Goal: Entertainment & Leisure: Browse casually

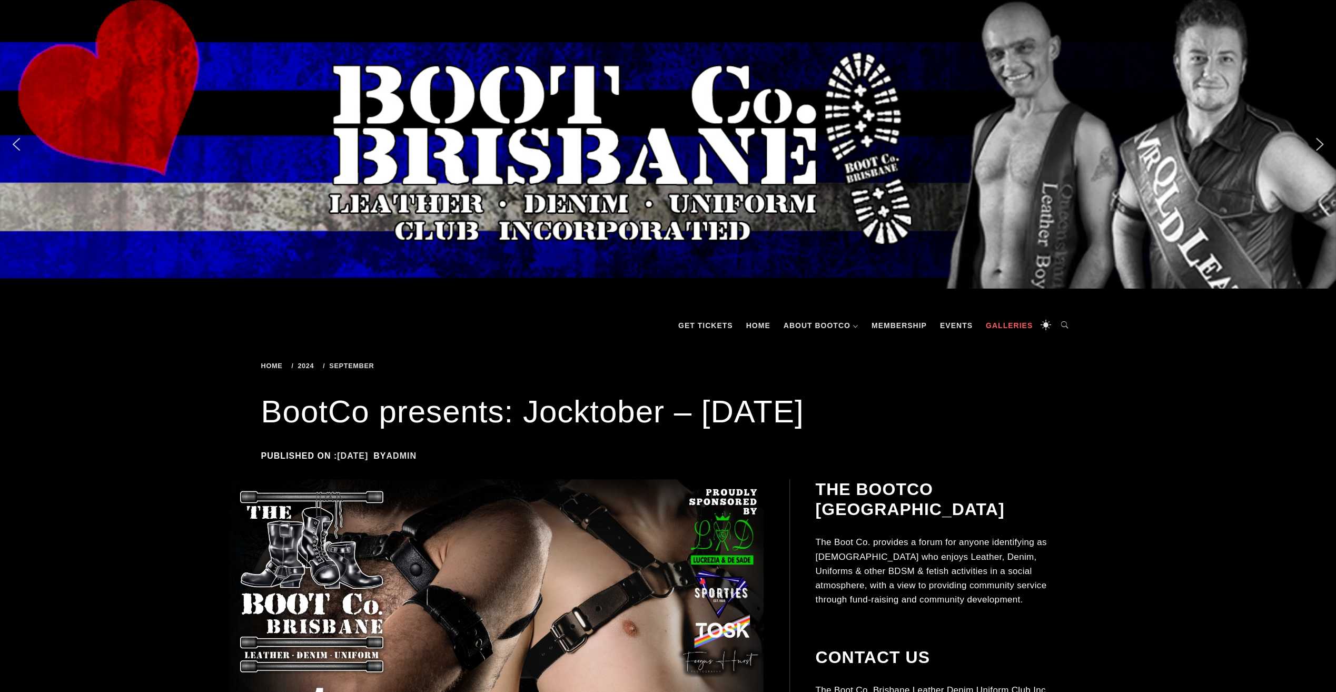
click at [1001, 320] on link "Galleries" at bounding box center [1008, 326] width 57 height 32
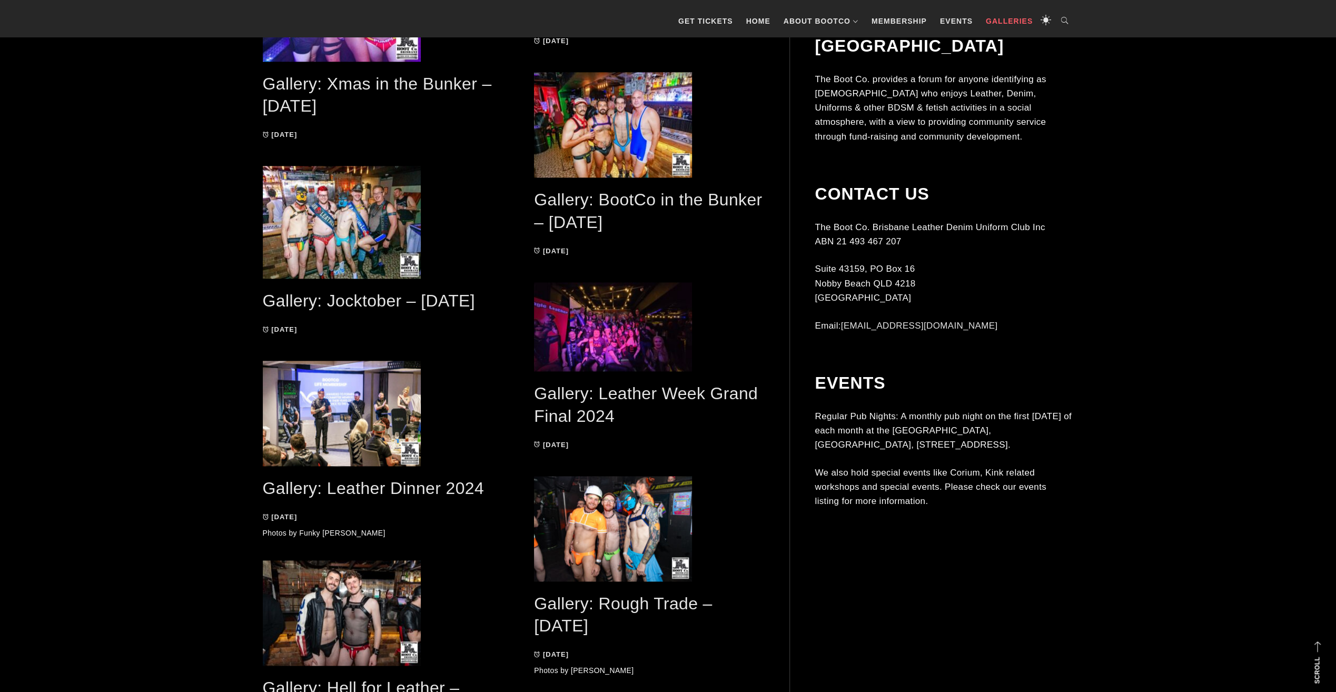
scroll to position [1106, 0]
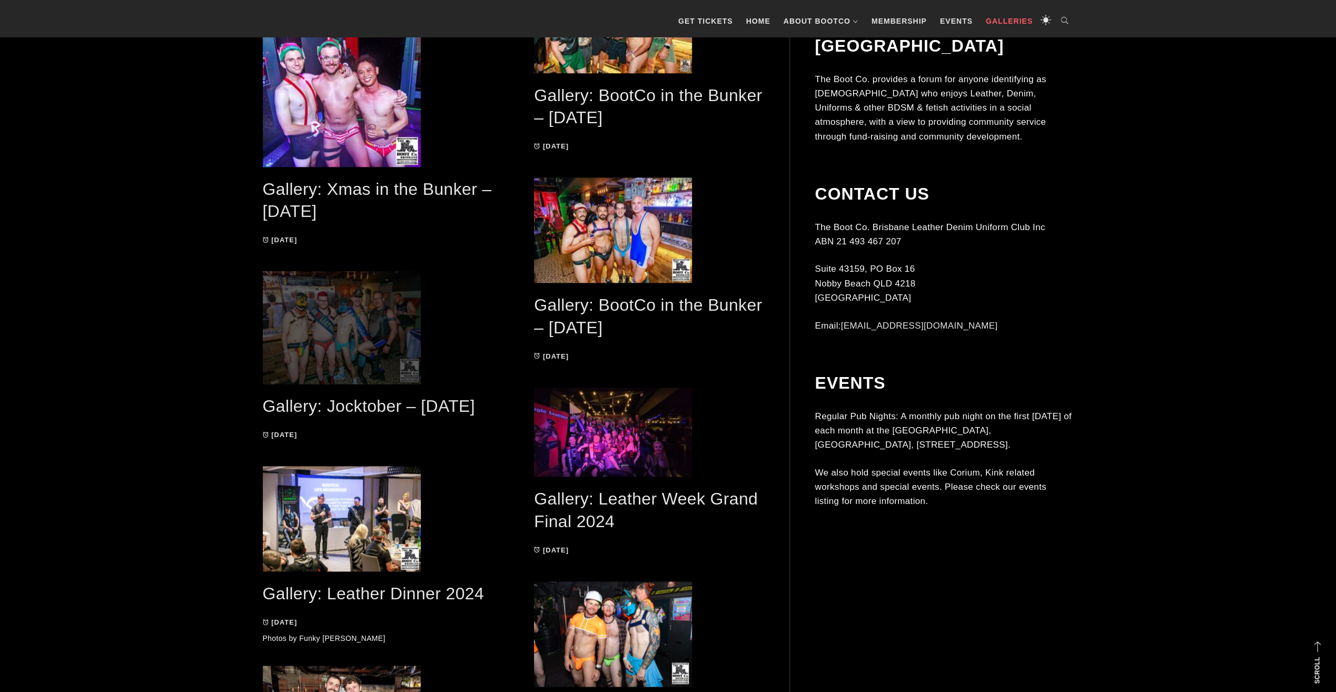
click at [370, 309] on span at bounding box center [378, 327] width 230 height 113
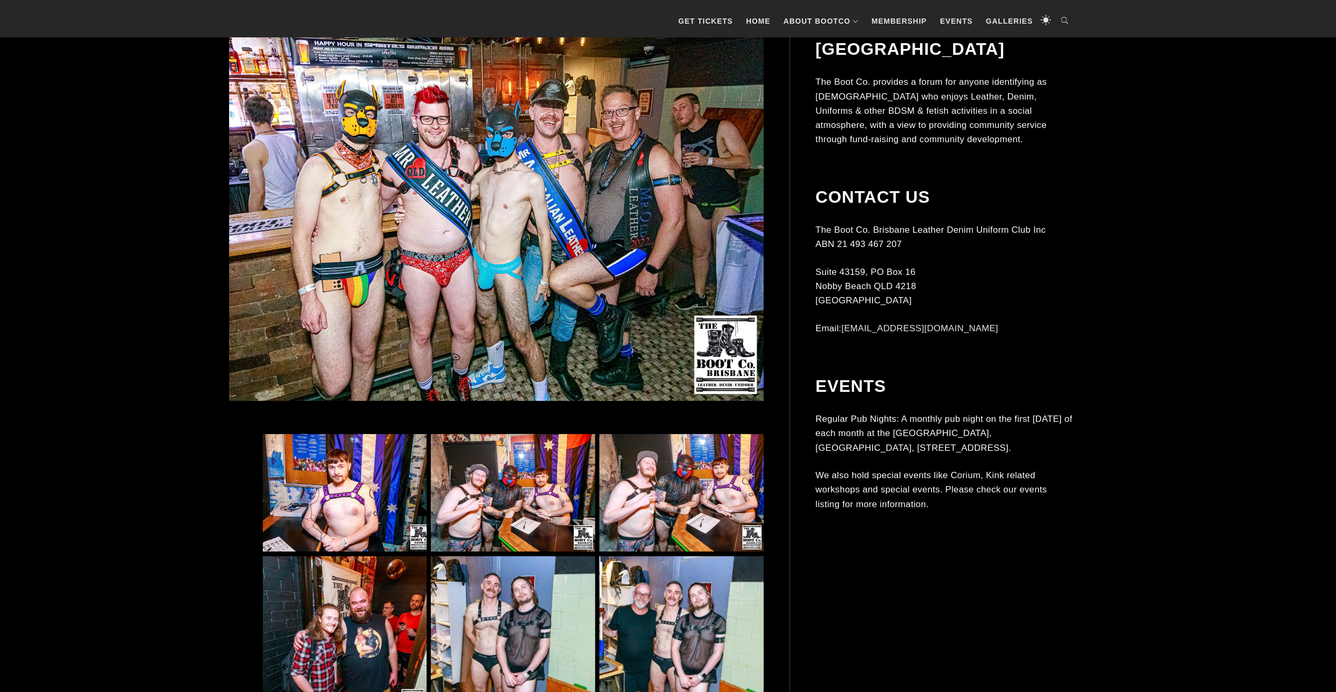
scroll to position [526, 0]
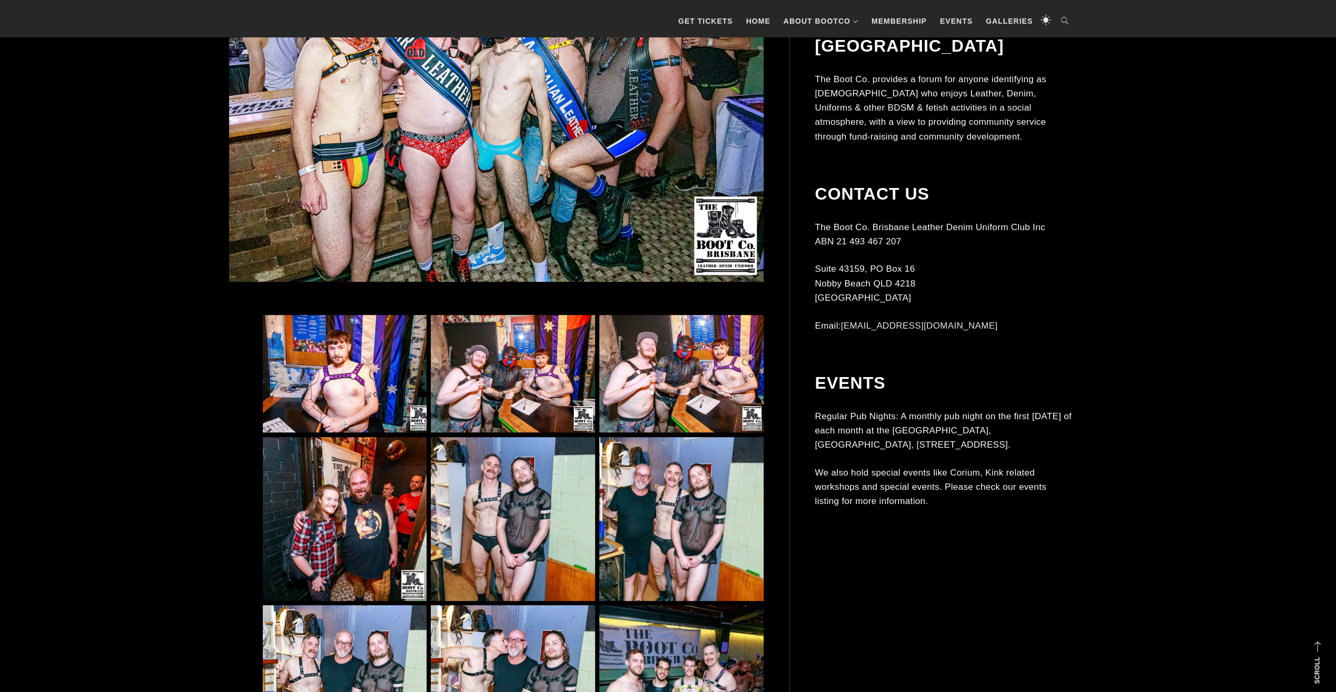
click at [357, 390] on img at bounding box center [345, 373] width 164 height 117
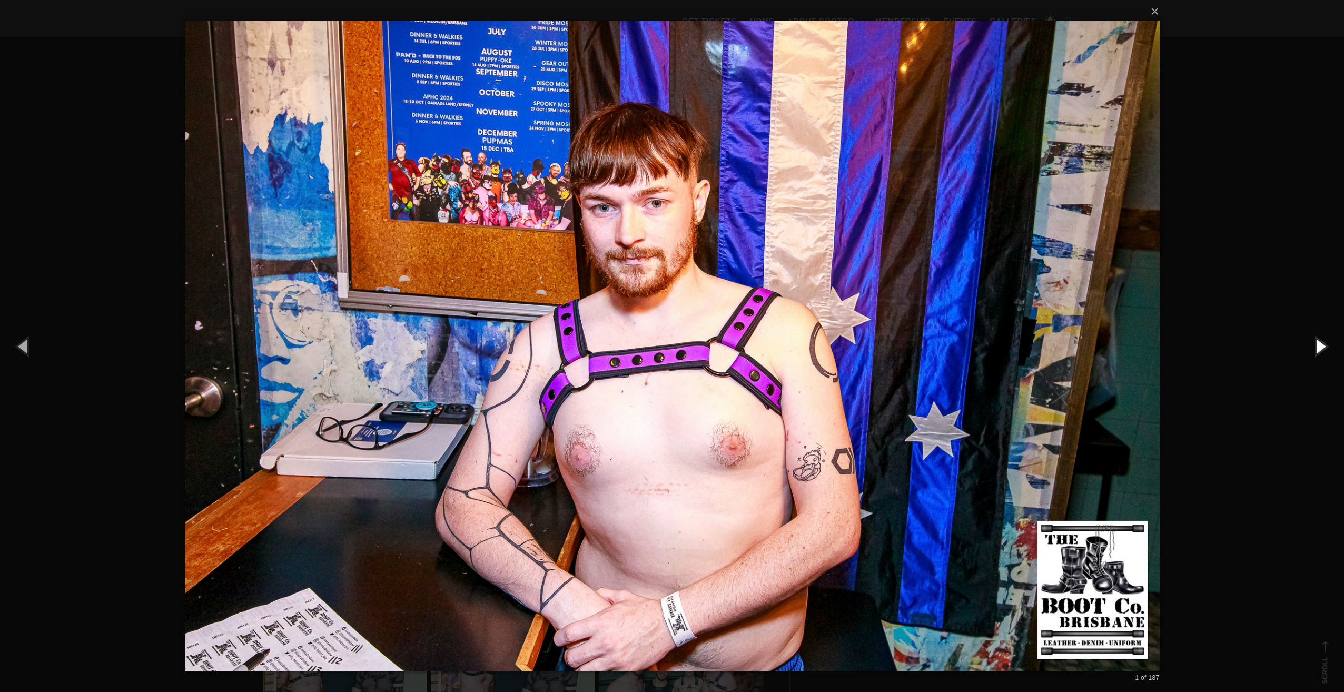
click at [1319, 345] on button "button" at bounding box center [1319, 346] width 47 height 58
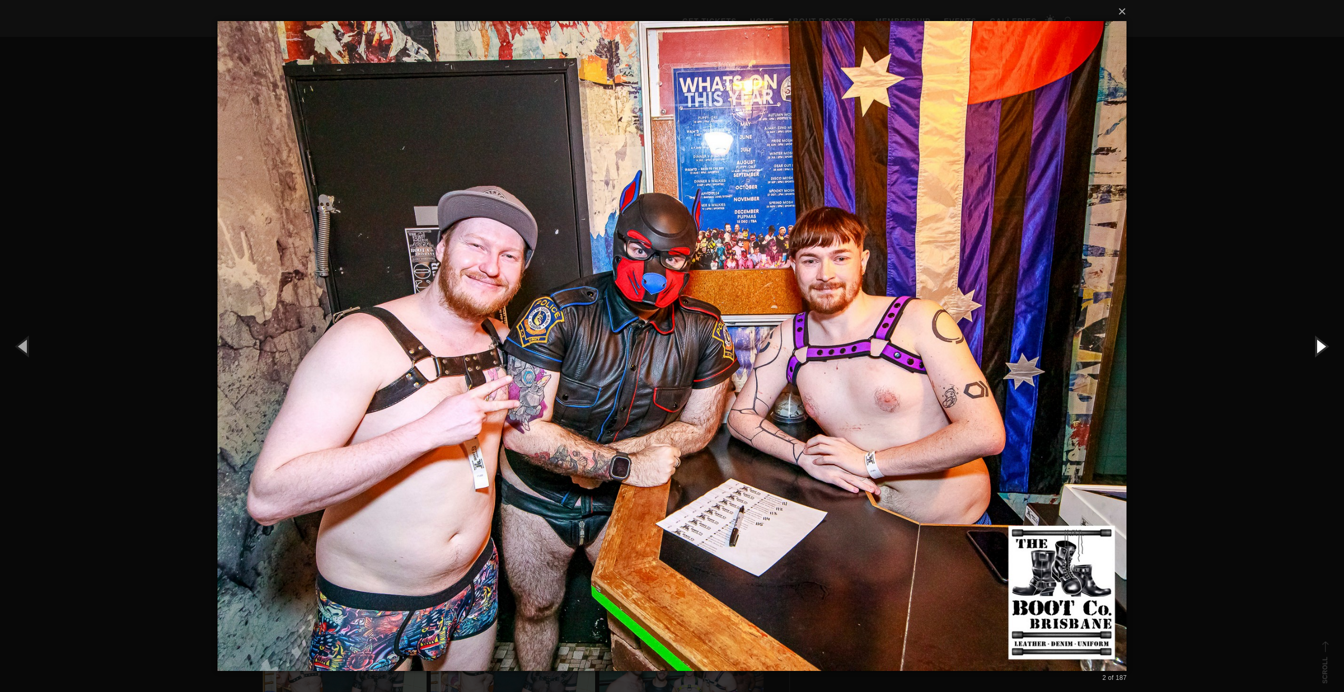
click at [1319, 345] on button "button" at bounding box center [1319, 346] width 47 height 58
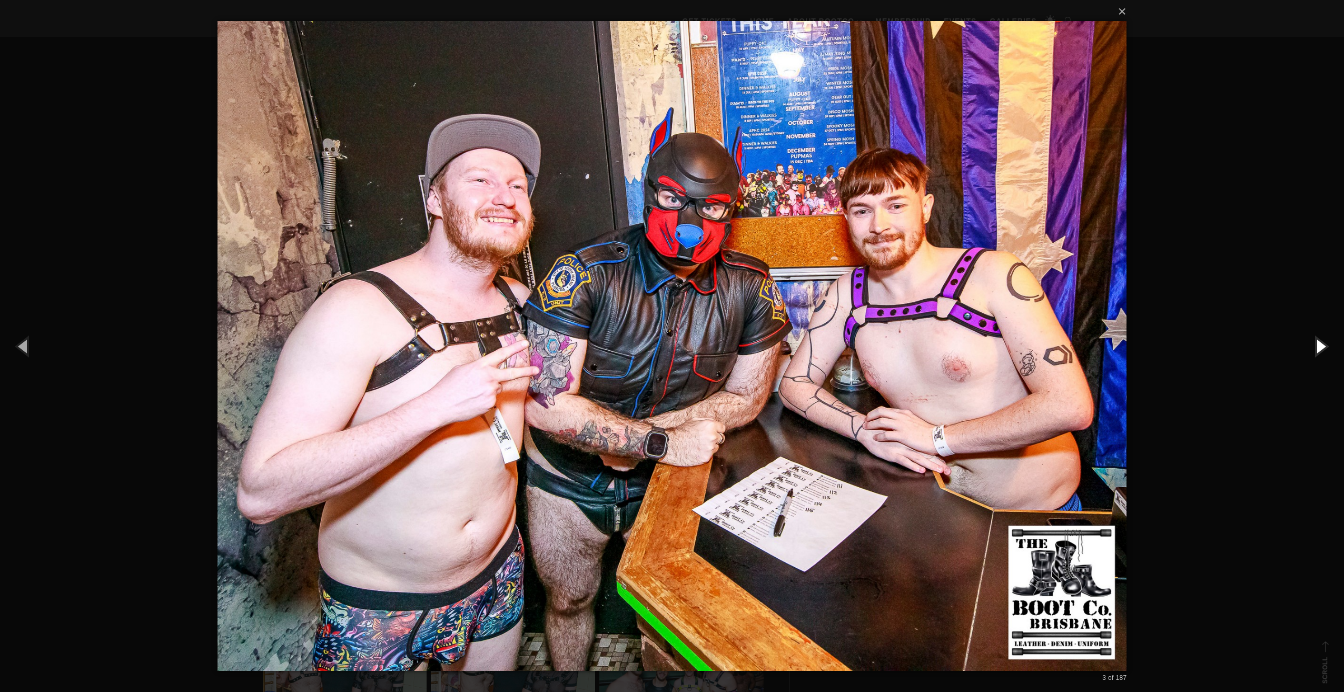
click at [1319, 345] on button "button" at bounding box center [1319, 346] width 47 height 58
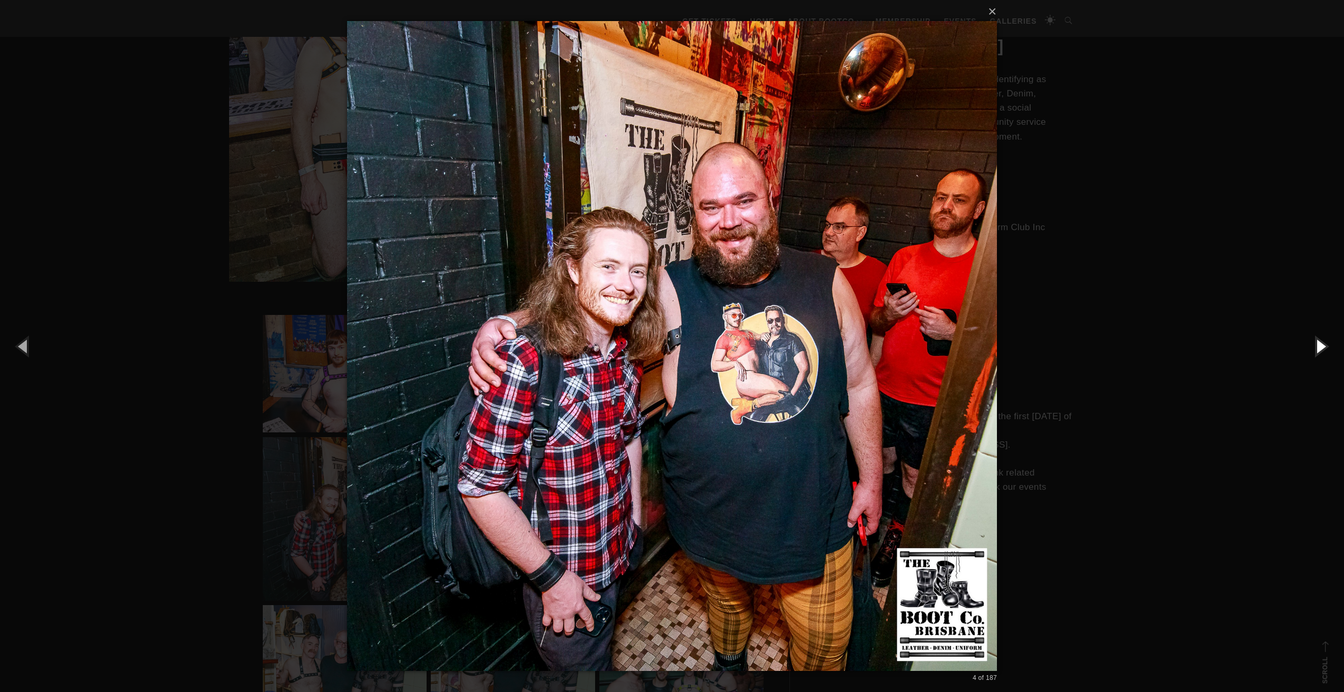
click at [1319, 345] on button "button" at bounding box center [1319, 346] width 47 height 58
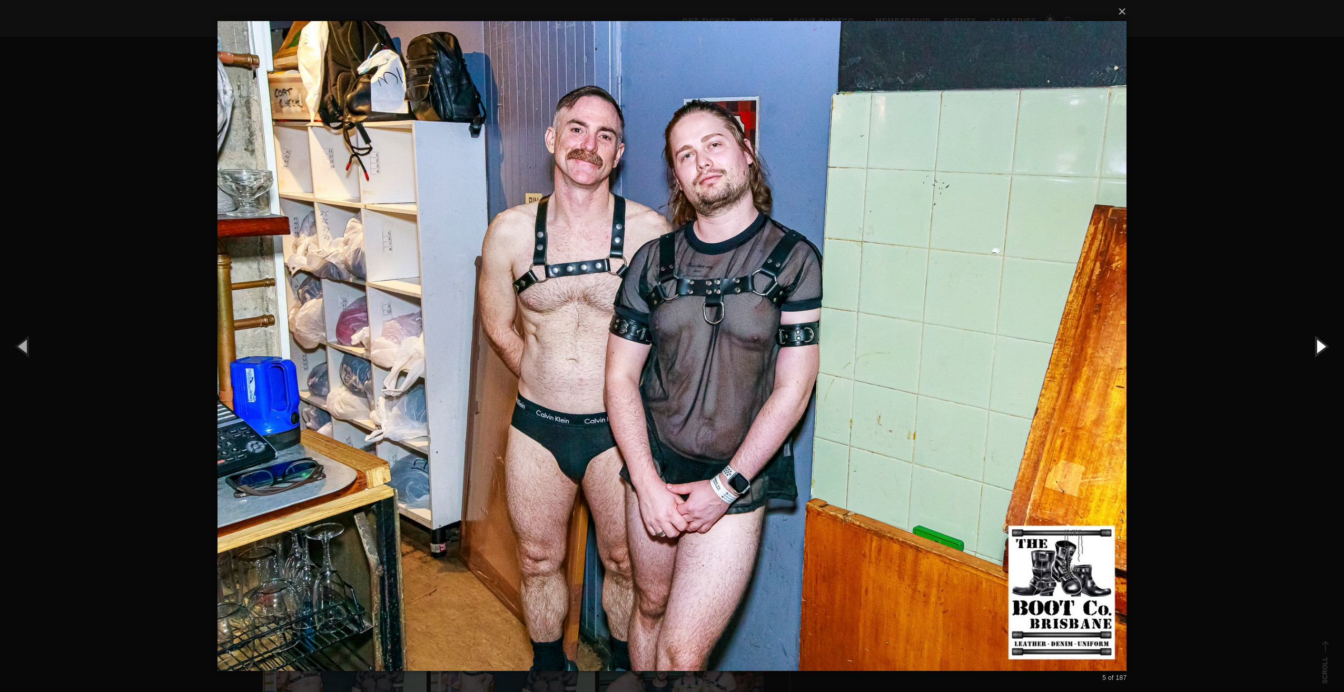
click at [1319, 345] on button "button" at bounding box center [1319, 346] width 47 height 58
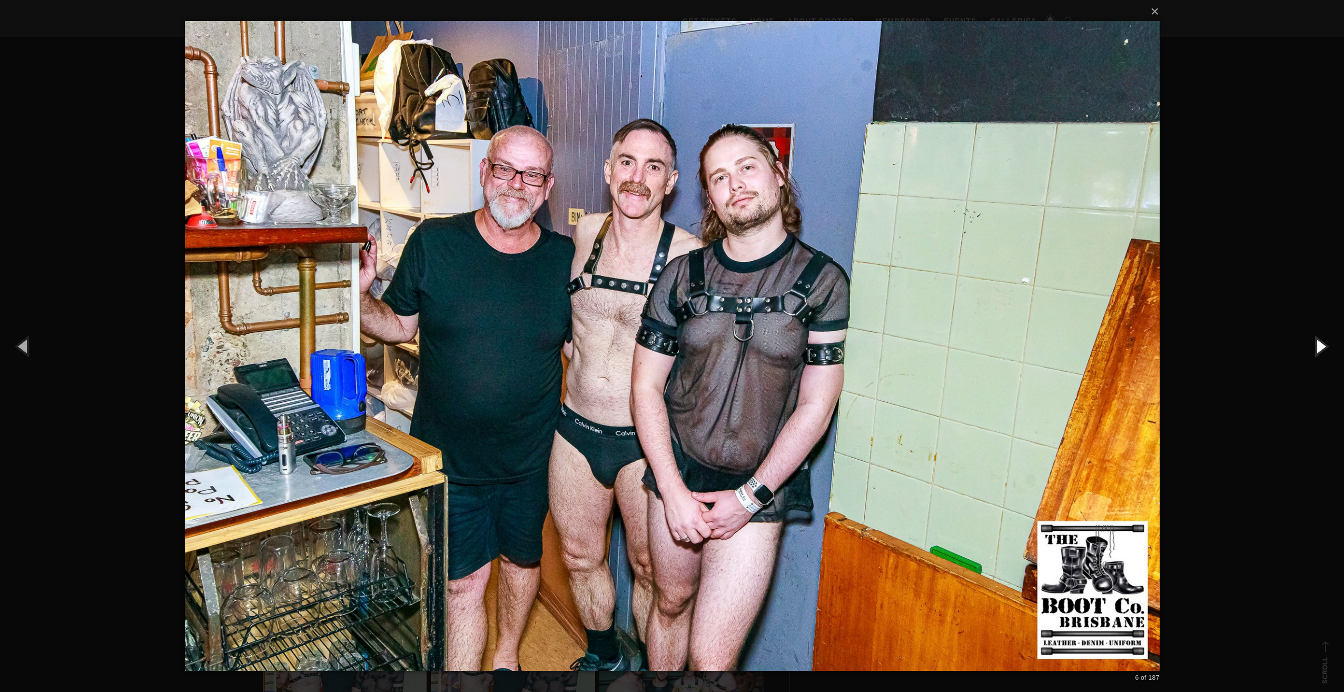
click at [1319, 345] on button "button" at bounding box center [1319, 346] width 47 height 58
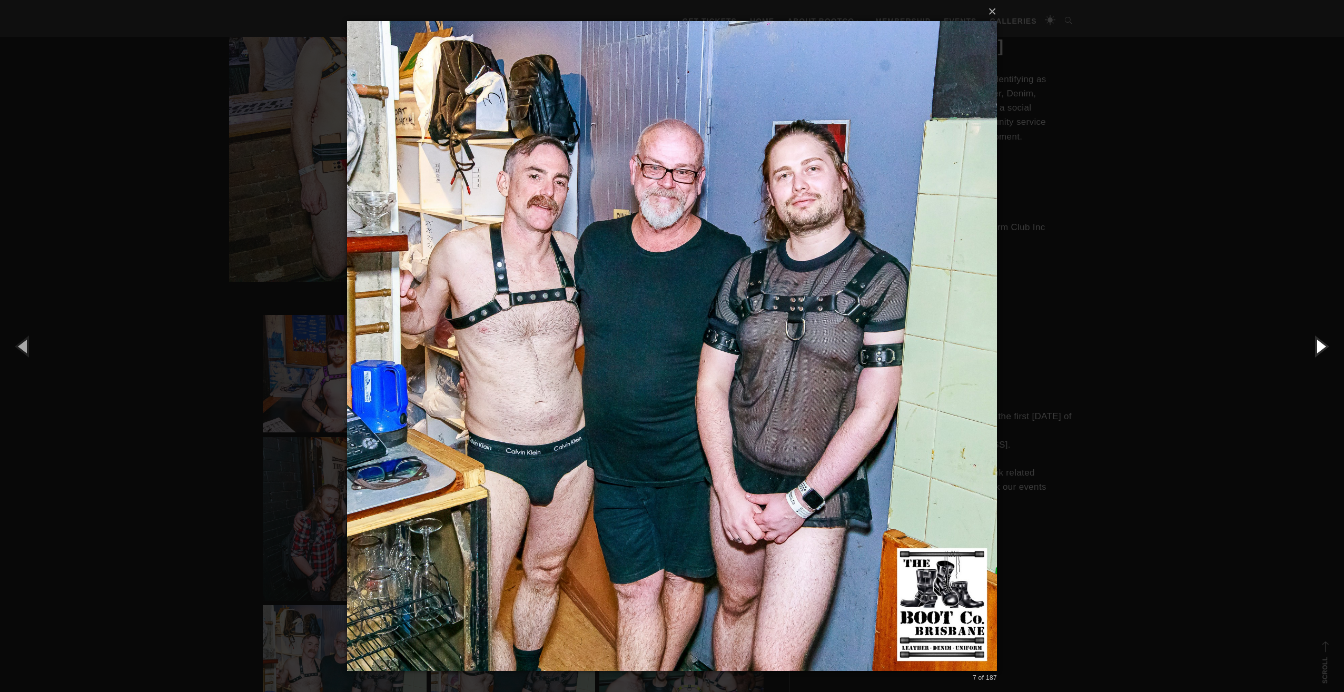
click at [1319, 345] on button "button" at bounding box center [1319, 346] width 47 height 58
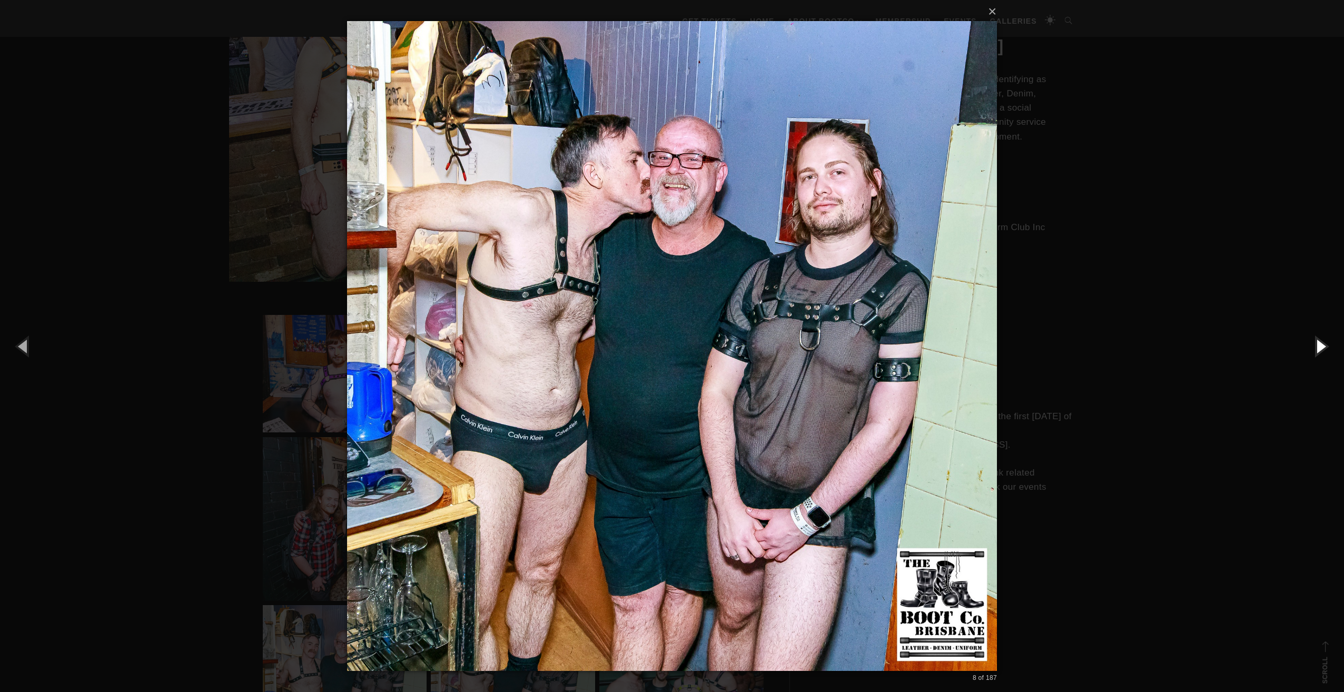
click at [1319, 345] on button "button" at bounding box center [1319, 346] width 47 height 58
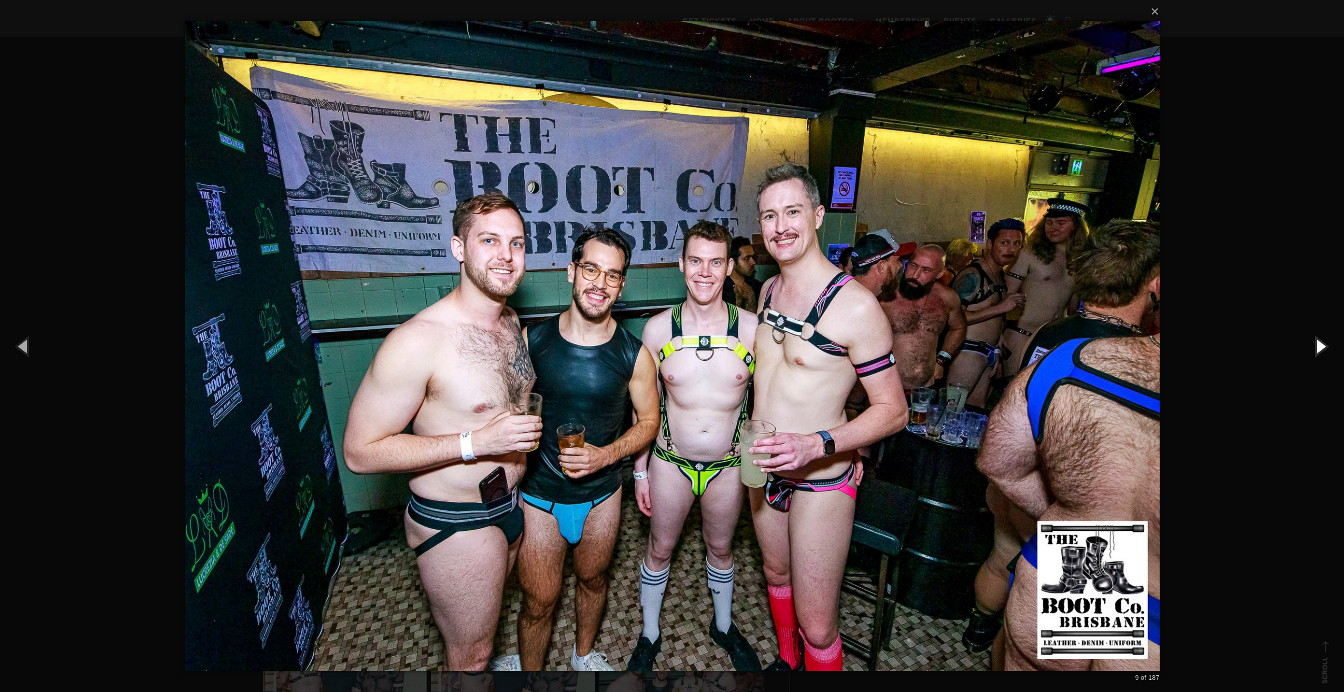
click at [1319, 345] on button "button" at bounding box center [1319, 346] width 47 height 58
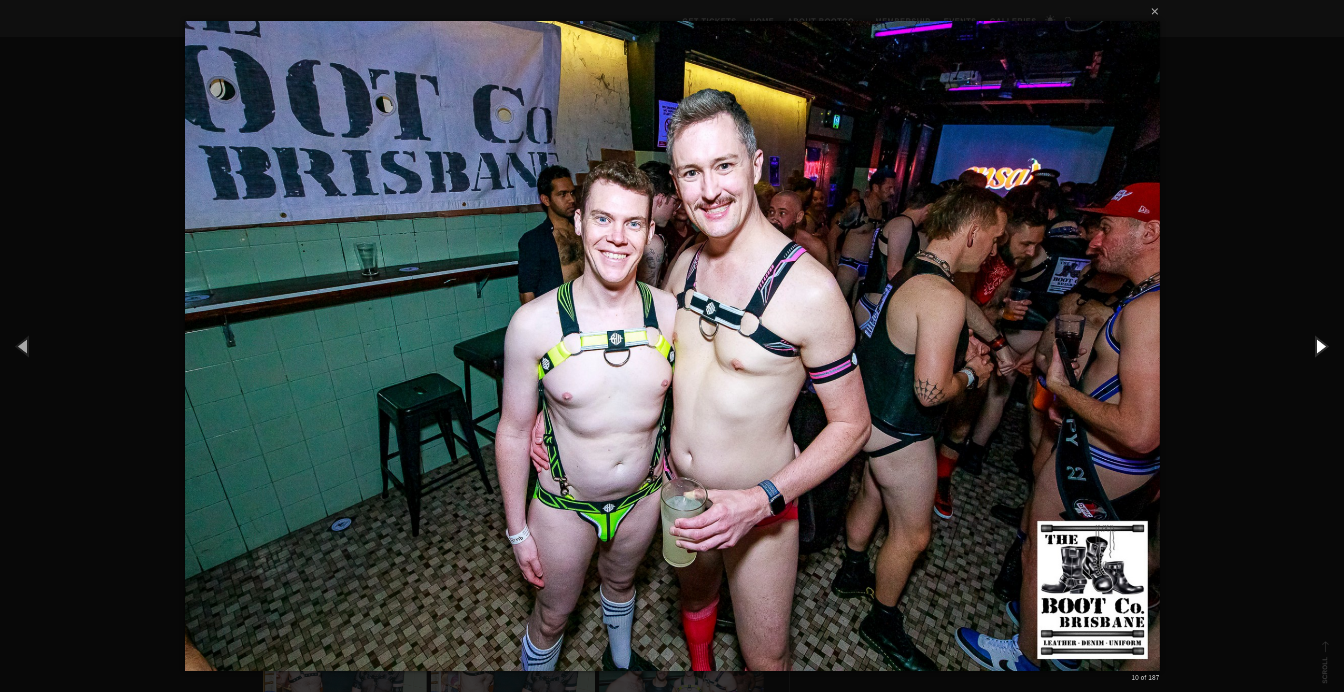
click at [1319, 345] on button "button" at bounding box center [1319, 346] width 47 height 58
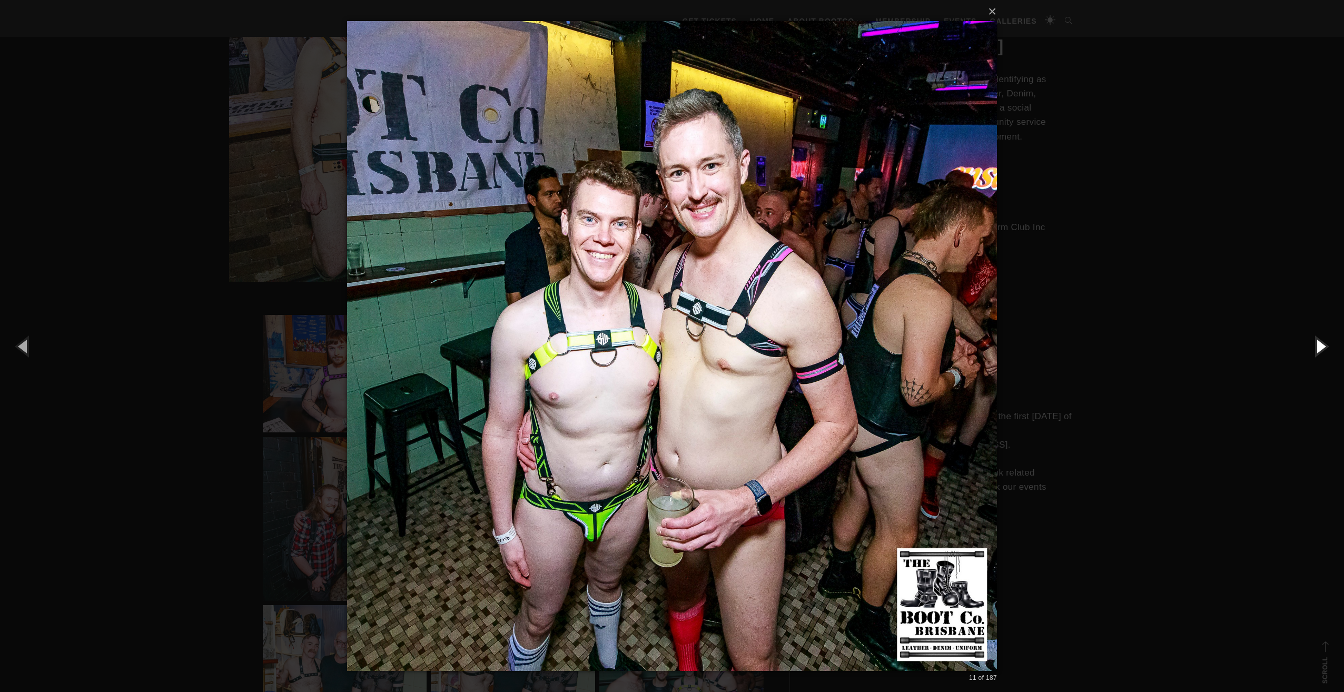
click at [1319, 345] on button "button" at bounding box center [1319, 346] width 47 height 58
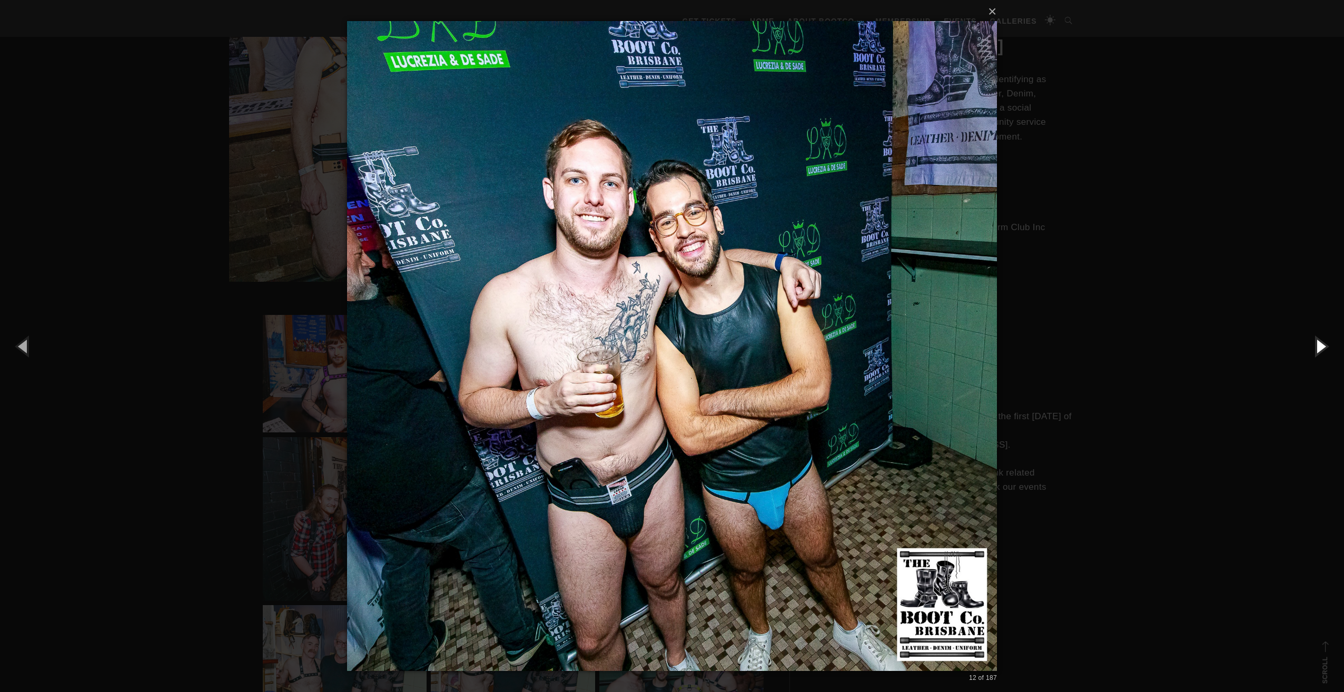
click at [1319, 345] on button "button" at bounding box center [1319, 346] width 47 height 58
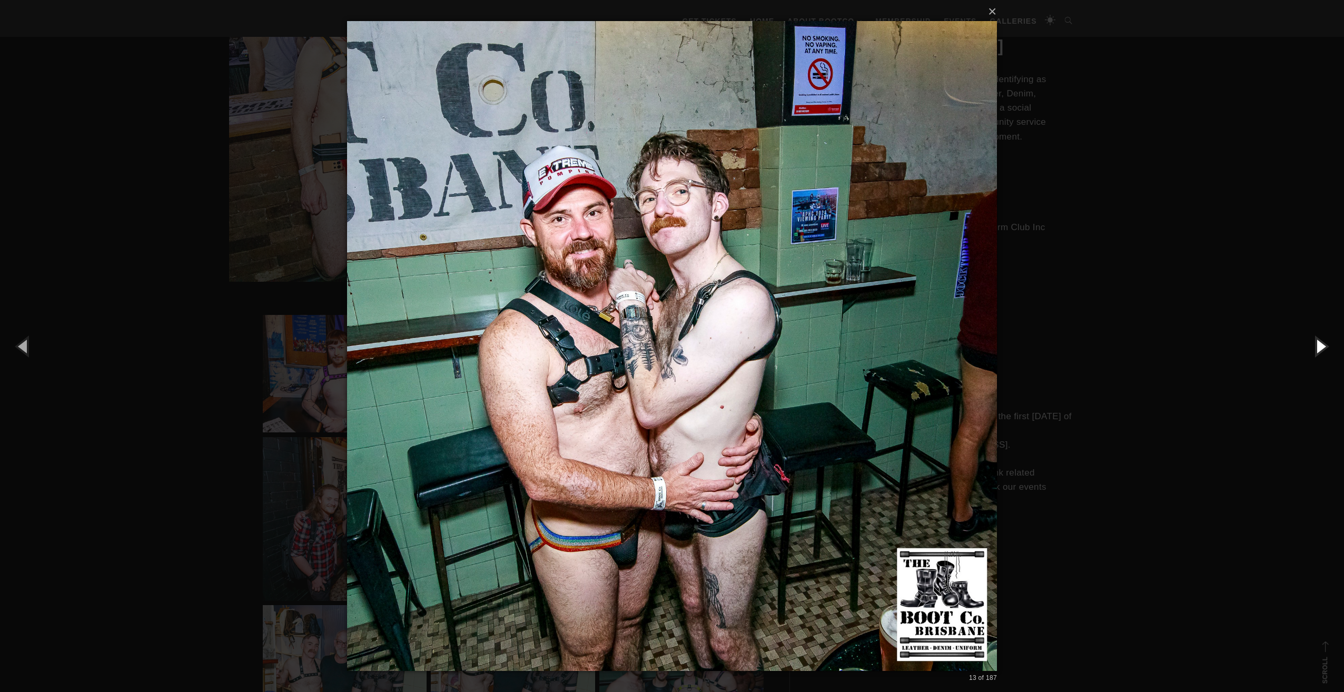
click at [1319, 345] on button "button" at bounding box center [1319, 346] width 47 height 58
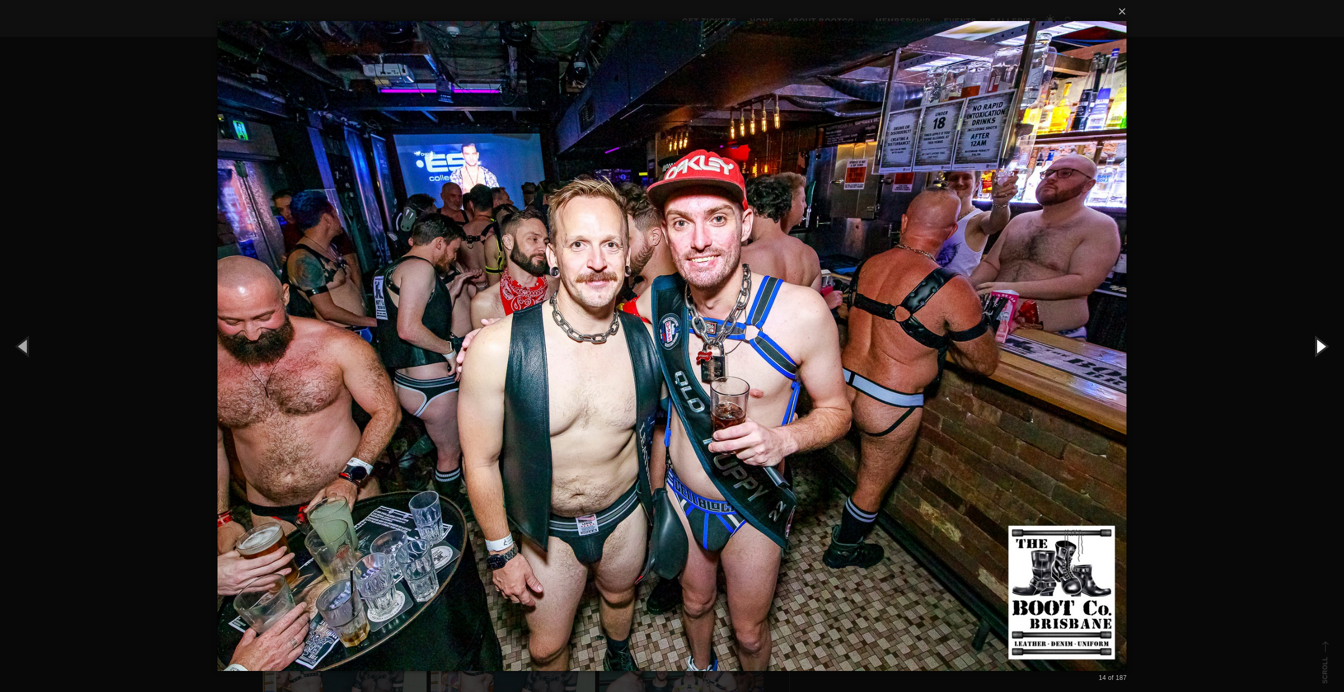
click at [1319, 345] on button "button" at bounding box center [1319, 346] width 47 height 58
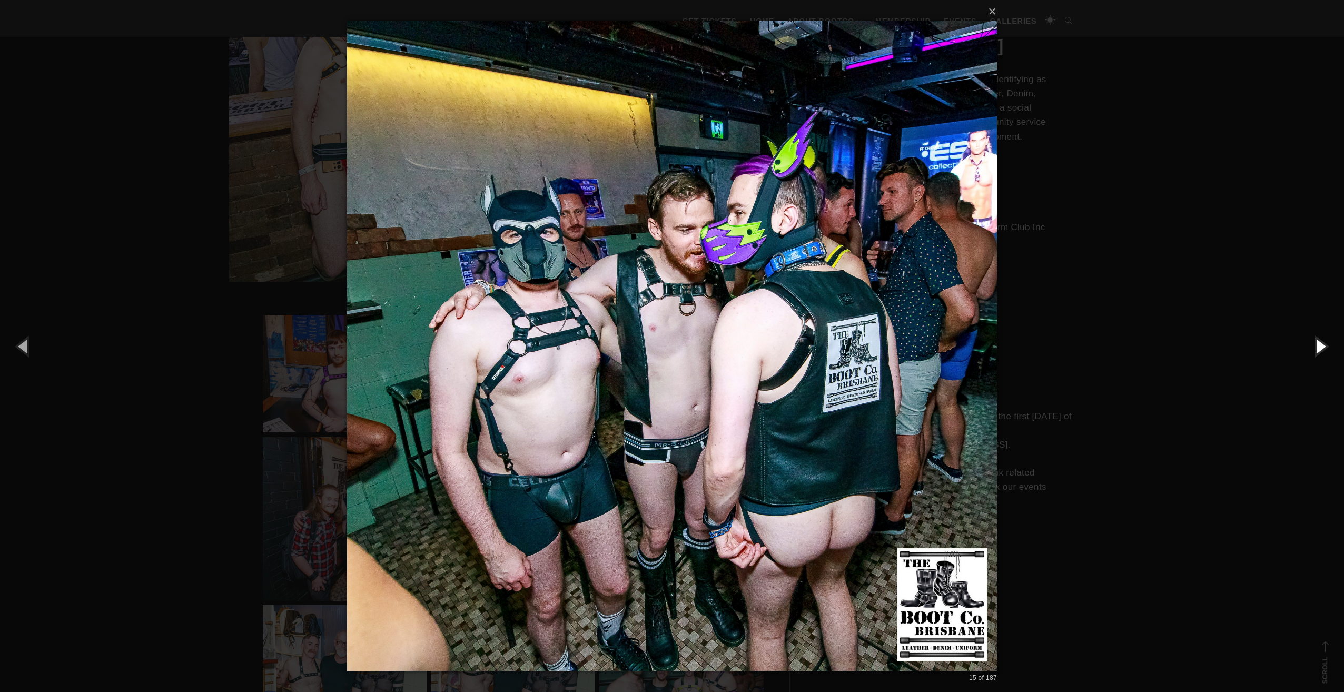
click at [1319, 345] on button "button" at bounding box center [1319, 346] width 47 height 58
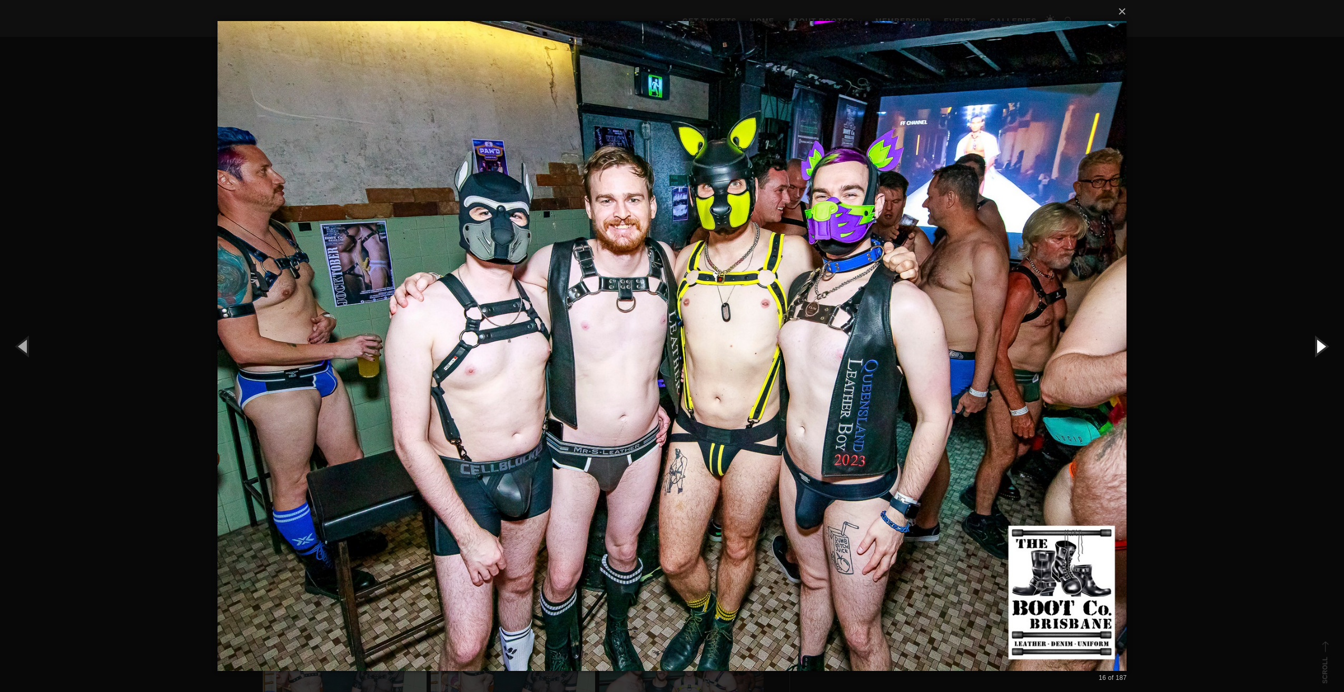
click at [1319, 345] on button "button" at bounding box center [1319, 346] width 47 height 58
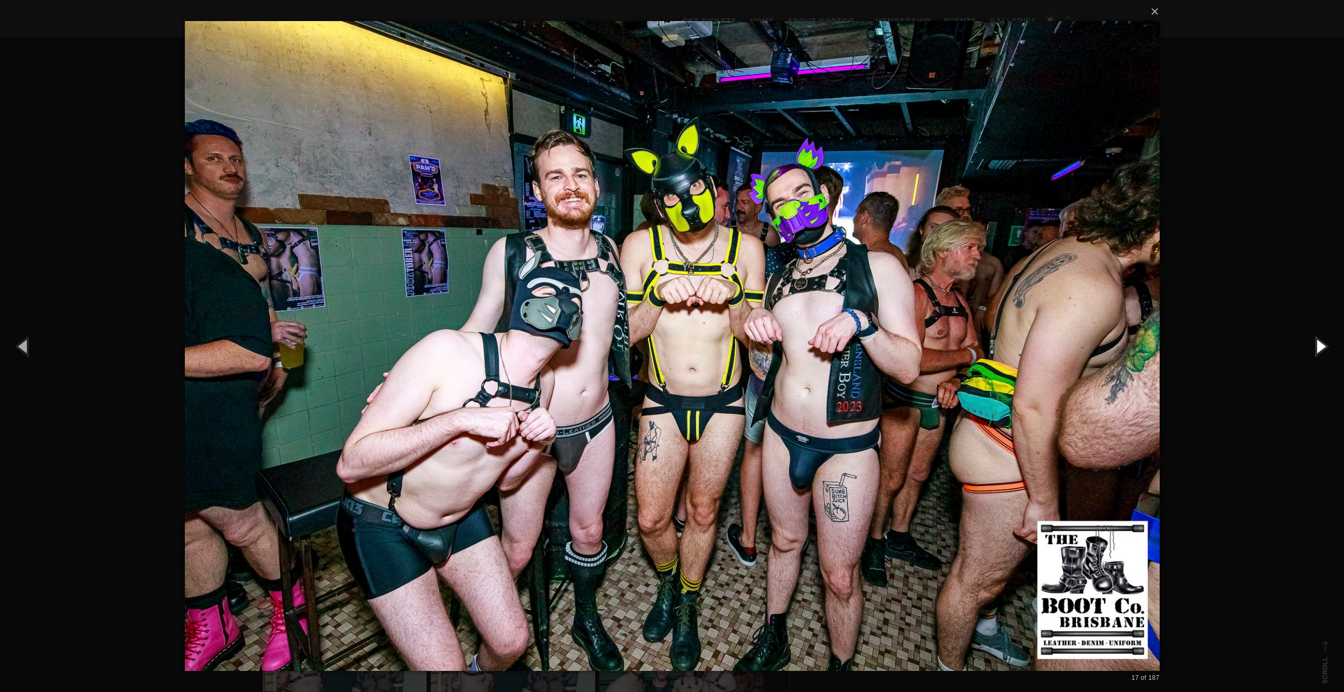
click at [1319, 345] on button "button" at bounding box center [1319, 346] width 47 height 58
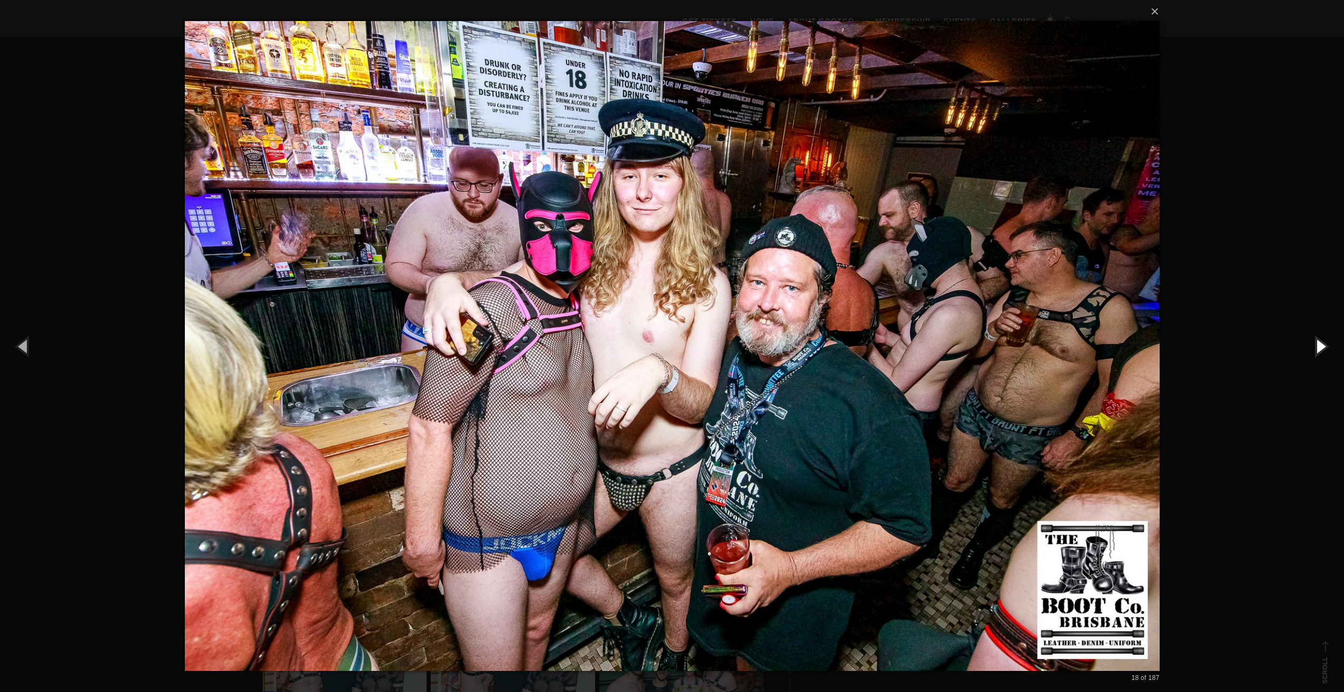
click at [1319, 345] on button "button" at bounding box center [1319, 346] width 47 height 58
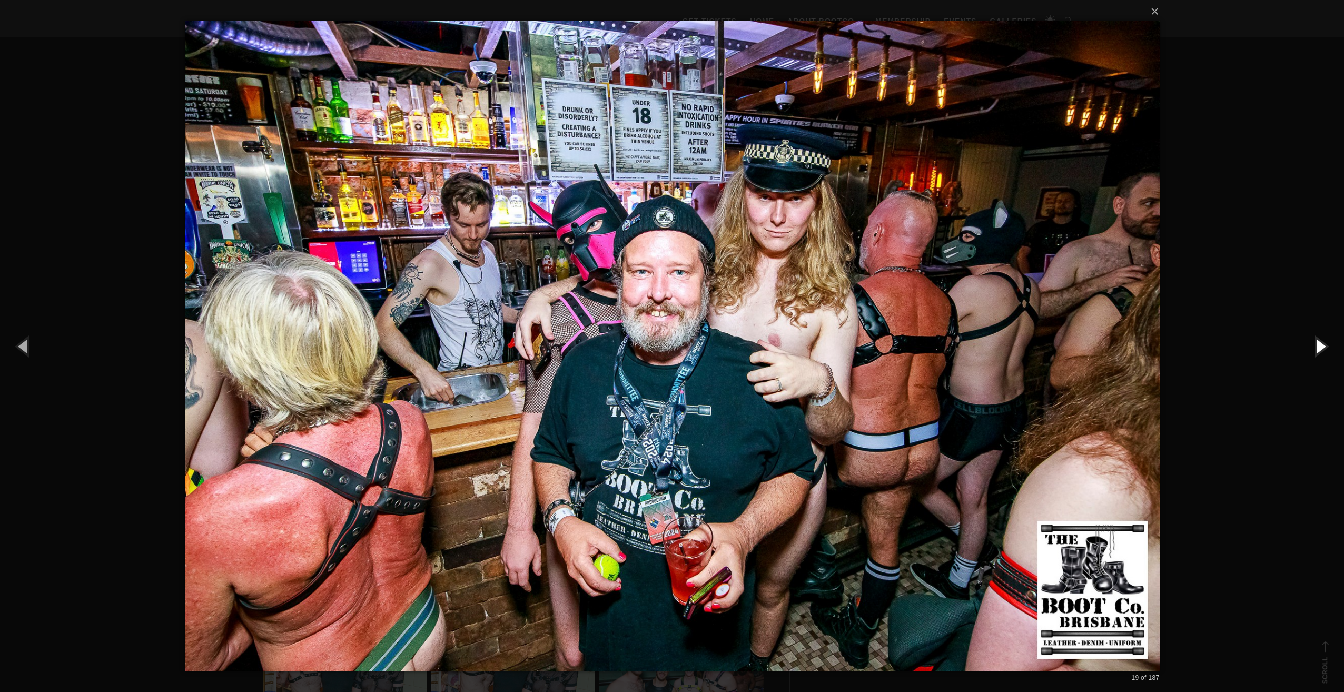
click at [1319, 345] on button "button" at bounding box center [1319, 346] width 47 height 58
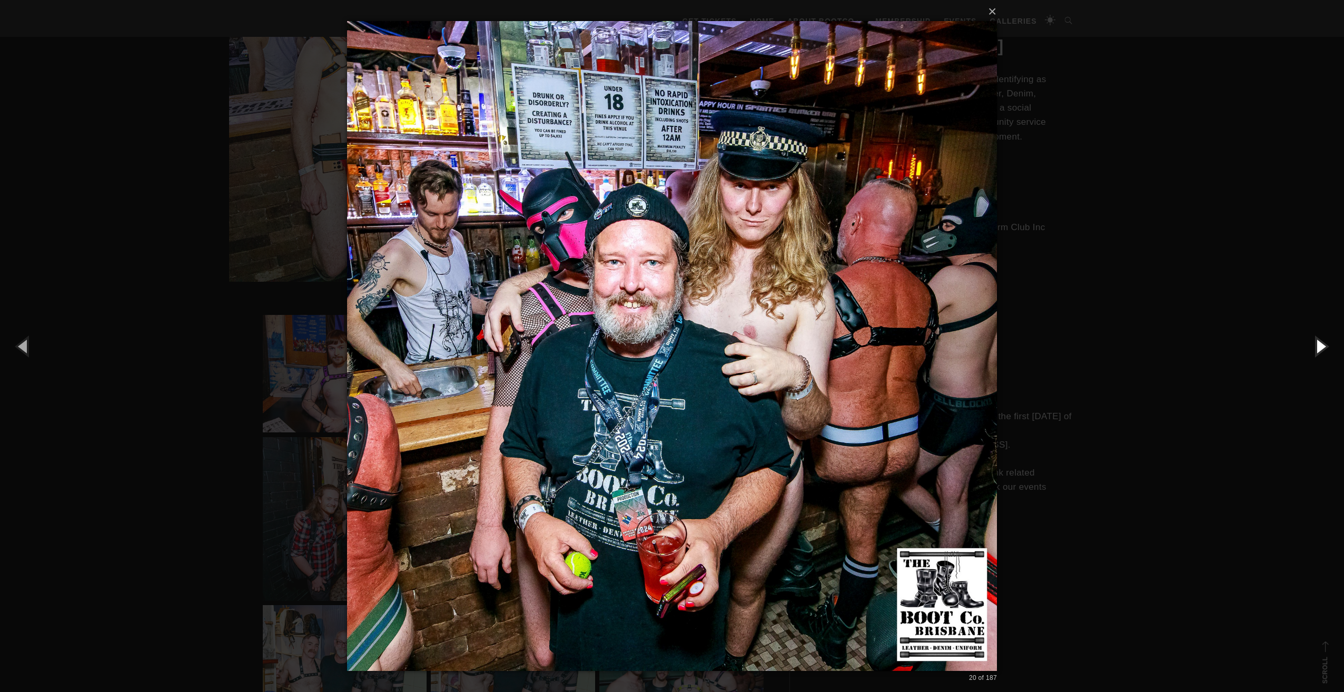
click at [1319, 345] on button "button" at bounding box center [1319, 346] width 47 height 58
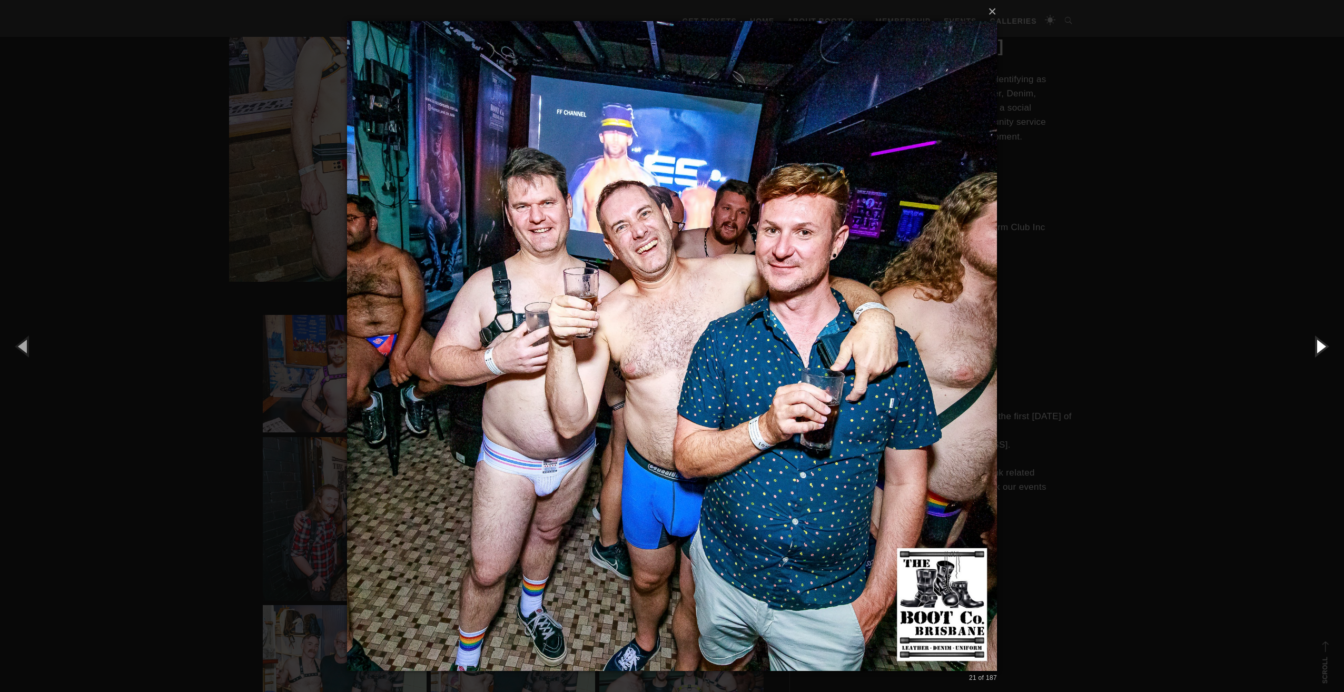
click at [1319, 345] on button "button" at bounding box center [1319, 346] width 47 height 58
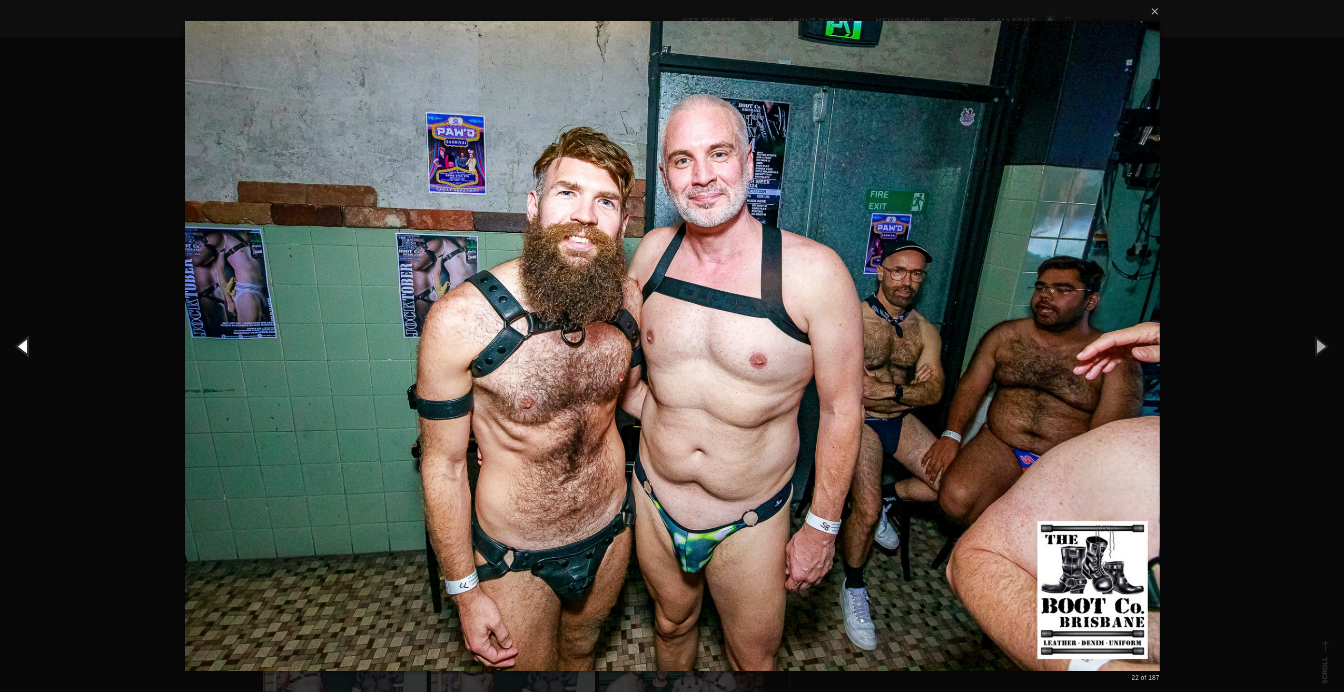
click at [23, 344] on button "button" at bounding box center [23, 346] width 47 height 58
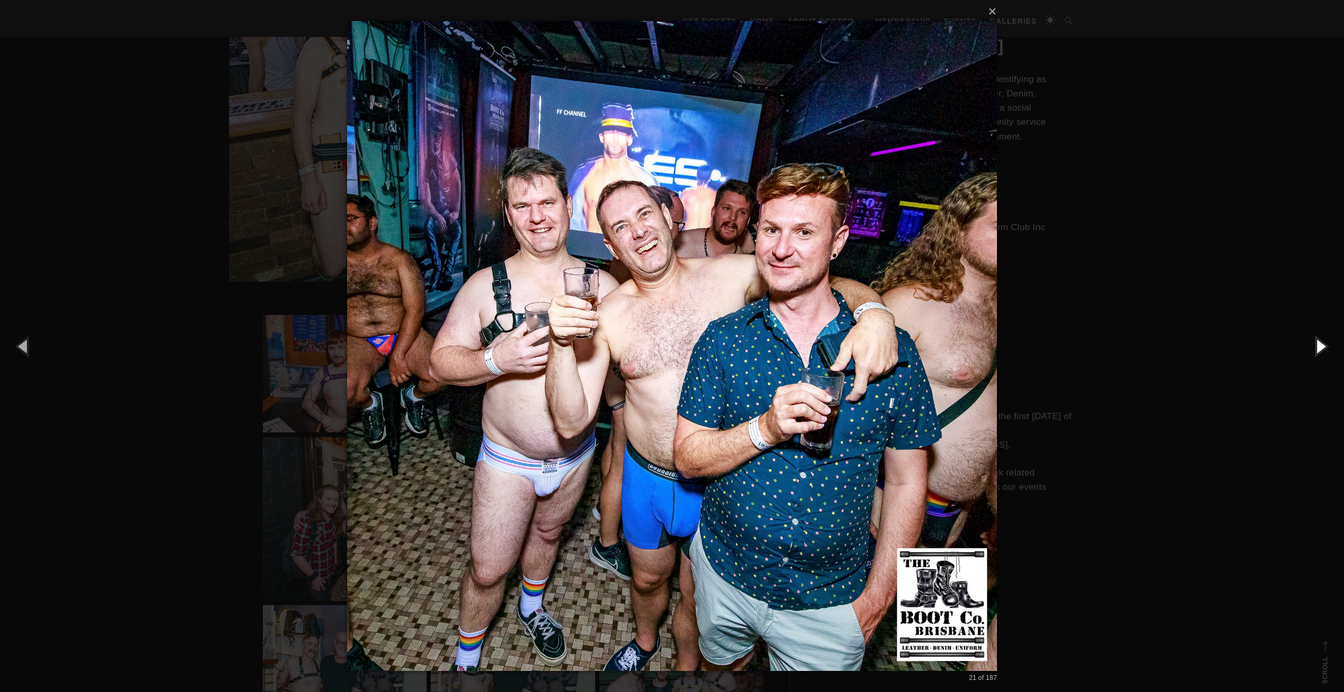
click at [1324, 349] on button "button" at bounding box center [1319, 346] width 47 height 58
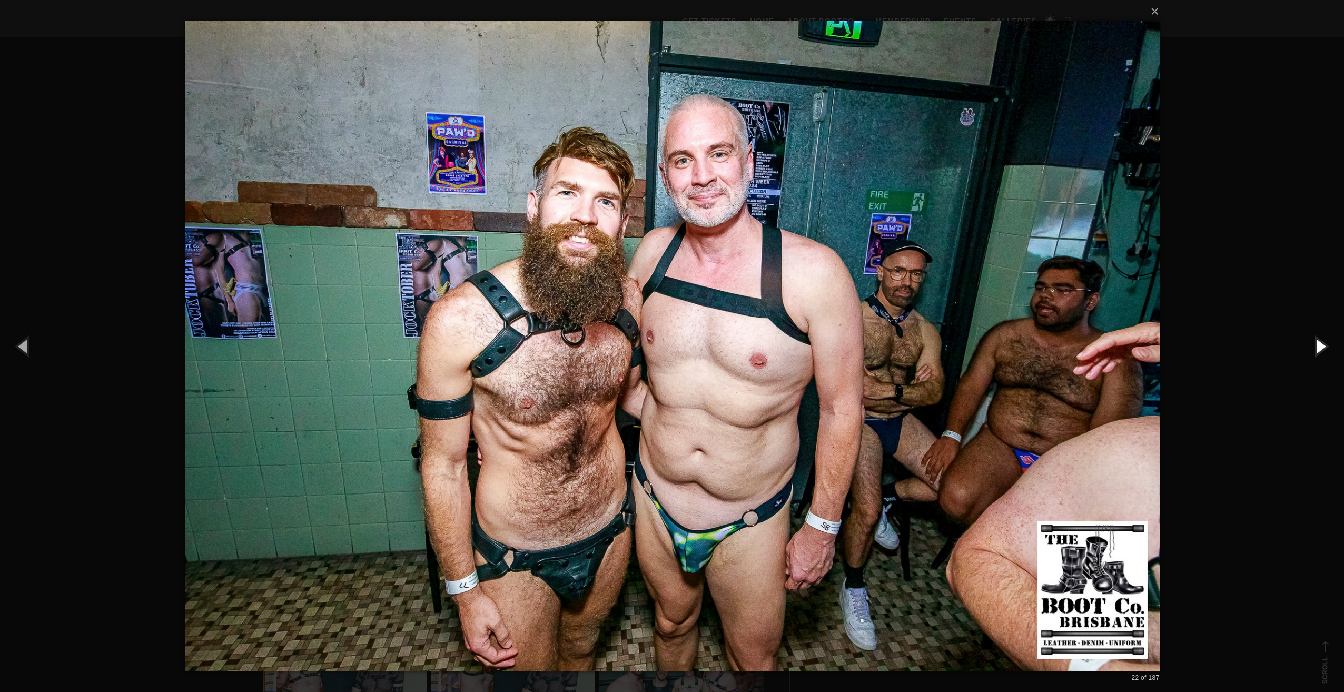
click at [1319, 349] on button "button" at bounding box center [1319, 346] width 47 height 58
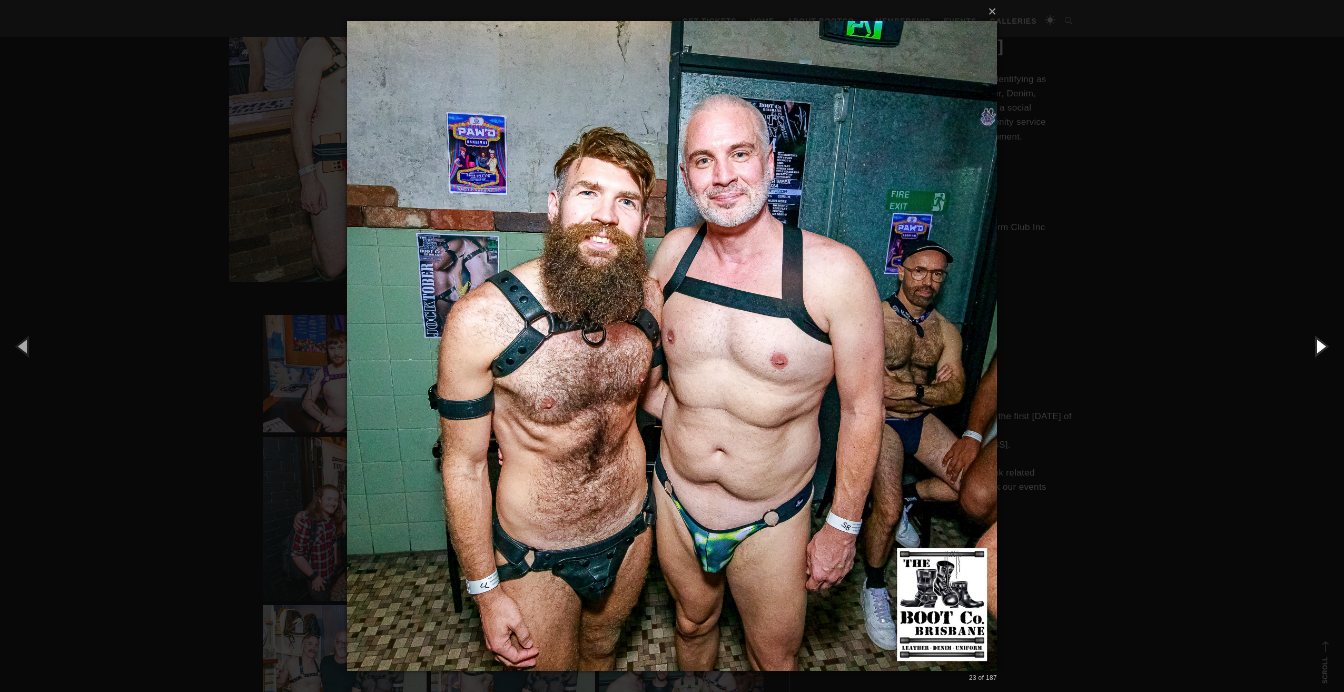
click at [1319, 349] on button "button" at bounding box center [1319, 346] width 47 height 58
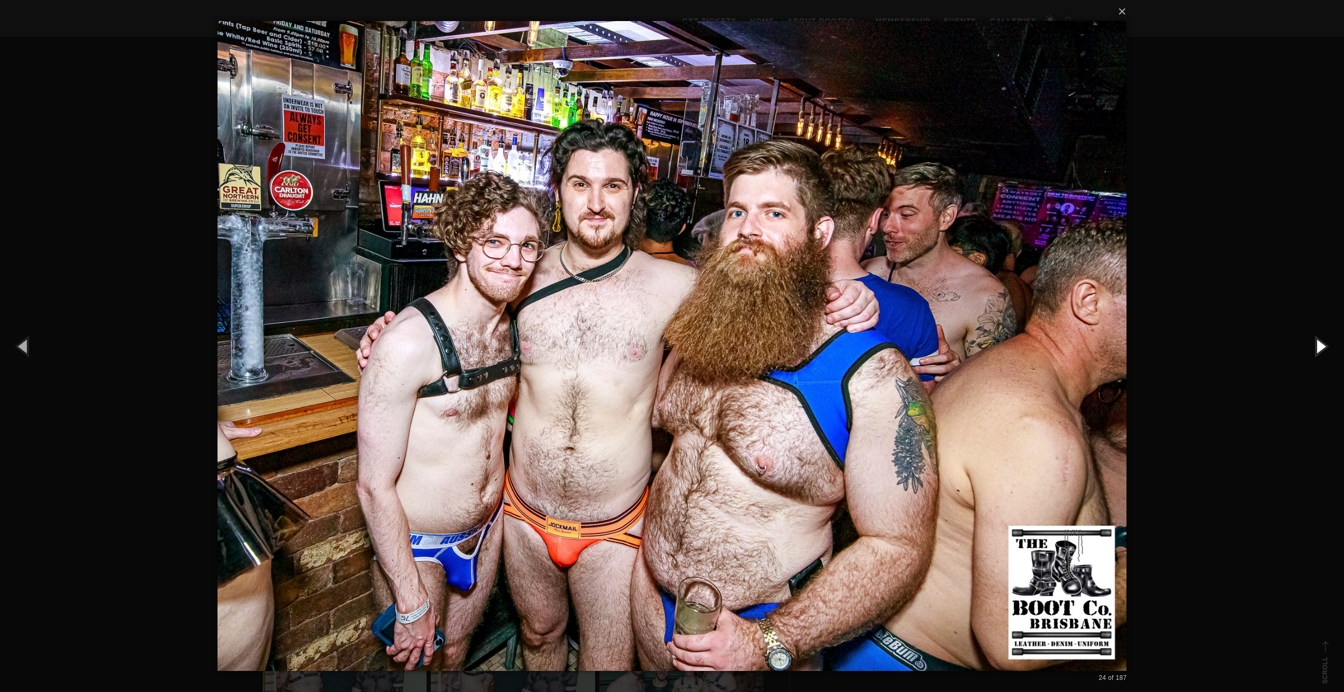
click at [1319, 349] on button "button" at bounding box center [1319, 346] width 47 height 58
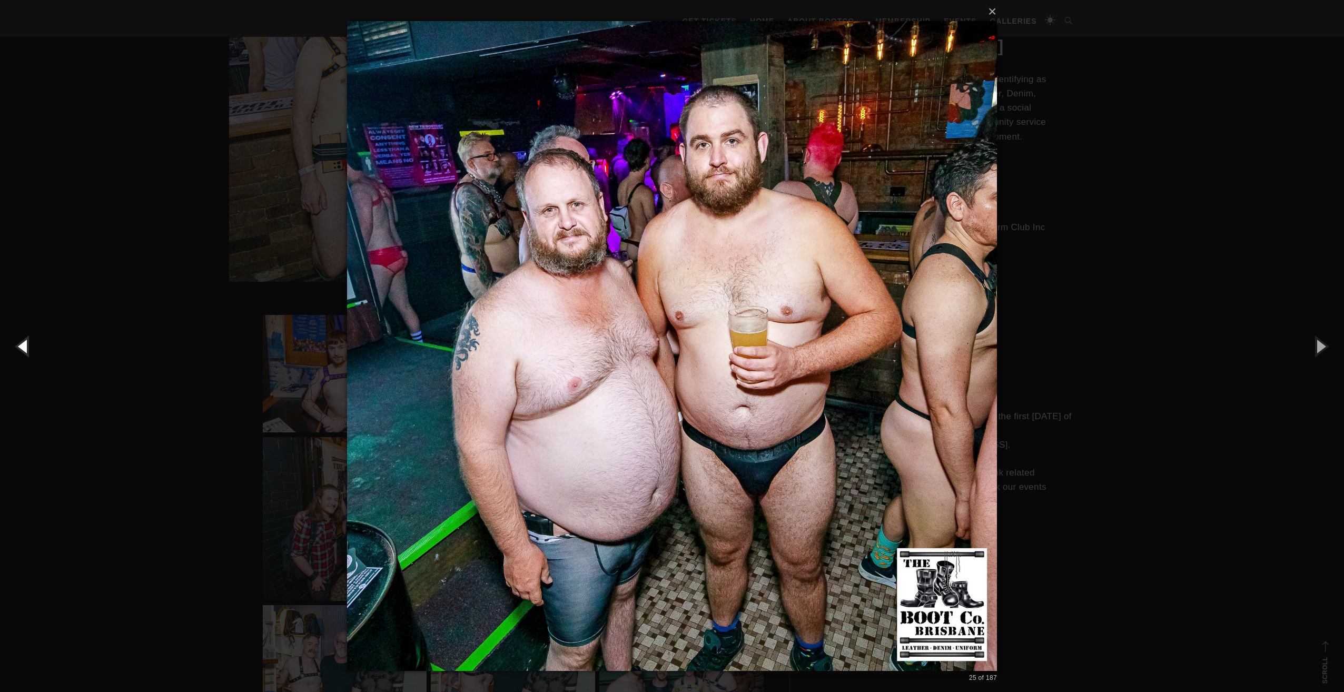
click at [16, 345] on button "button" at bounding box center [23, 346] width 47 height 58
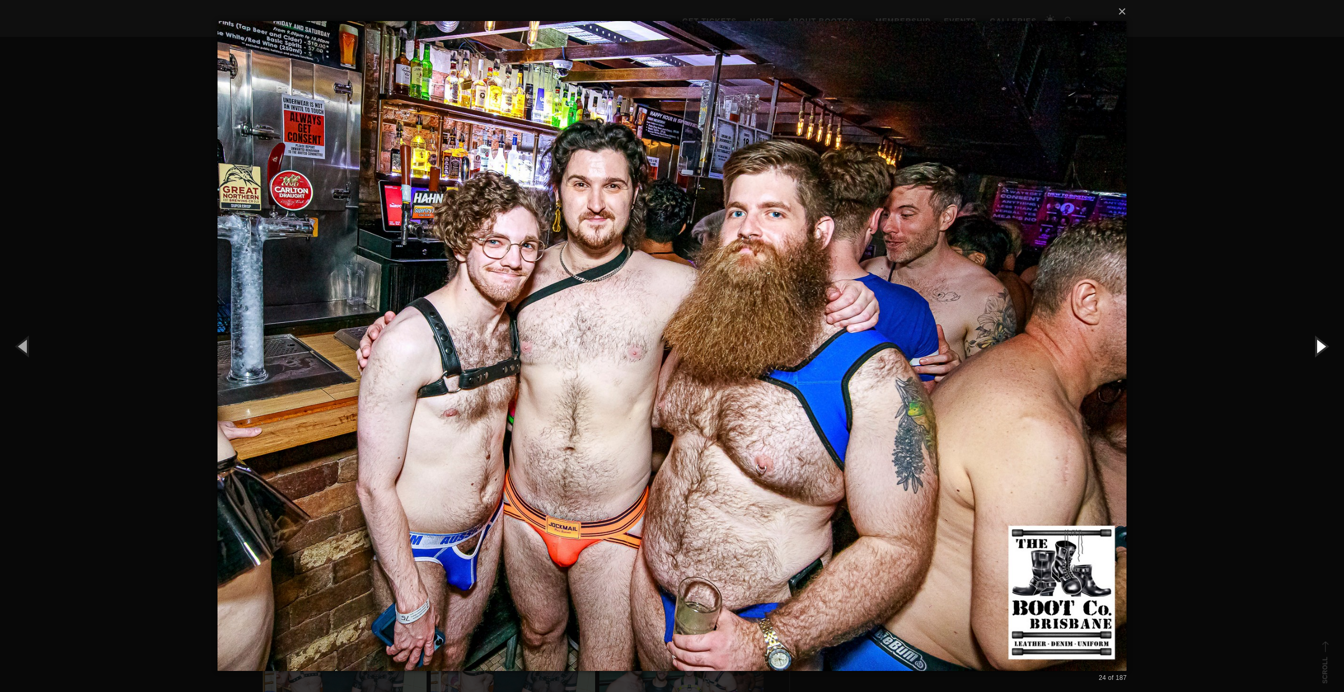
click at [1316, 343] on button "button" at bounding box center [1319, 346] width 47 height 58
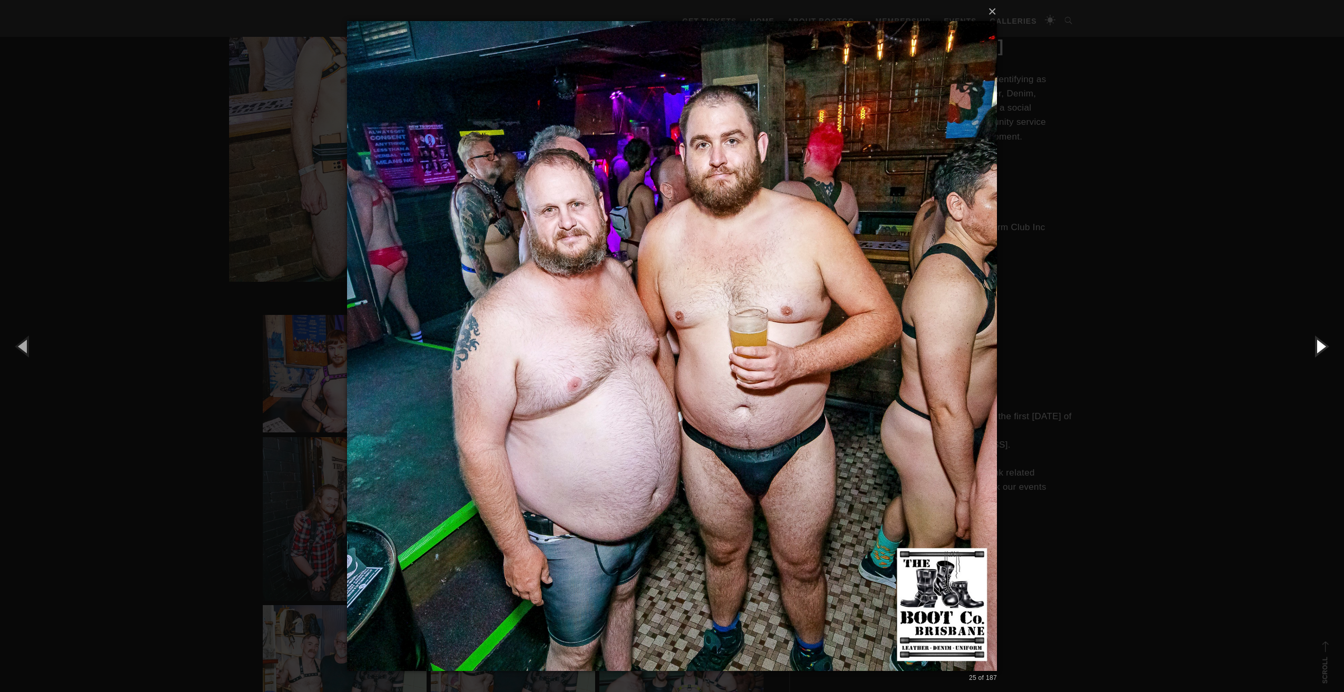
click at [1316, 343] on button "button" at bounding box center [1319, 346] width 47 height 58
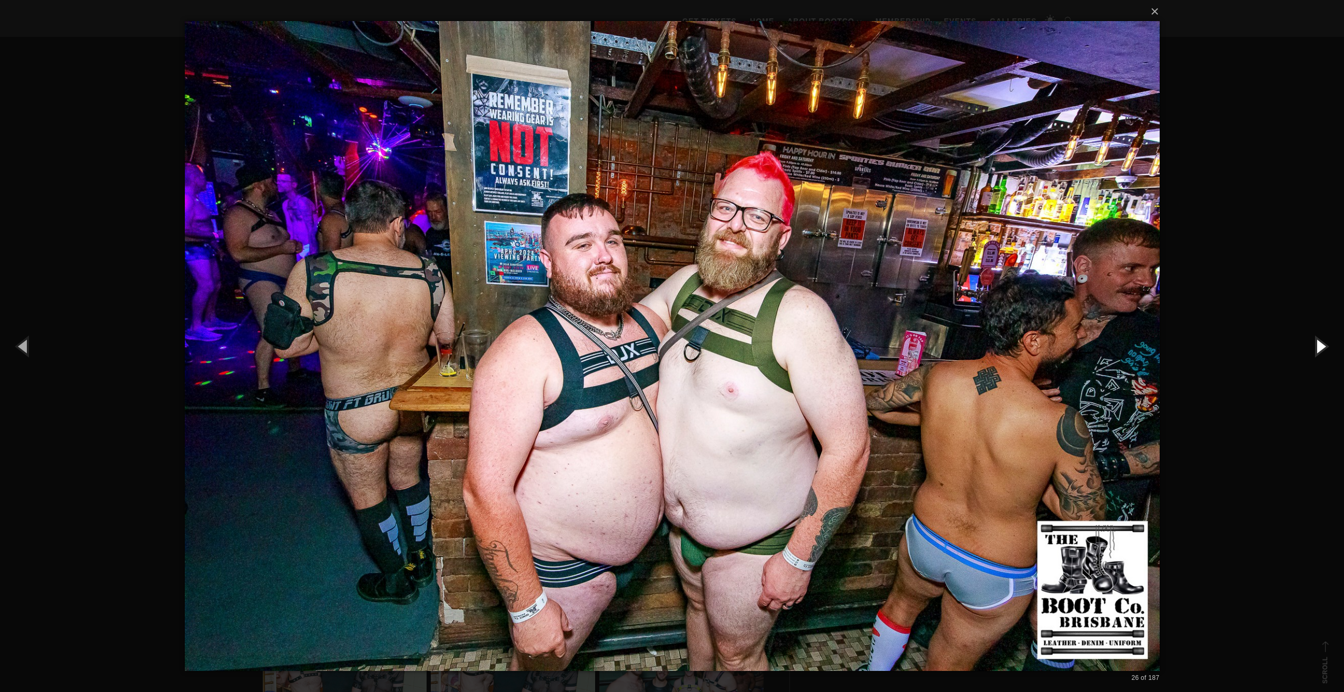
click at [1316, 343] on button "button" at bounding box center [1319, 346] width 47 height 58
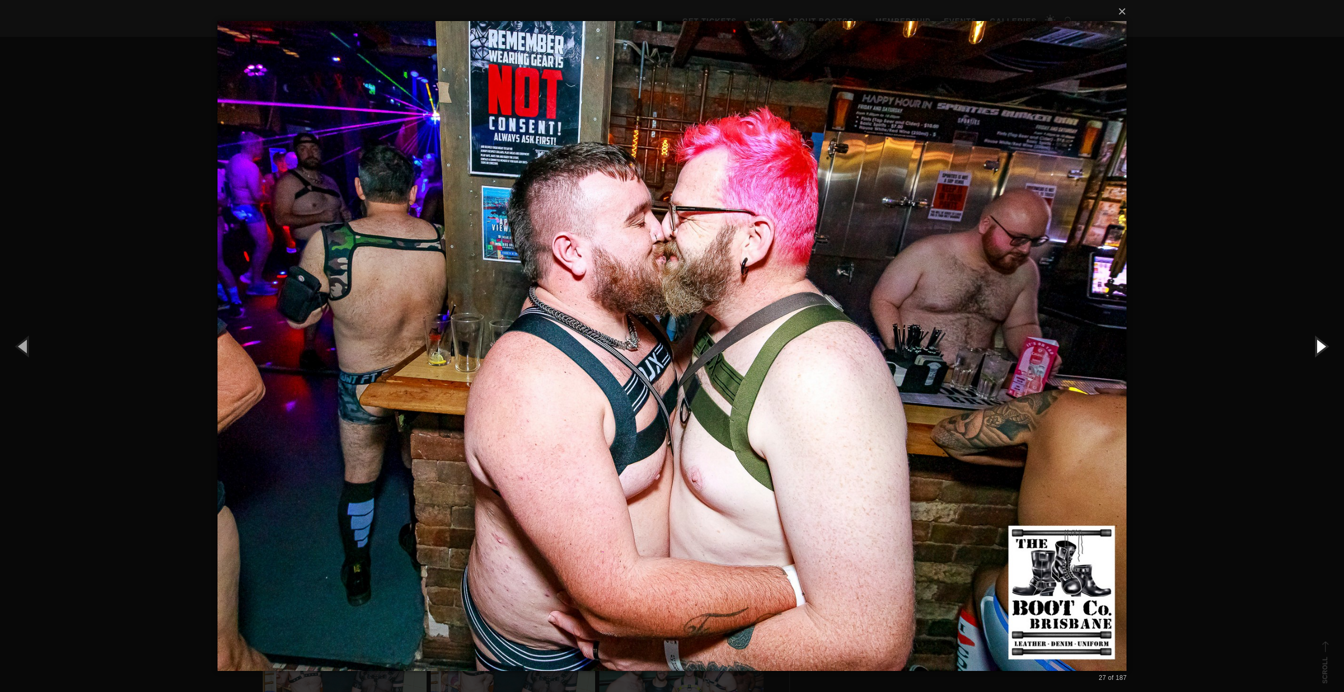
click at [1316, 343] on button "button" at bounding box center [1319, 346] width 47 height 58
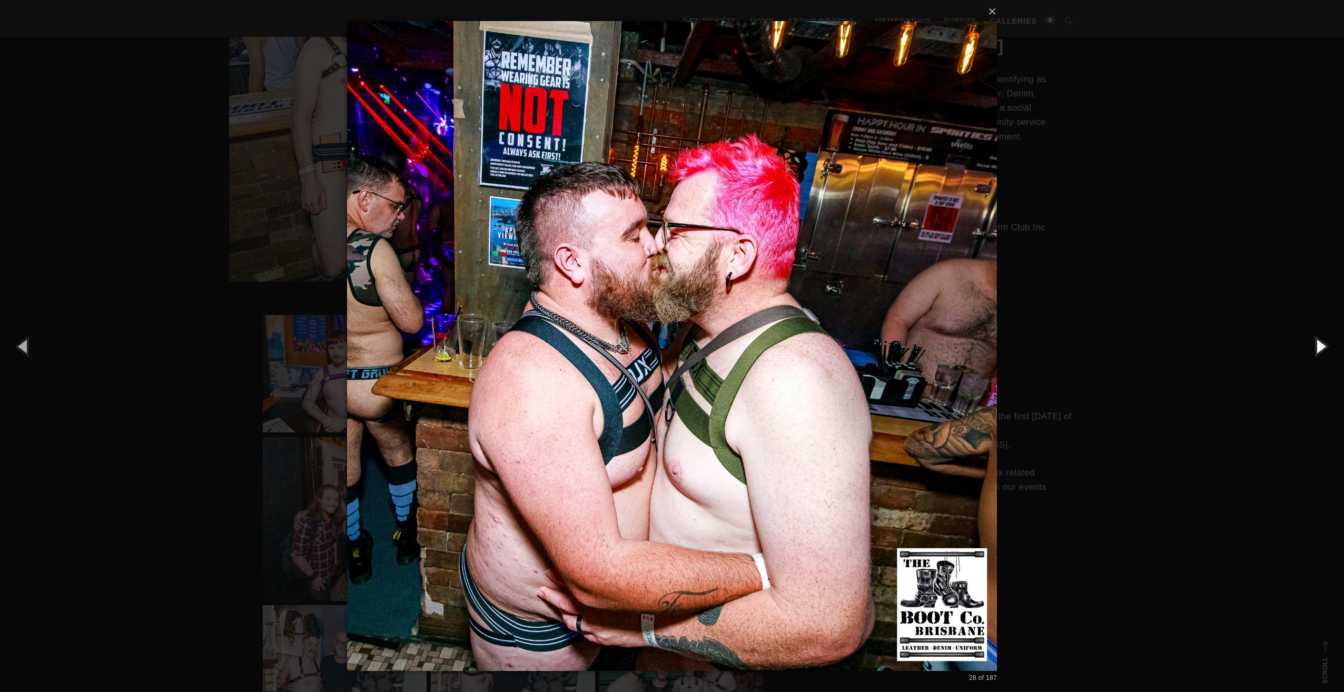
click at [1316, 343] on button "button" at bounding box center [1319, 346] width 47 height 58
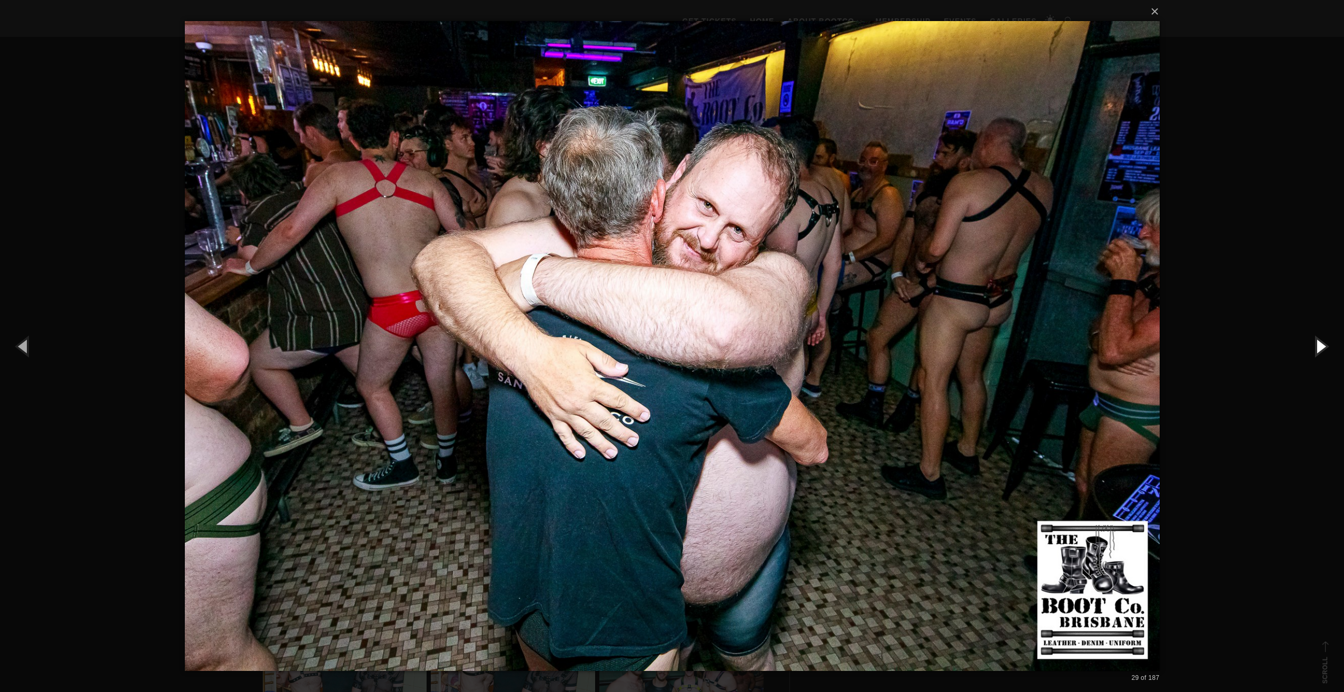
click at [1316, 343] on button "button" at bounding box center [1319, 346] width 47 height 58
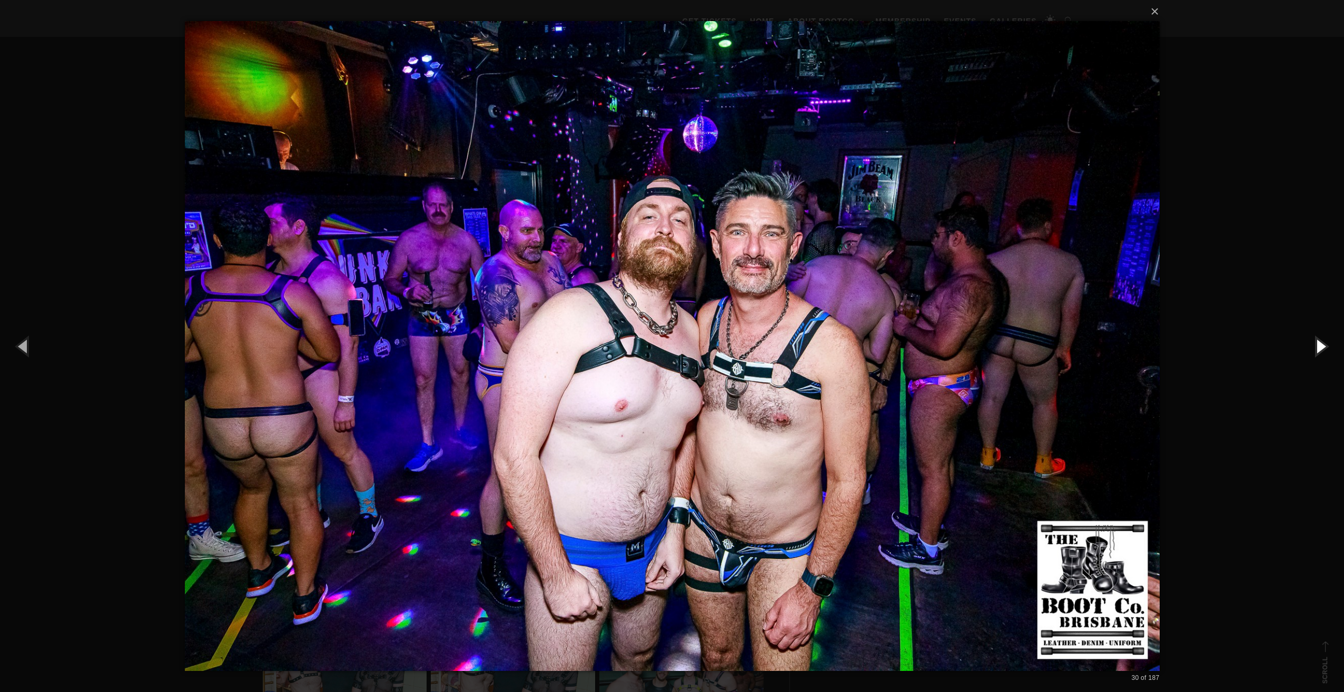
click at [1316, 343] on button "button" at bounding box center [1319, 346] width 47 height 58
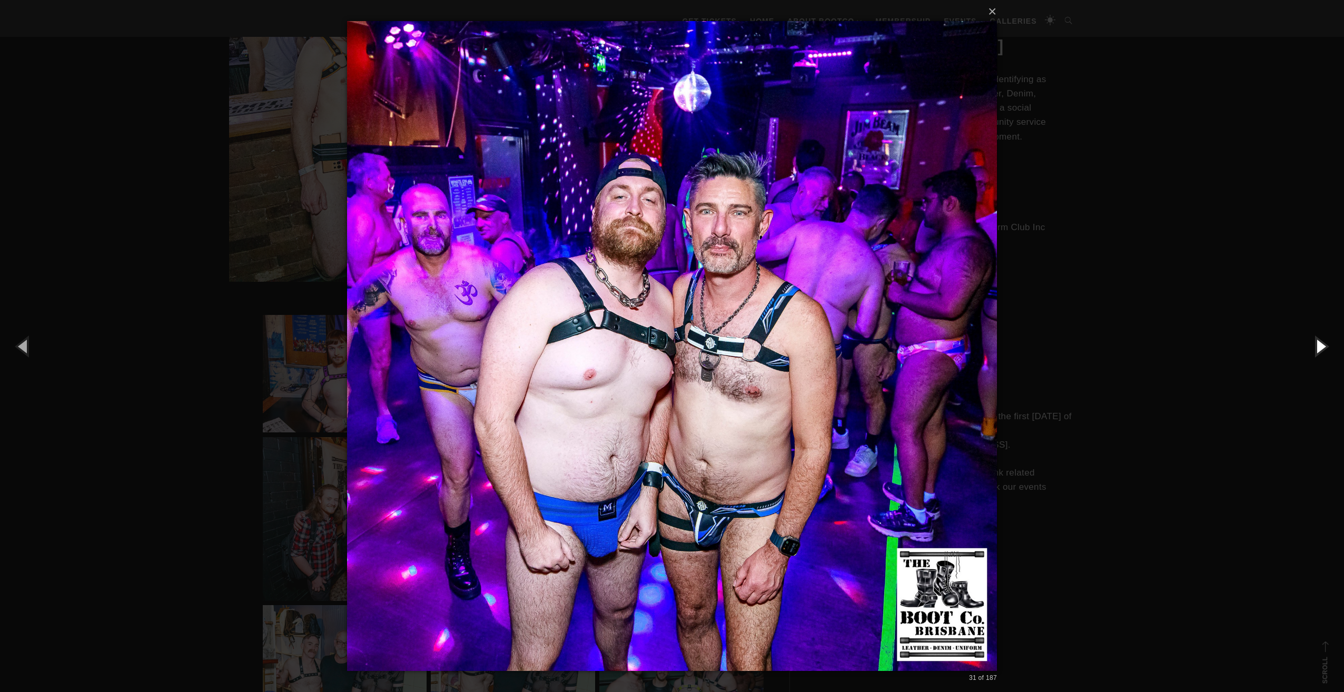
click at [1316, 343] on button "button" at bounding box center [1319, 346] width 47 height 58
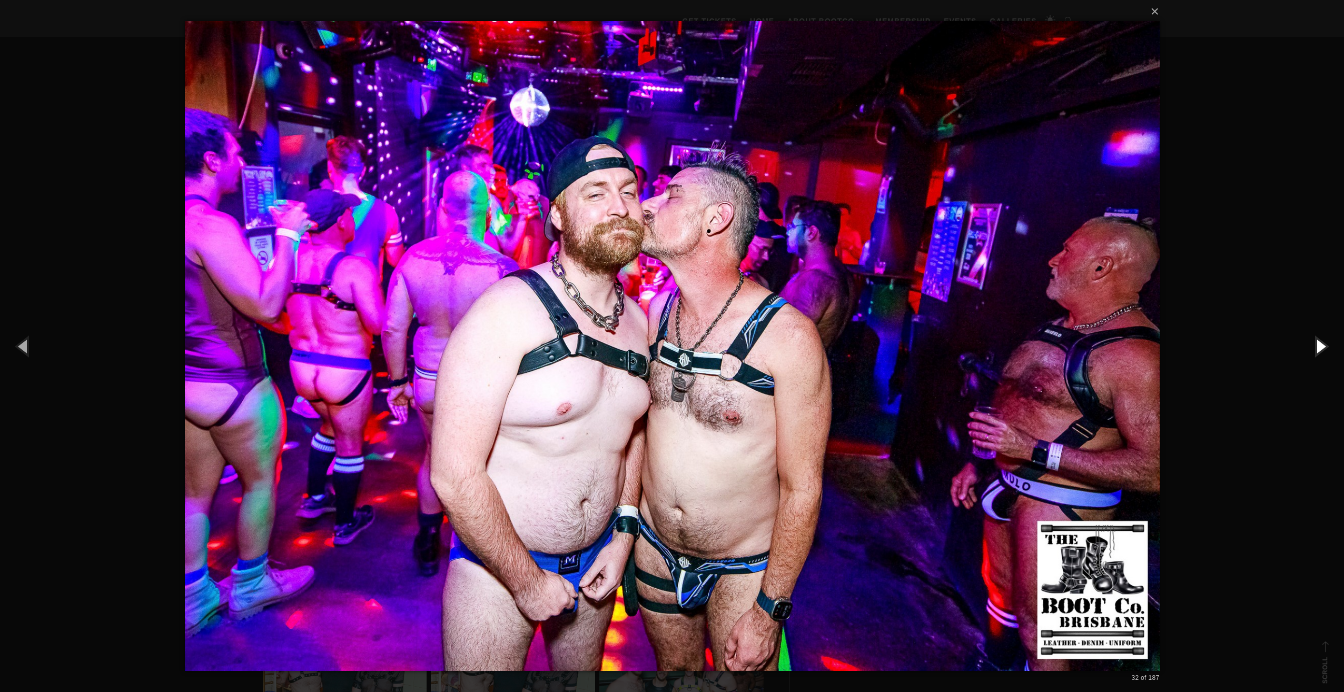
click at [1316, 343] on button "button" at bounding box center [1319, 346] width 47 height 58
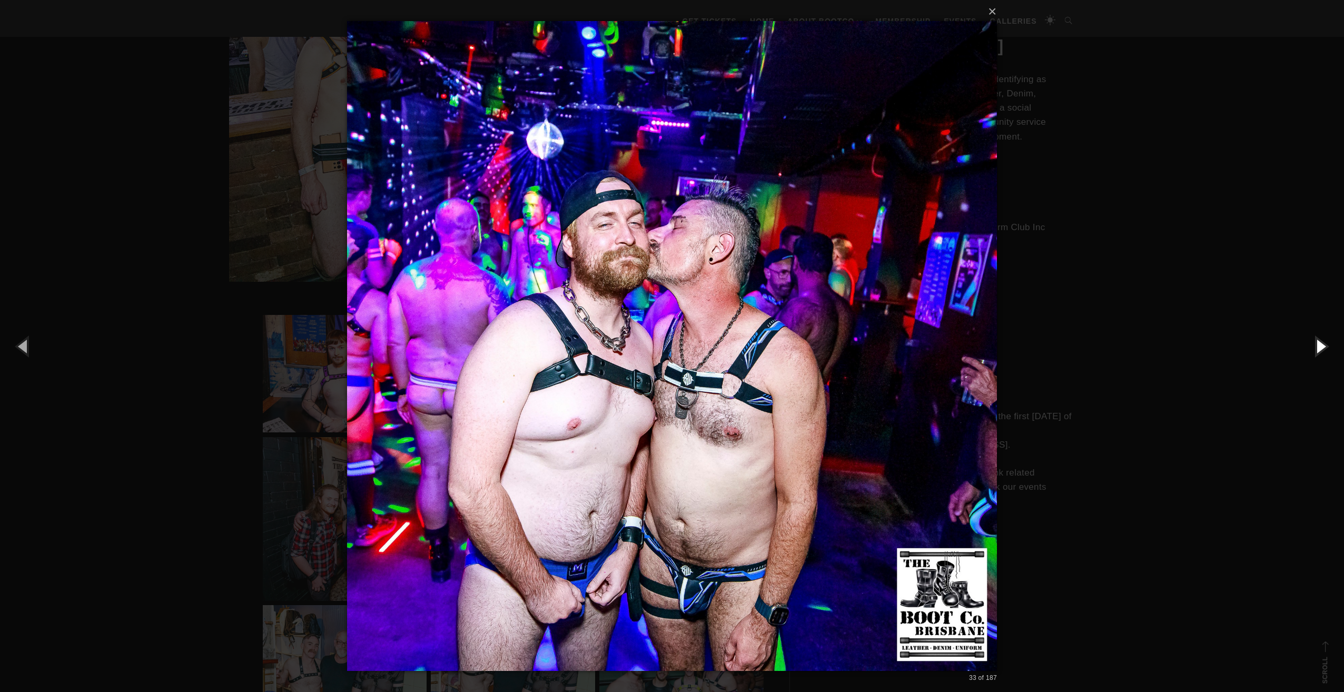
click at [1316, 343] on button "button" at bounding box center [1319, 346] width 47 height 58
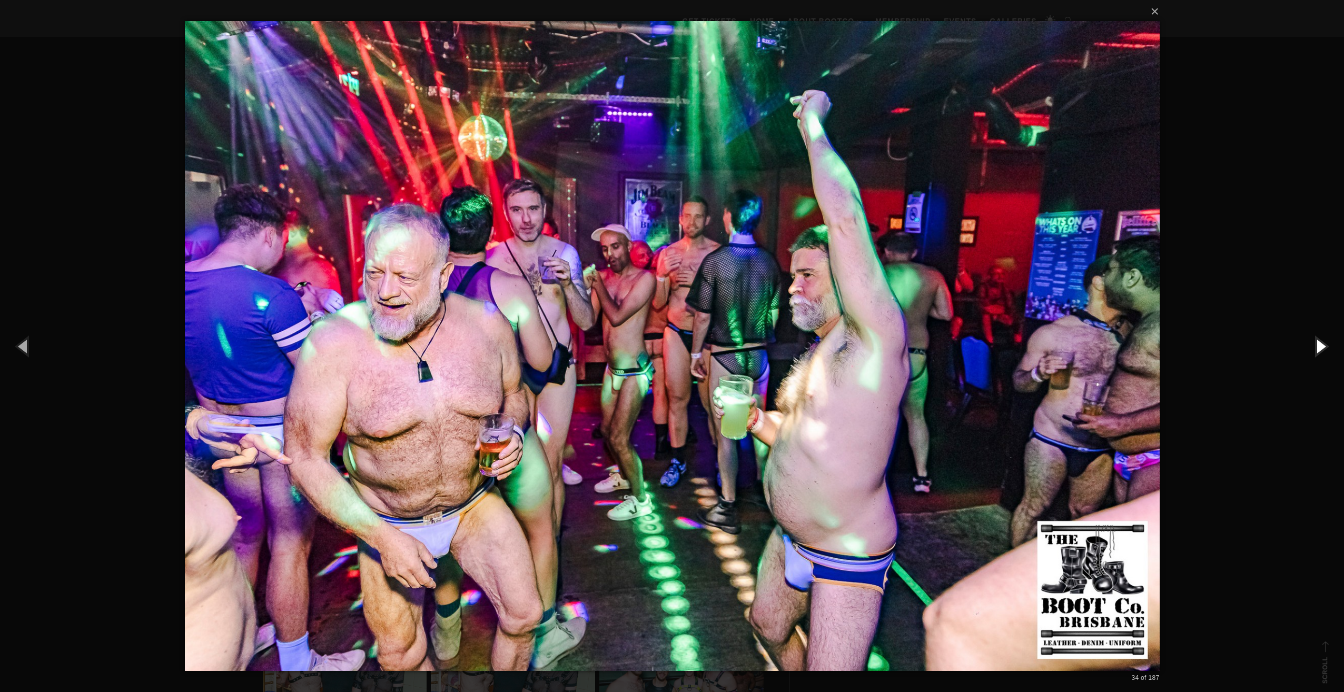
click at [1316, 343] on button "button" at bounding box center [1319, 346] width 47 height 58
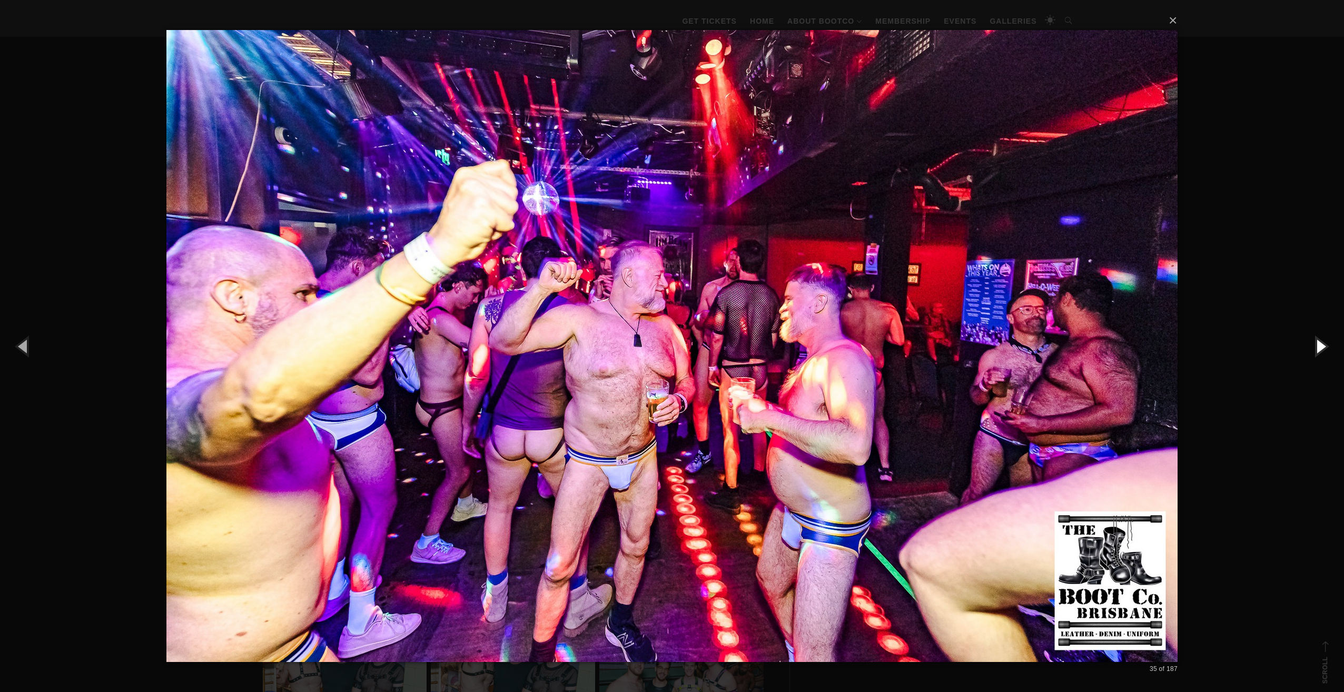
click at [1316, 343] on button "button" at bounding box center [1319, 346] width 47 height 58
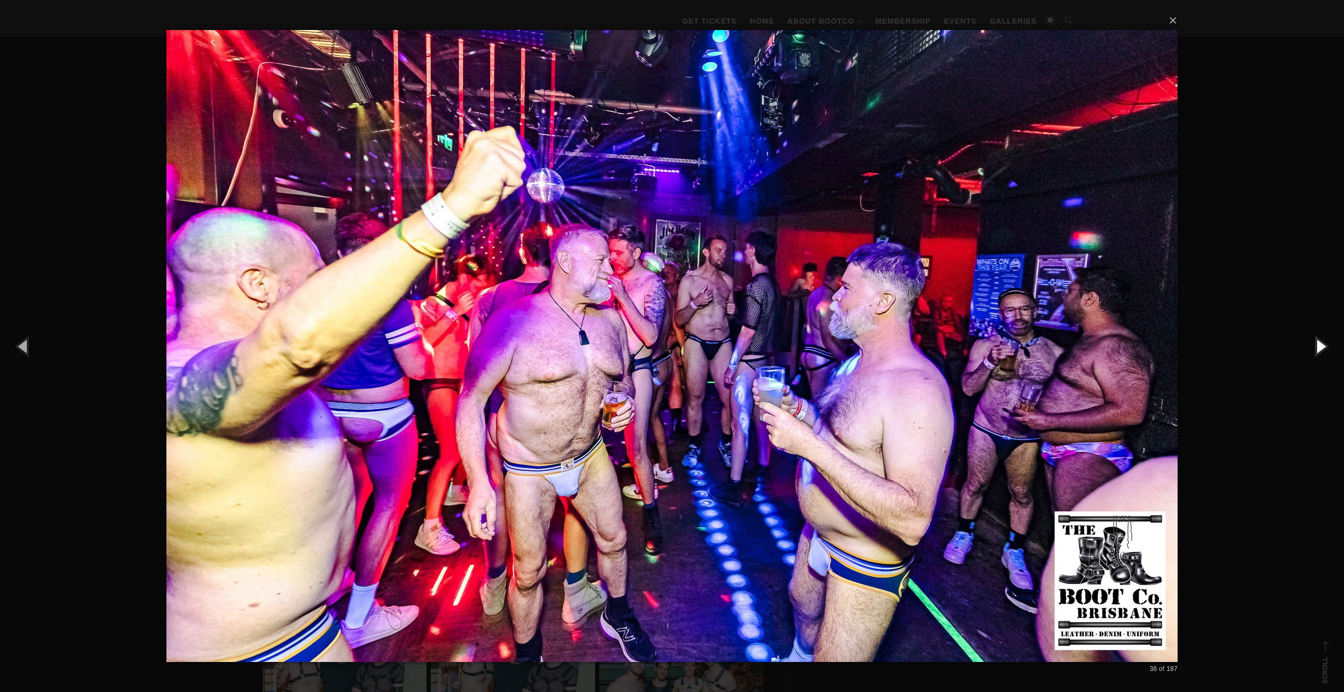
click at [1316, 343] on button "button" at bounding box center [1319, 346] width 47 height 58
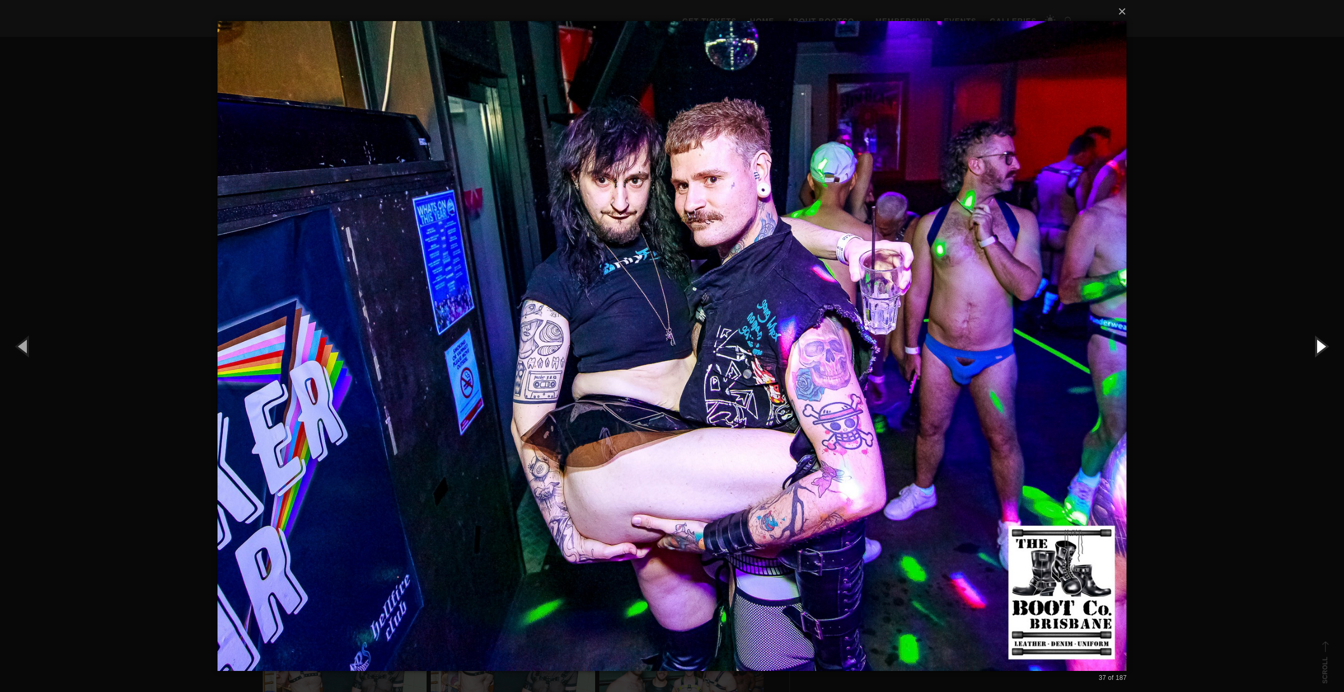
click at [1316, 343] on button "button" at bounding box center [1319, 346] width 47 height 58
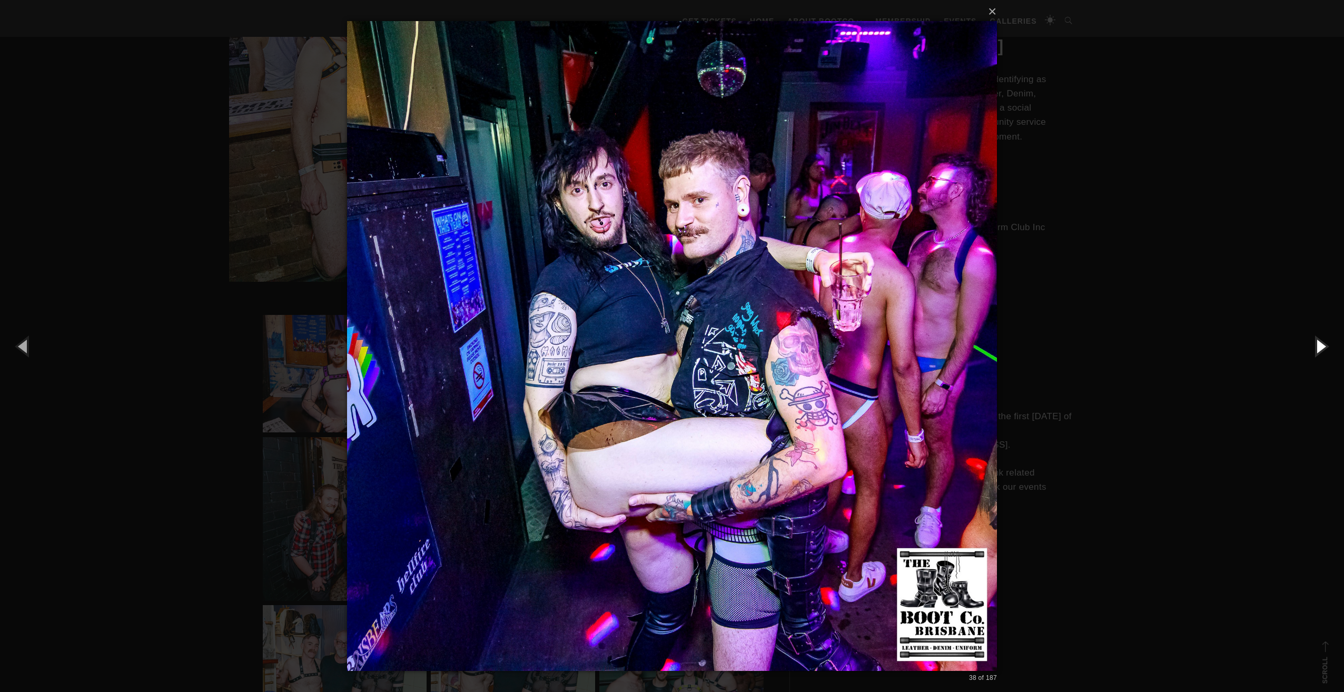
click at [1316, 343] on button "button" at bounding box center [1319, 346] width 47 height 58
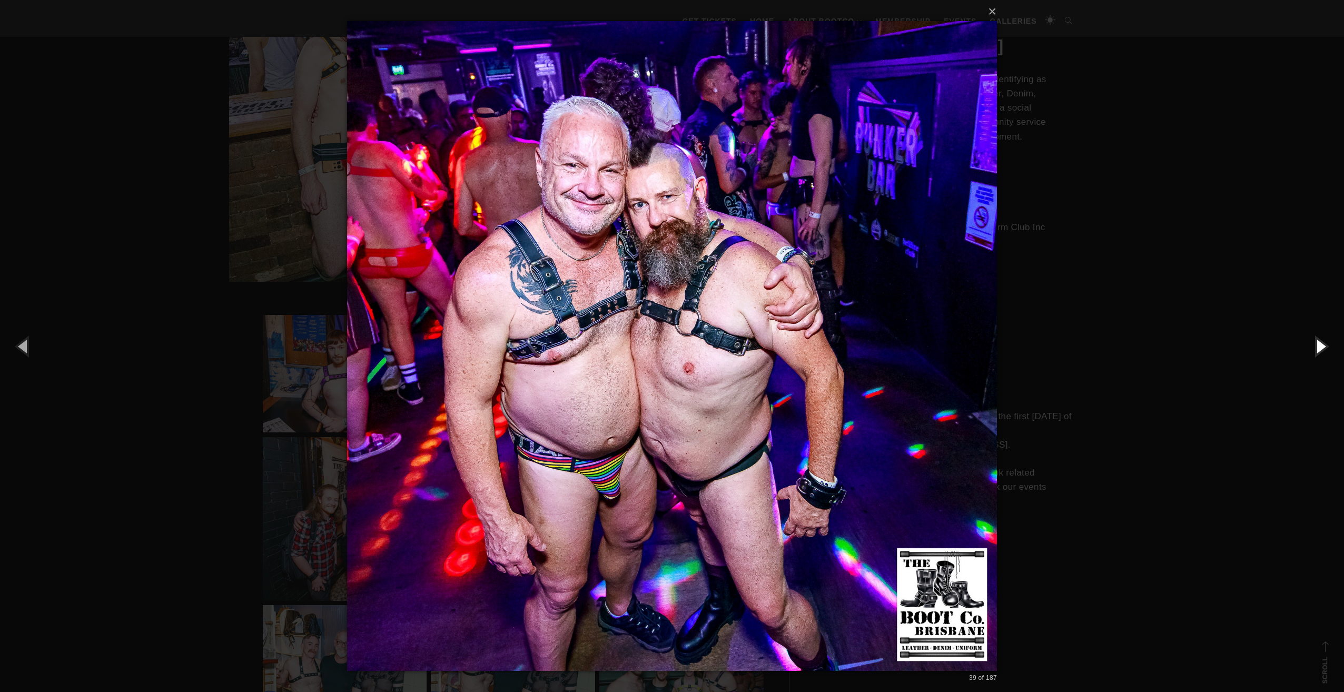
click at [1316, 343] on button "button" at bounding box center [1319, 346] width 47 height 58
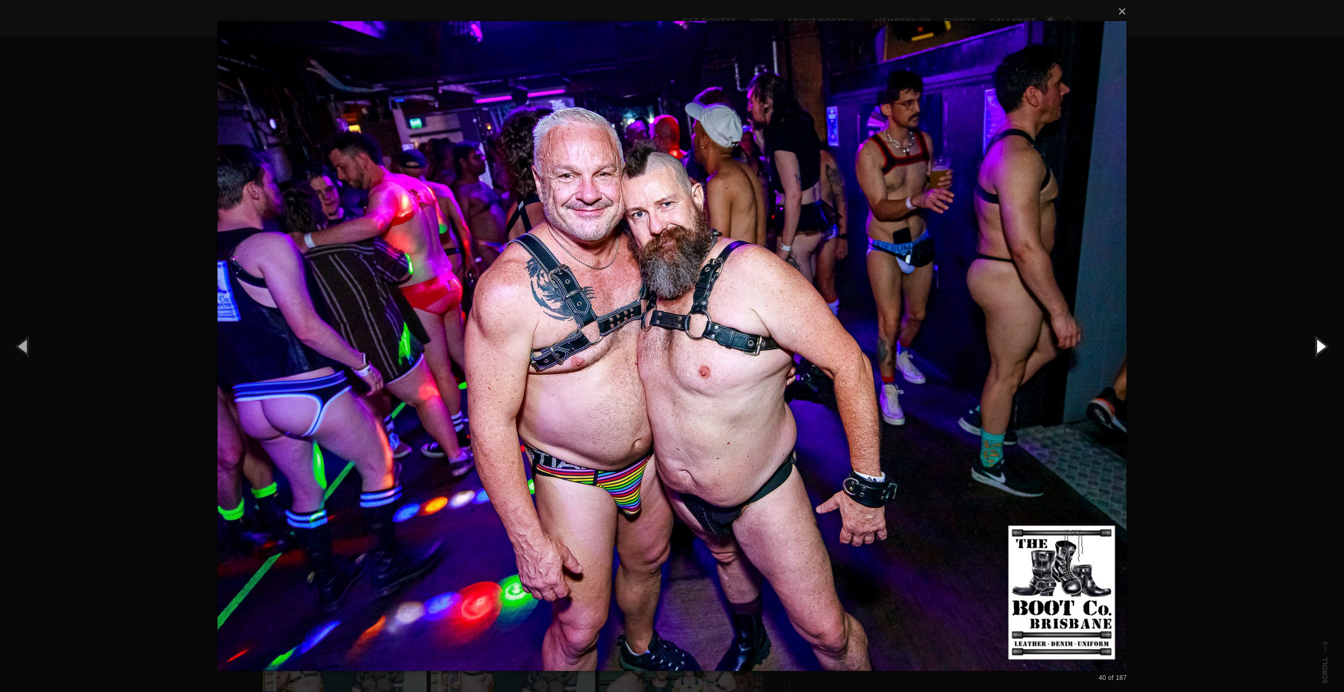
click at [1316, 343] on button "button" at bounding box center [1319, 346] width 47 height 58
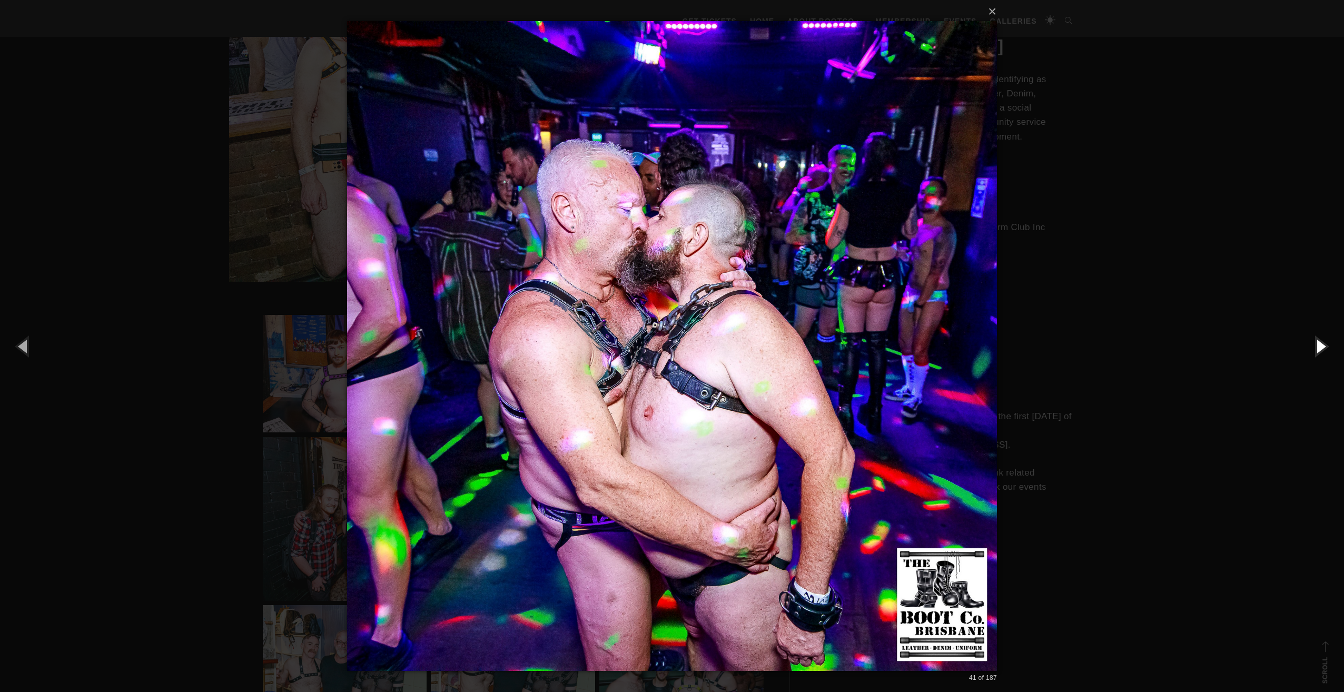
click at [1316, 343] on button "button" at bounding box center [1319, 346] width 47 height 58
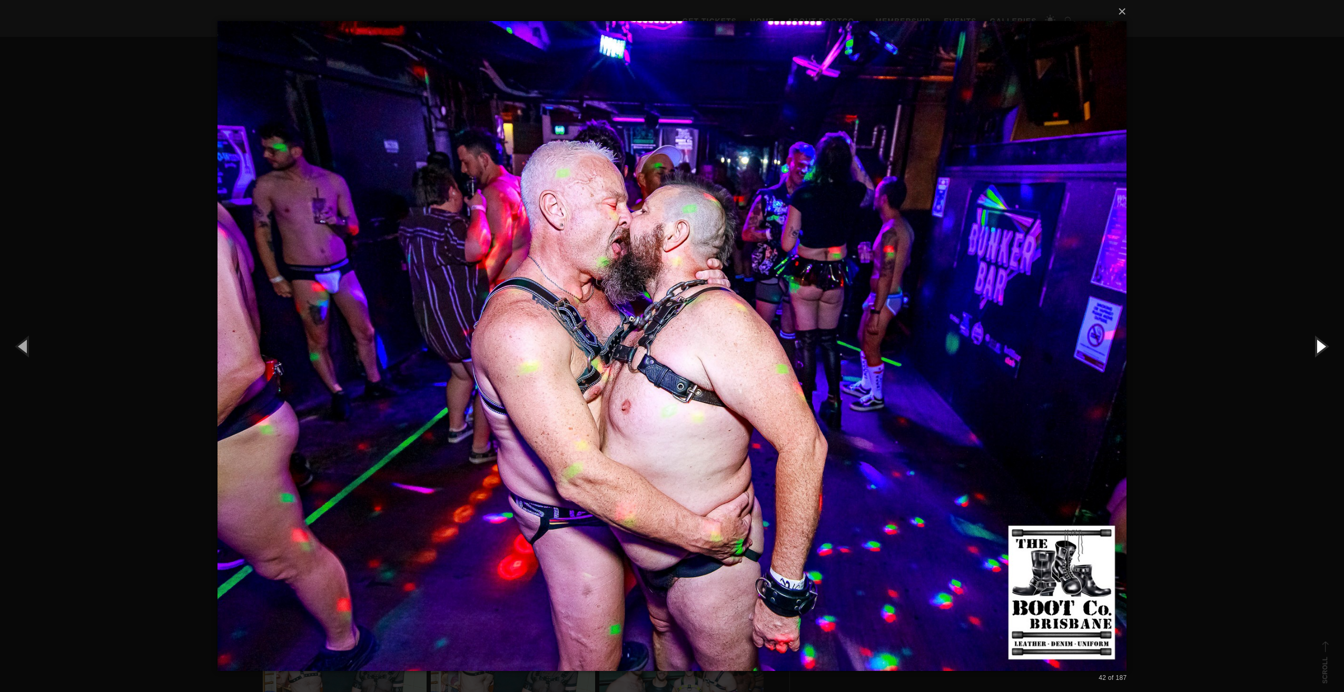
click at [1316, 343] on button "button" at bounding box center [1319, 346] width 47 height 58
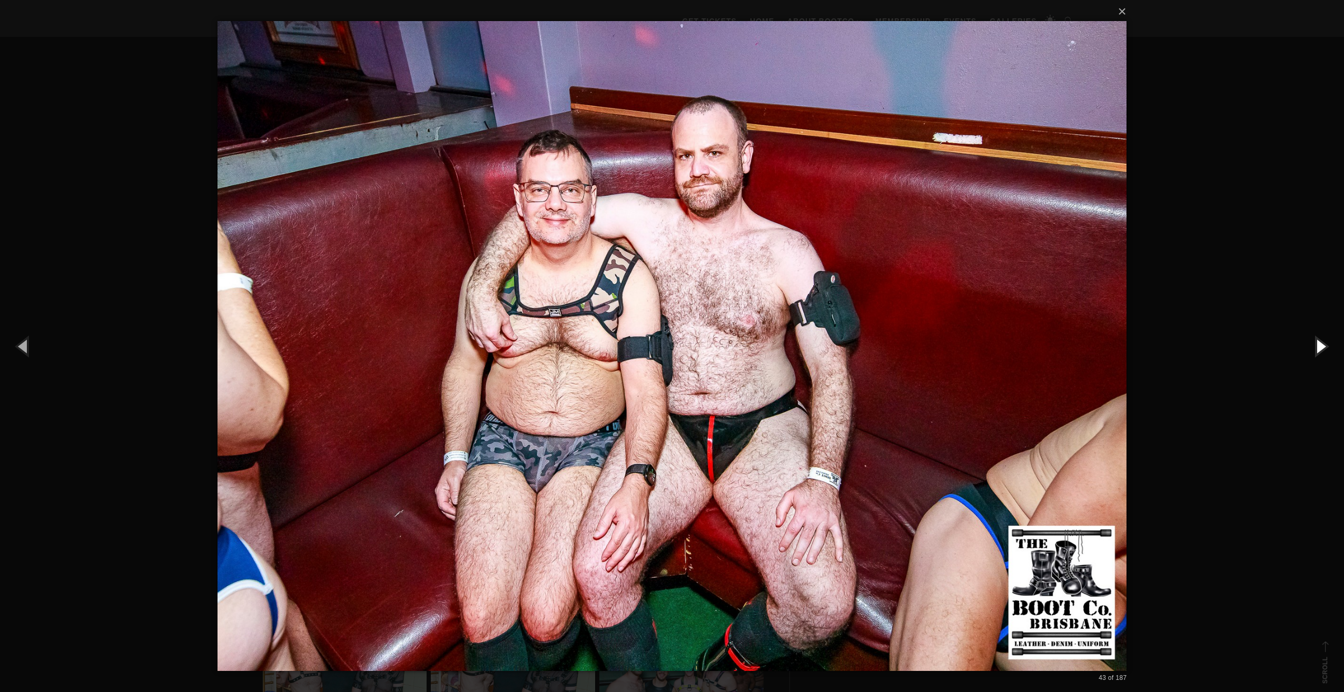
click at [1316, 343] on button "button" at bounding box center [1319, 346] width 47 height 58
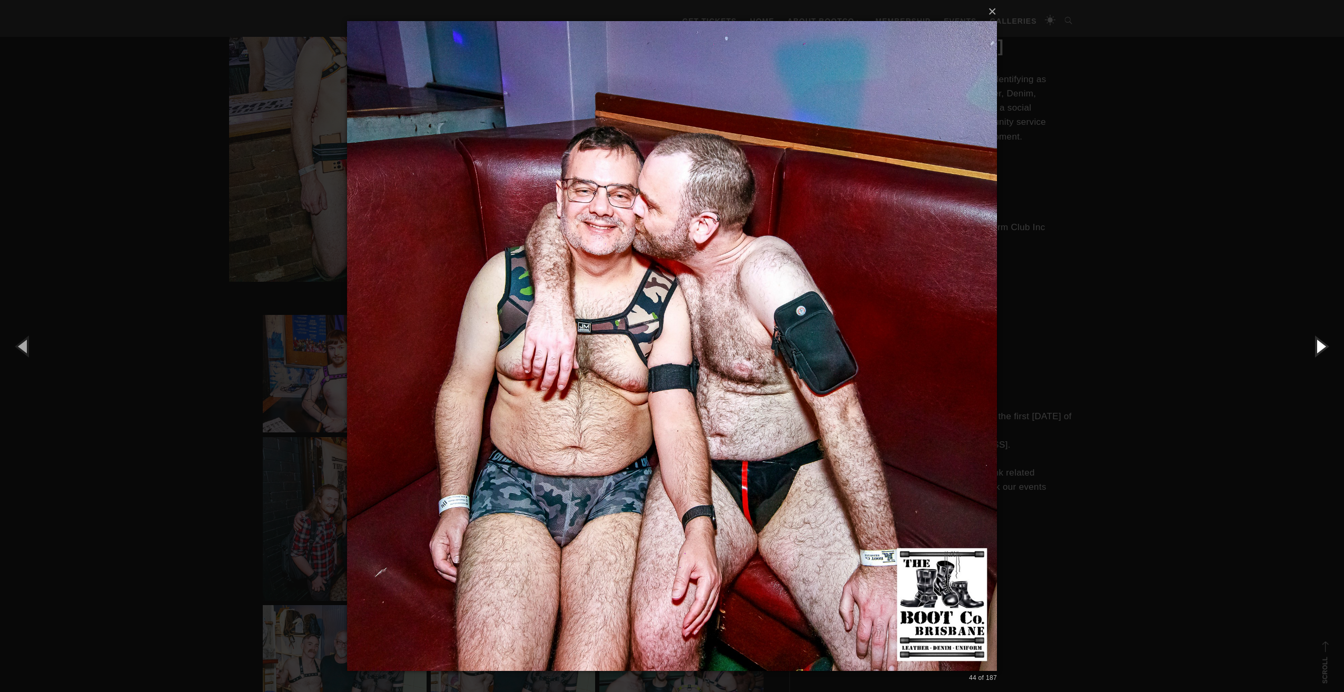
click at [1316, 343] on button "button" at bounding box center [1319, 346] width 47 height 58
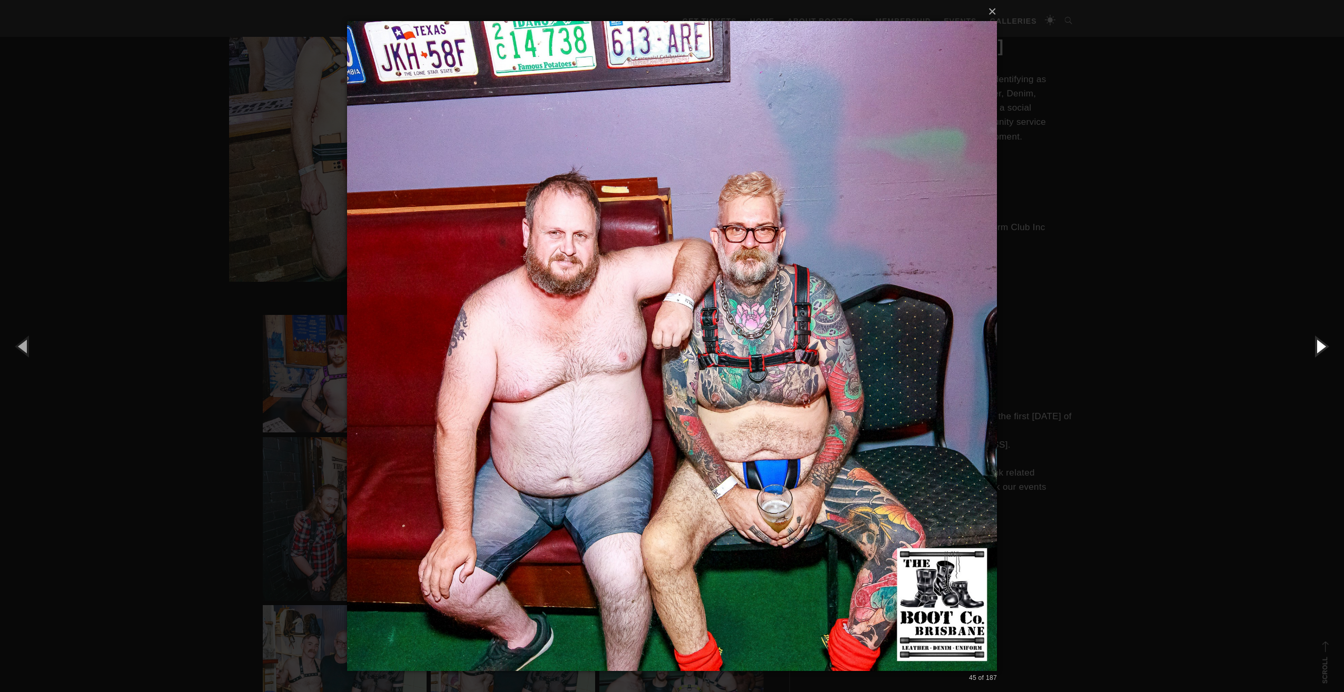
click at [1316, 343] on button "button" at bounding box center [1319, 346] width 47 height 58
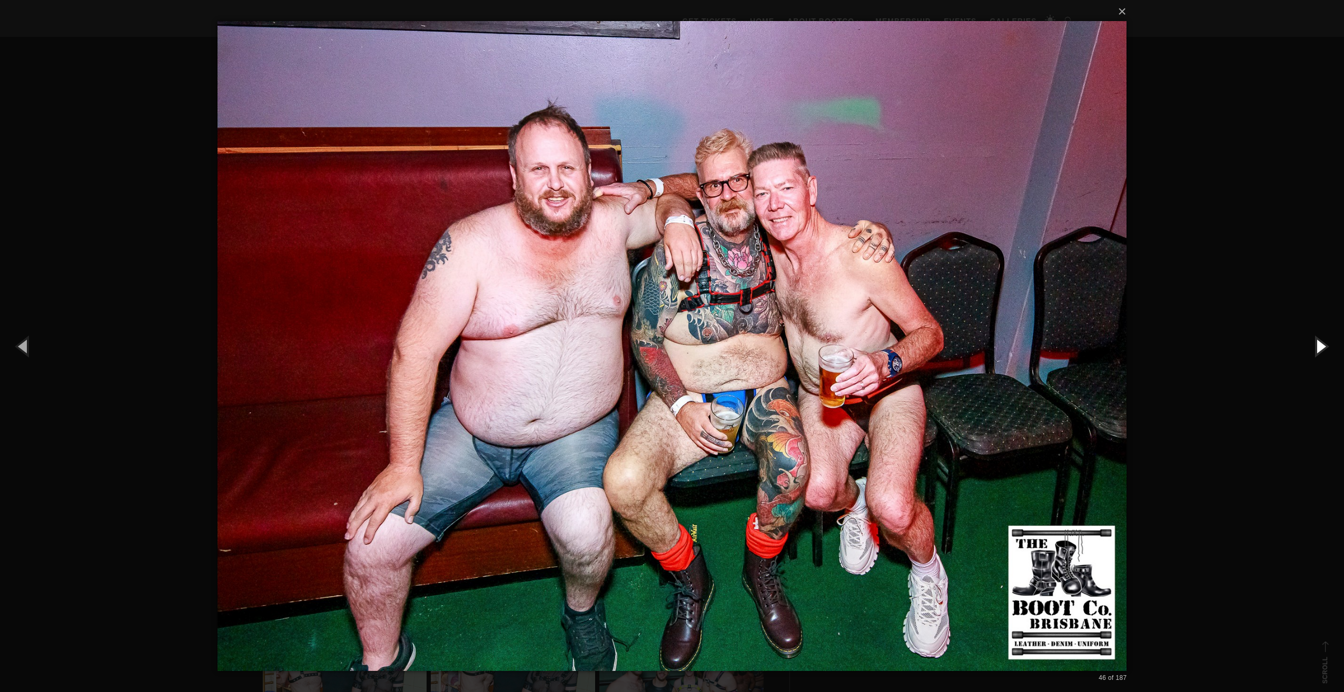
click at [1316, 343] on button "button" at bounding box center [1319, 346] width 47 height 58
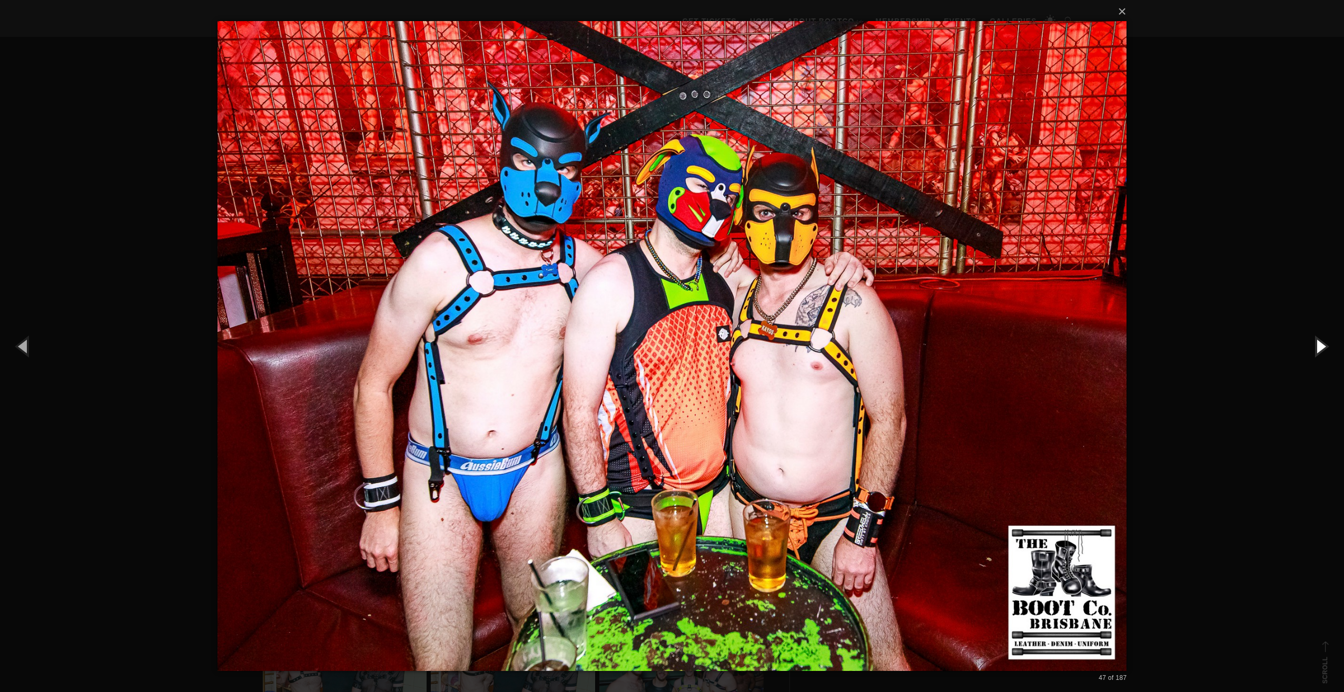
click at [1316, 343] on button "button" at bounding box center [1319, 346] width 47 height 58
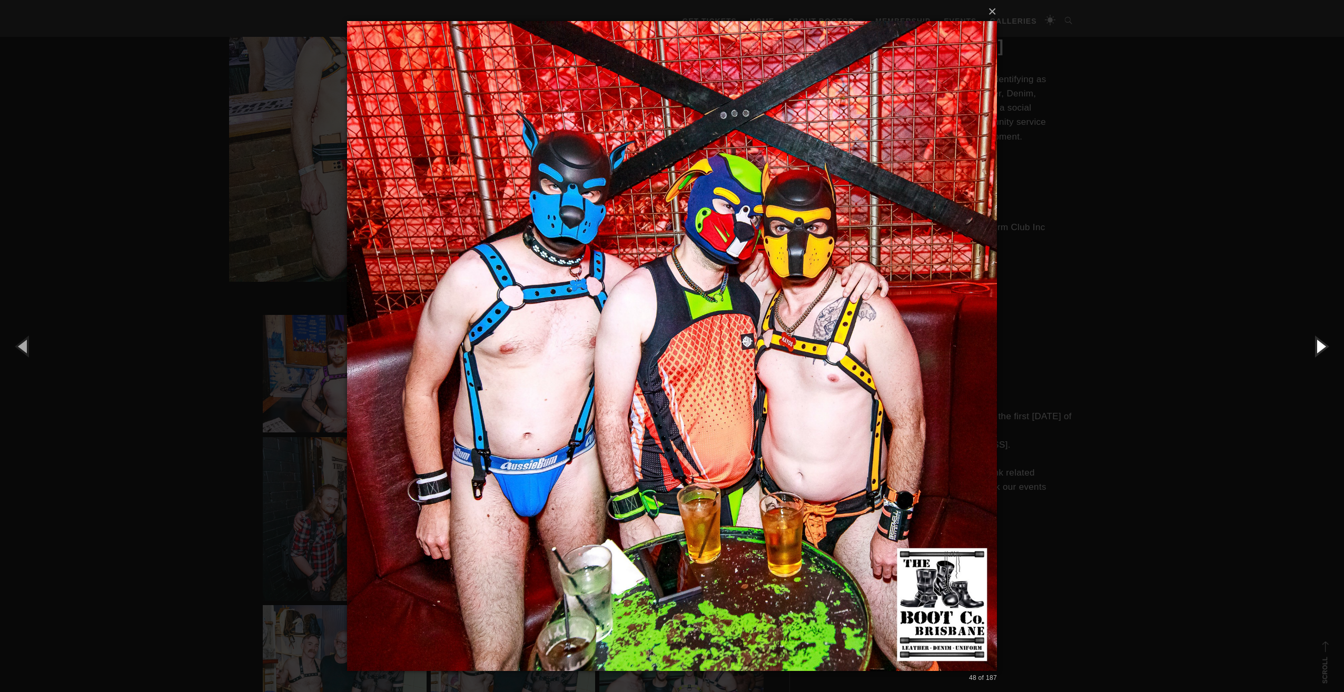
click at [1316, 343] on button "button" at bounding box center [1319, 346] width 47 height 58
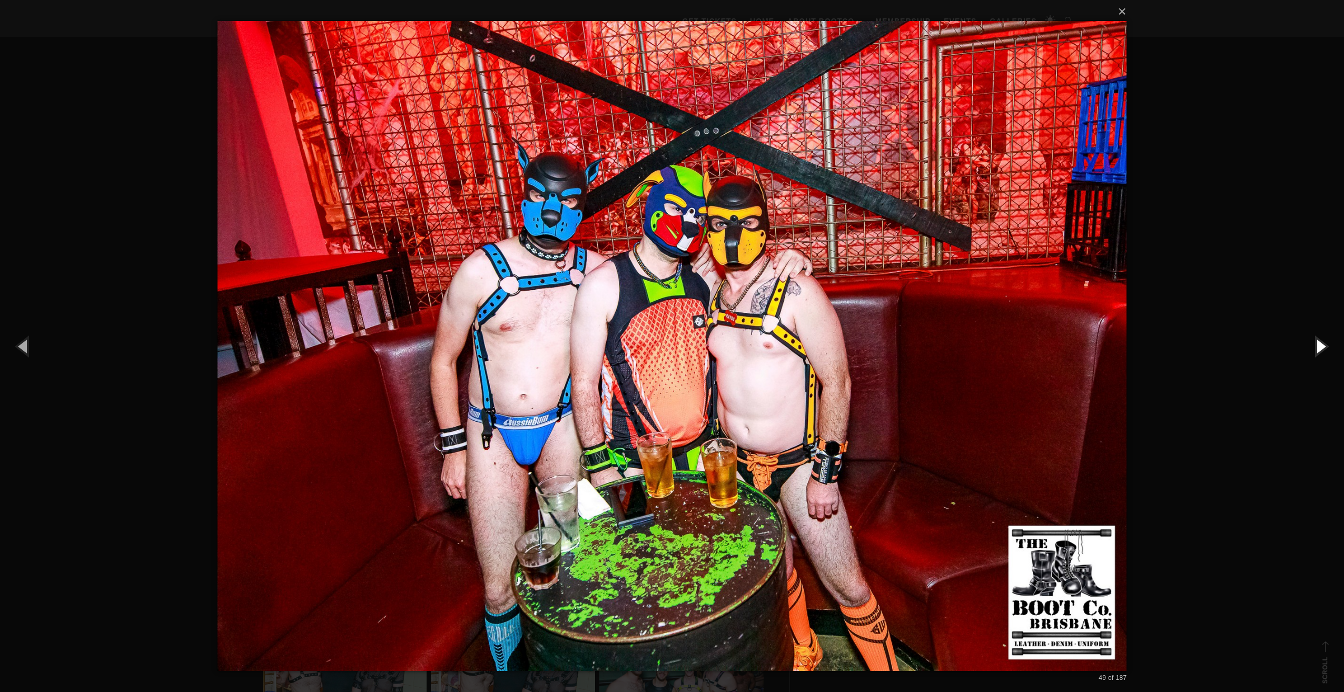
click at [1316, 343] on button "button" at bounding box center [1319, 346] width 47 height 58
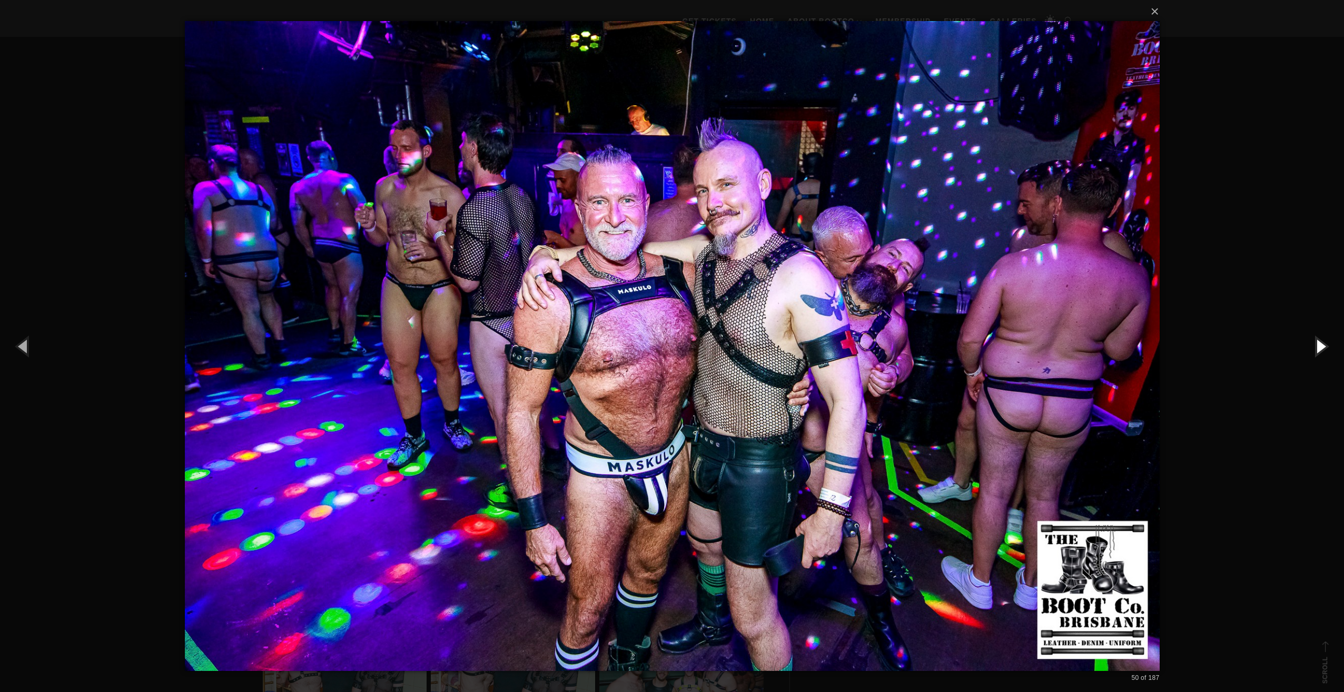
click at [1316, 343] on button "button" at bounding box center [1319, 346] width 47 height 58
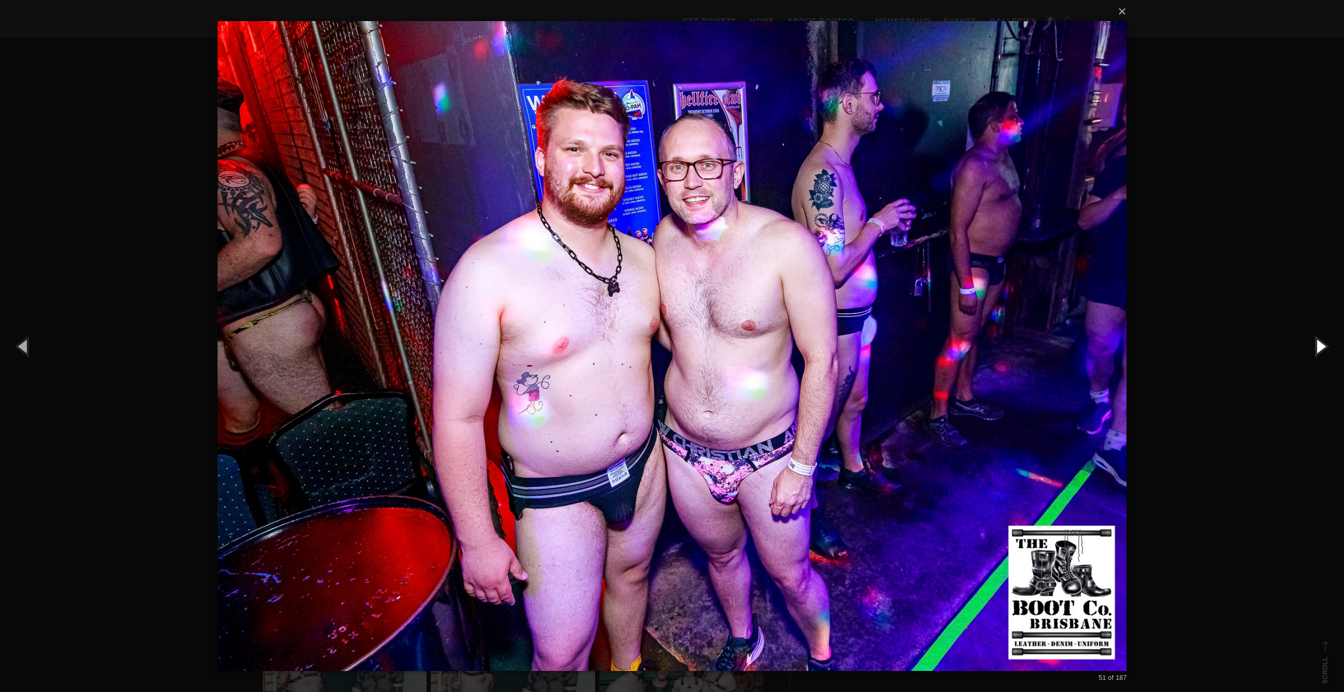
click at [1316, 343] on button "button" at bounding box center [1319, 346] width 47 height 58
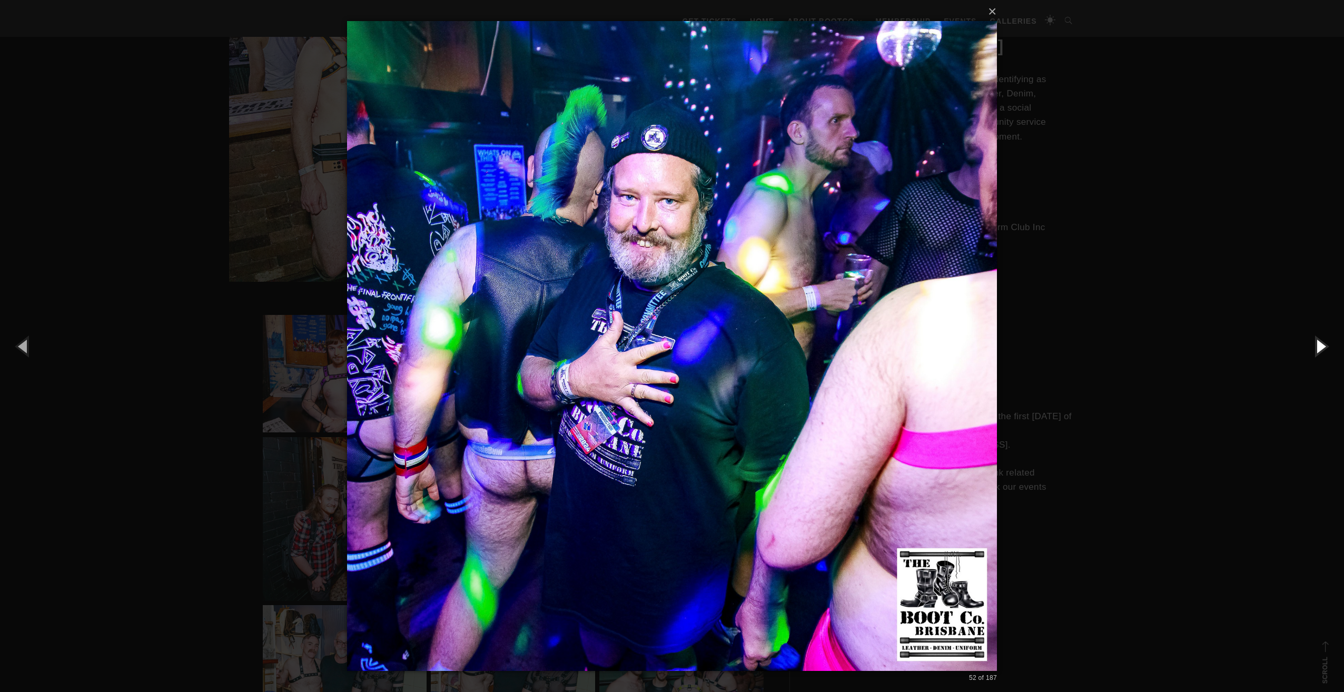
click at [1316, 343] on button "button" at bounding box center [1319, 346] width 47 height 58
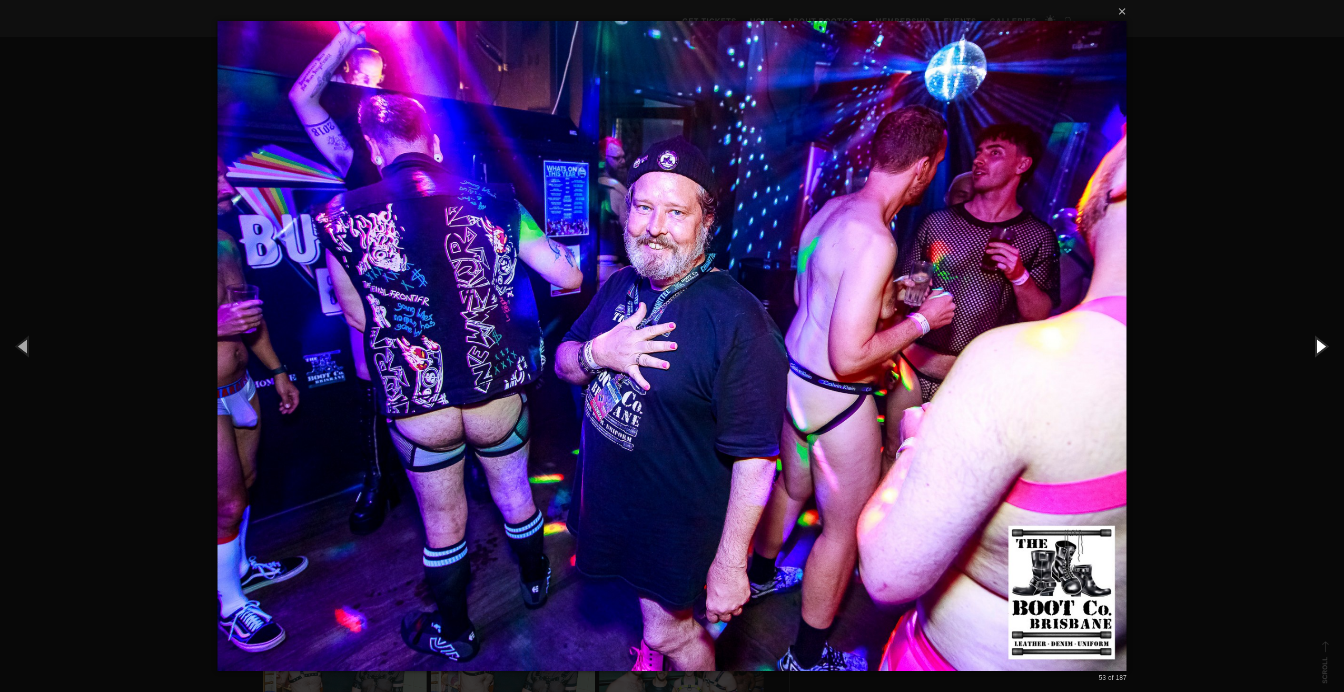
click at [1316, 343] on button "button" at bounding box center [1319, 346] width 47 height 58
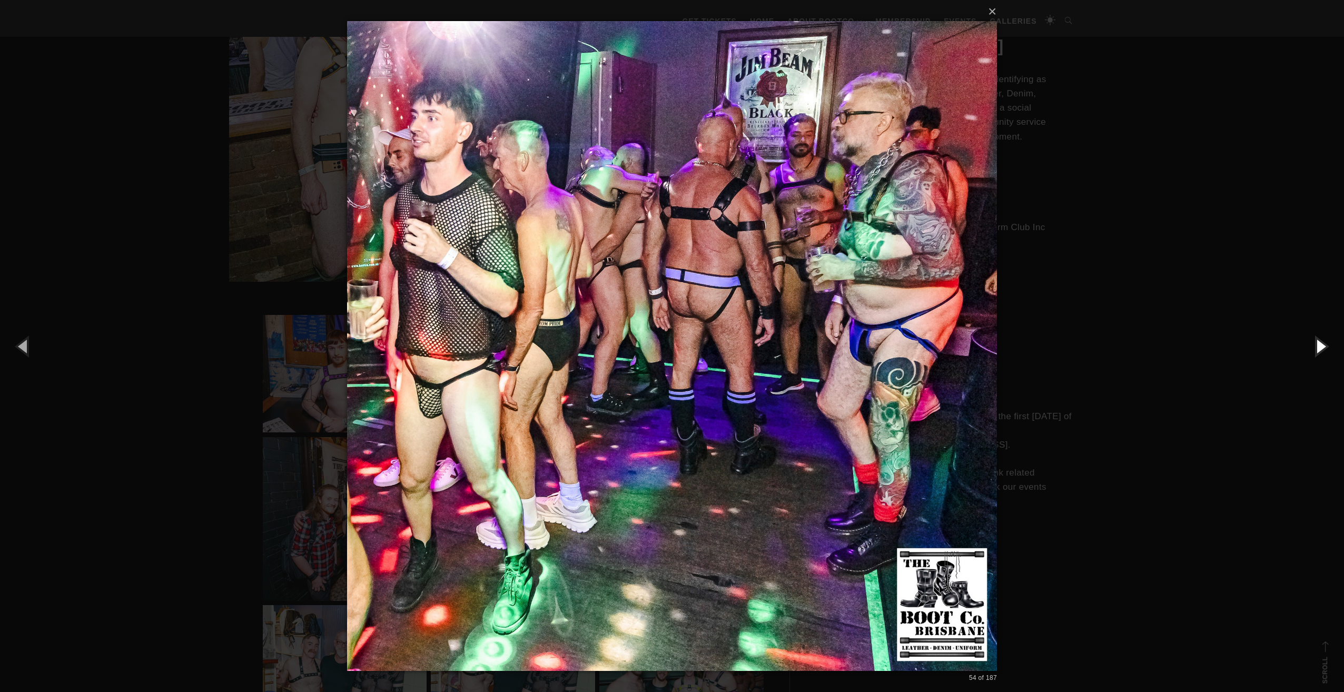
click at [1316, 343] on button "button" at bounding box center [1319, 346] width 47 height 58
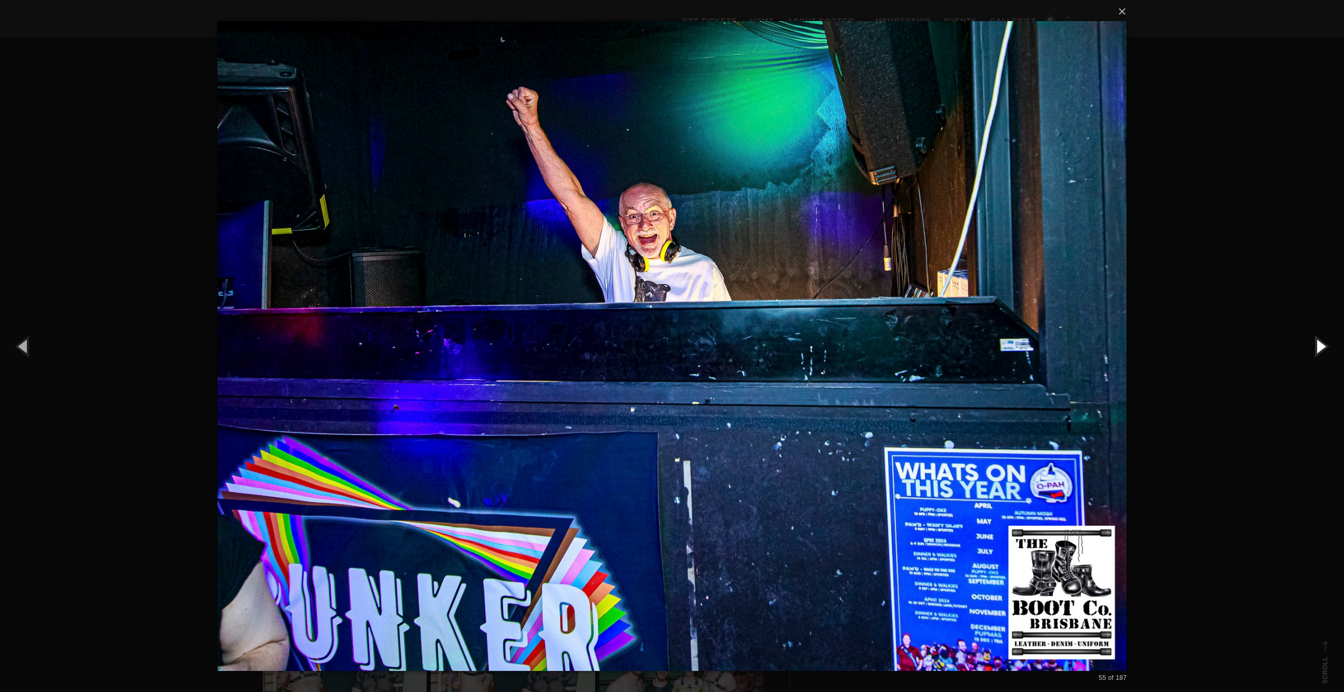
click at [1316, 343] on button "button" at bounding box center [1319, 346] width 47 height 58
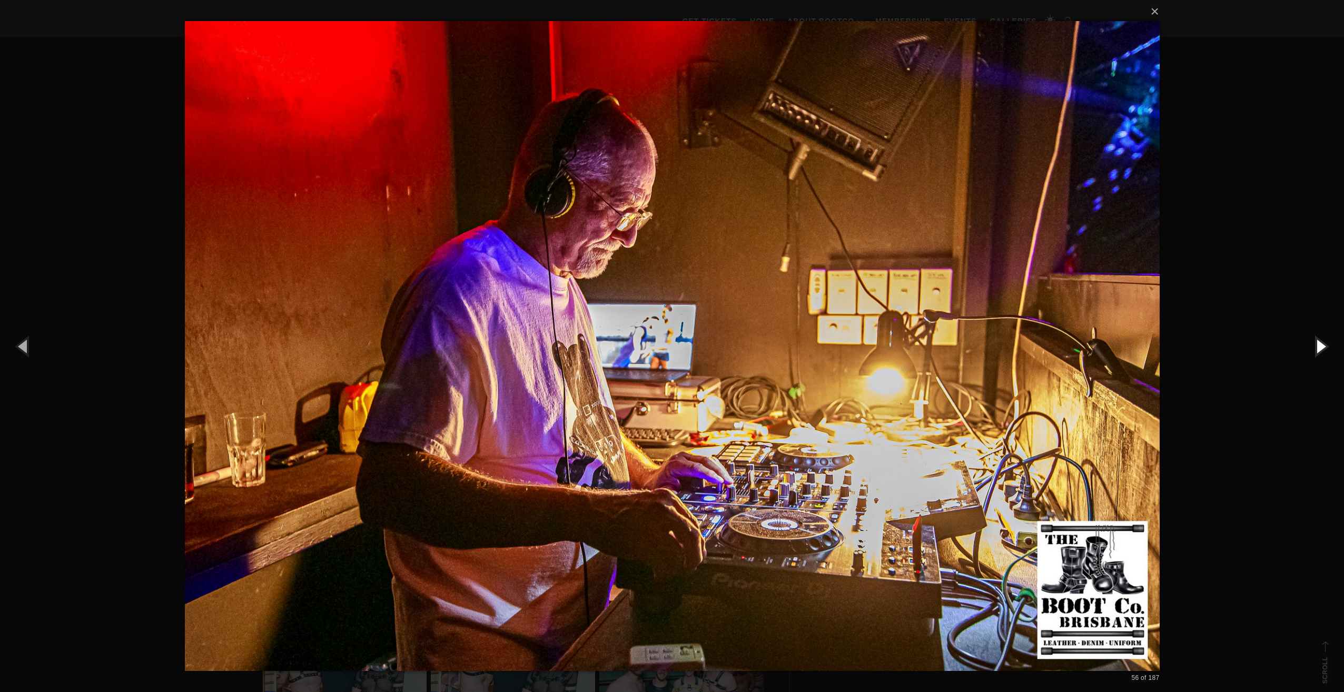
click at [1316, 343] on button "button" at bounding box center [1319, 346] width 47 height 58
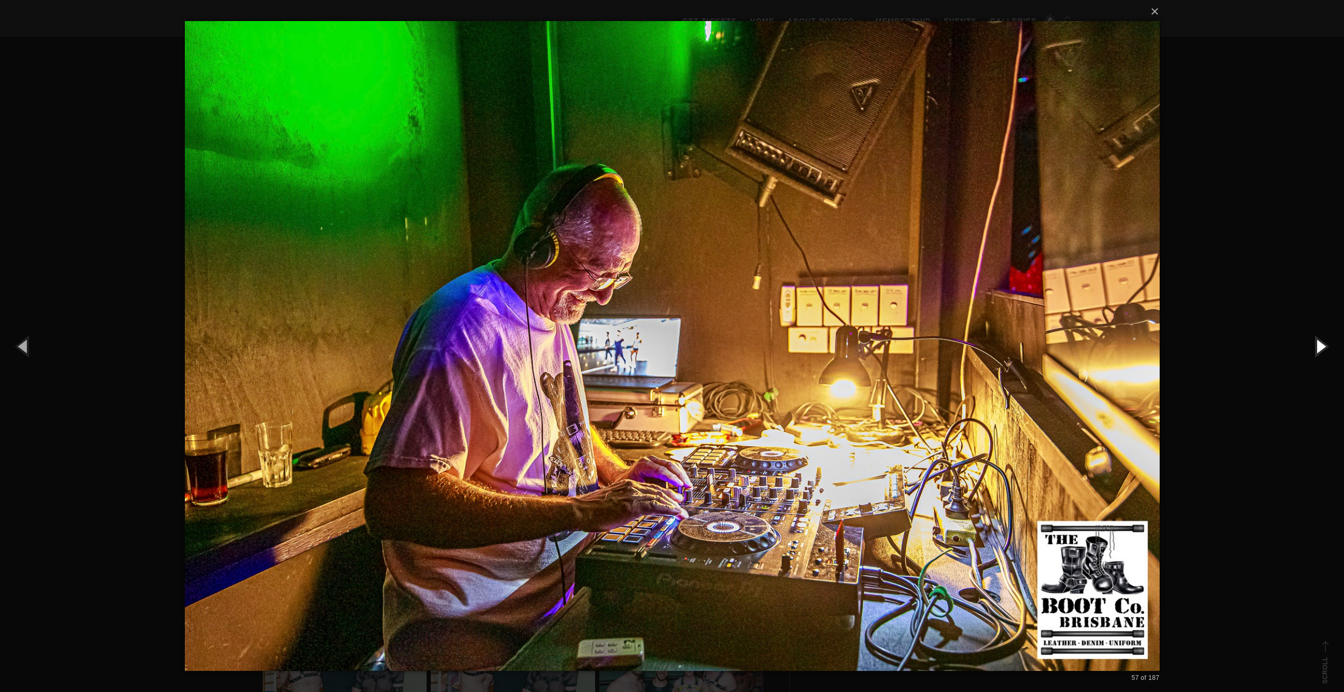
click at [1316, 343] on button "button" at bounding box center [1319, 346] width 47 height 58
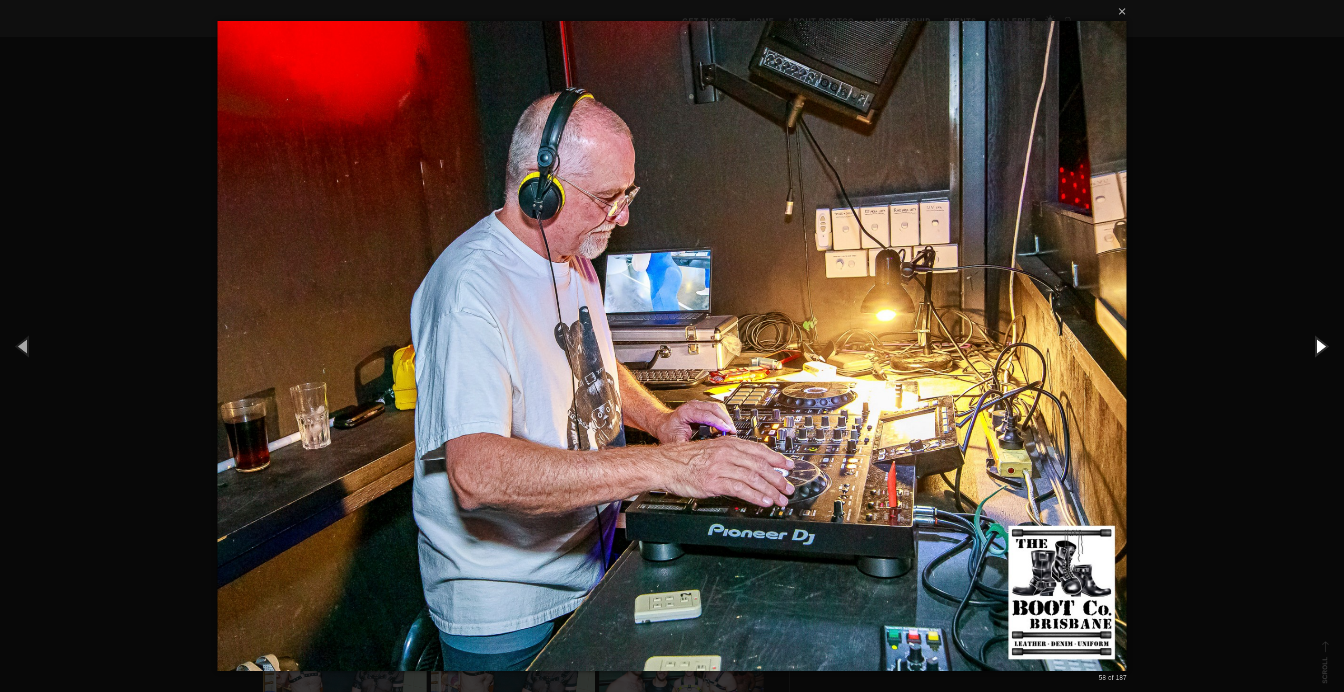
click at [1316, 343] on button "button" at bounding box center [1319, 346] width 47 height 58
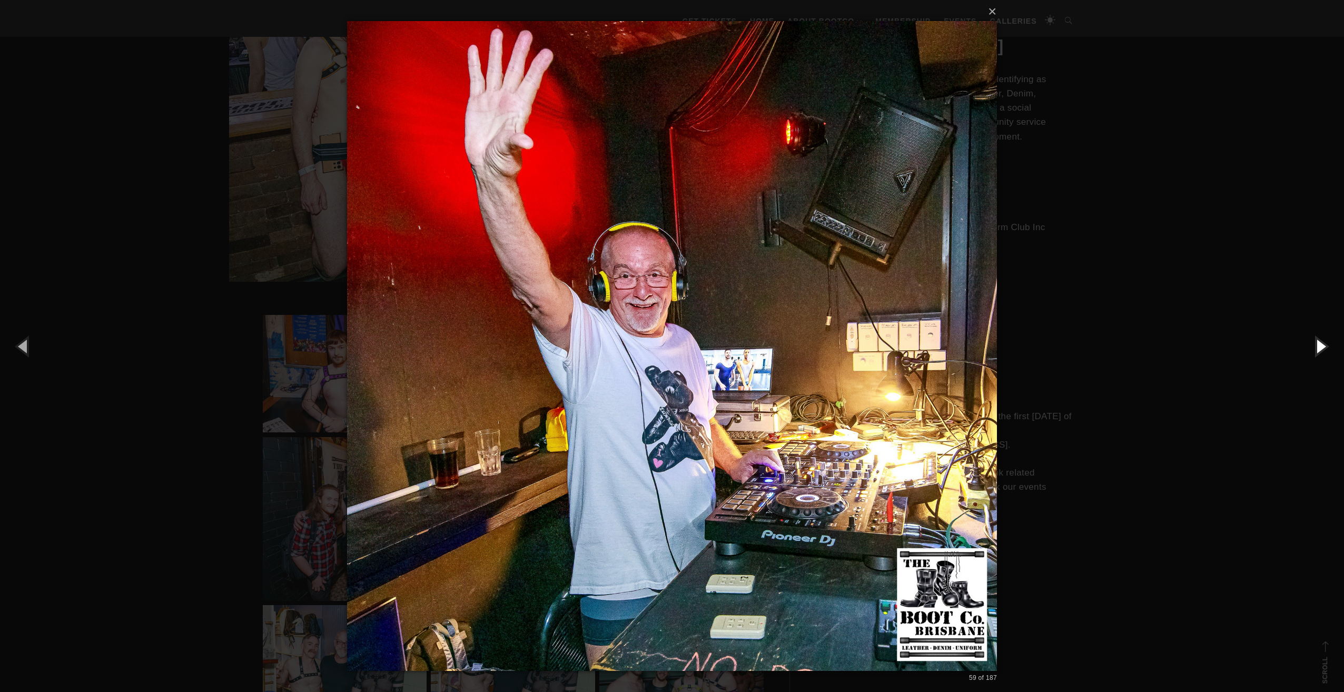
click at [1316, 343] on button "button" at bounding box center [1319, 346] width 47 height 58
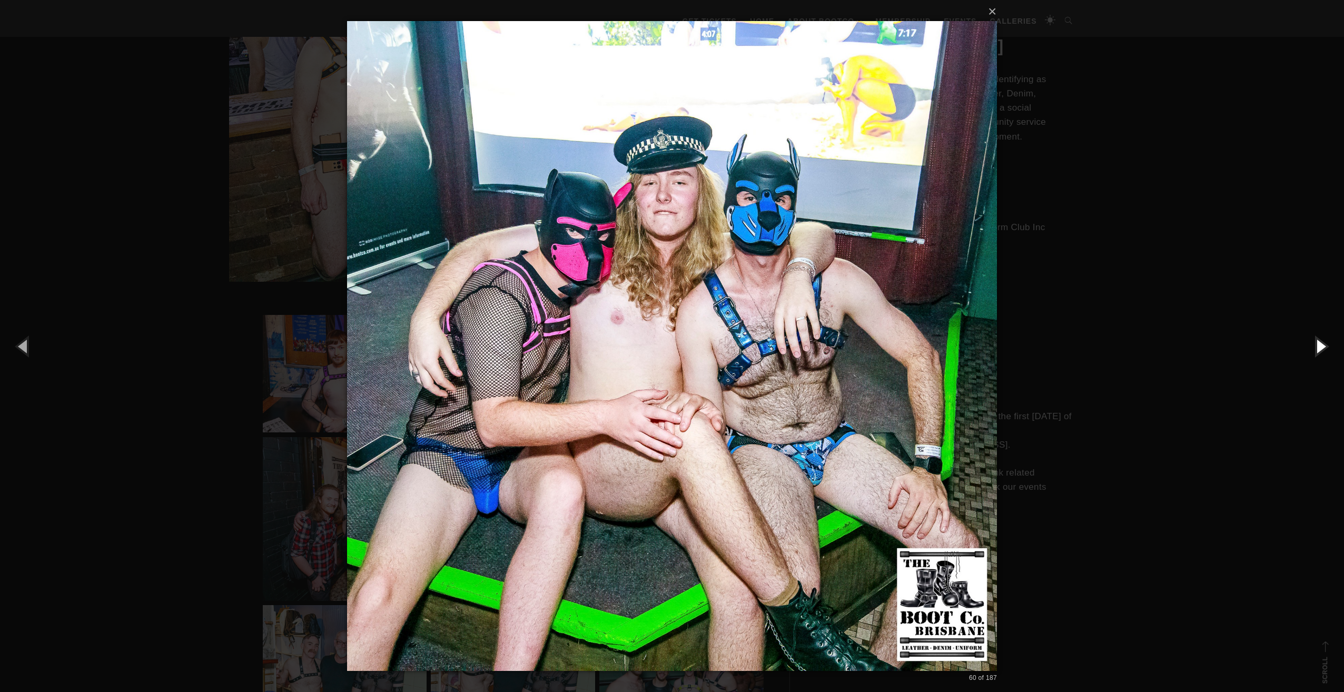
click at [1316, 343] on button "button" at bounding box center [1319, 346] width 47 height 58
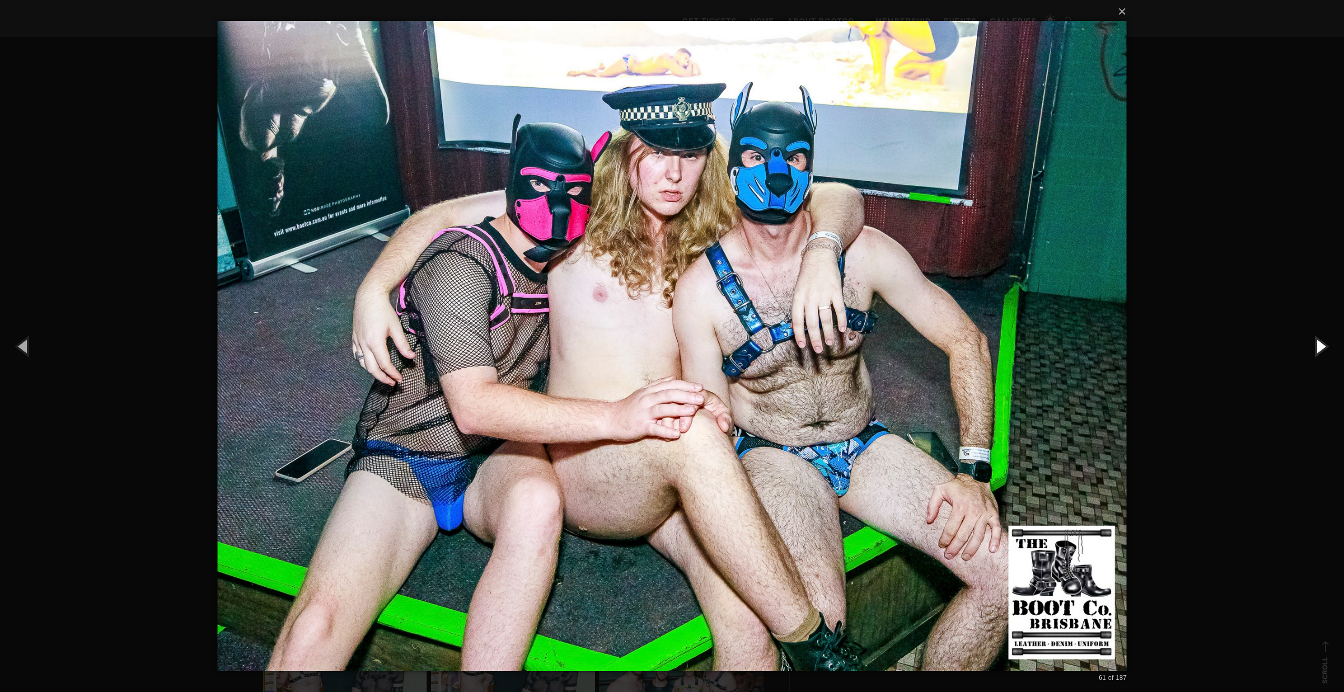
click at [1316, 343] on button "button" at bounding box center [1319, 346] width 47 height 58
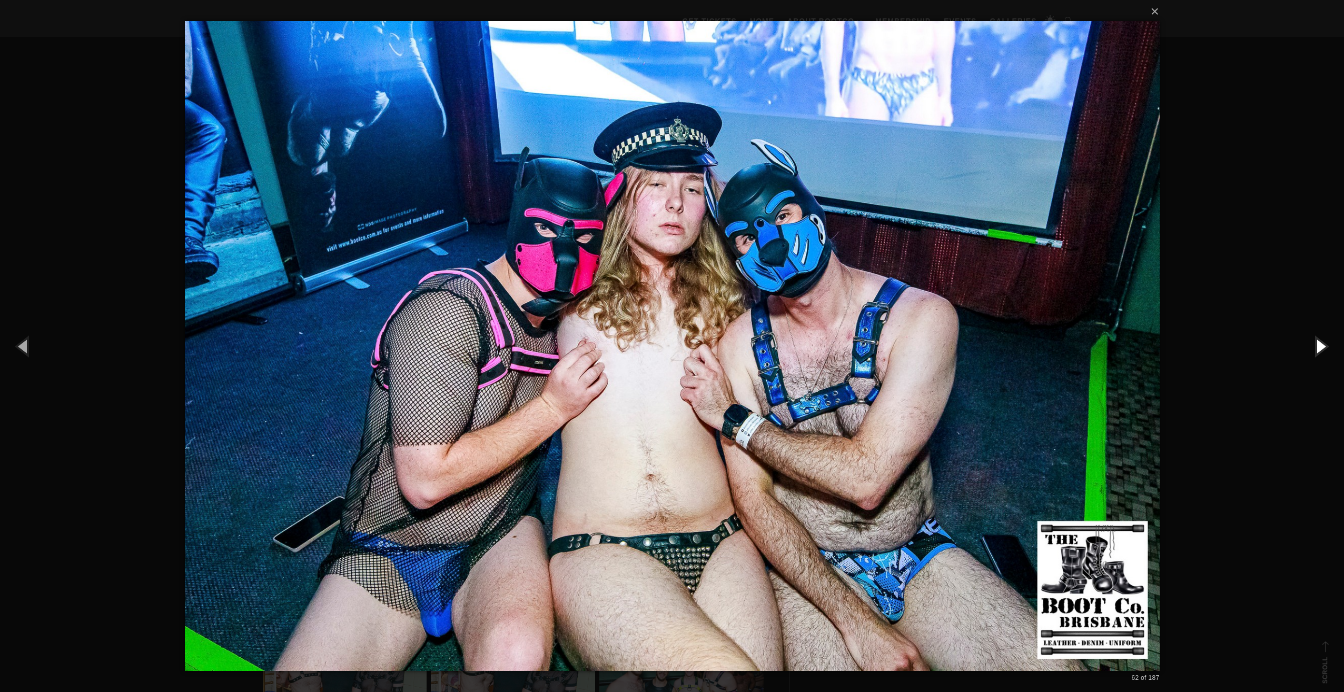
click at [1316, 343] on button "button" at bounding box center [1319, 346] width 47 height 58
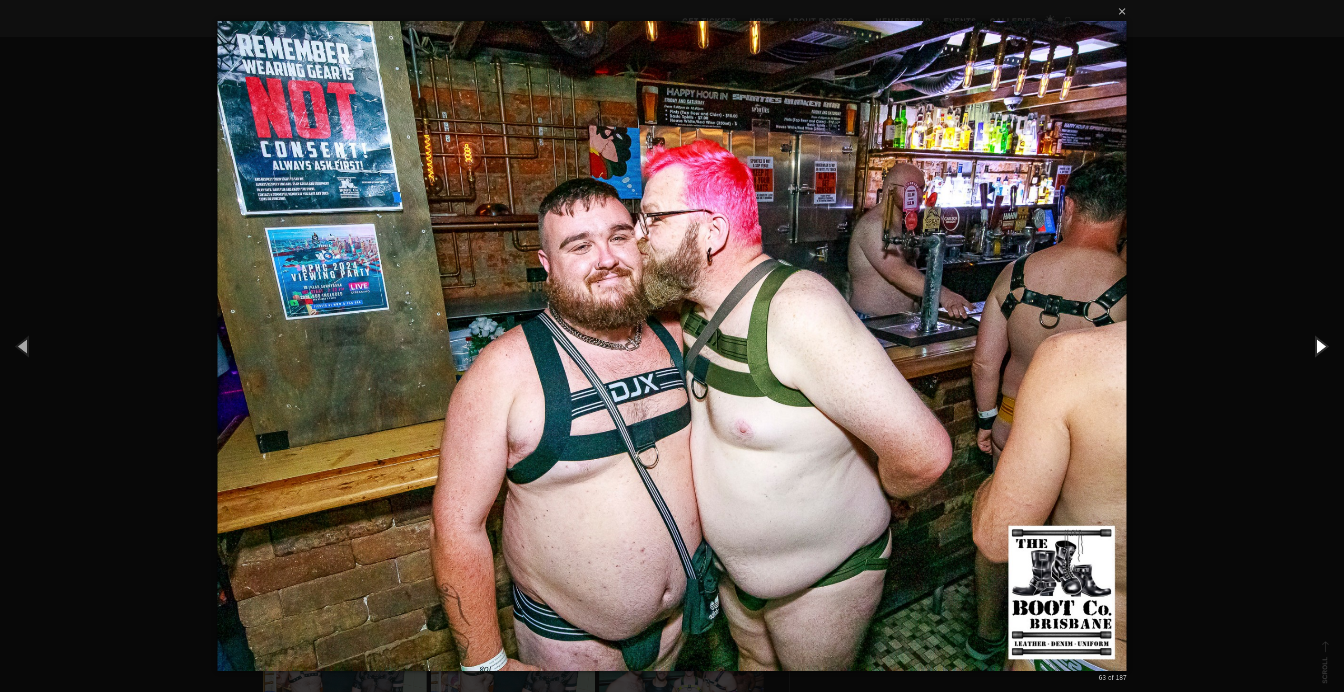
click at [1316, 343] on button "button" at bounding box center [1319, 346] width 47 height 58
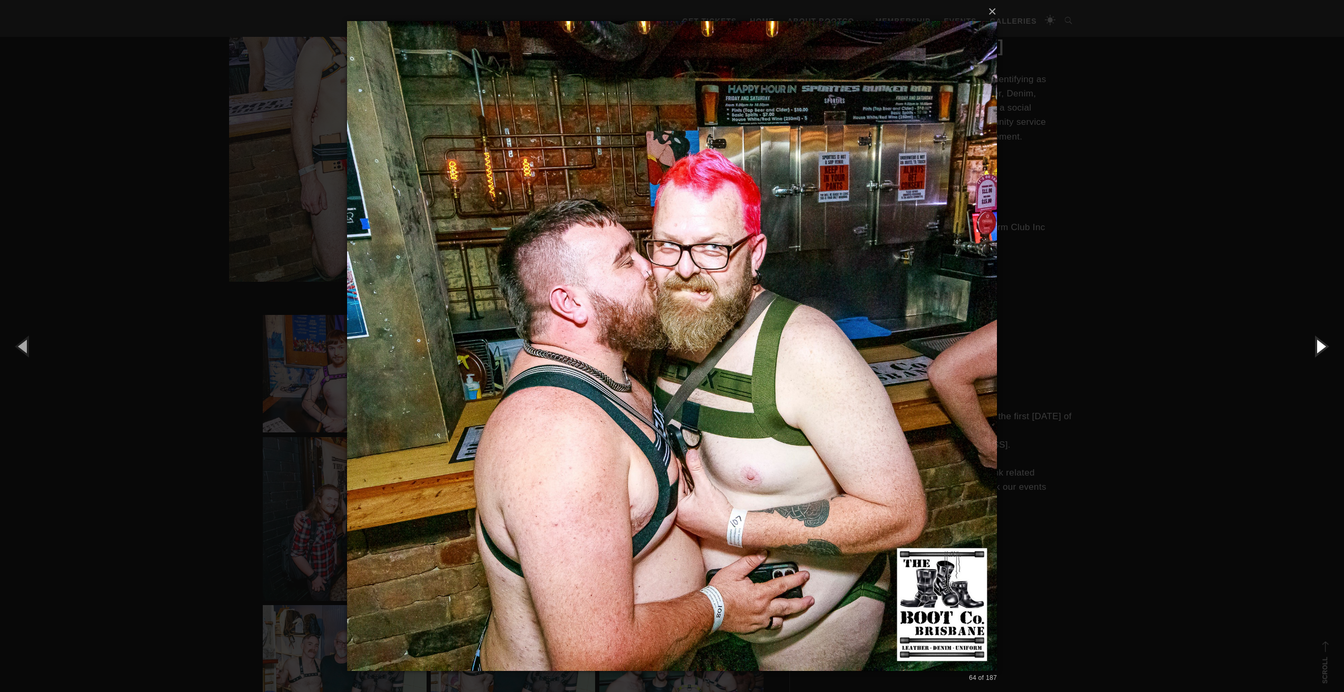
click at [1316, 343] on button "button" at bounding box center [1319, 346] width 47 height 58
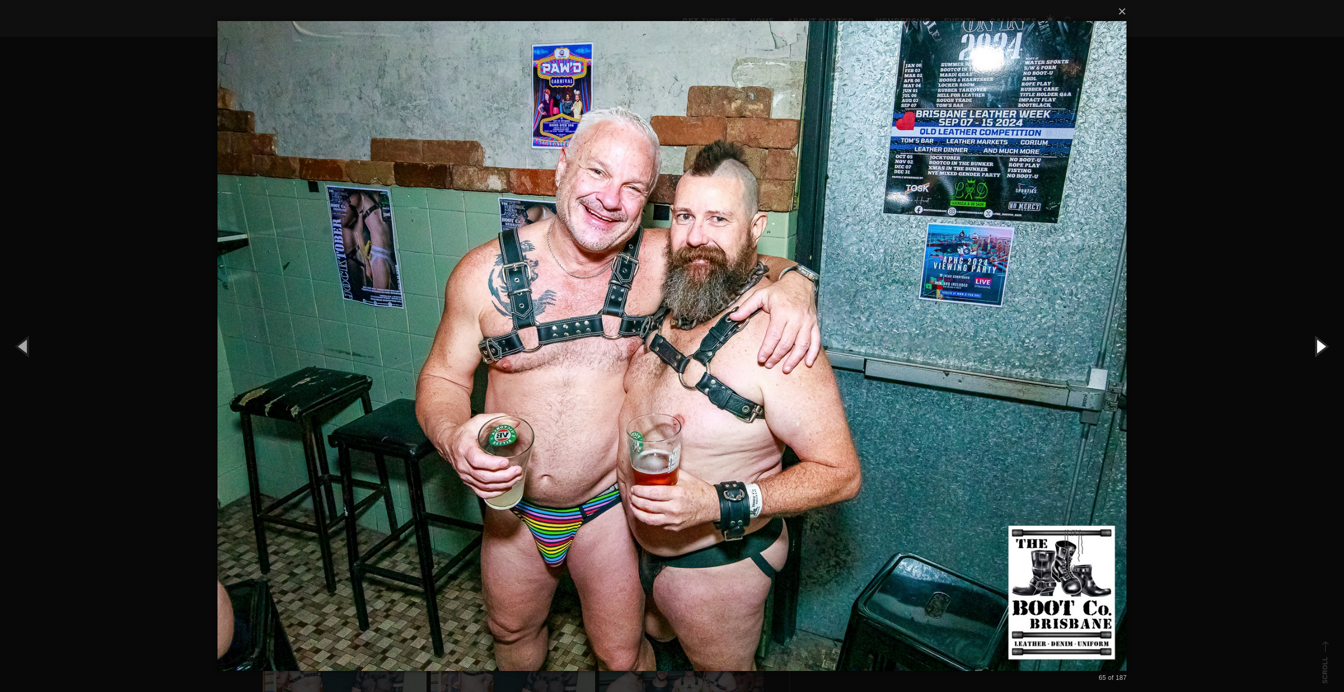
click at [1316, 343] on button "button" at bounding box center [1319, 346] width 47 height 58
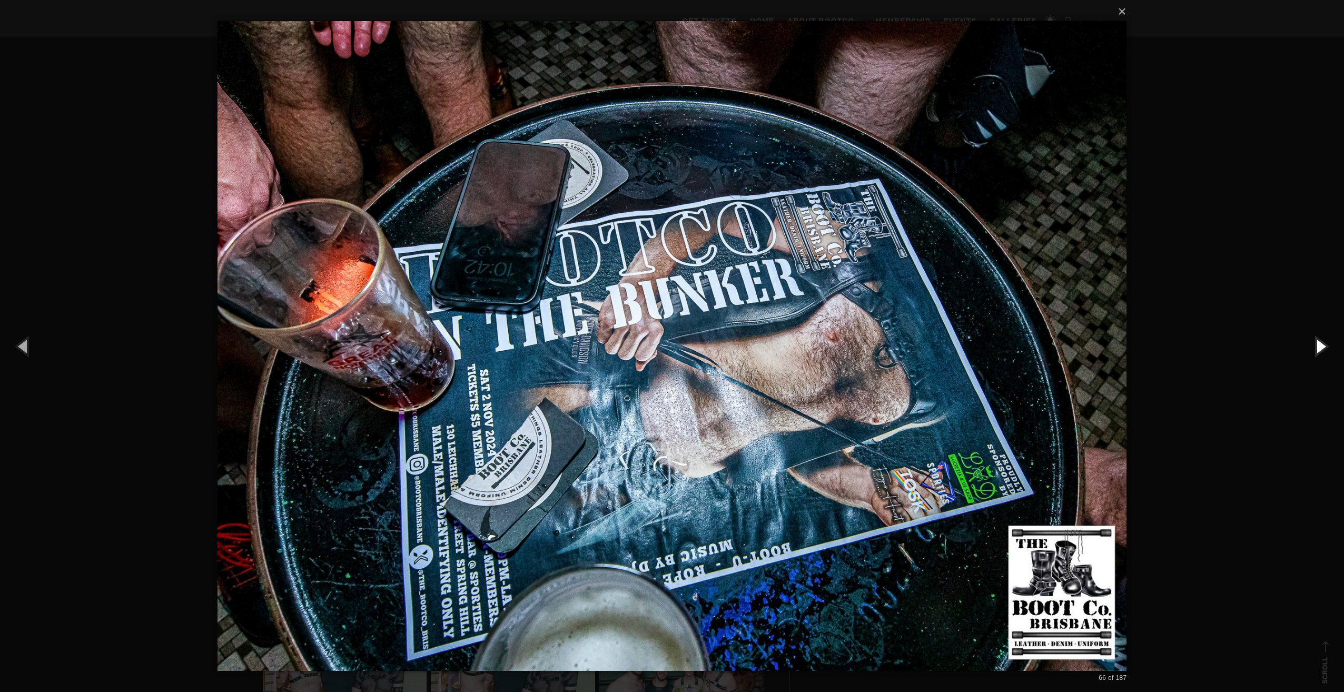
click at [1316, 343] on button "button" at bounding box center [1319, 346] width 47 height 58
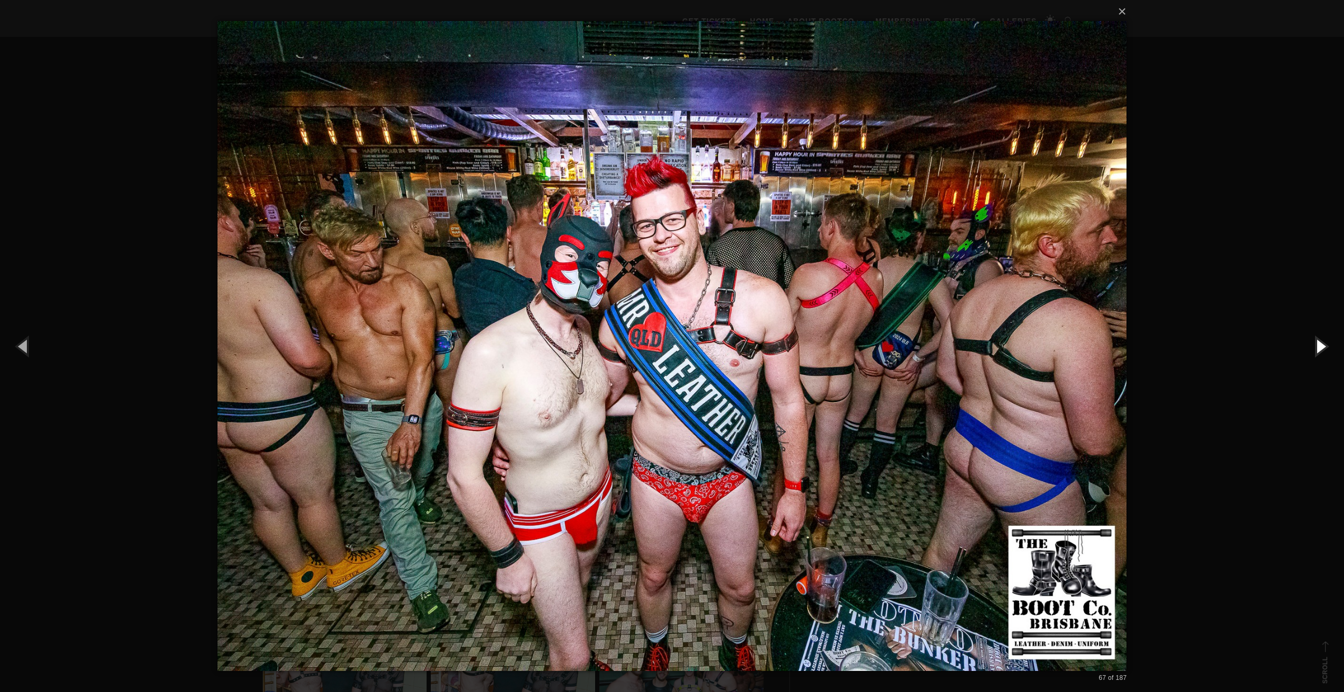
click at [1316, 343] on button "button" at bounding box center [1319, 346] width 47 height 58
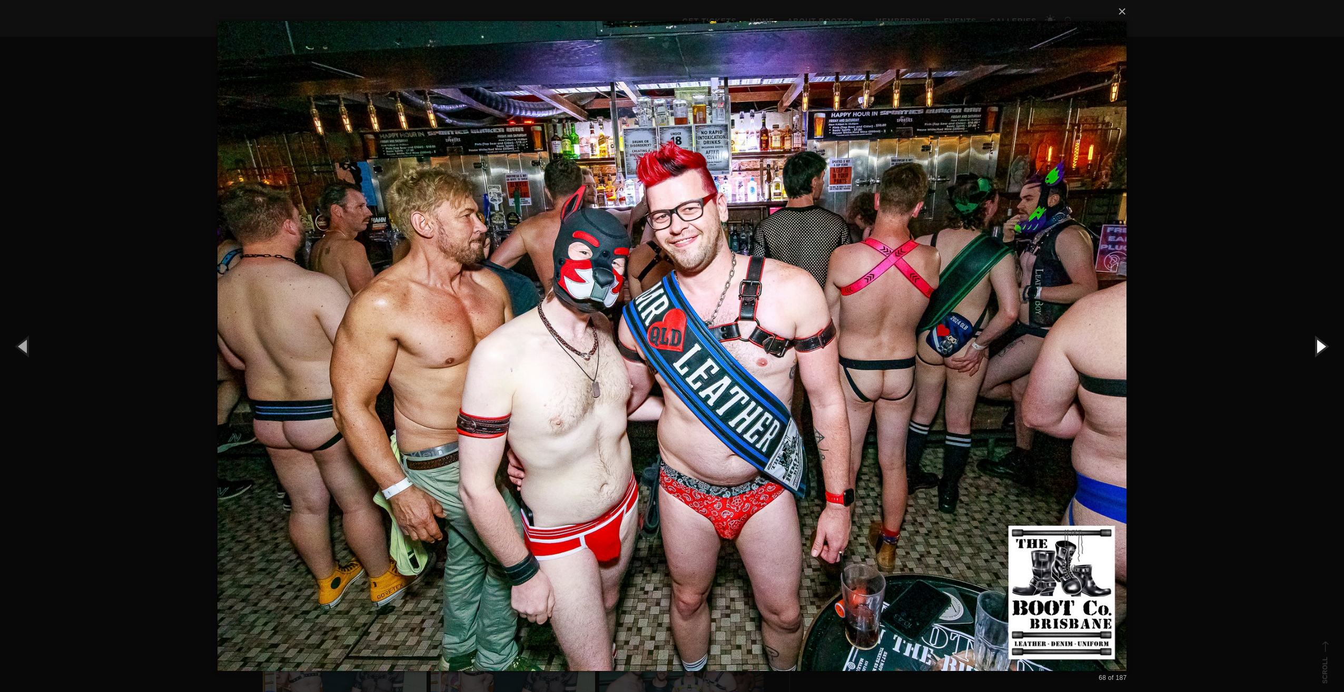
click at [1316, 343] on button "button" at bounding box center [1319, 346] width 47 height 58
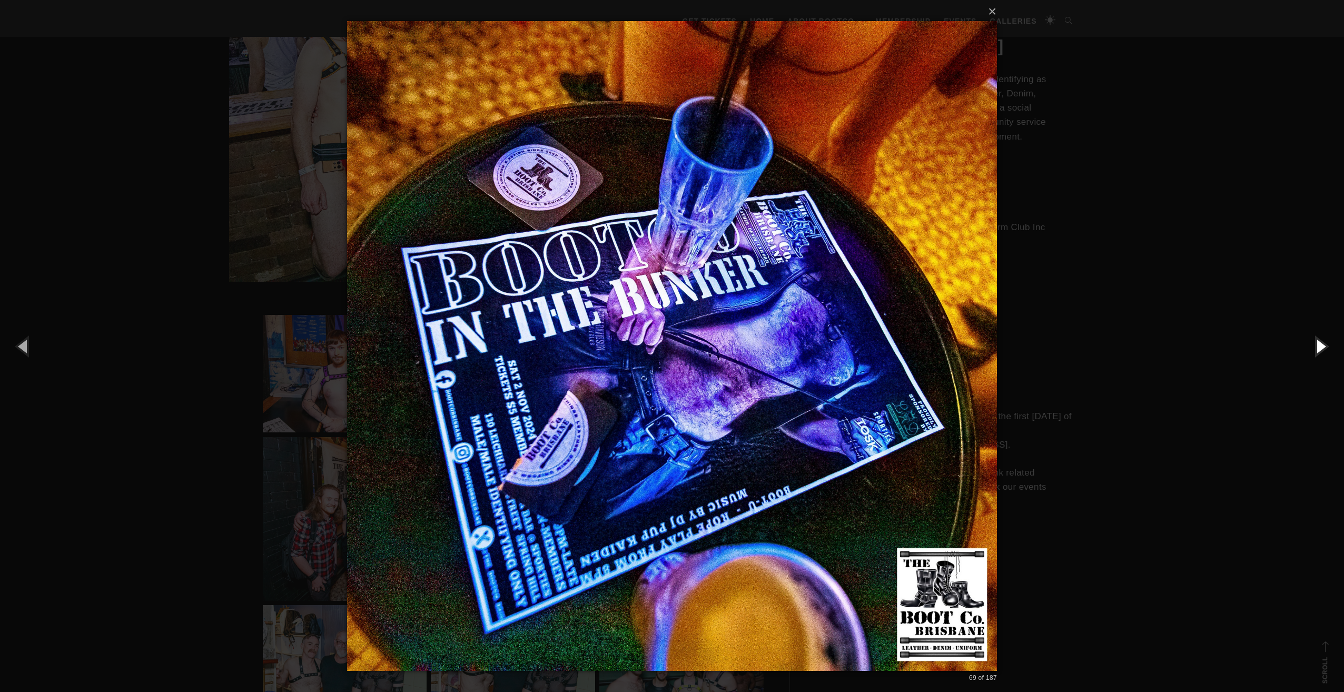
click at [1316, 343] on button "button" at bounding box center [1319, 346] width 47 height 58
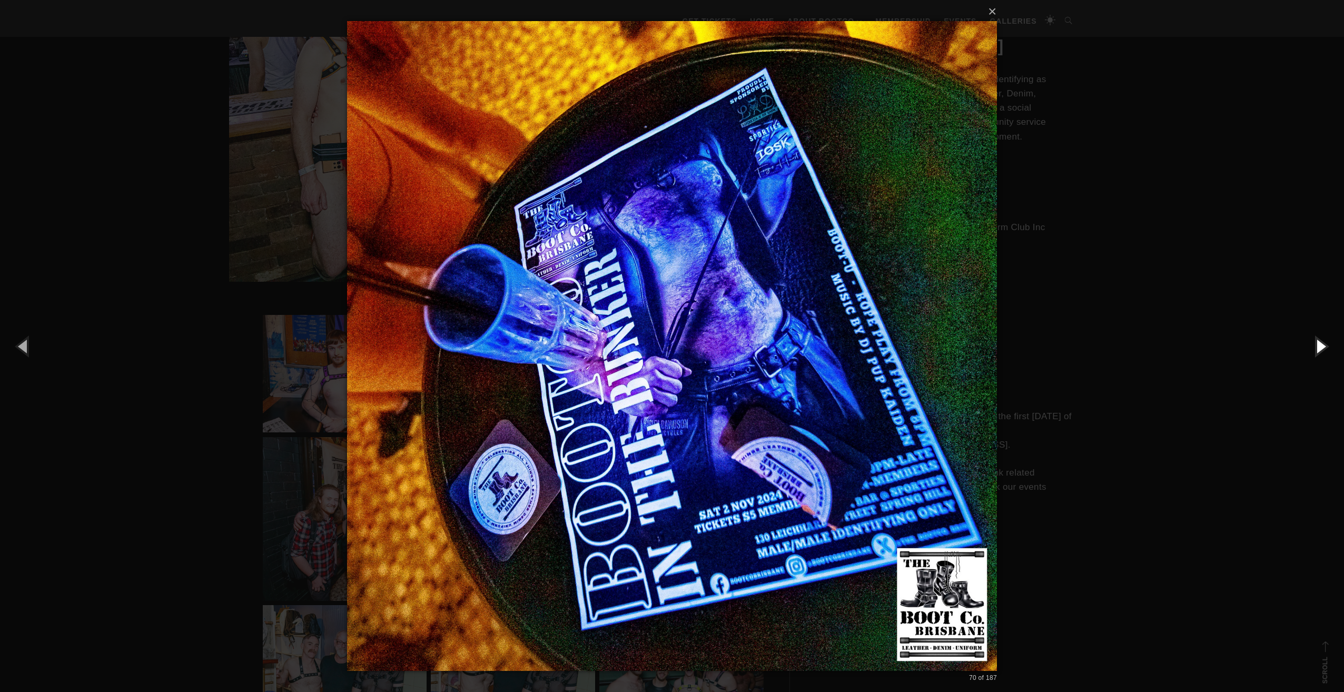
click at [1316, 343] on button "button" at bounding box center [1319, 346] width 47 height 58
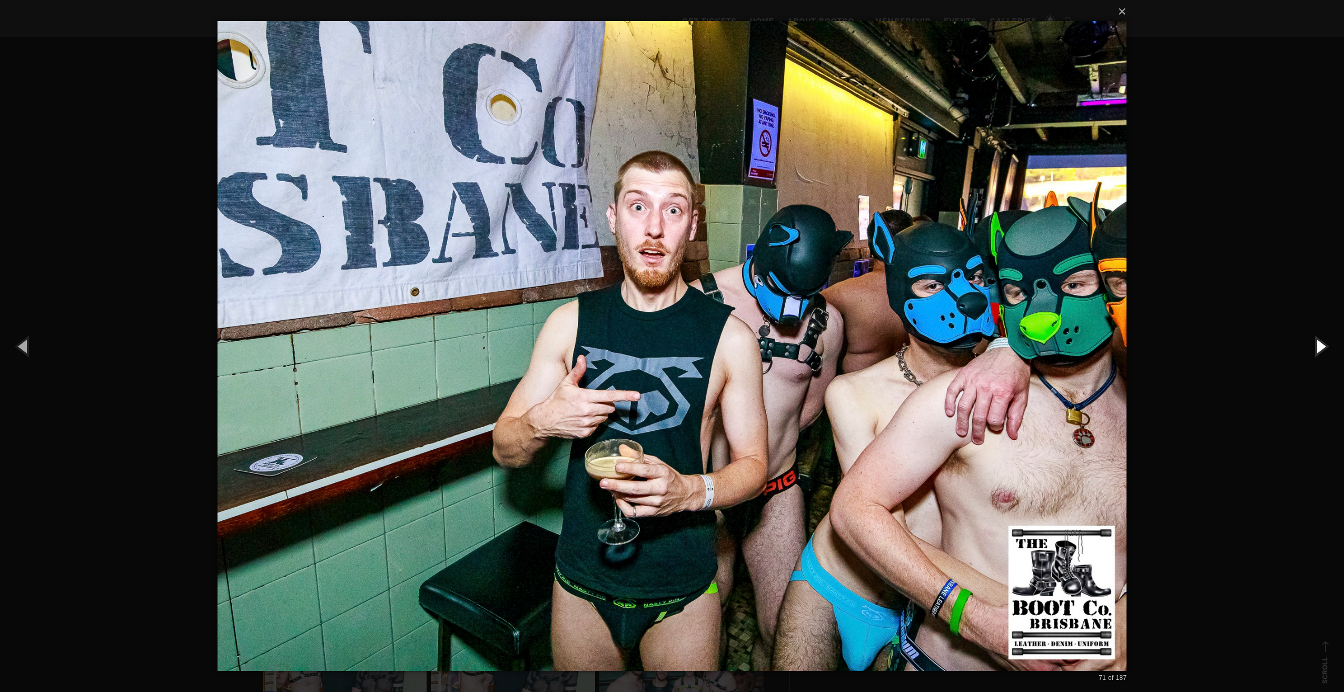
click at [1316, 343] on button "button" at bounding box center [1319, 346] width 47 height 58
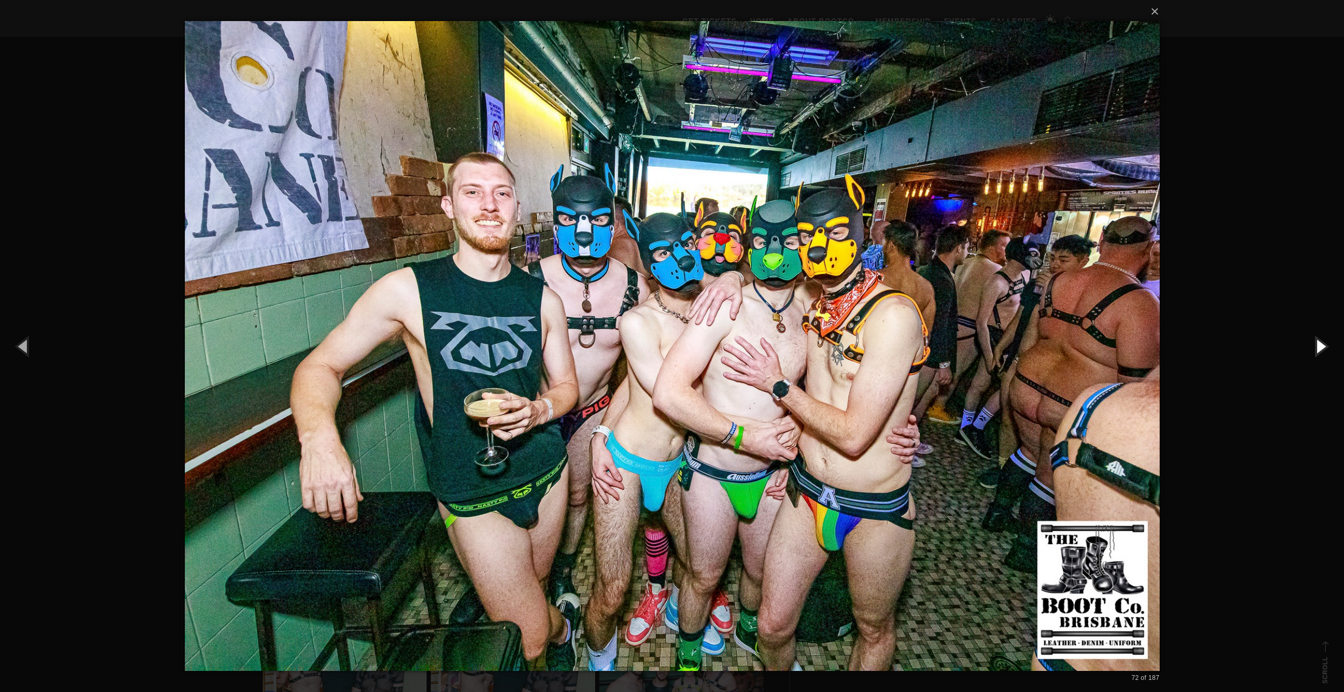
click at [1316, 343] on button "button" at bounding box center [1319, 346] width 47 height 58
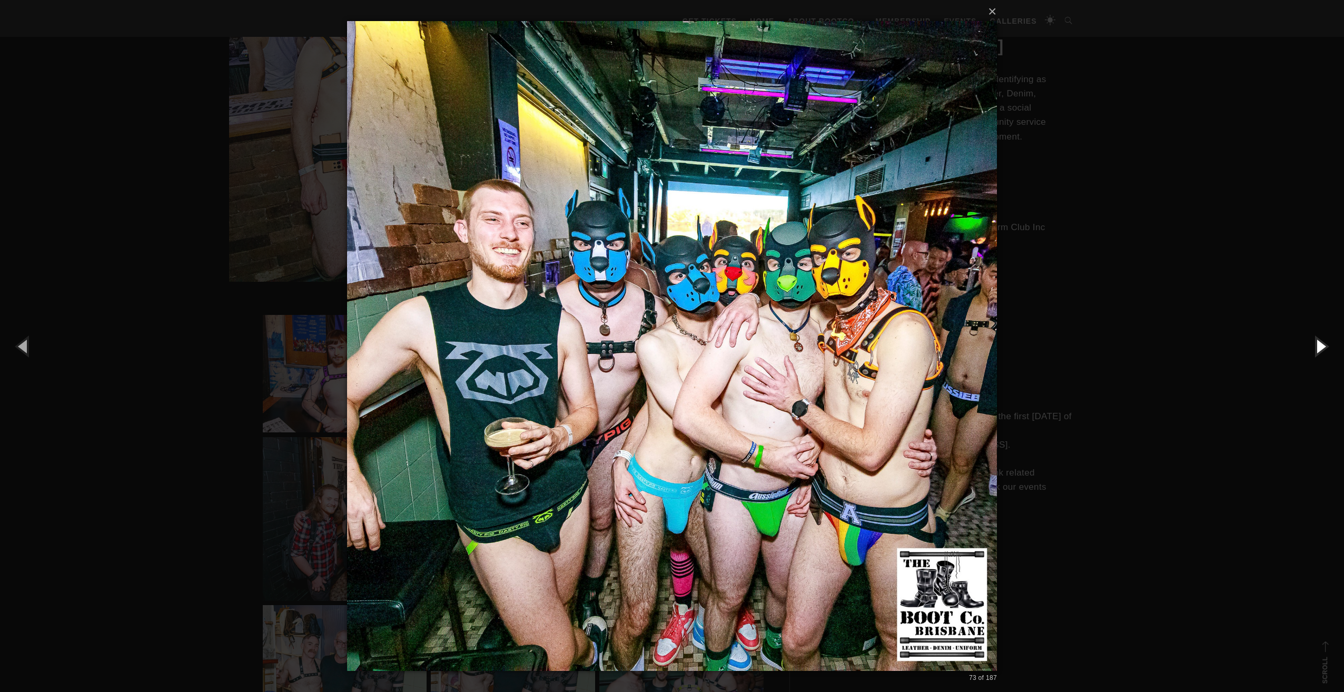
click at [1316, 343] on button "button" at bounding box center [1319, 346] width 47 height 58
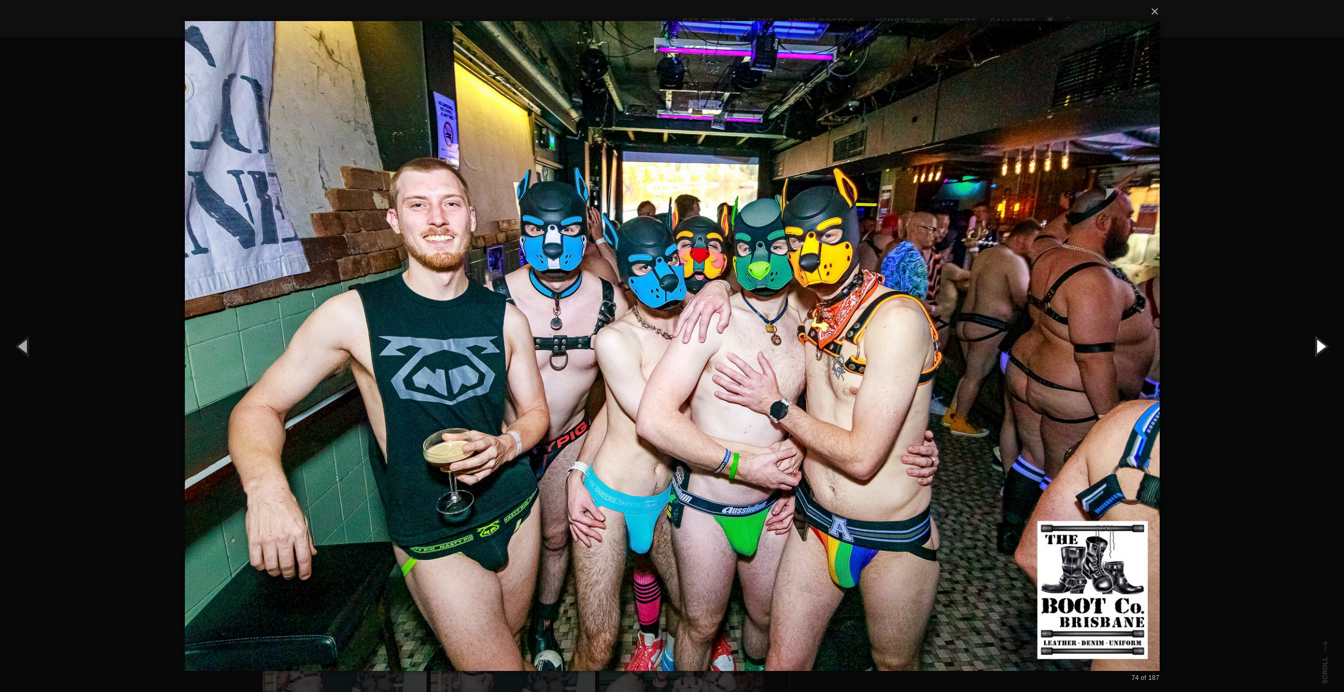
click at [1316, 343] on button "button" at bounding box center [1319, 346] width 47 height 58
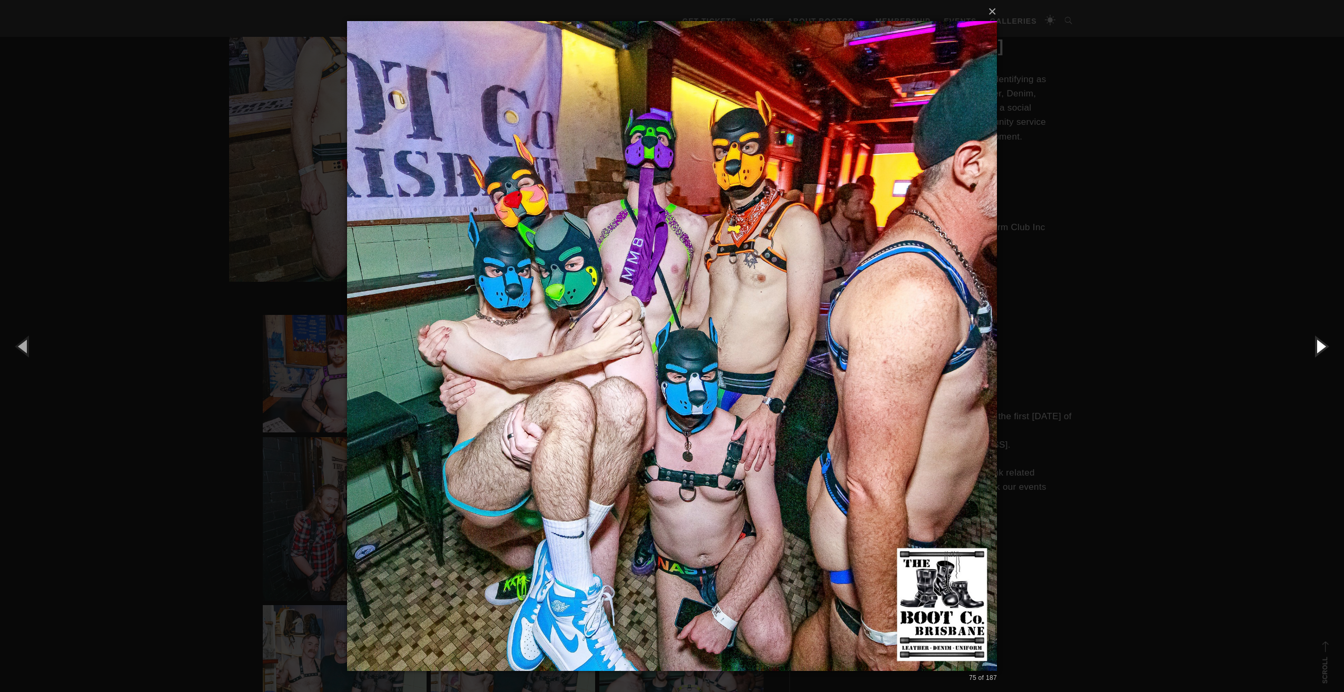
click at [1316, 343] on button "button" at bounding box center [1319, 346] width 47 height 58
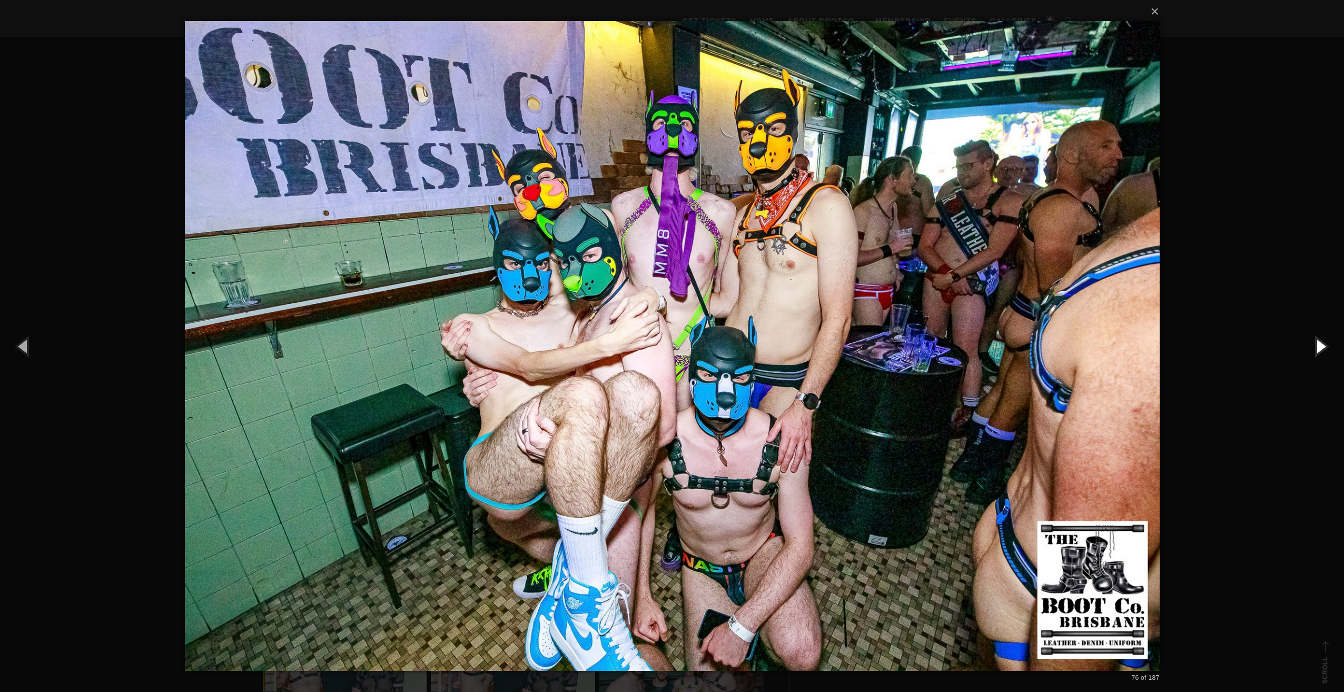
click at [1316, 343] on button "button" at bounding box center [1319, 346] width 47 height 58
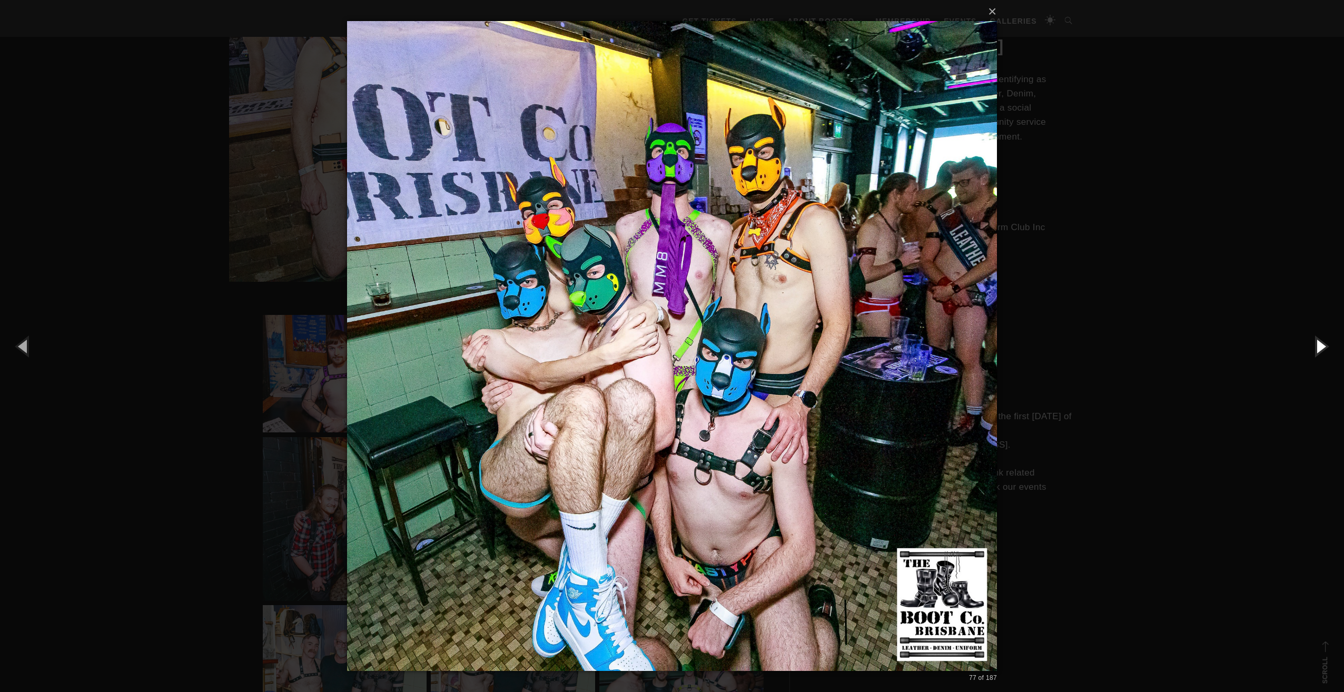
click at [1316, 343] on button "button" at bounding box center [1319, 346] width 47 height 58
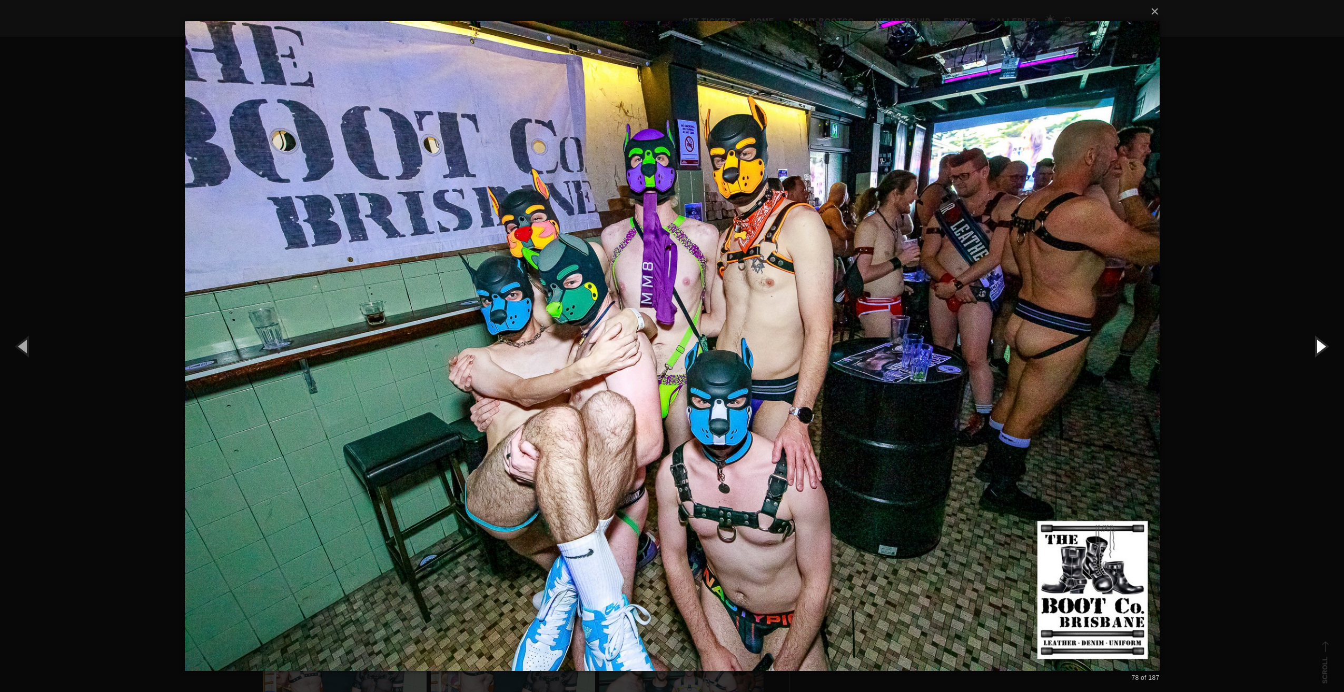
click at [1316, 343] on button "button" at bounding box center [1319, 346] width 47 height 58
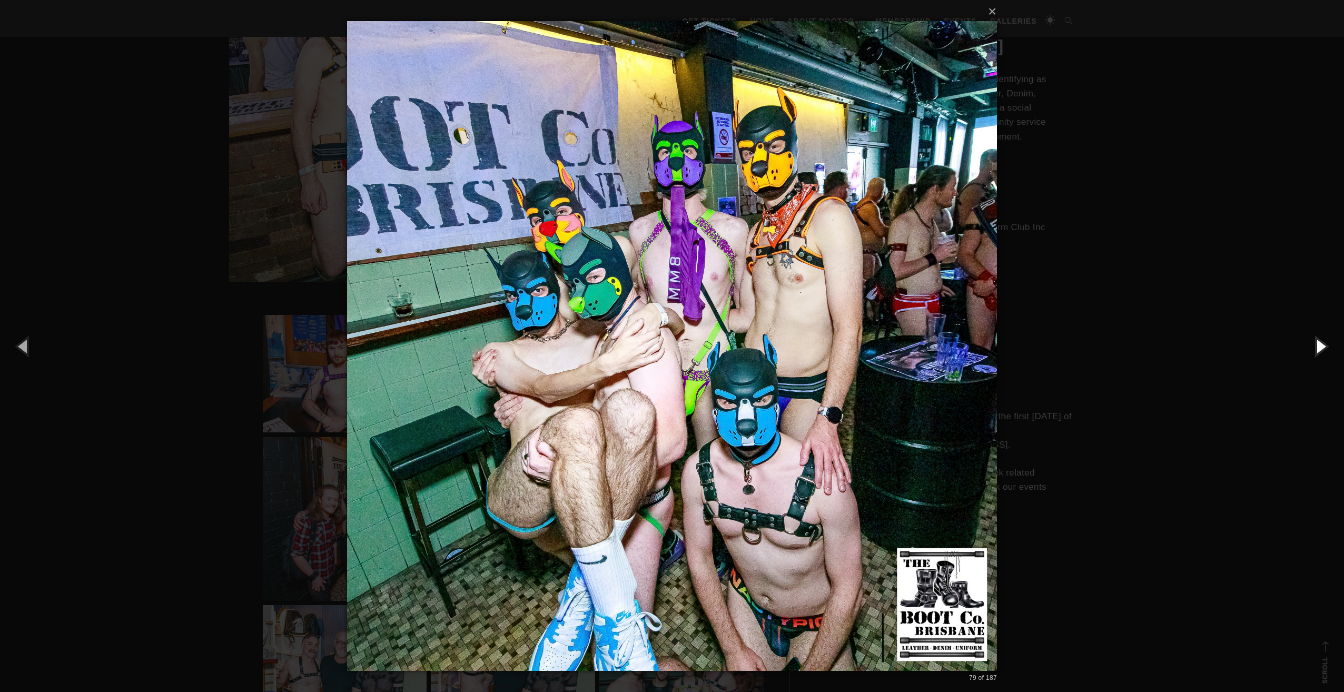
click at [1316, 343] on button "button" at bounding box center [1319, 346] width 47 height 58
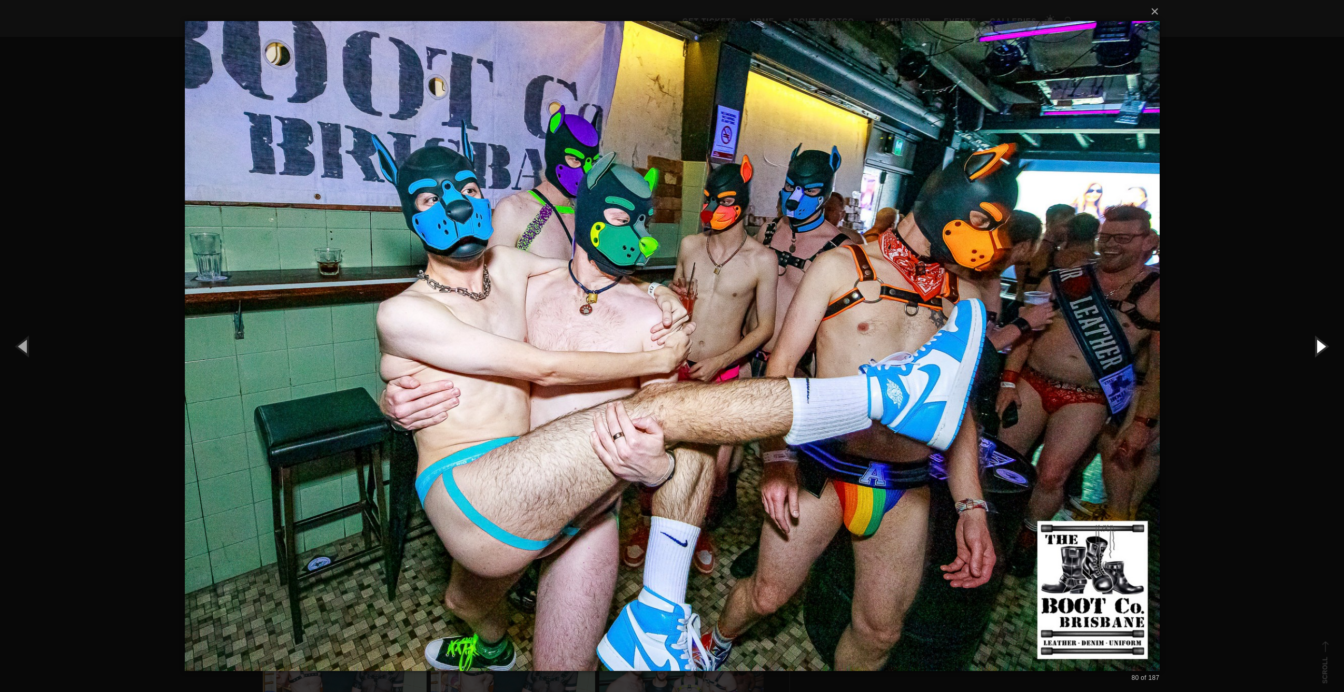
click at [1316, 343] on button "button" at bounding box center [1319, 346] width 47 height 58
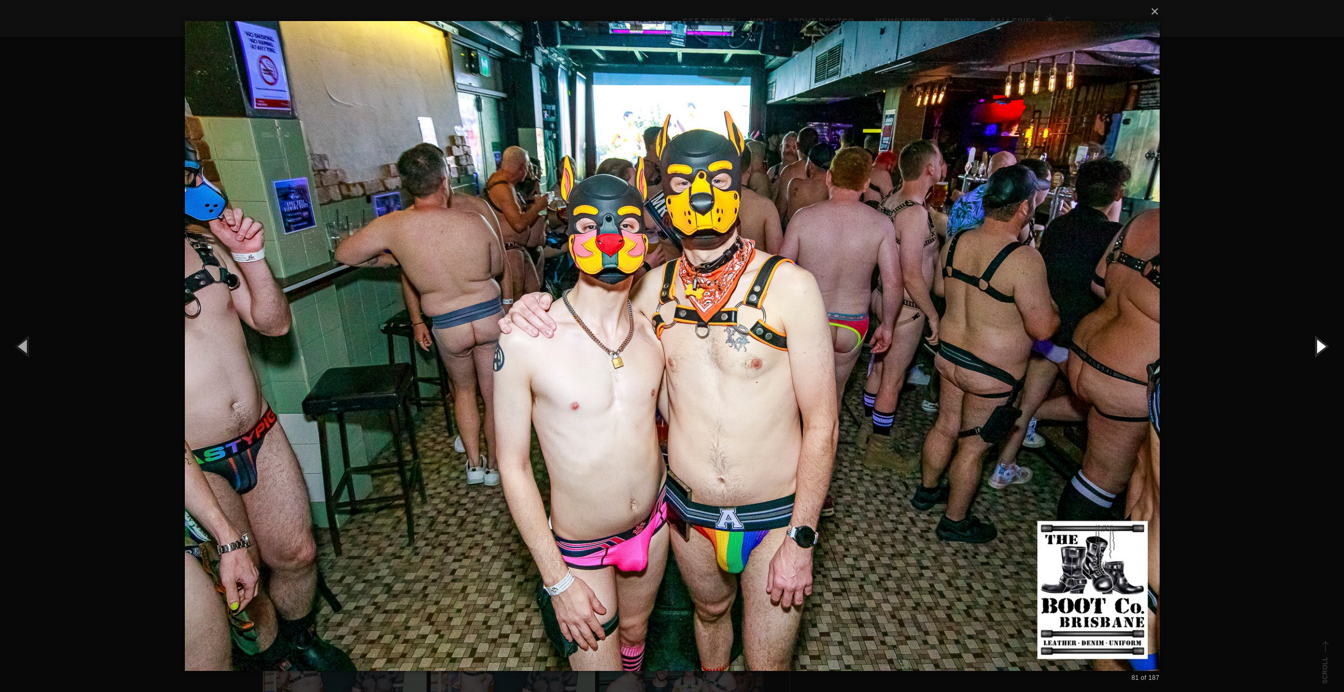
click at [1316, 343] on button "button" at bounding box center [1319, 346] width 47 height 58
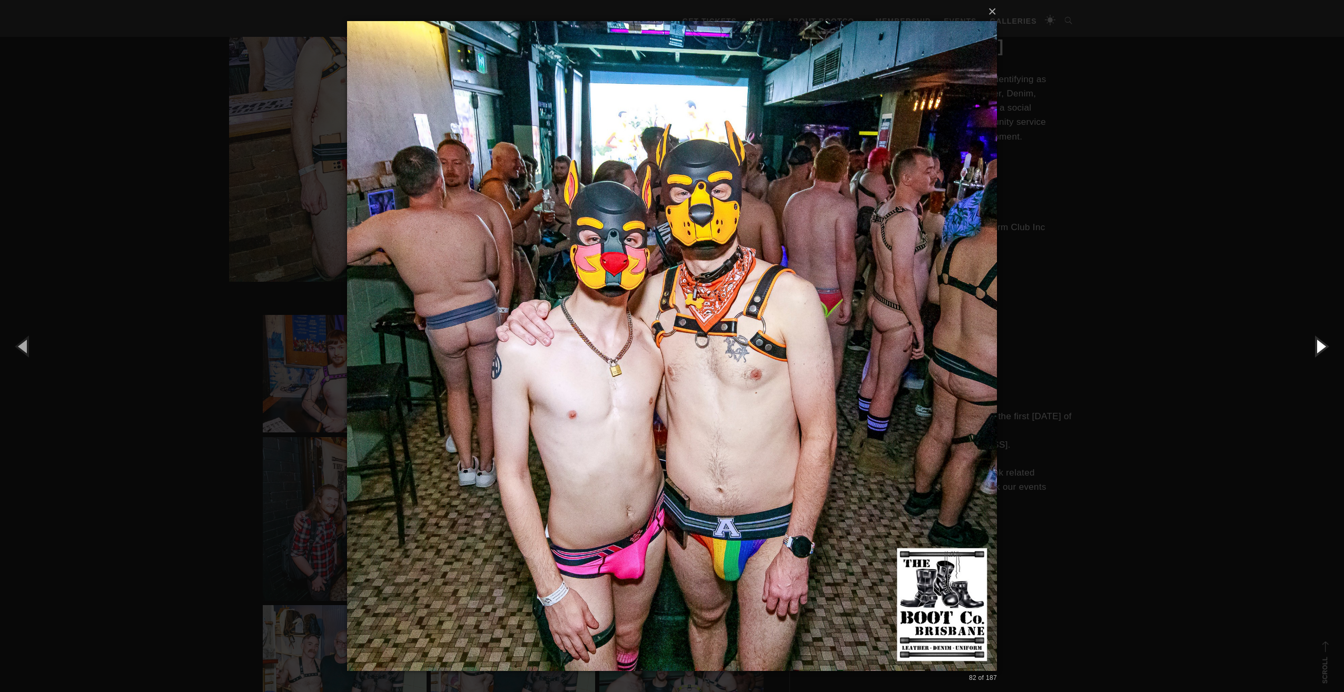
drag, startPoint x: 1316, startPoint y: 343, endPoint x: 1311, endPoint y: 326, distance: 17.5
click at [1311, 326] on button "button" at bounding box center [1319, 346] width 47 height 58
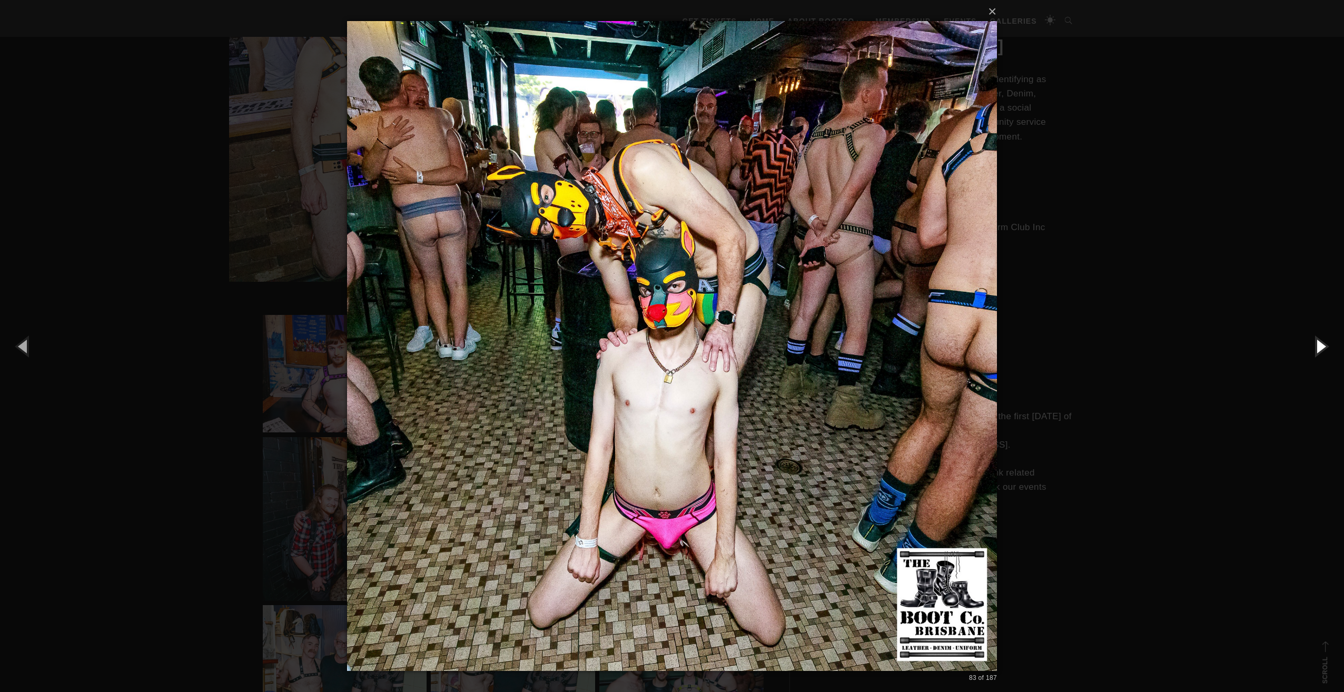
click at [1319, 342] on button "button" at bounding box center [1319, 346] width 47 height 58
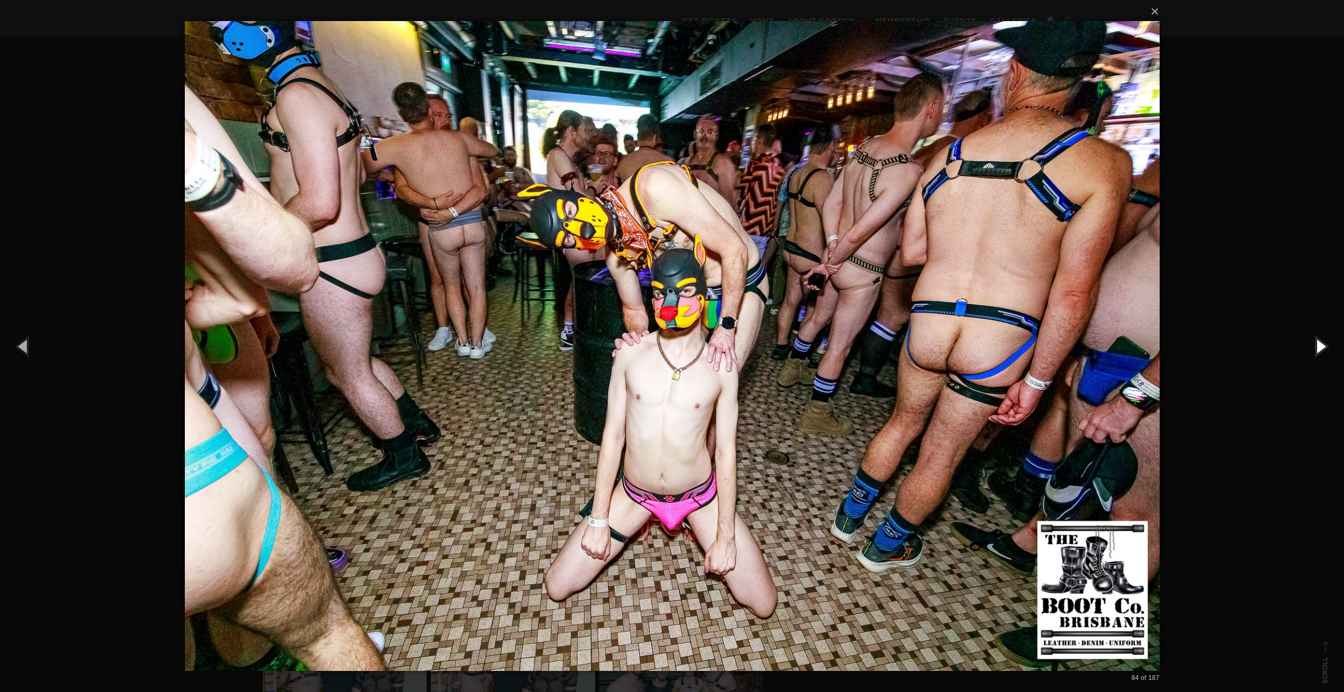
click at [1319, 342] on button "button" at bounding box center [1319, 346] width 47 height 58
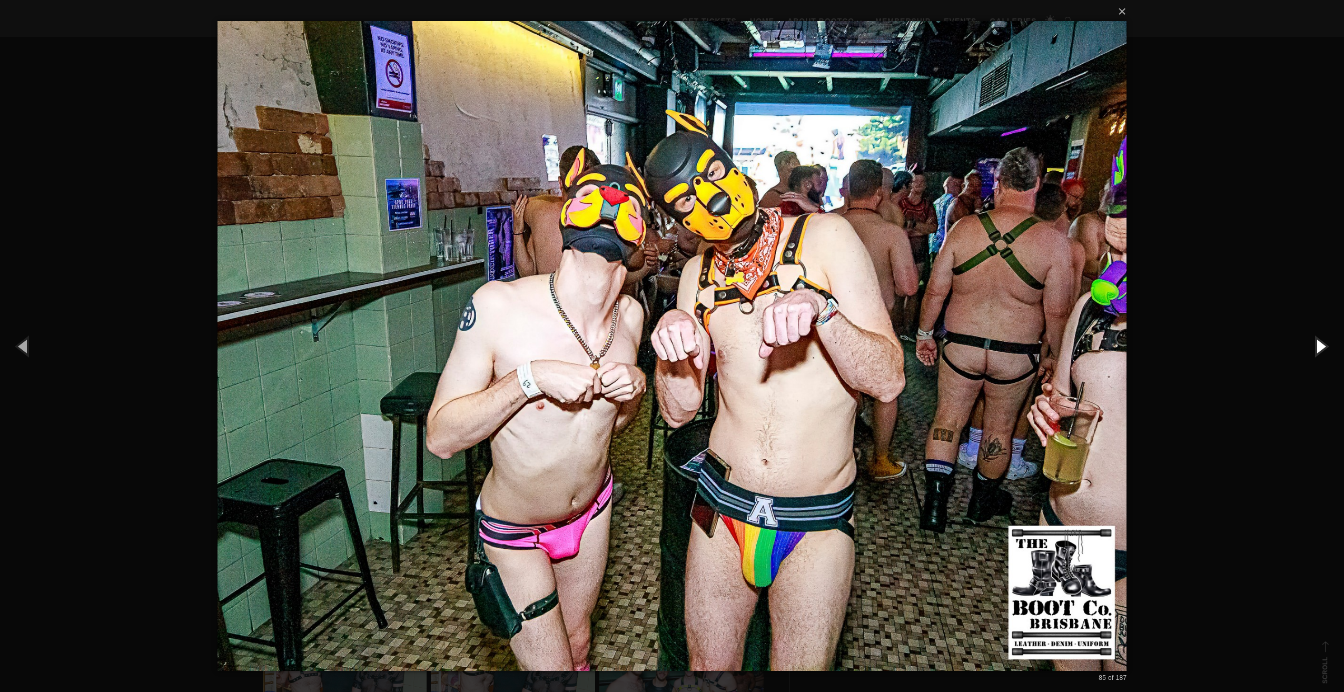
click at [1319, 342] on button "button" at bounding box center [1319, 346] width 47 height 58
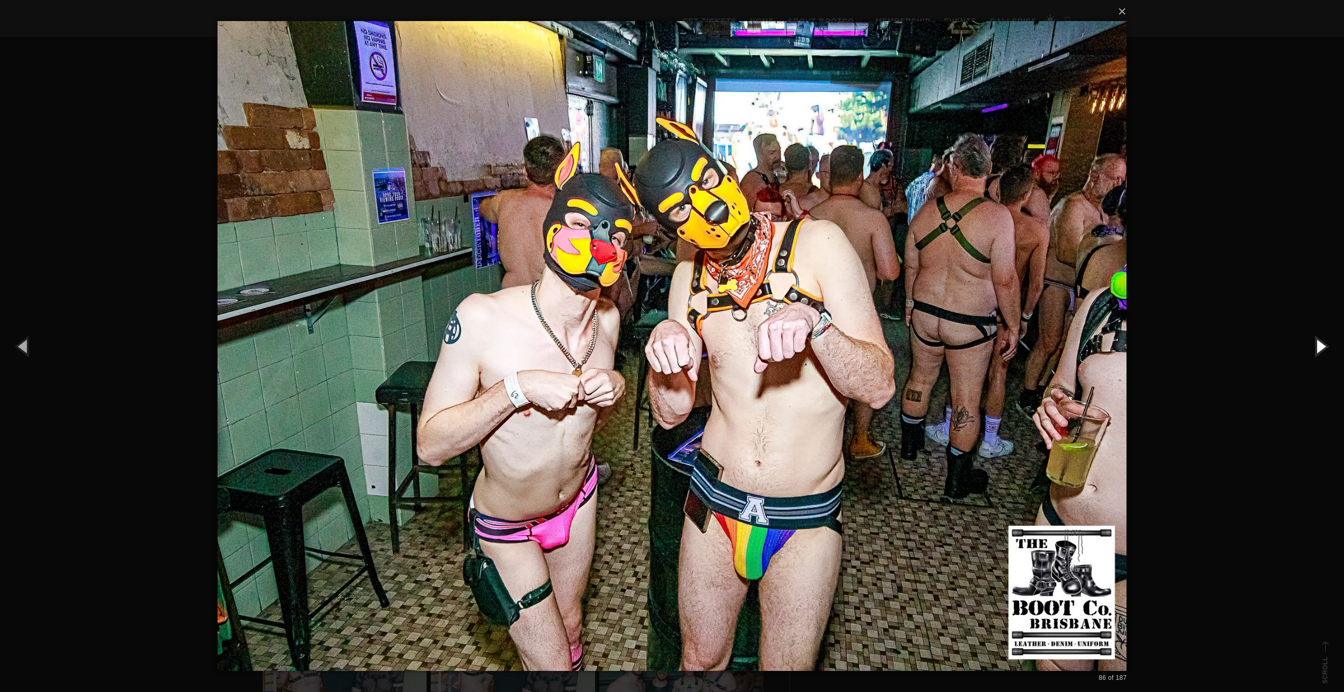
click at [1319, 342] on button "button" at bounding box center [1319, 346] width 47 height 58
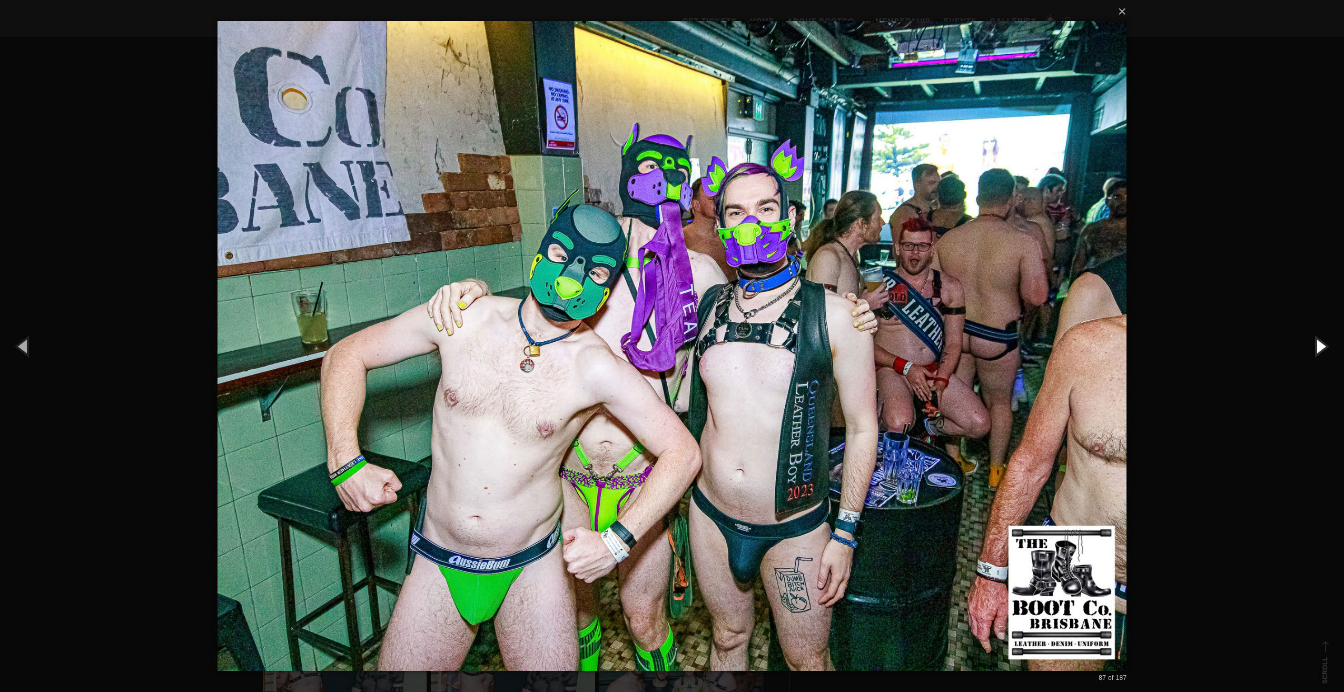
click at [1319, 342] on button "button" at bounding box center [1319, 346] width 47 height 58
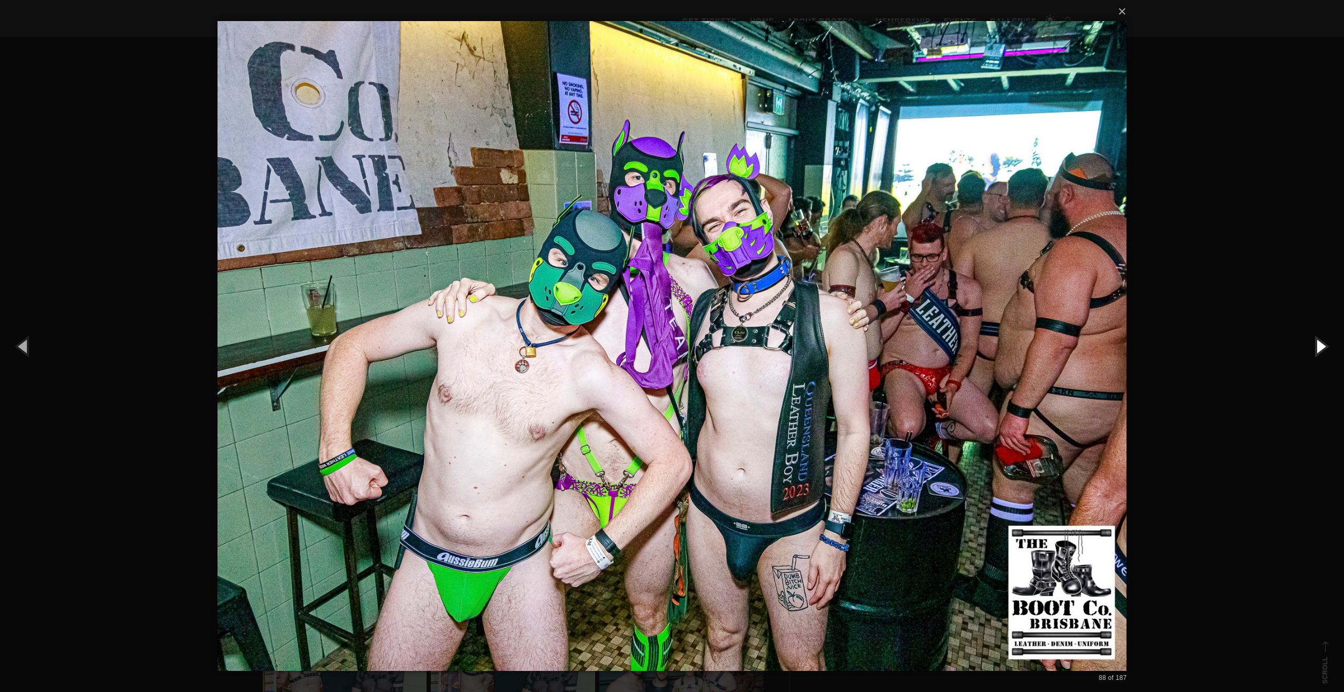
click at [1319, 342] on button "button" at bounding box center [1319, 346] width 47 height 58
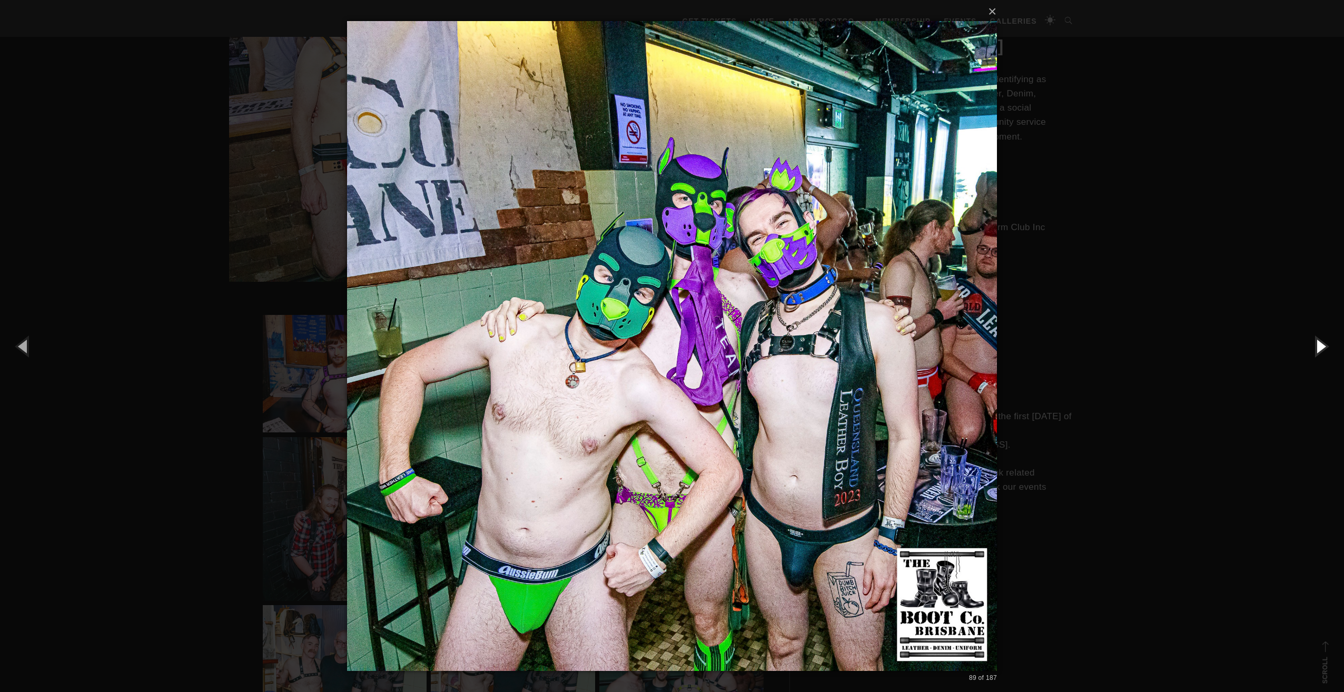
click at [1319, 342] on button "button" at bounding box center [1319, 346] width 47 height 58
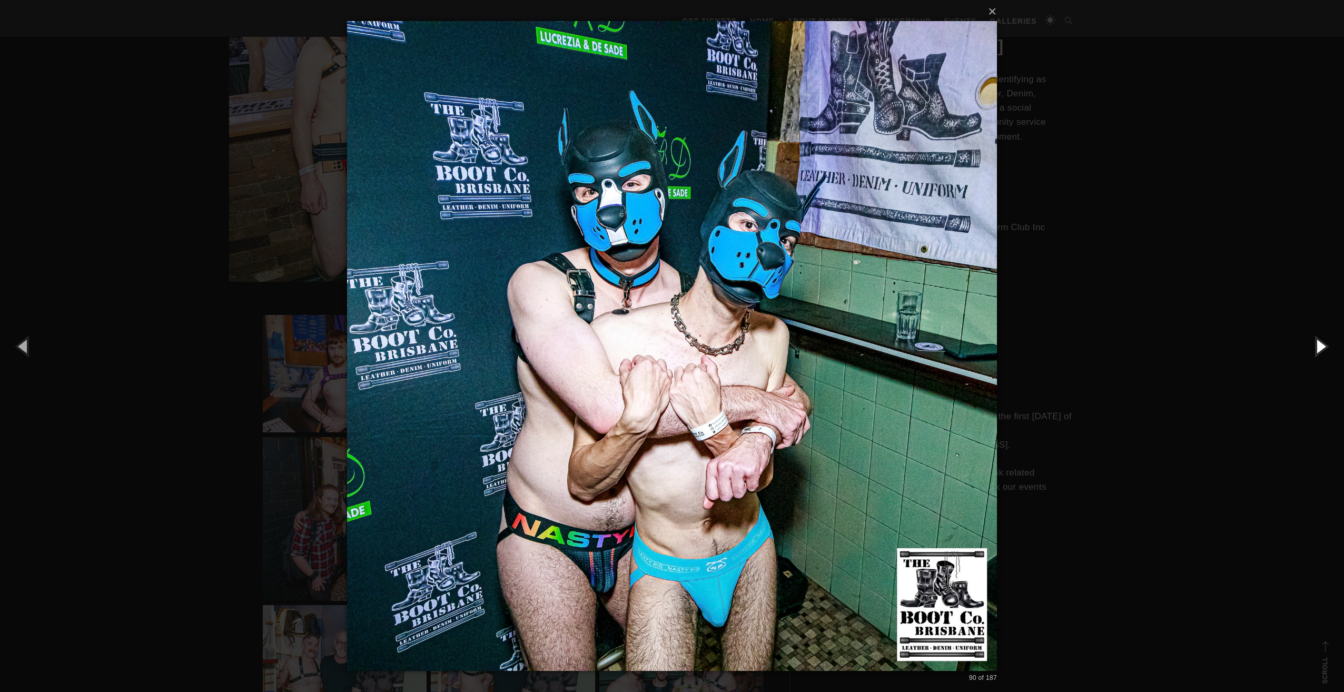
click at [1319, 342] on button "button" at bounding box center [1319, 346] width 47 height 58
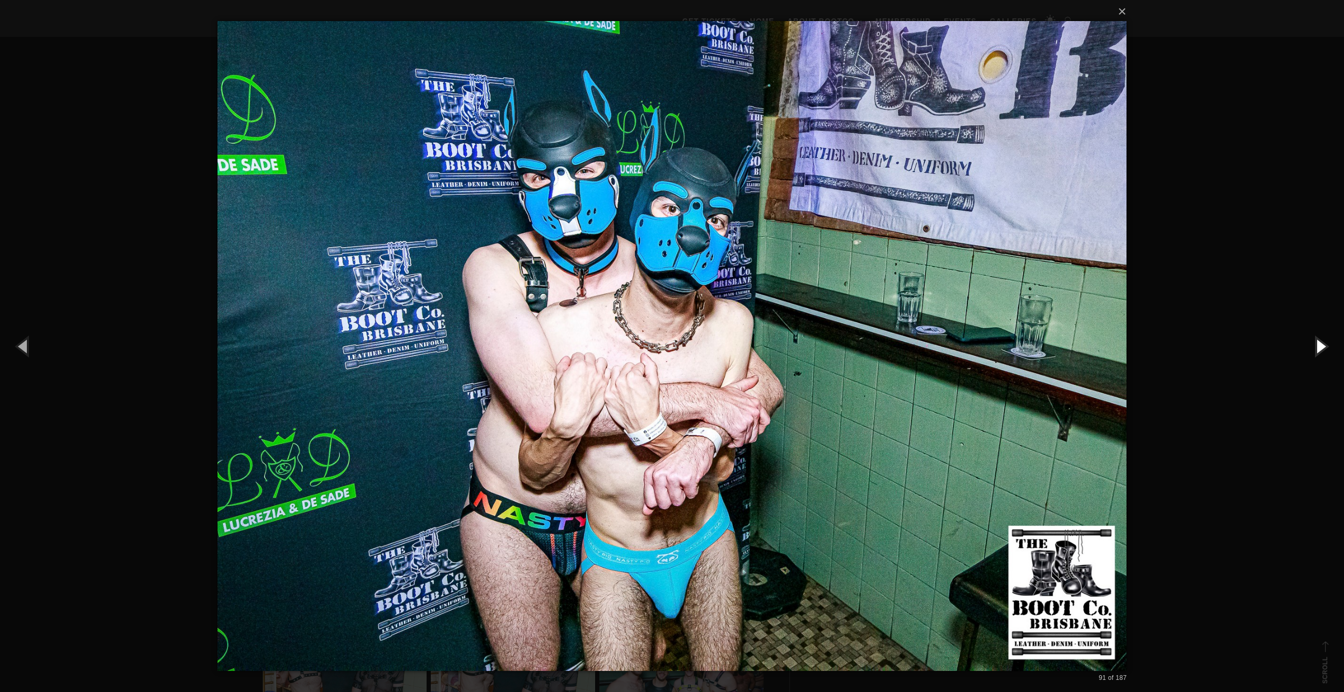
click at [1319, 342] on button "button" at bounding box center [1319, 346] width 47 height 58
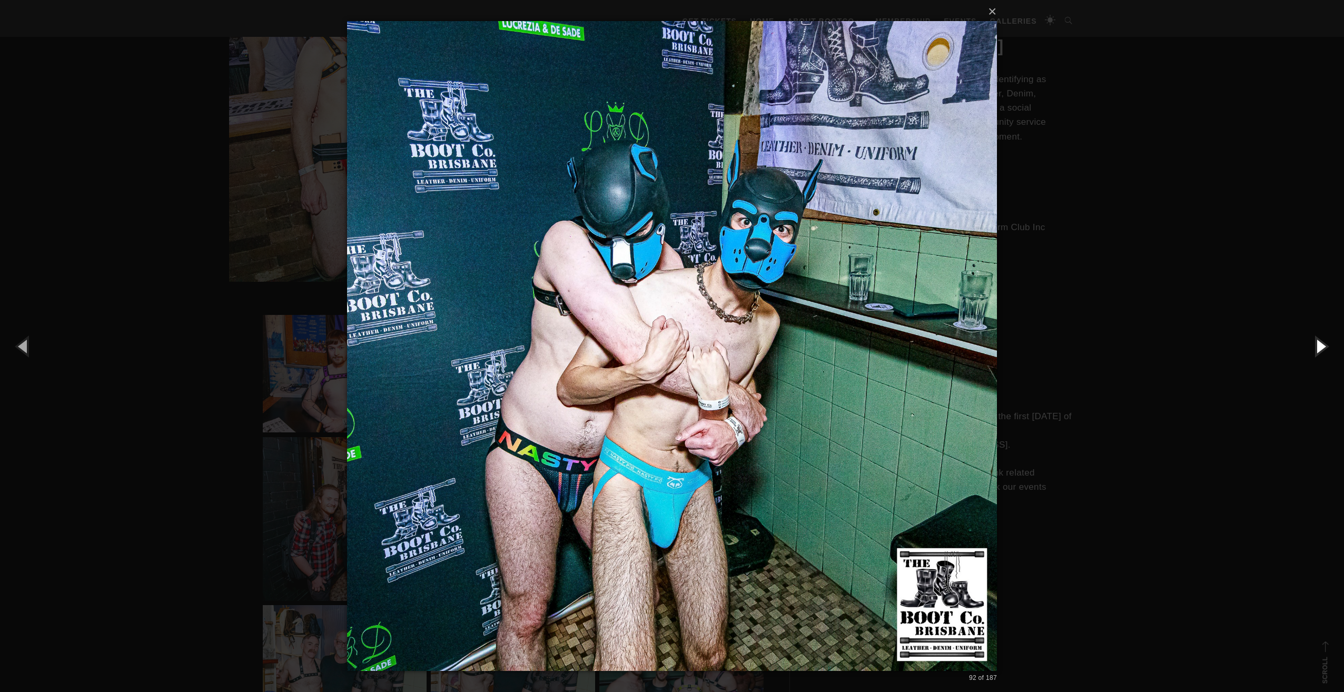
click at [1319, 342] on button "button" at bounding box center [1319, 346] width 47 height 58
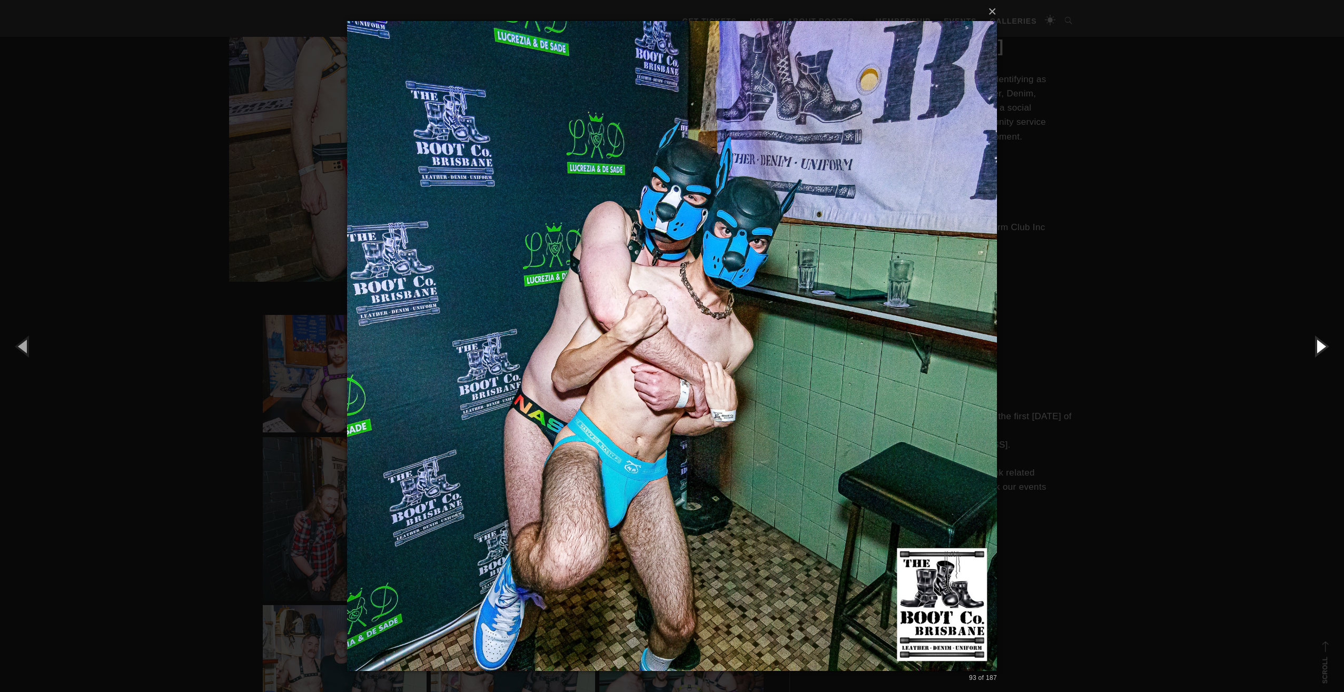
click at [1319, 342] on button "button" at bounding box center [1319, 346] width 47 height 58
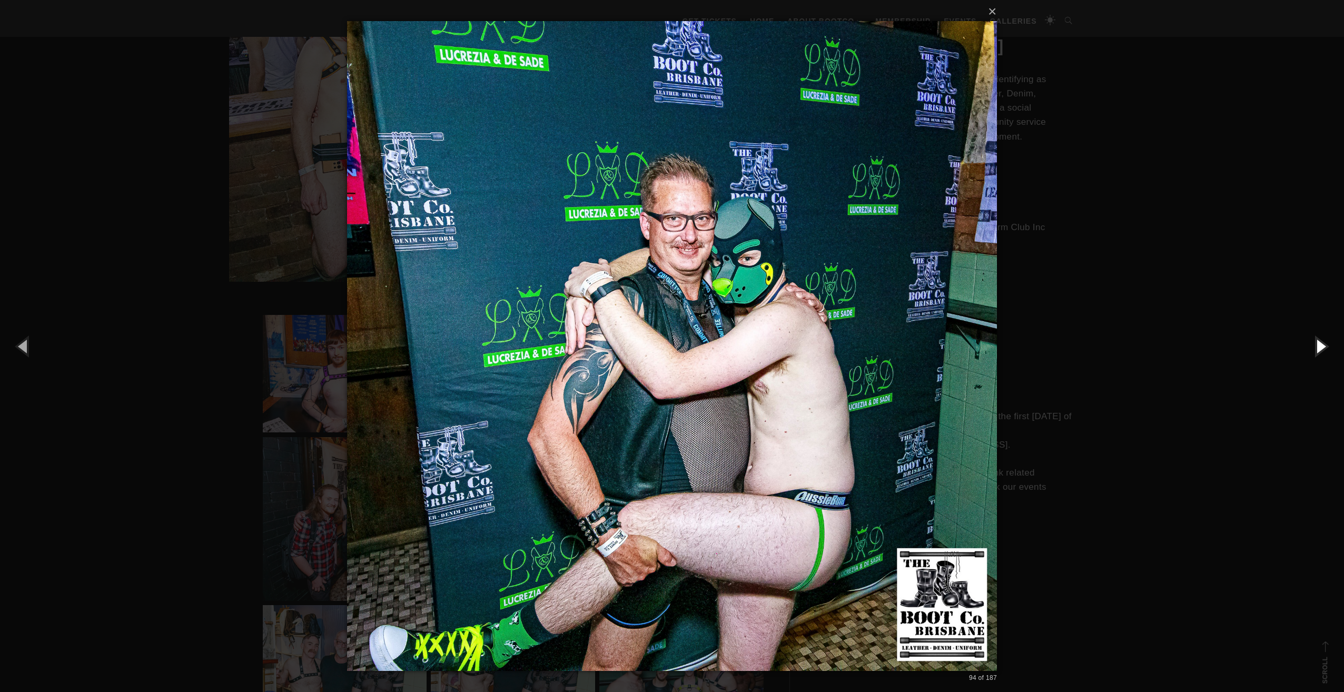
click at [1319, 342] on button "button" at bounding box center [1319, 346] width 47 height 58
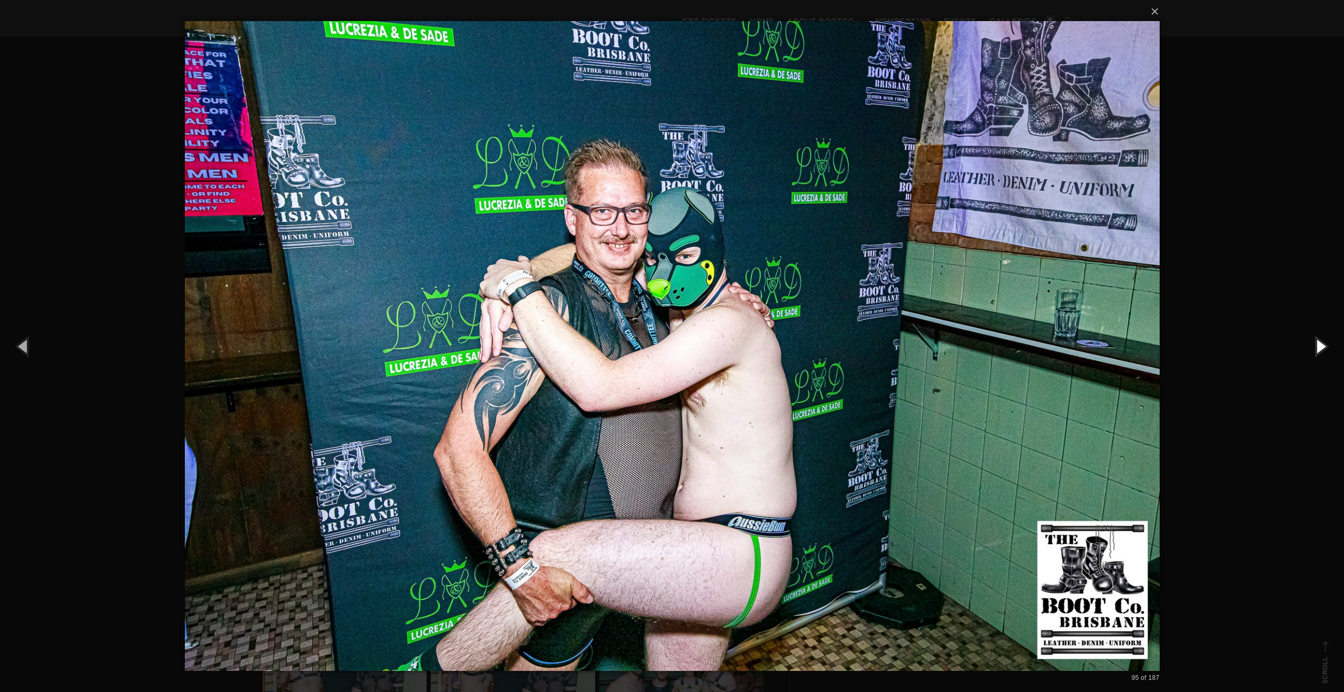
click at [1319, 342] on button "button" at bounding box center [1319, 346] width 47 height 58
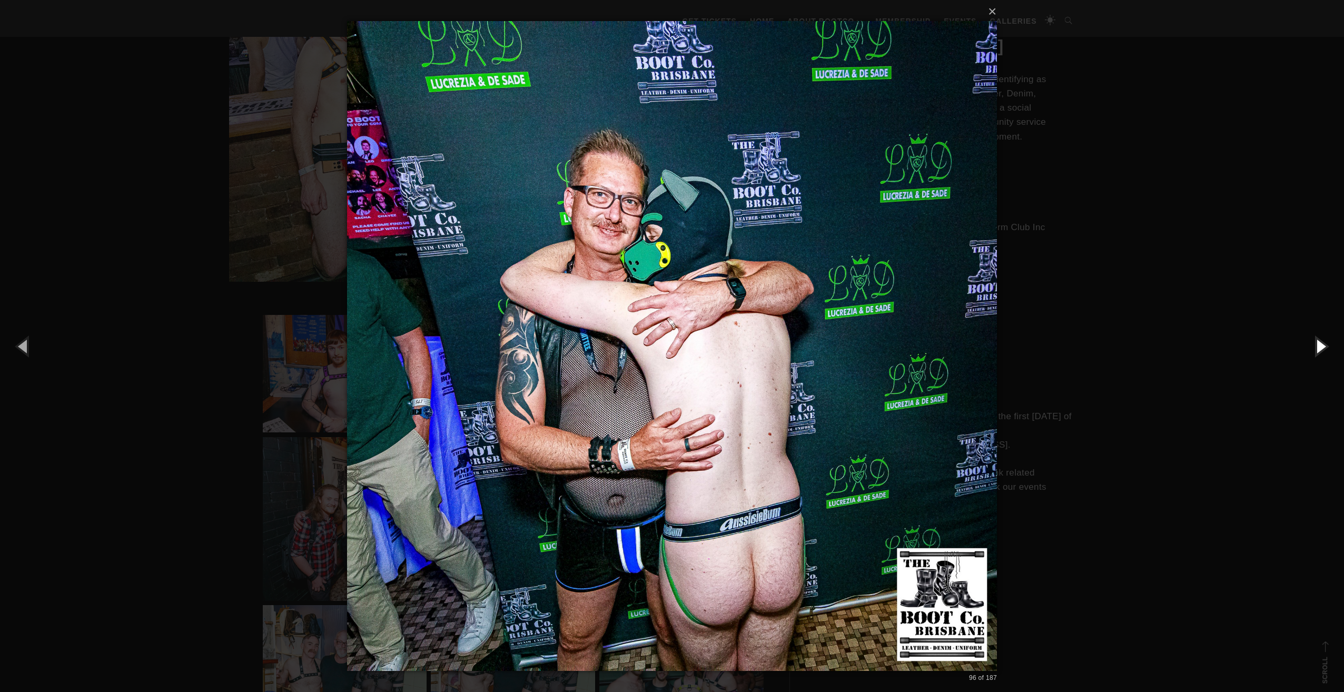
click at [1319, 342] on button "button" at bounding box center [1319, 346] width 47 height 58
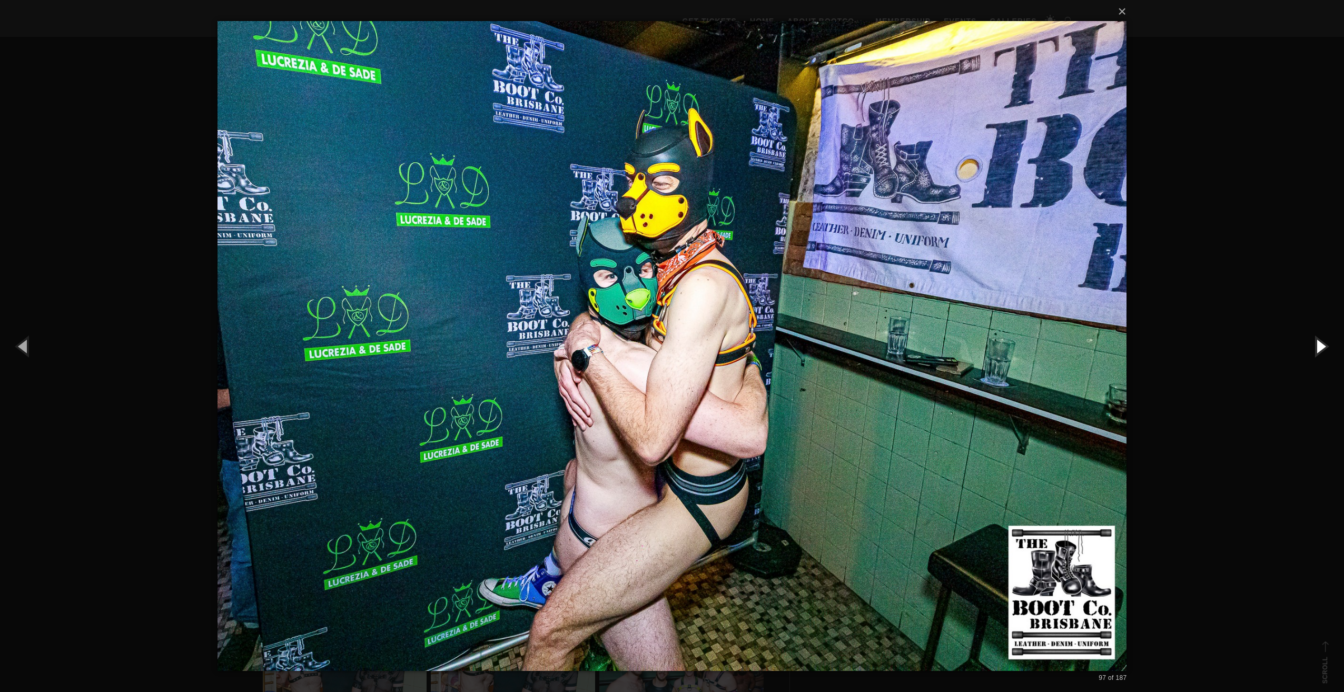
click at [1319, 342] on button "button" at bounding box center [1319, 346] width 47 height 58
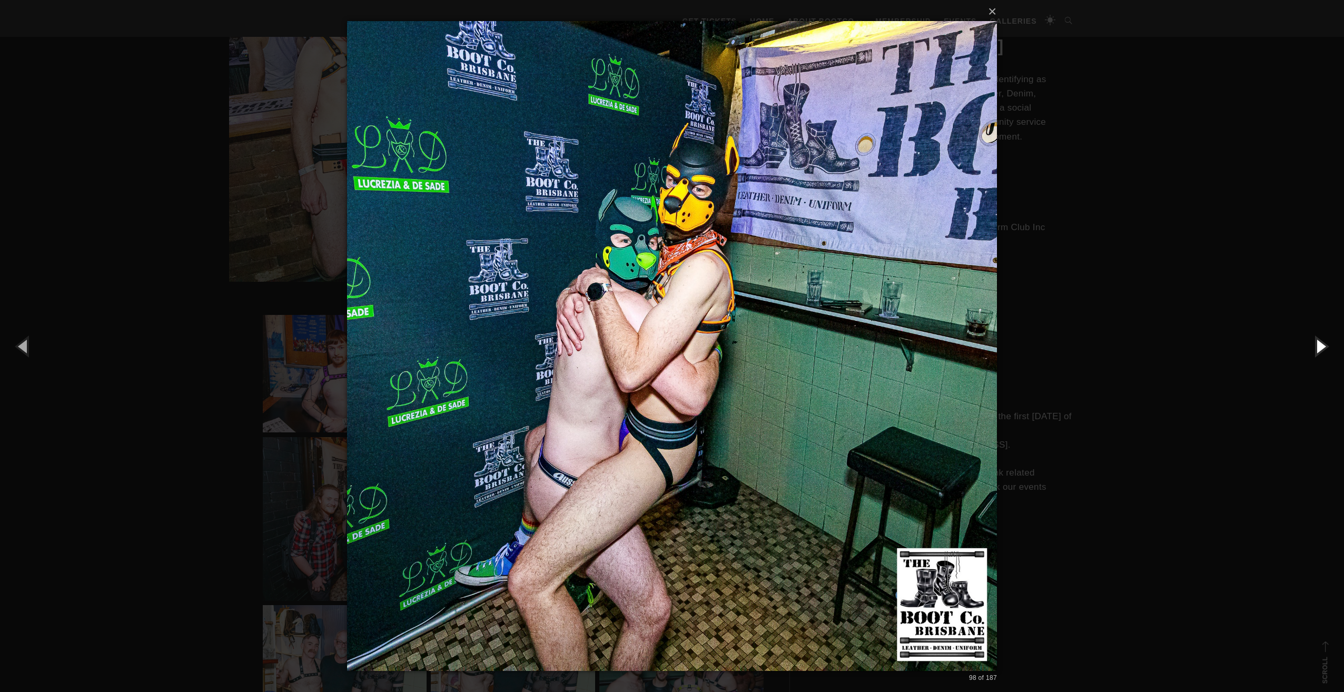
click at [1319, 342] on button "button" at bounding box center [1319, 346] width 47 height 58
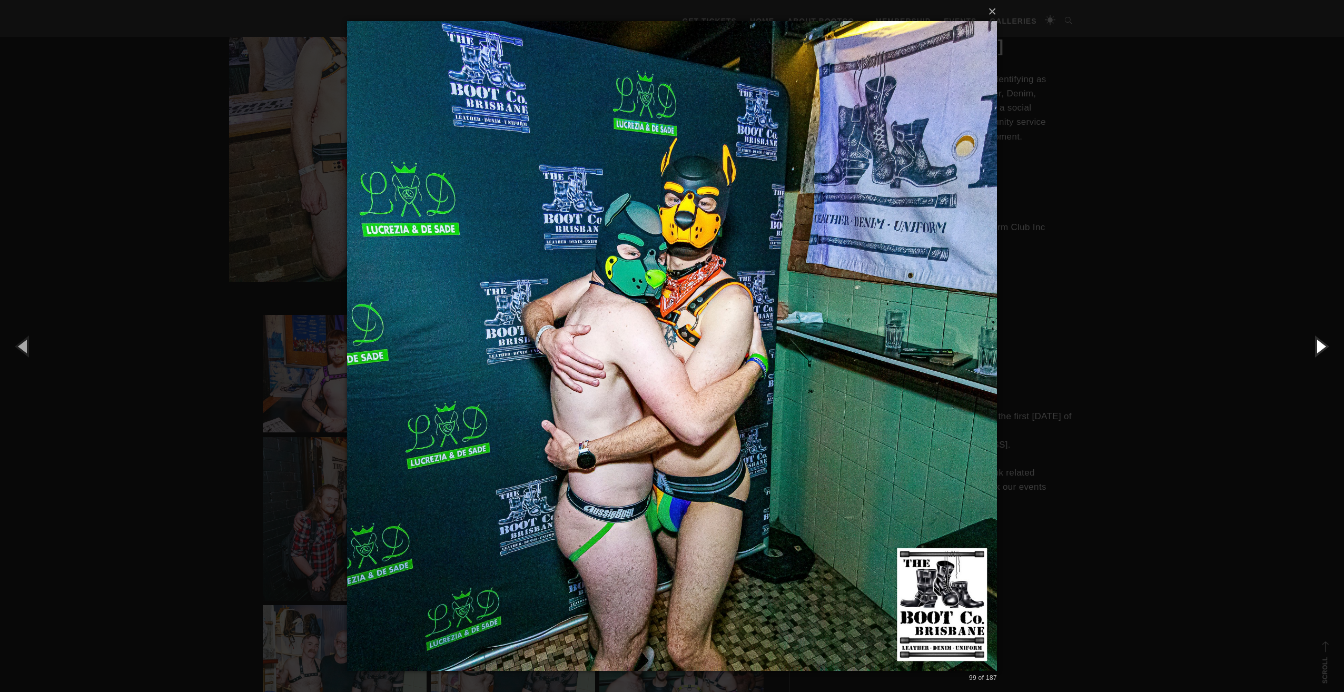
click at [1319, 342] on button "button" at bounding box center [1319, 346] width 47 height 58
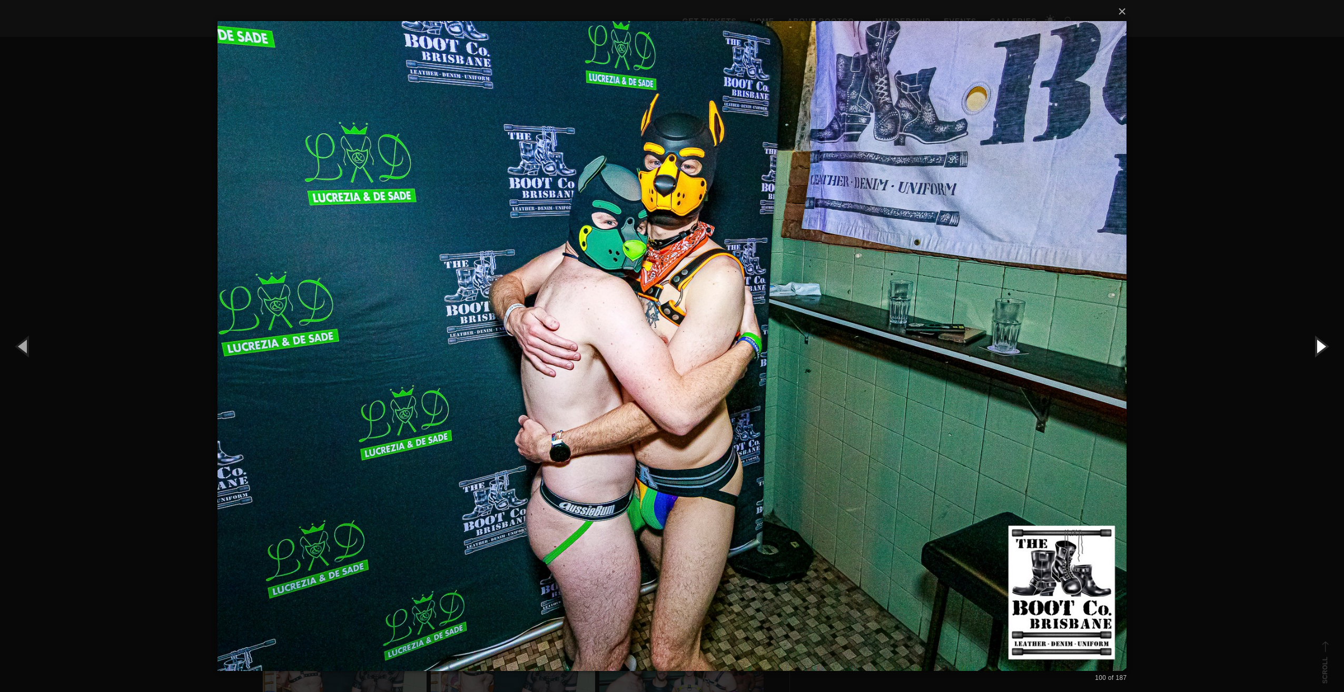
click at [1319, 342] on button "button" at bounding box center [1319, 346] width 47 height 58
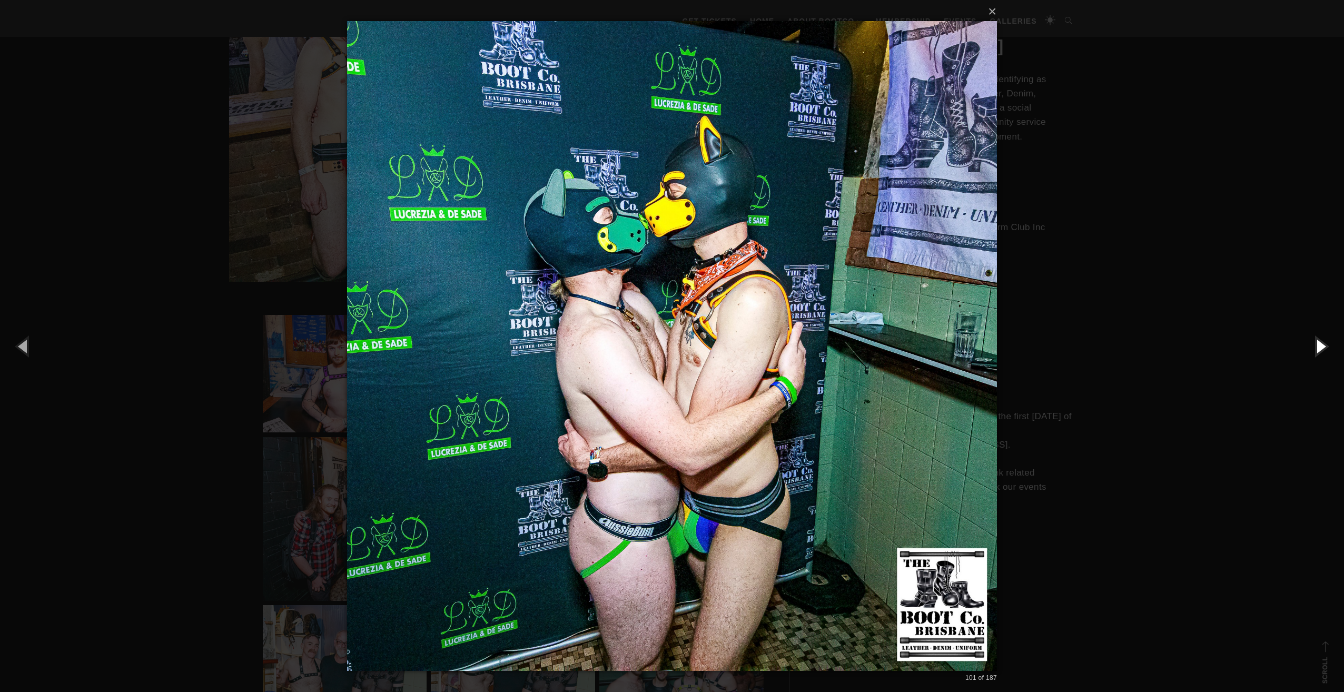
click at [1319, 342] on button "button" at bounding box center [1319, 346] width 47 height 58
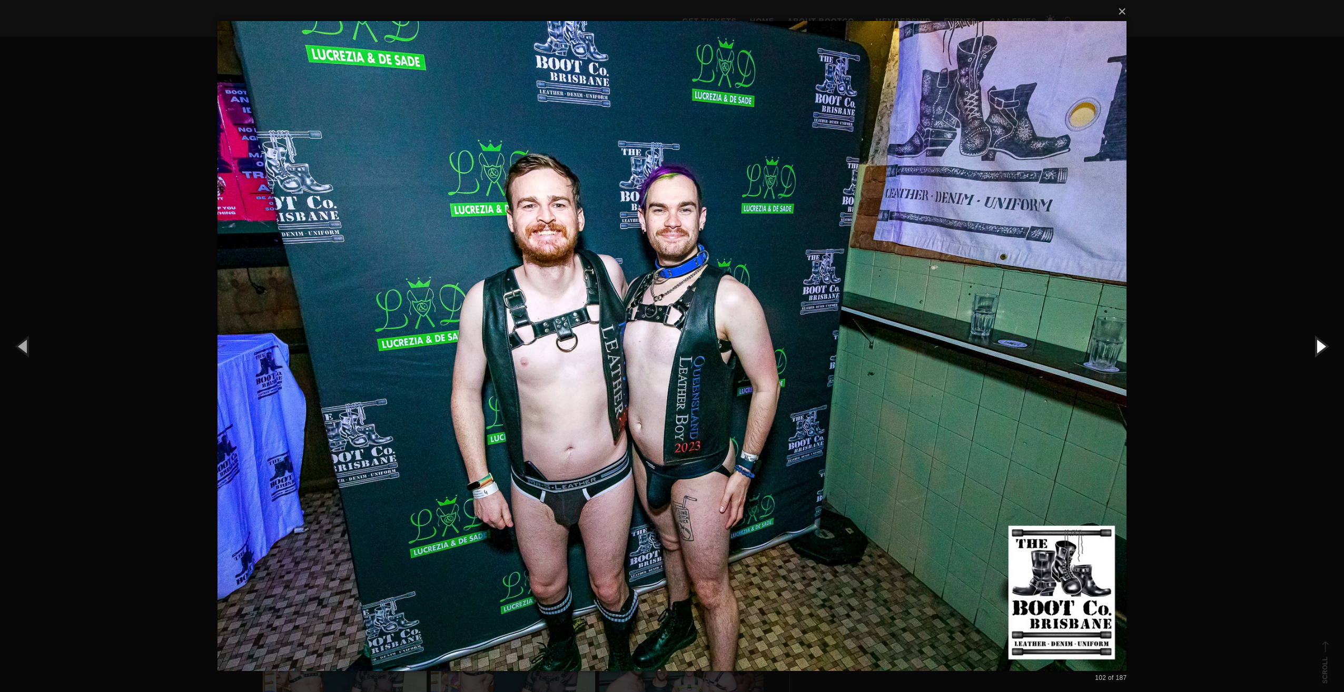
click at [1319, 342] on button "button" at bounding box center [1319, 346] width 47 height 58
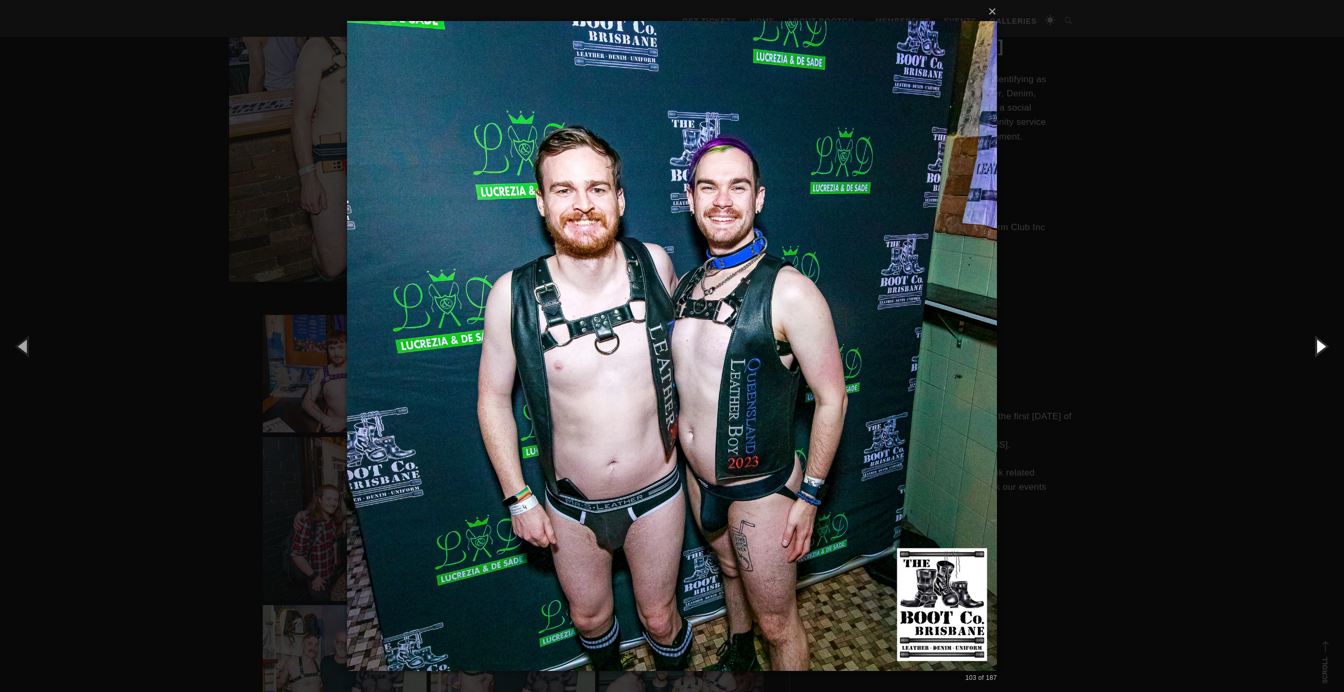
click at [1319, 342] on button "button" at bounding box center [1319, 346] width 47 height 58
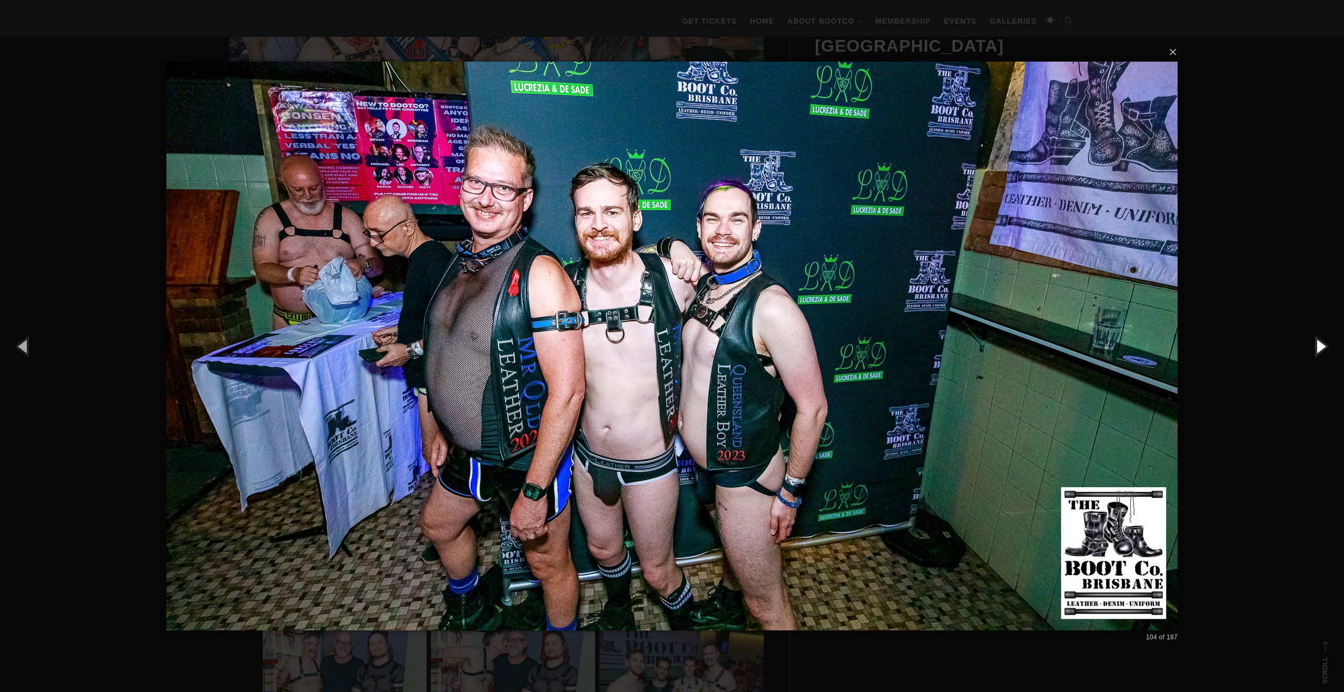
click at [1319, 342] on button "button" at bounding box center [1319, 346] width 47 height 58
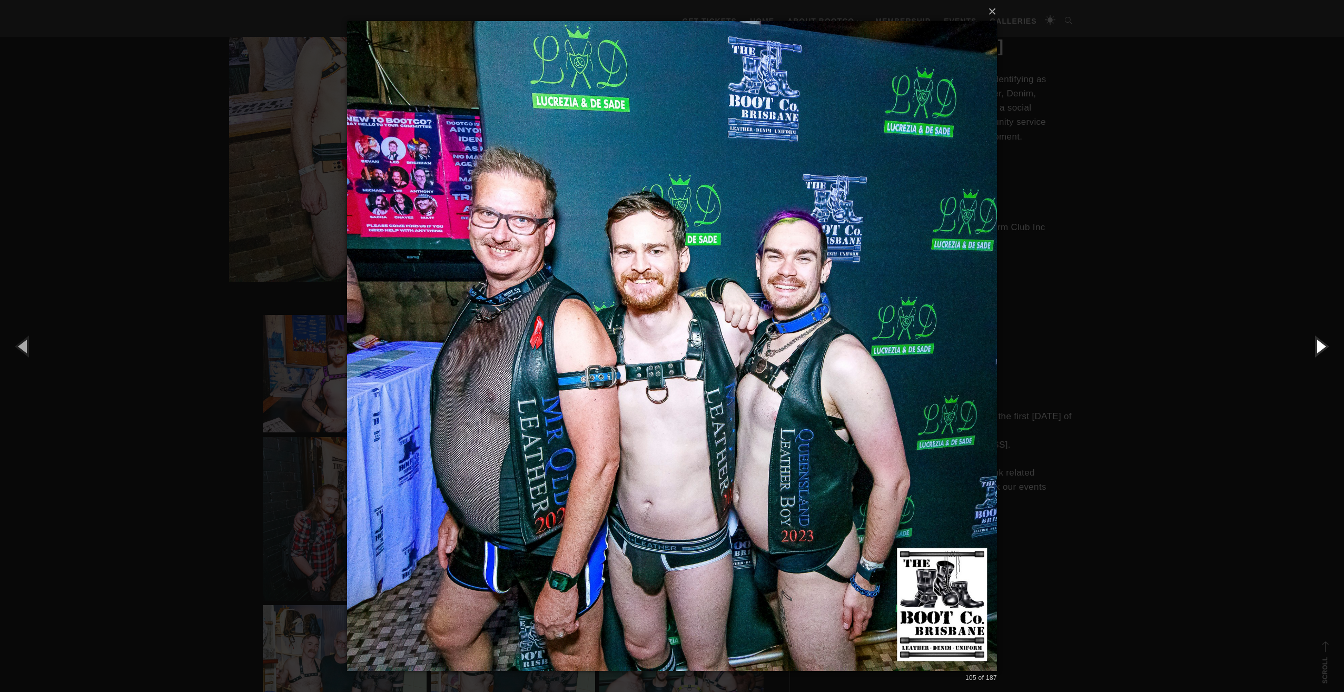
click at [1319, 342] on button "button" at bounding box center [1319, 346] width 47 height 58
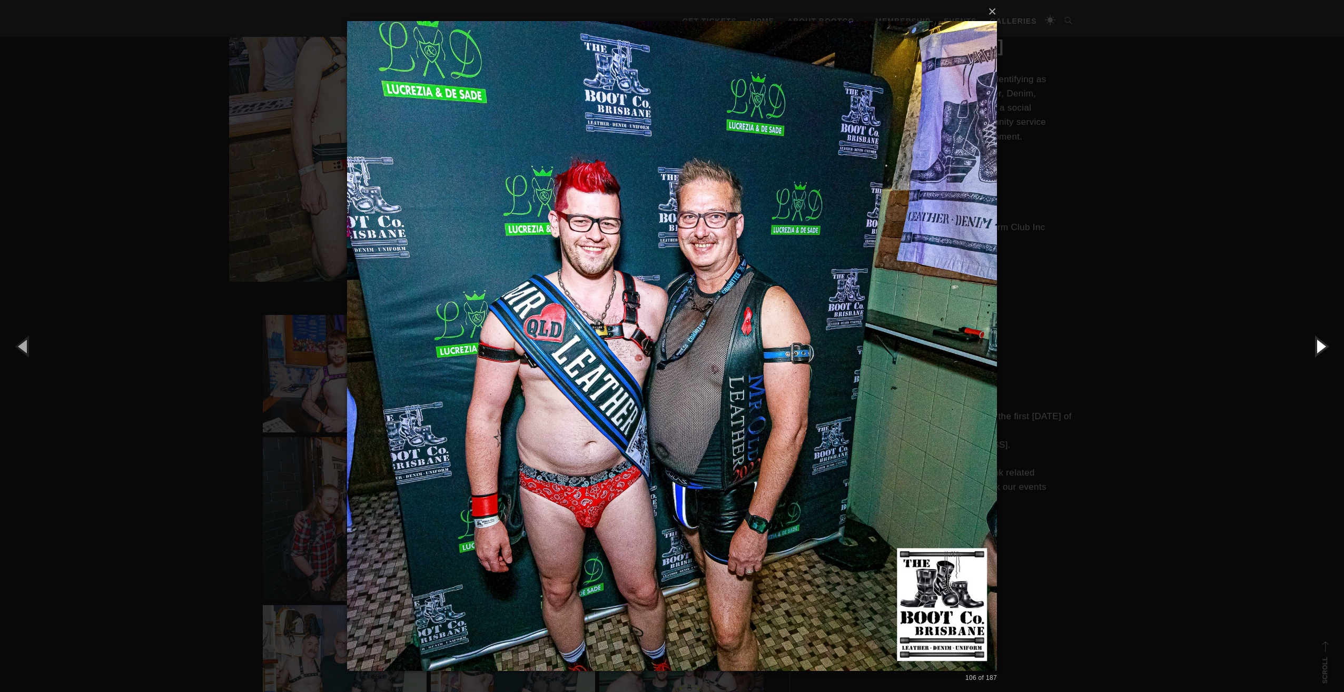
click at [1319, 342] on button "button" at bounding box center [1319, 346] width 47 height 58
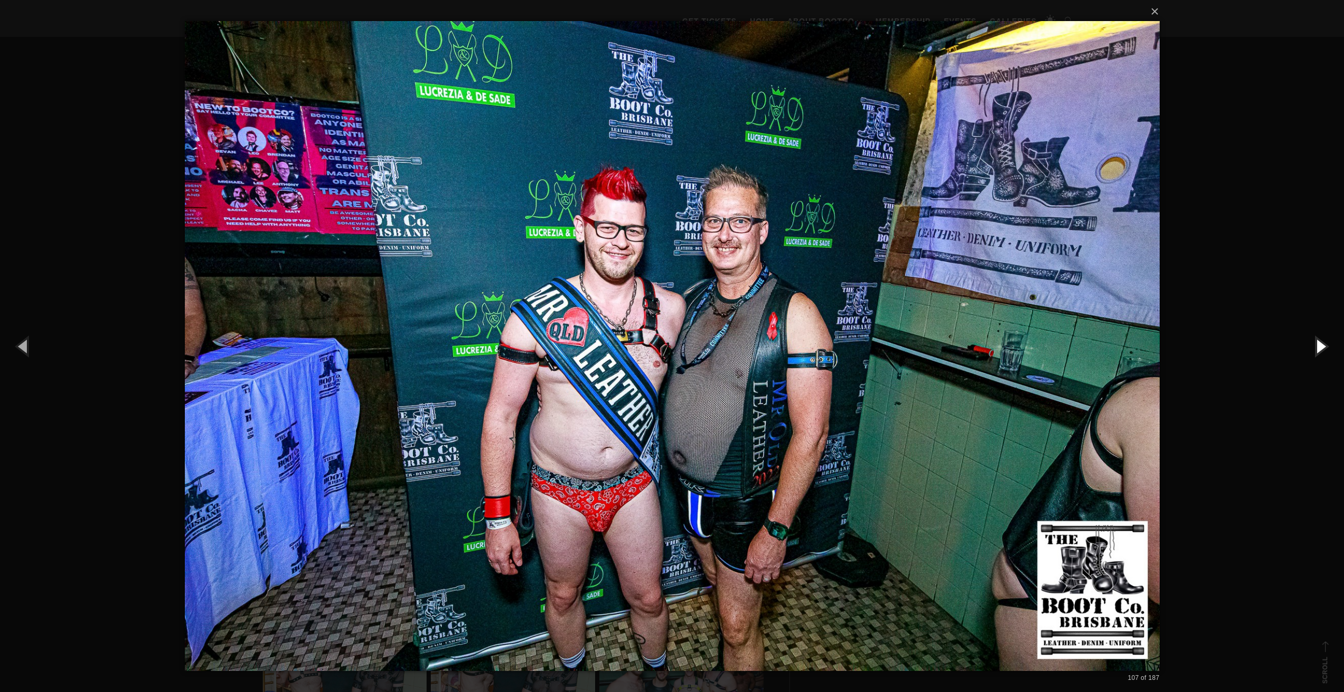
click at [1319, 342] on button "button" at bounding box center [1319, 346] width 47 height 58
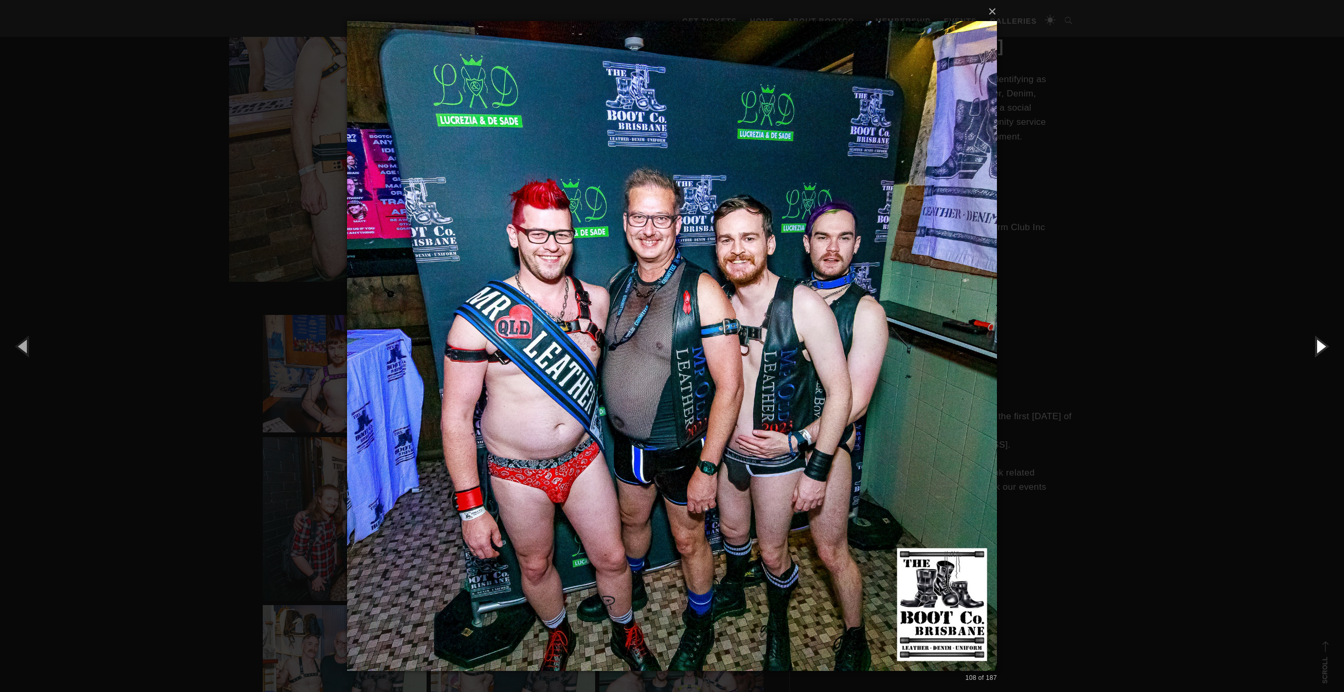
click at [1319, 342] on button "button" at bounding box center [1319, 346] width 47 height 58
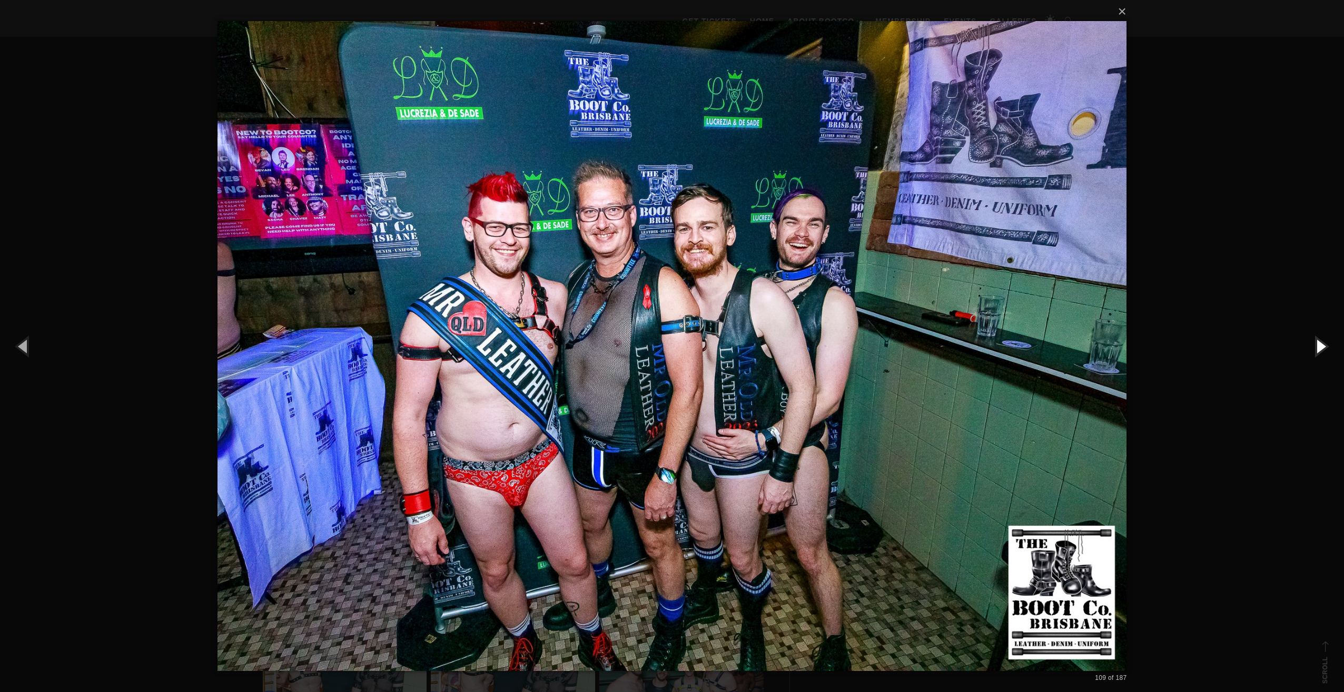
click at [1319, 342] on button "button" at bounding box center [1319, 346] width 47 height 58
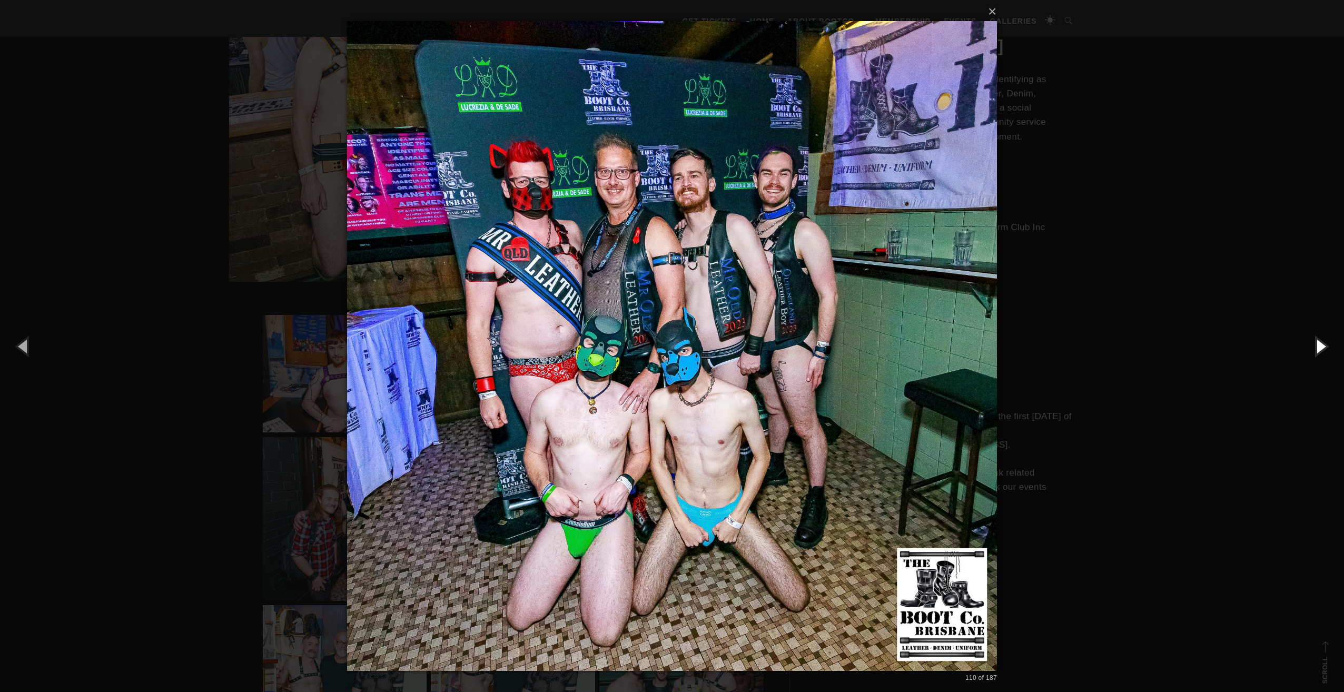
click at [1319, 342] on button "button" at bounding box center [1319, 346] width 47 height 58
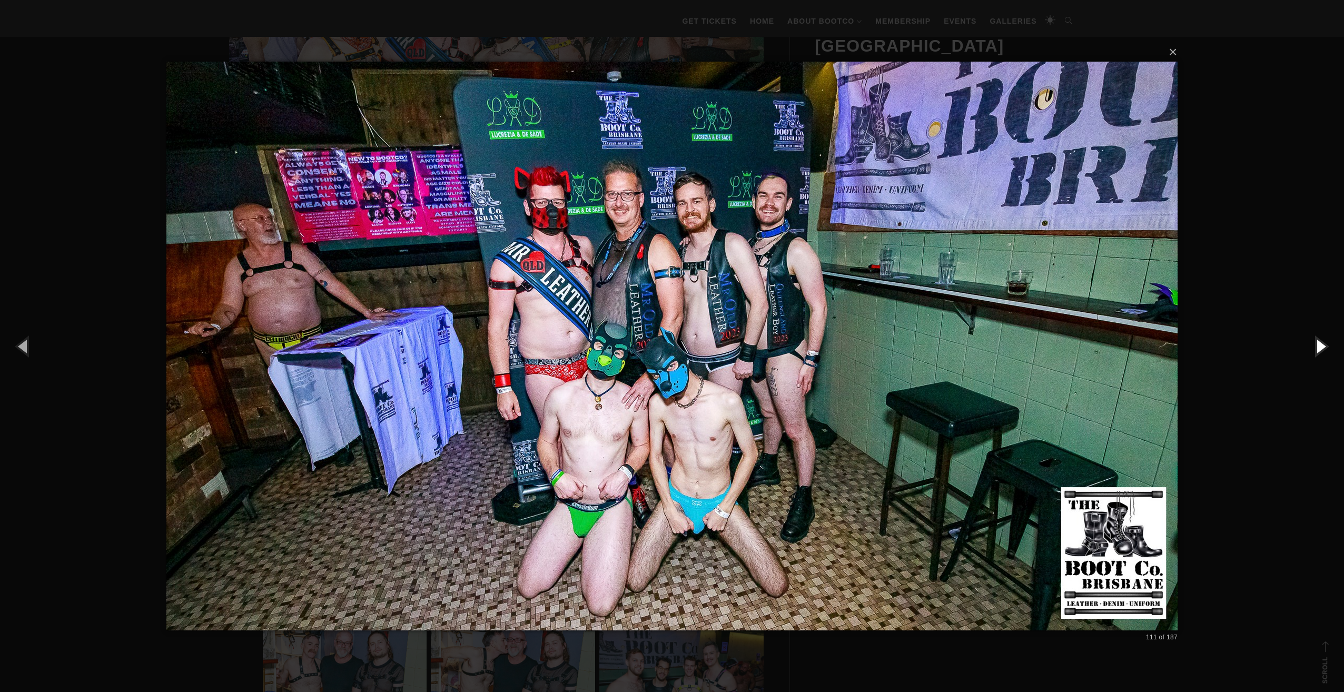
click at [1319, 342] on button "button" at bounding box center [1319, 346] width 47 height 58
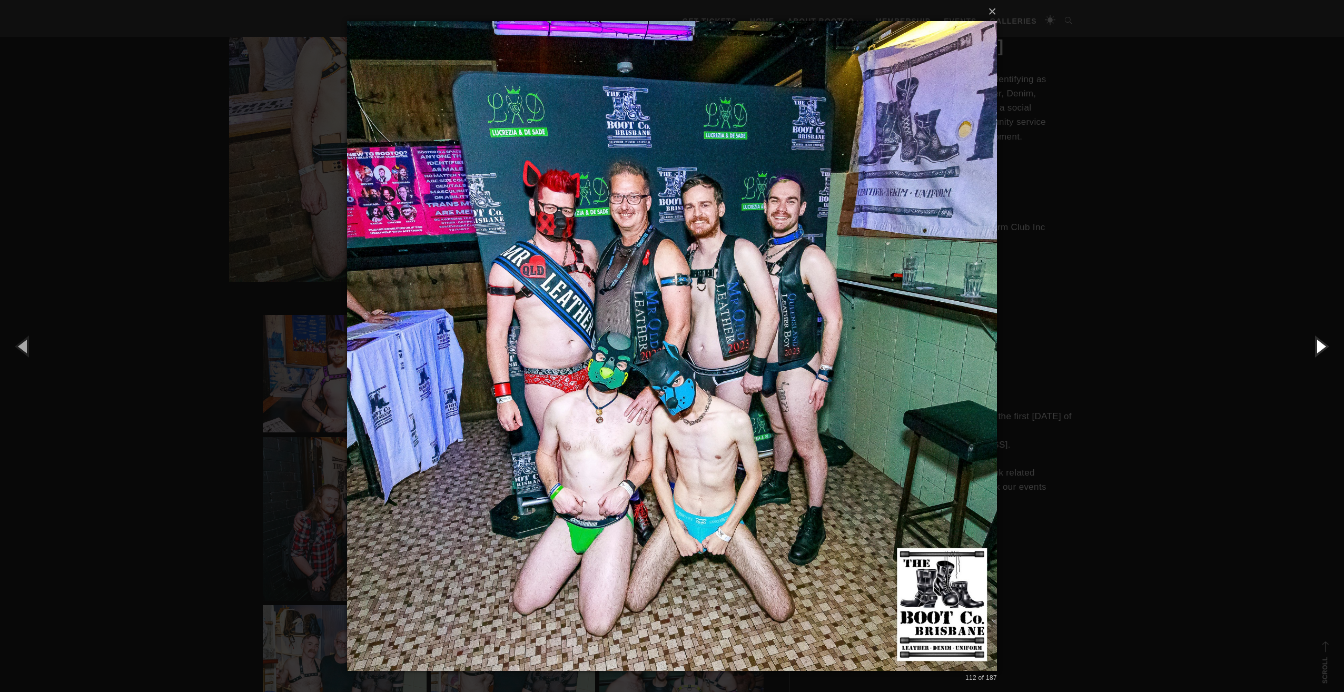
click at [1319, 342] on button "button" at bounding box center [1319, 346] width 47 height 58
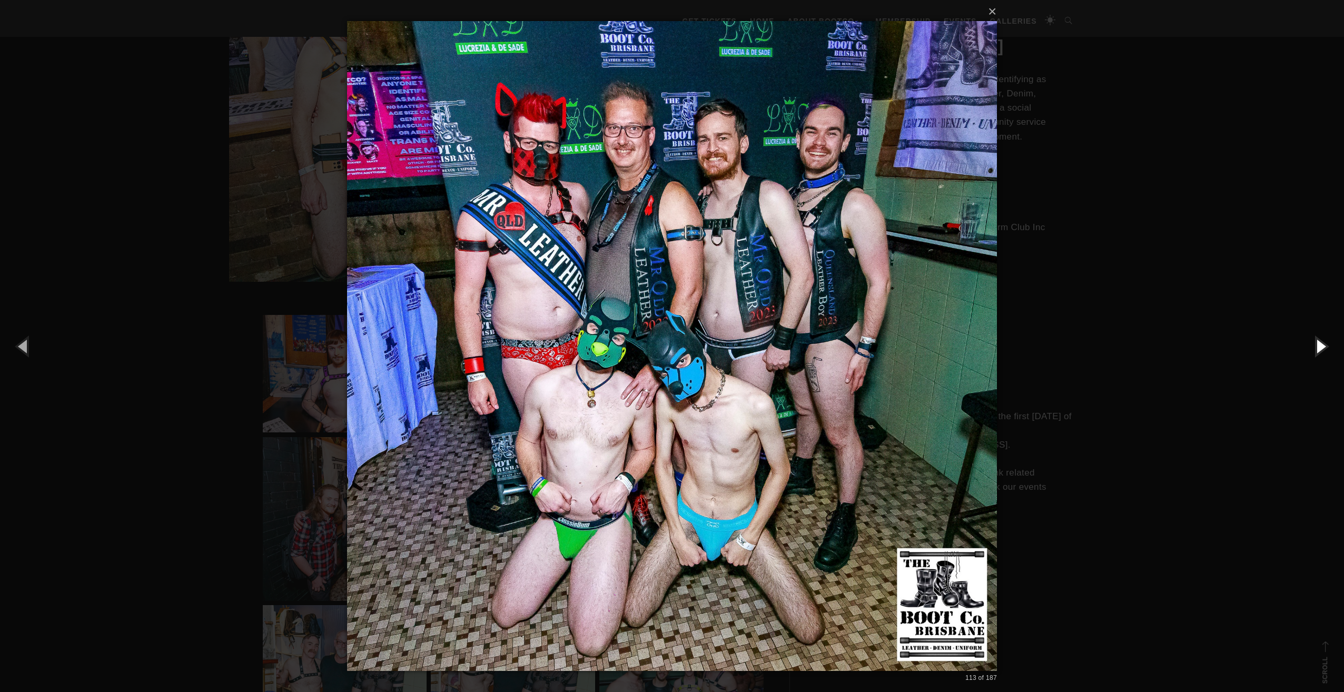
click at [1319, 342] on button "button" at bounding box center [1319, 346] width 47 height 58
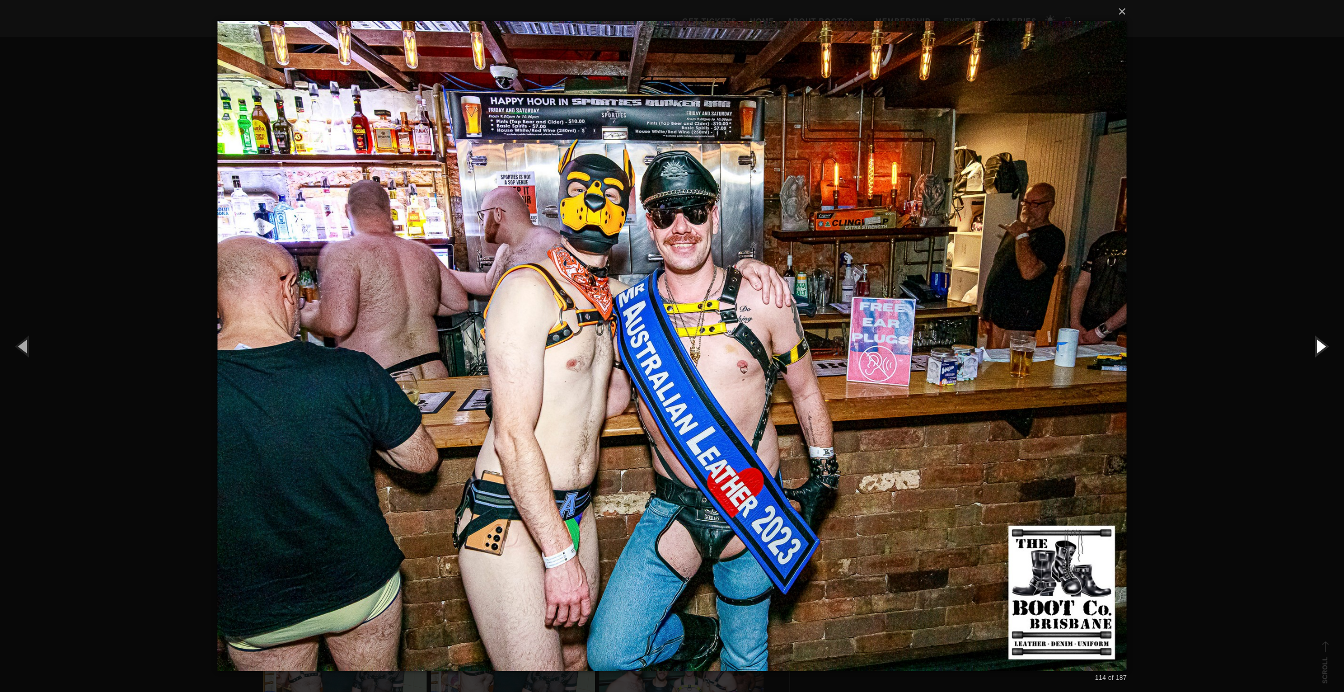
click at [1319, 342] on button "button" at bounding box center [1319, 346] width 47 height 58
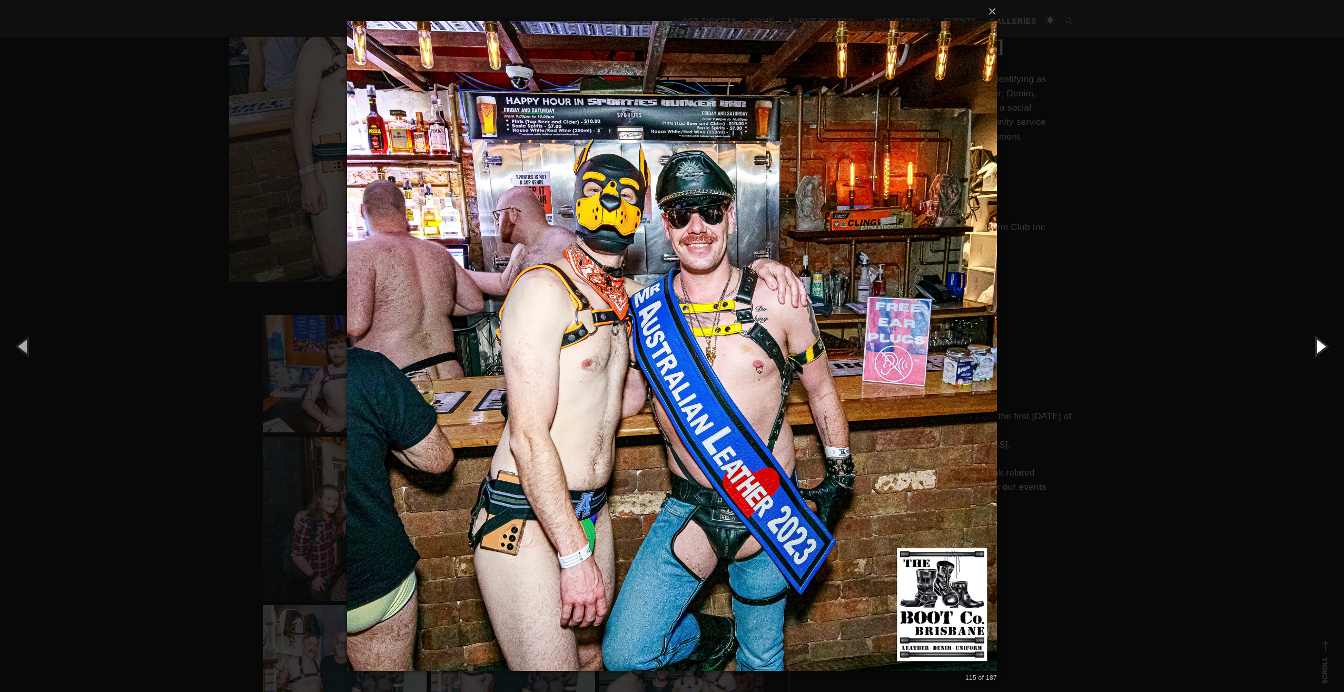
click at [1319, 342] on button "button" at bounding box center [1319, 346] width 47 height 58
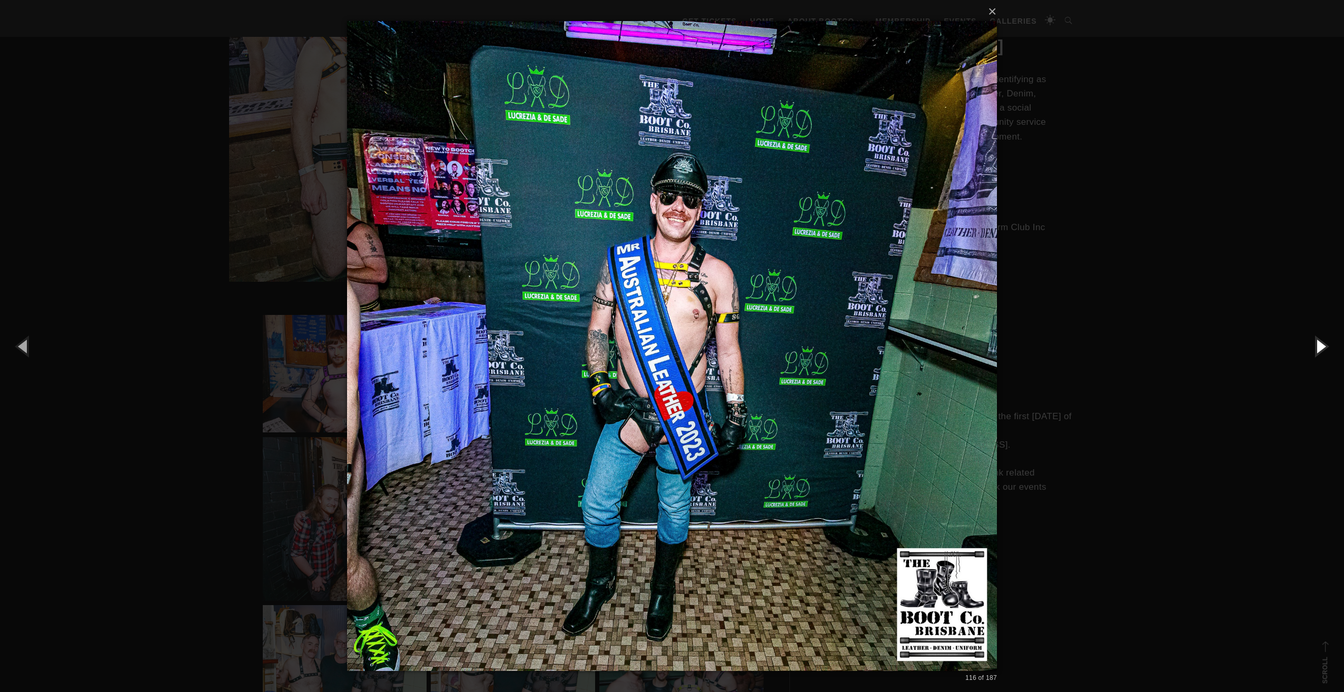
click at [1319, 342] on button "button" at bounding box center [1319, 346] width 47 height 58
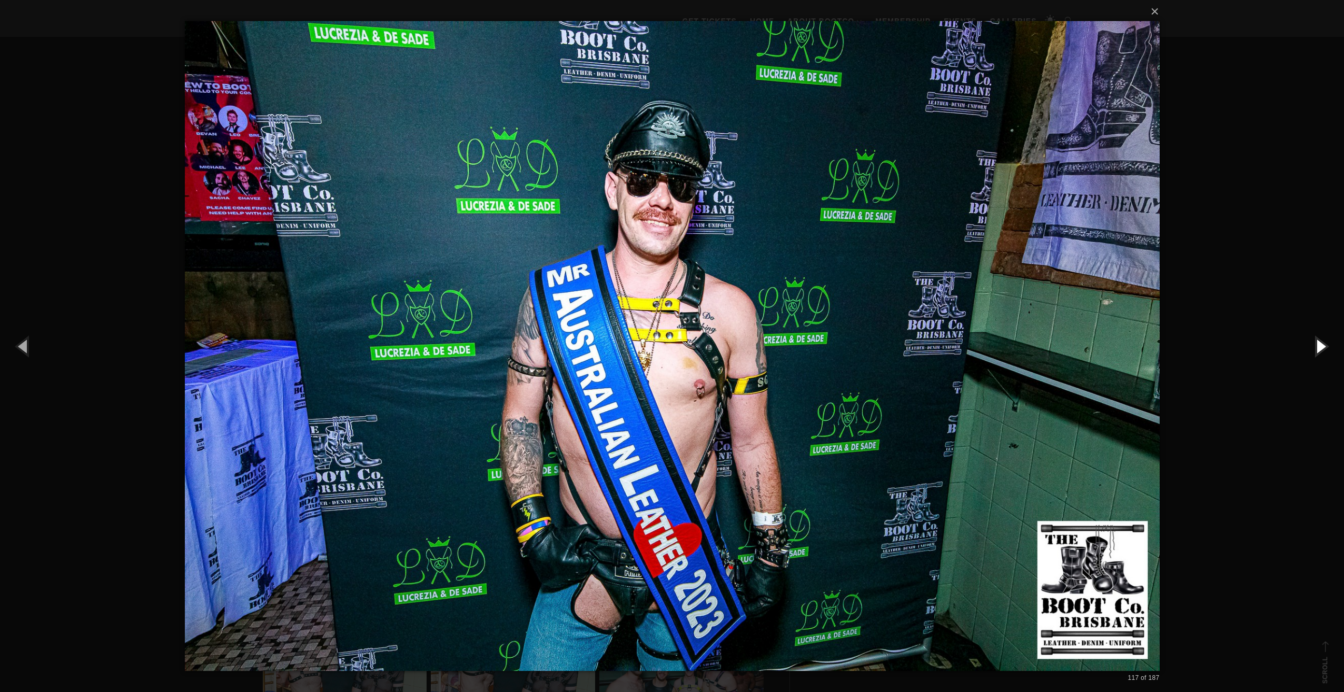
click at [1319, 342] on button "button" at bounding box center [1319, 346] width 47 height 58
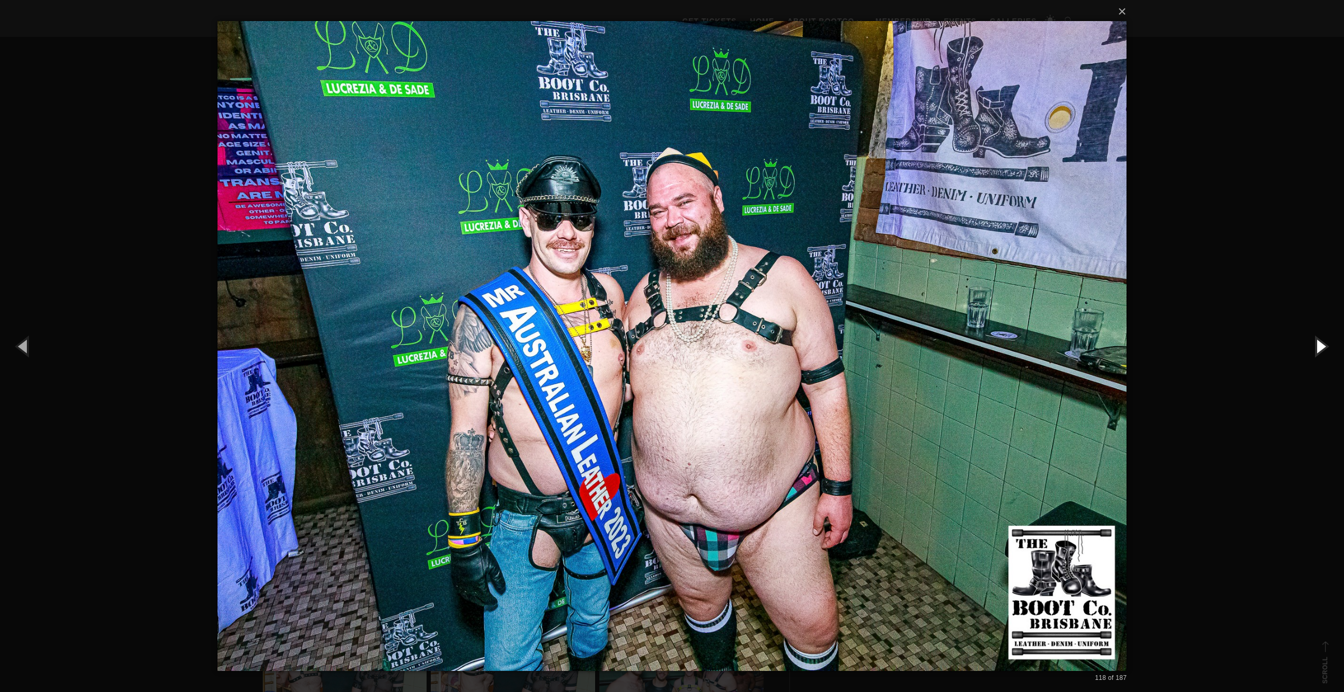
click at [1319, 342] on button "button" at bounding box center [1319, 346] width 47 height 58
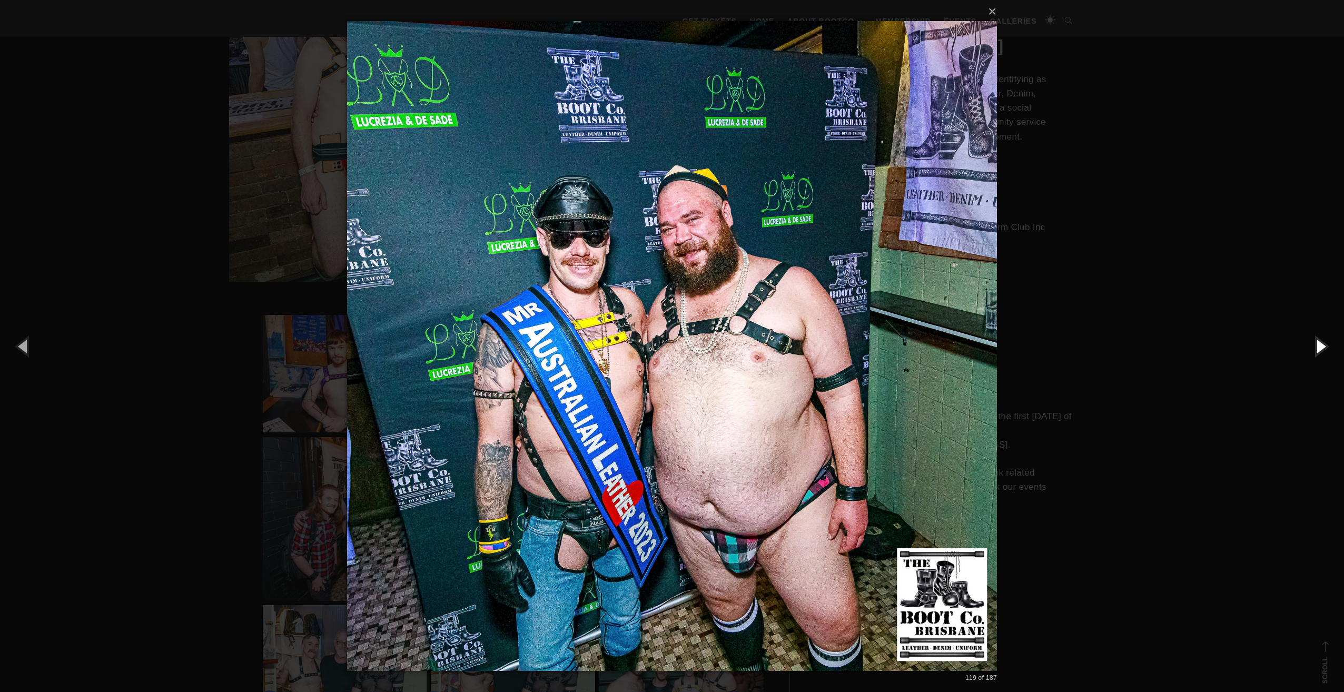
click at [1319, 342] on button "button" at bounding box center [1319, 346] width 47 height 58
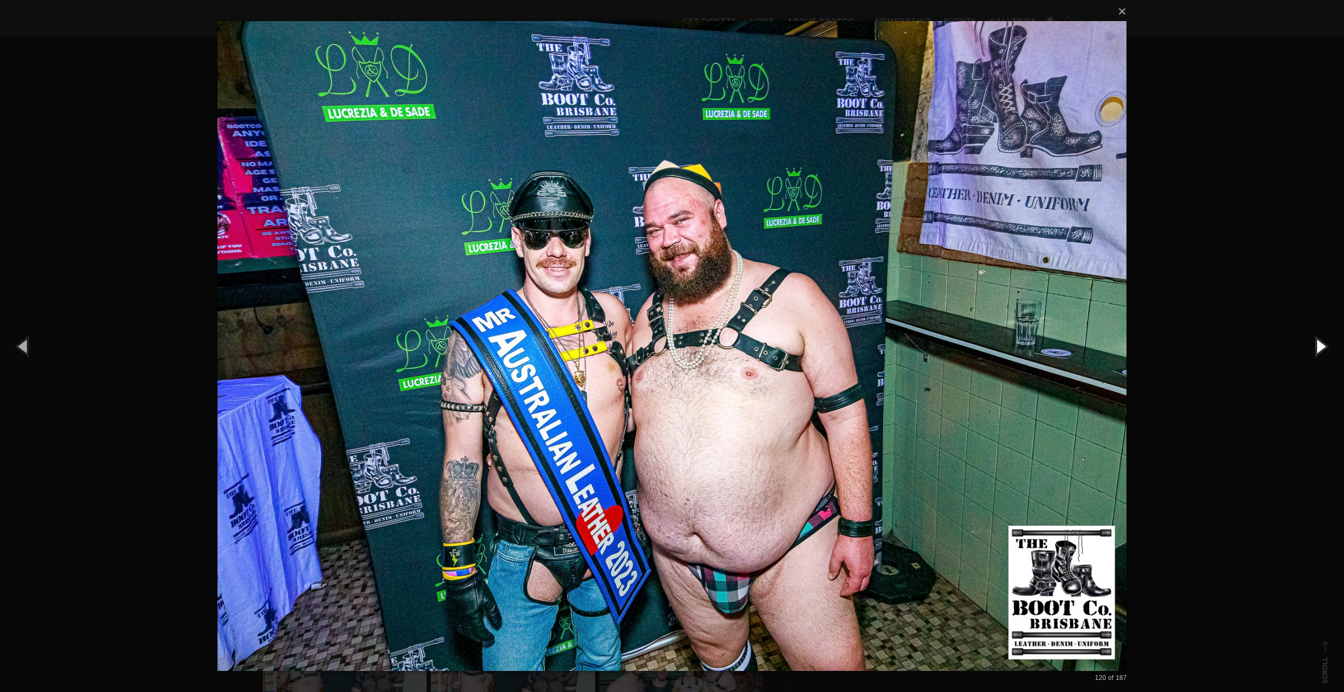
click at [1319, 342] on button "button" at bounding box center [1319, 346] width 47 height 58
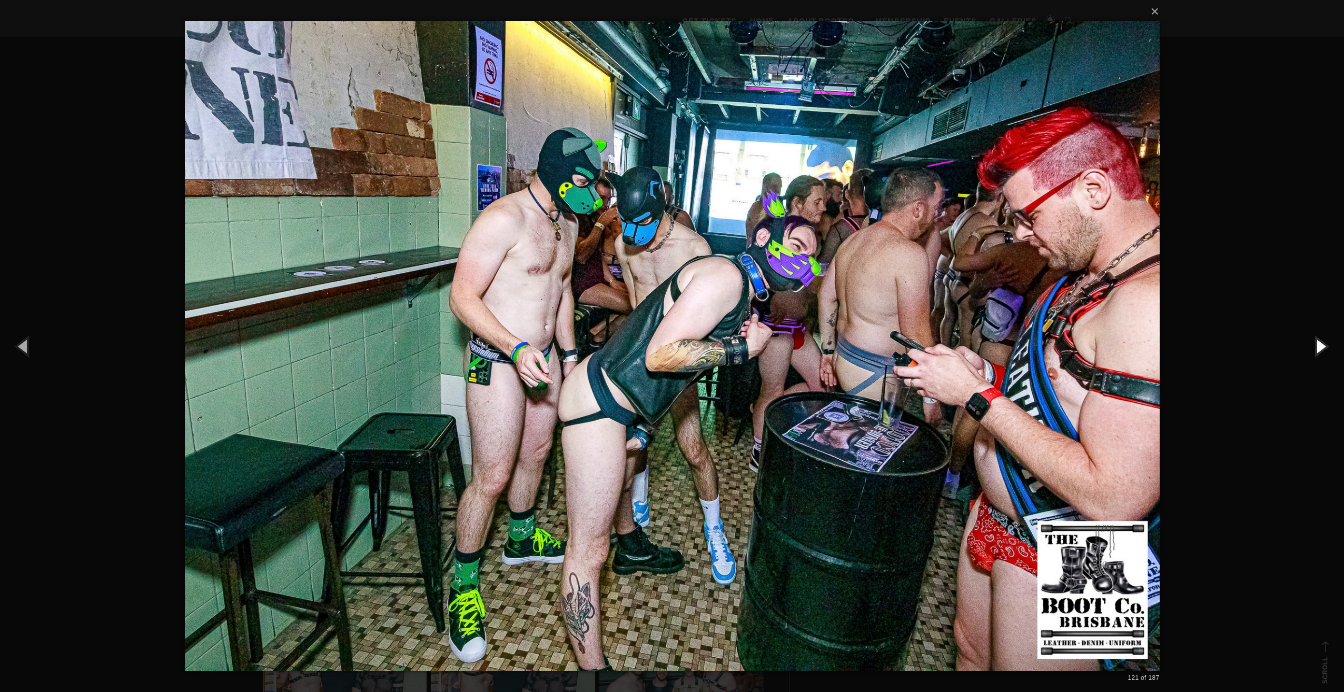
click at [1319, 342] on button "button" at bounding box center [1319, 346] width 47 height 58
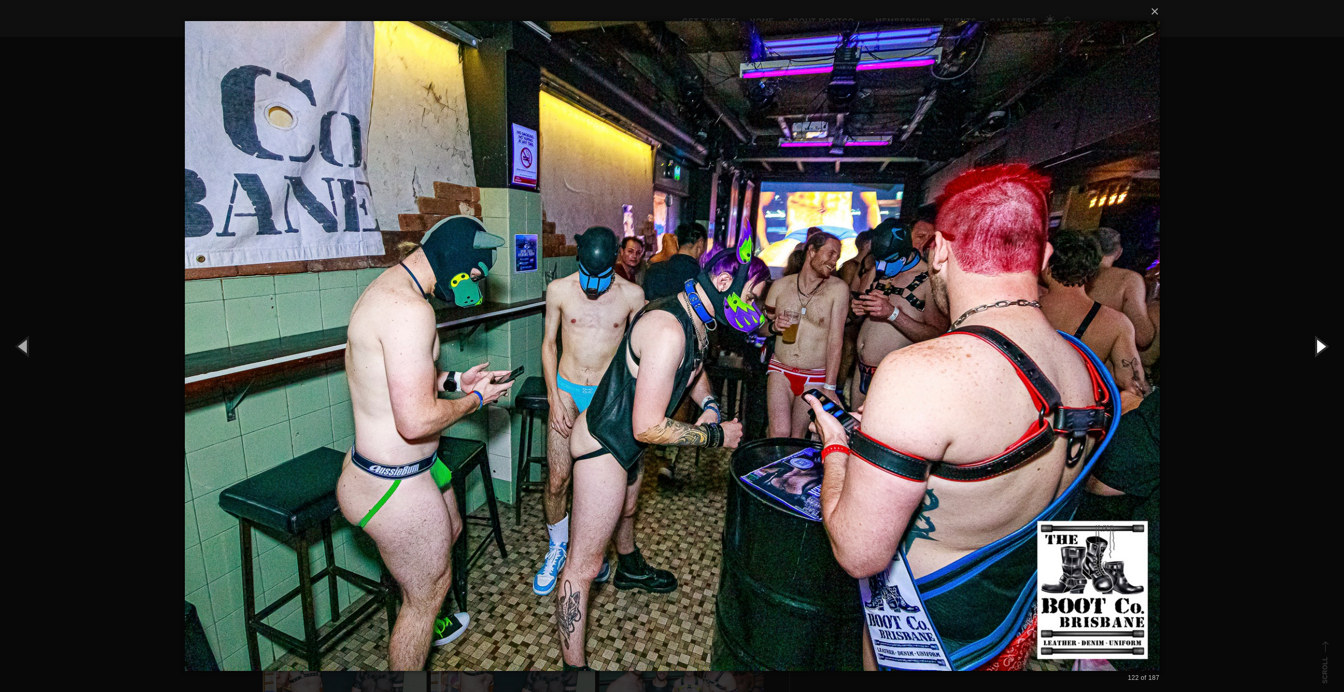
click at [1319, 342] on button "button" at bounding box center [1319, 346] width 47 height 58
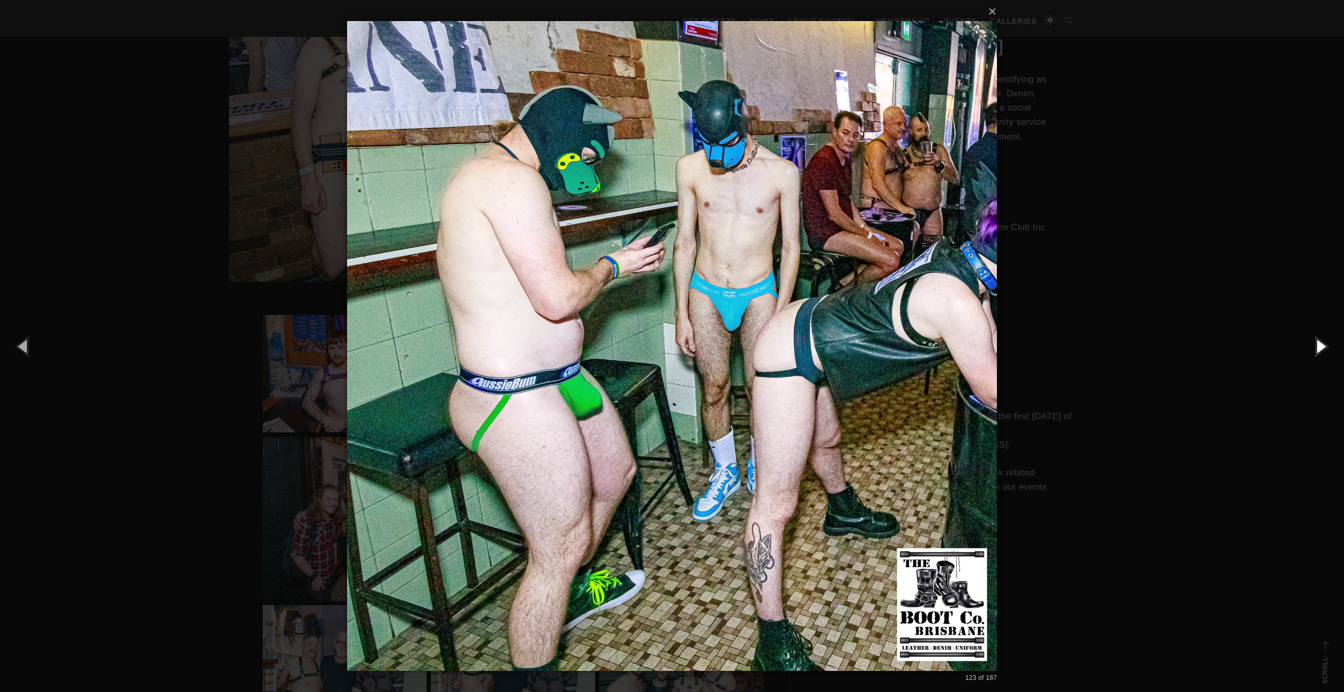
click at [1319, 342] on button "button" at bounding box center [1319, 346] width 47 height 58
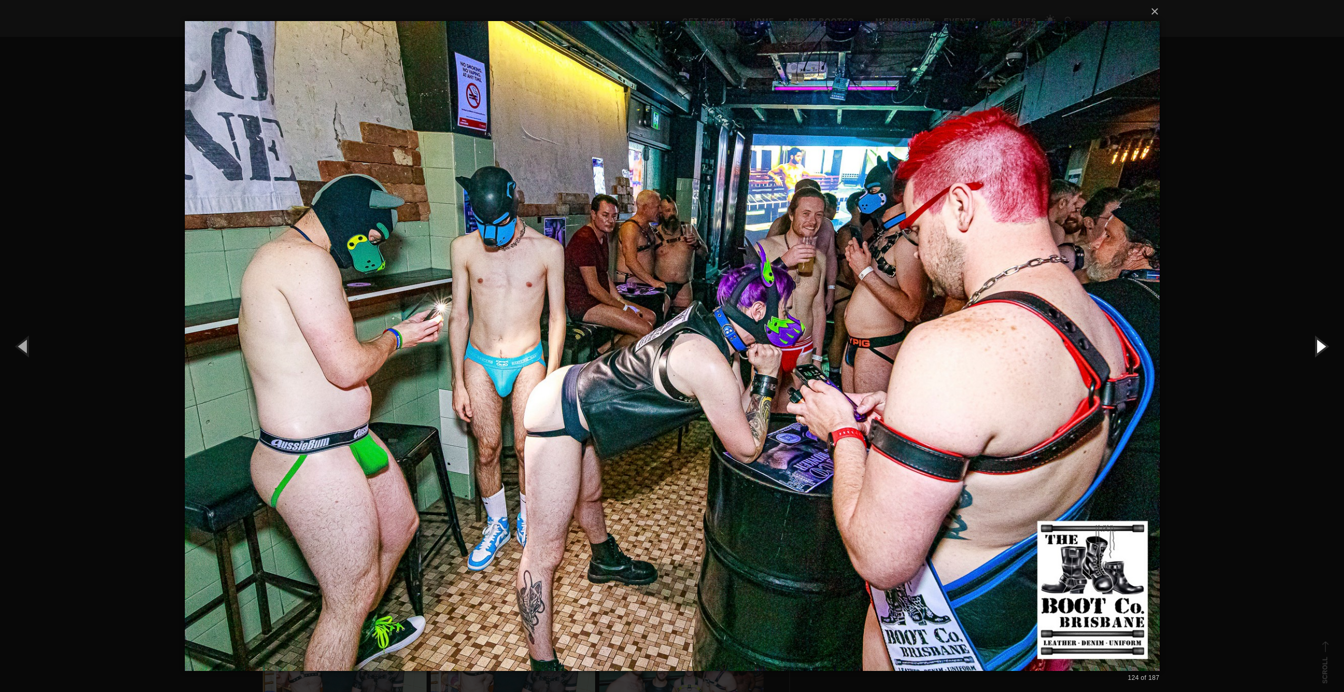
click at [1319, 342] on button "button" at bounding box center [1319, 346] width 47 height 58
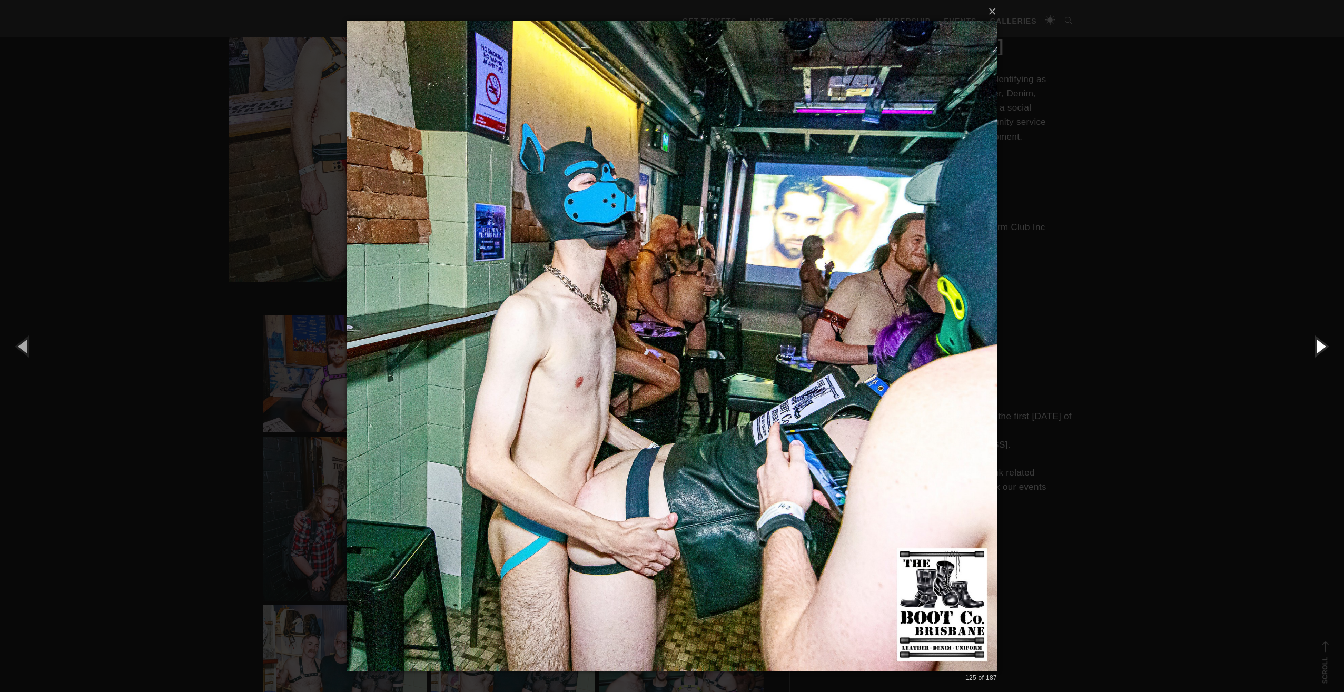
click at [1319, 342] on button "button" at bounding box center [1319, 346] width 47 height 58
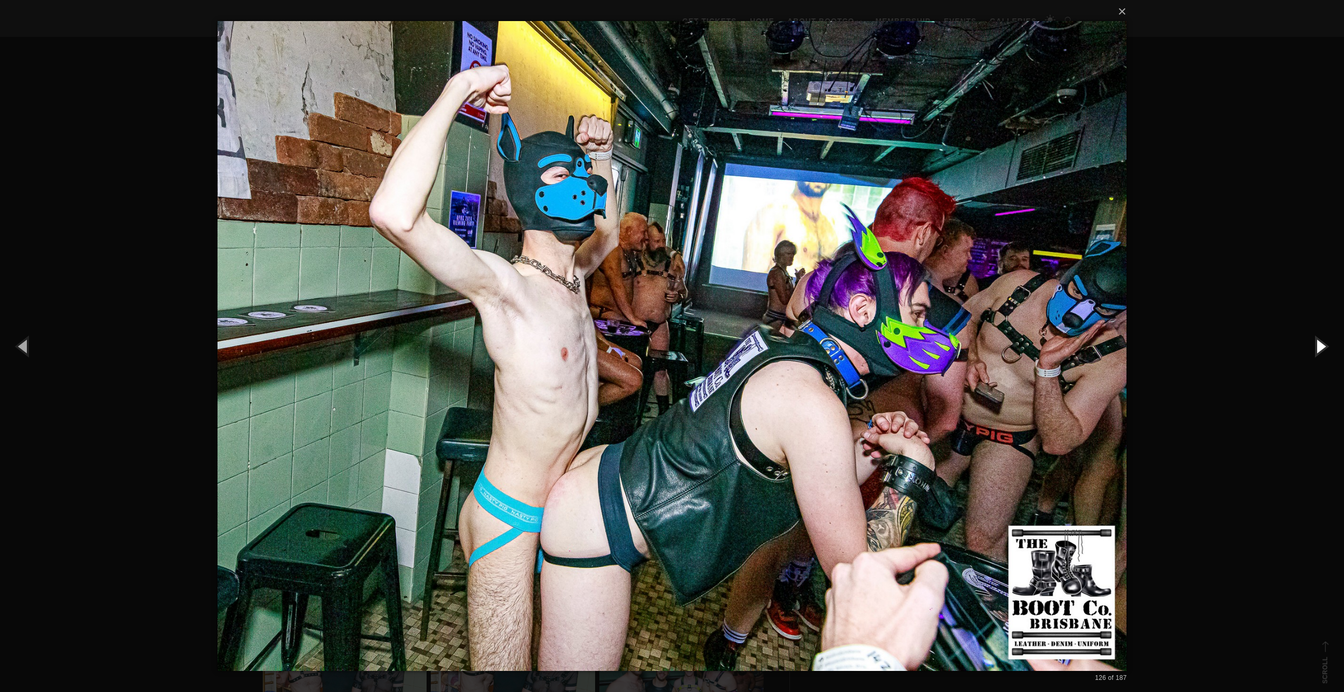
click at [1319, 342] on button "button" at bounding box center [1319, 346] width 47 height 58
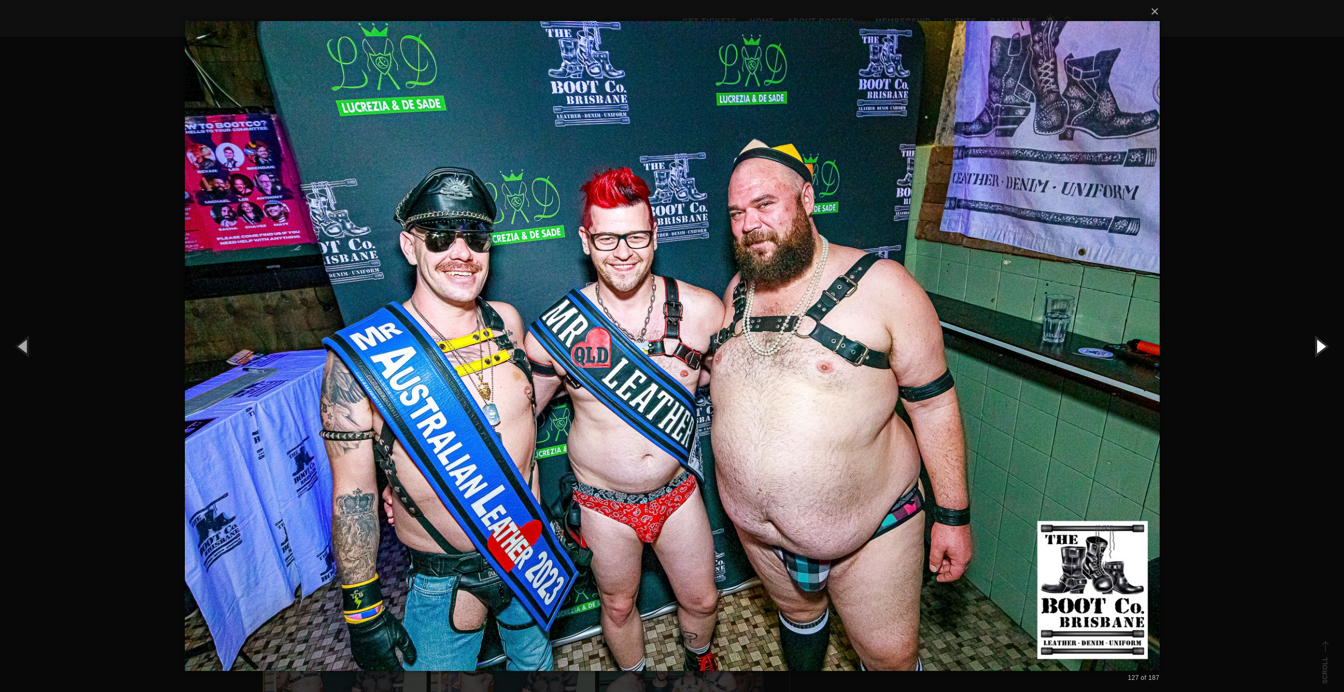
click at [1319, 342] on button "button" at bounding box center [1319, 346] width 47 height 58
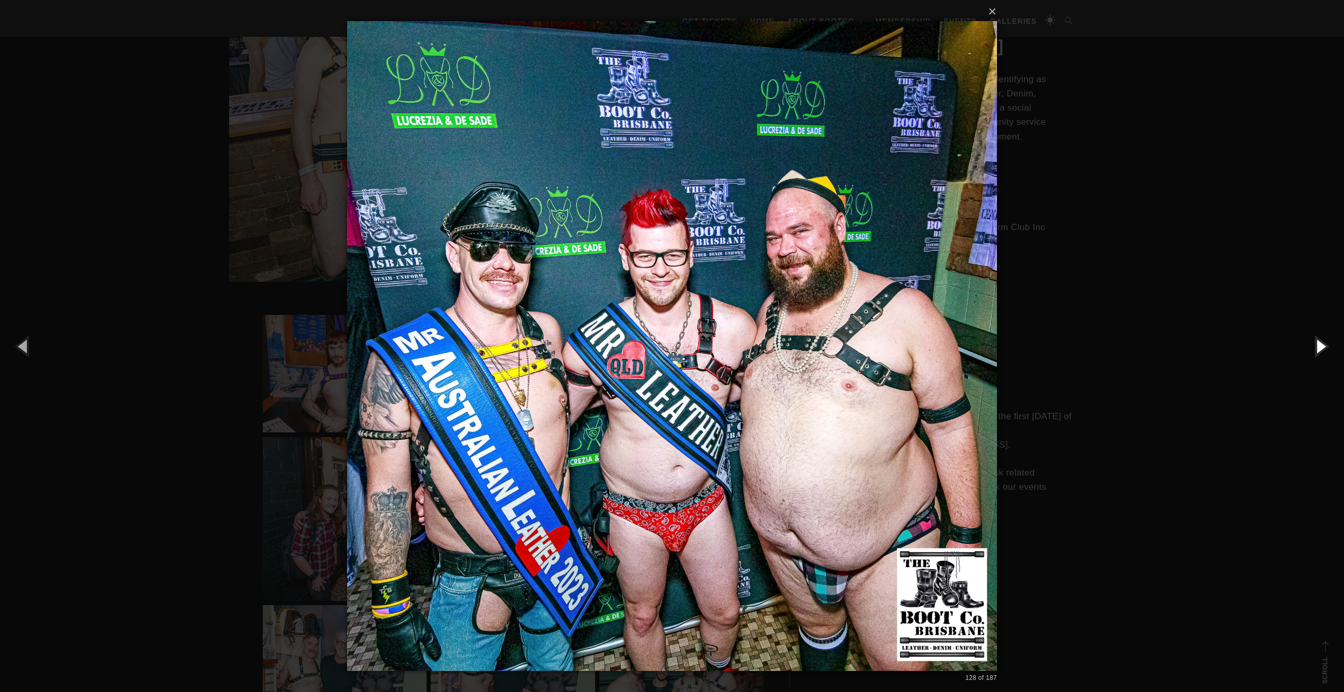
click at [1319, 342] on button "button" at bounding box center [1319, 346] width 47 height 58
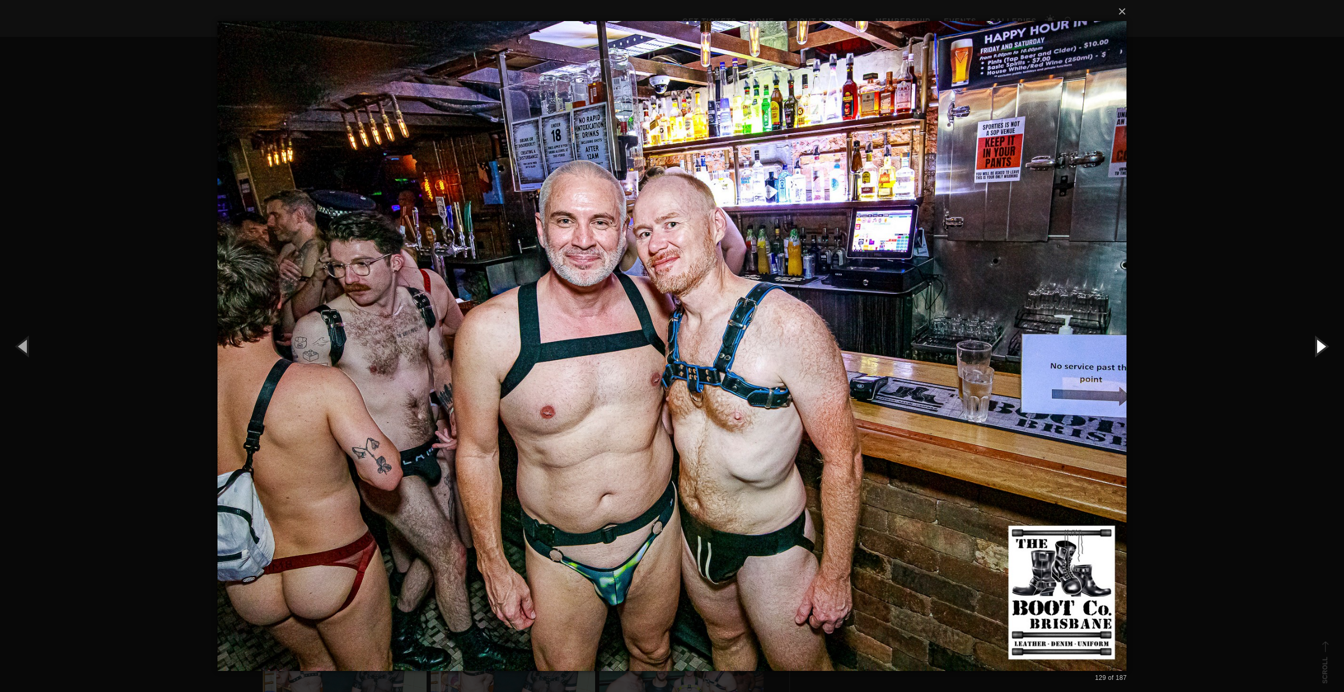
click at [1319, 342] on button "button" at bounding box center [1319, 346] width 47 height 58
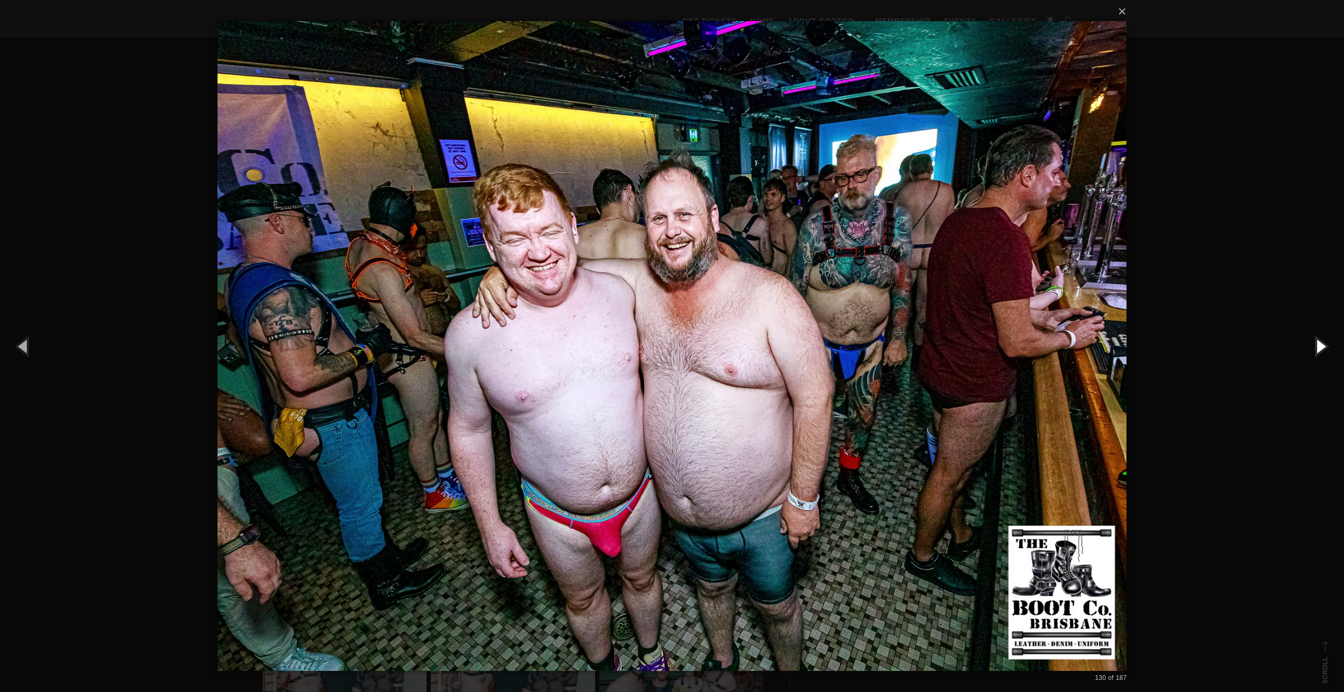
click at [1319, 342] on button "button" at bounding box center [1319, 346] width 47 height 58
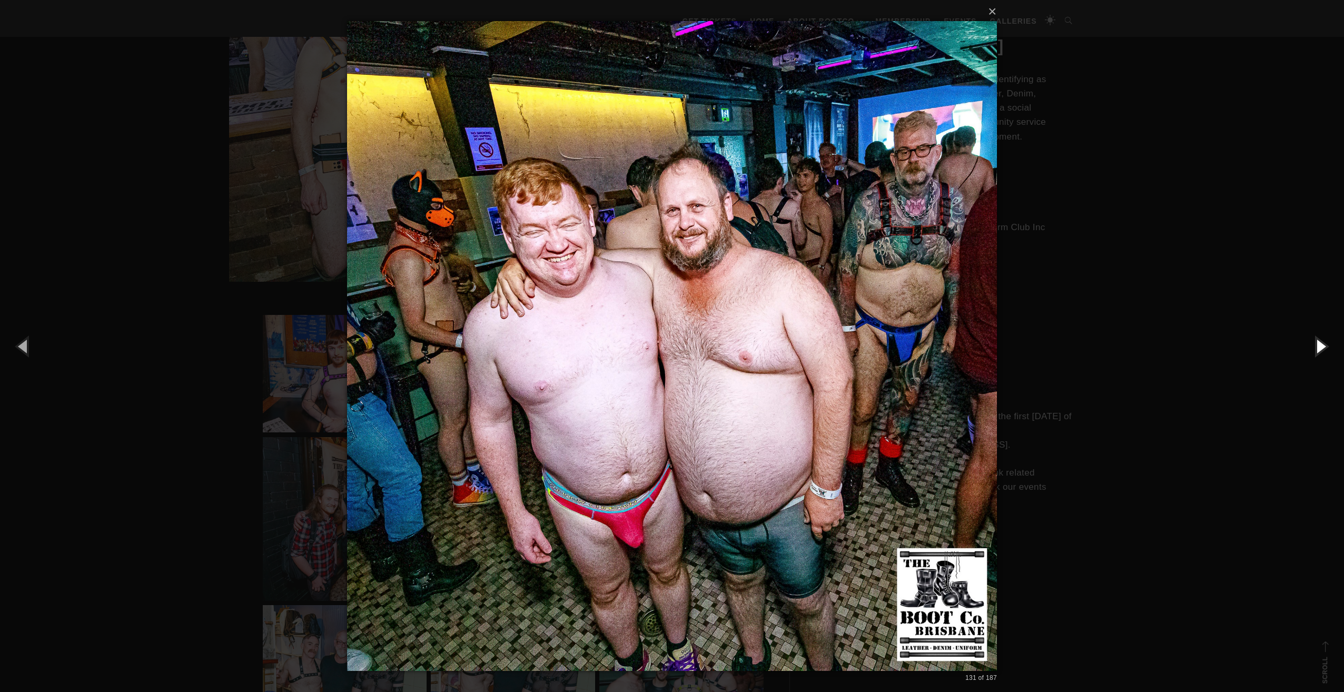
click at [1319, 342] on button "button" at bounding box center [1319, 346] width 47 height 58
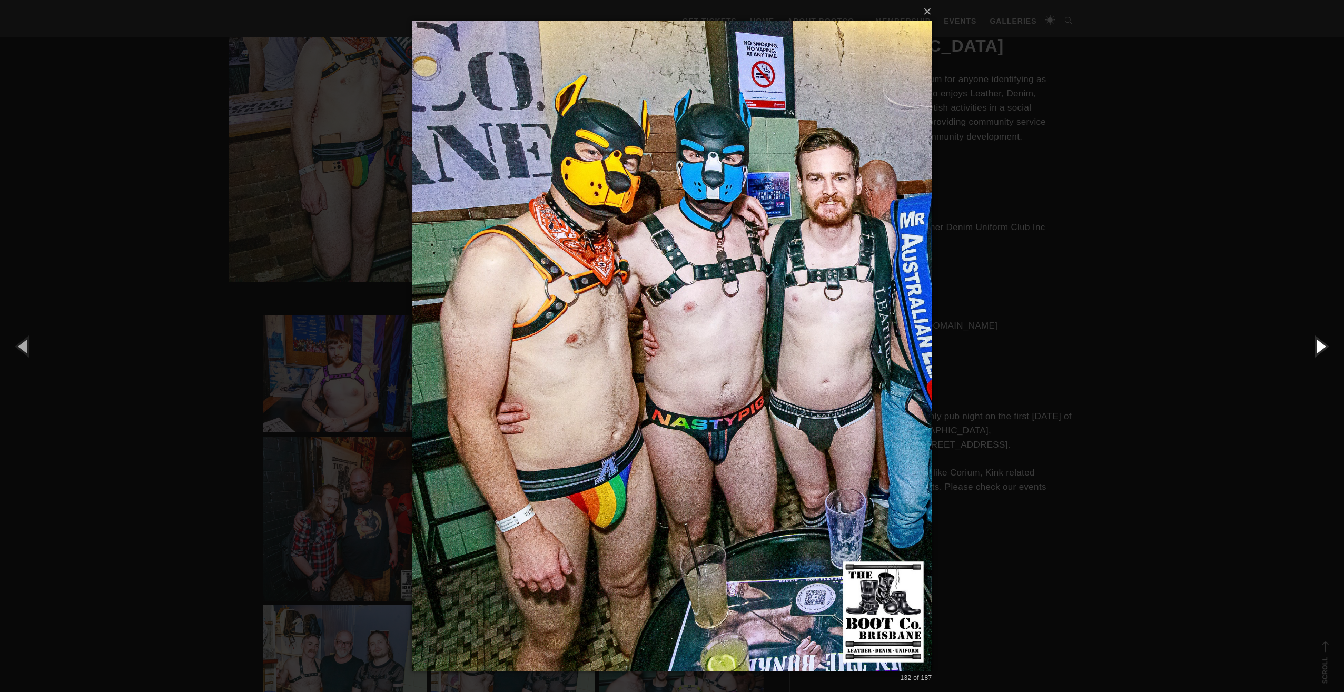
click at [1319, 342] on button "button" at bounding box center [1319, 346] width 47 height 58
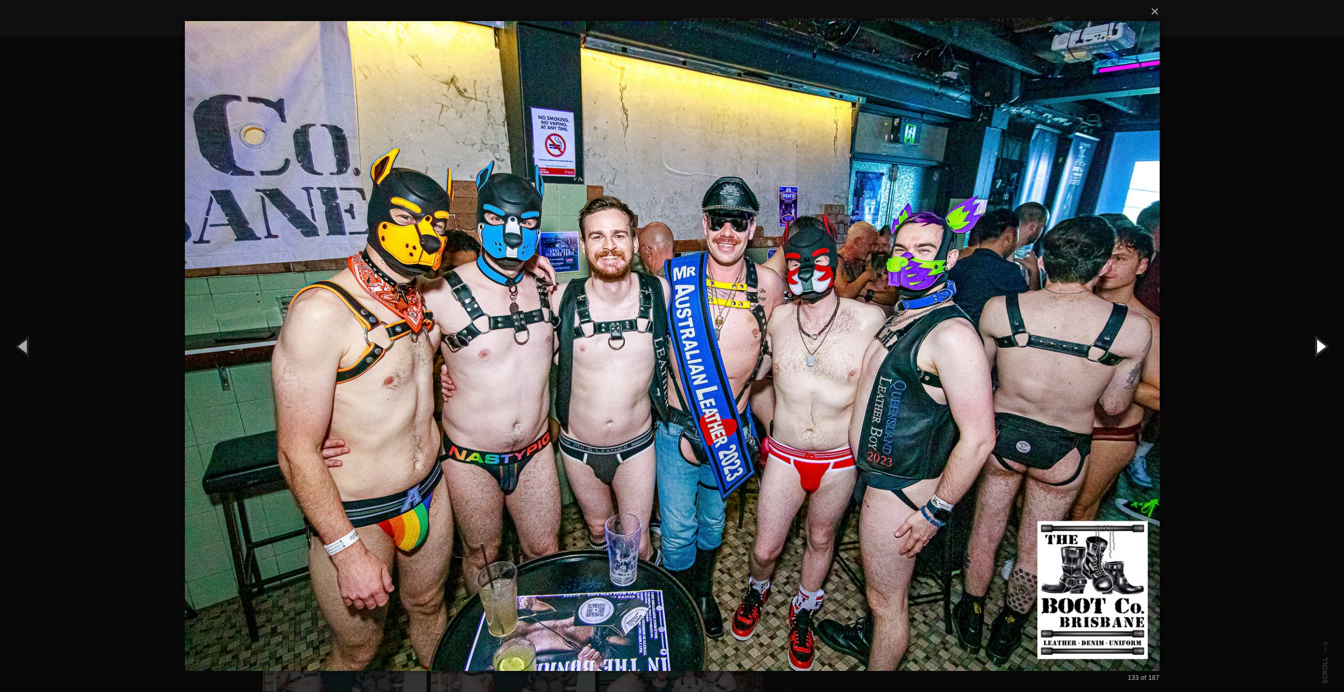
click at [1319, 342] on button "button" at bounding box center [1319, 346] width 47 height 58
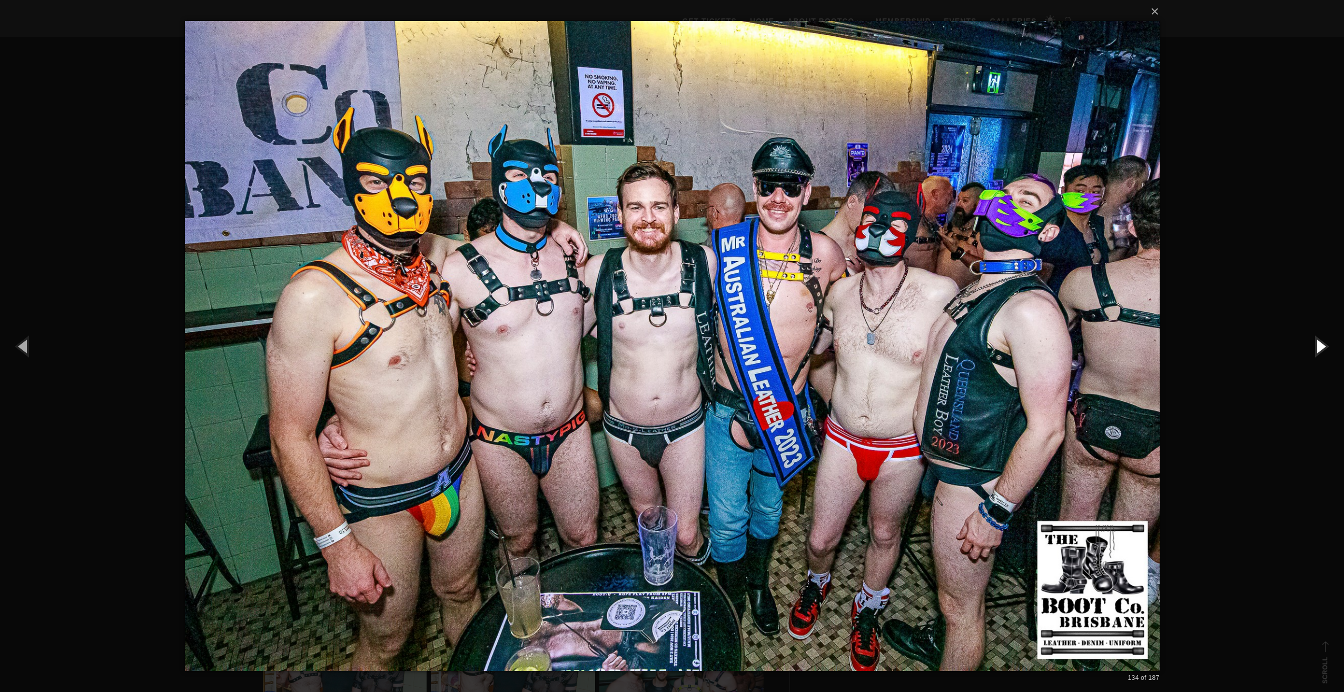
click at [1319, 342] on button "button" at bounding box center [1319, 346] width 47 height 58
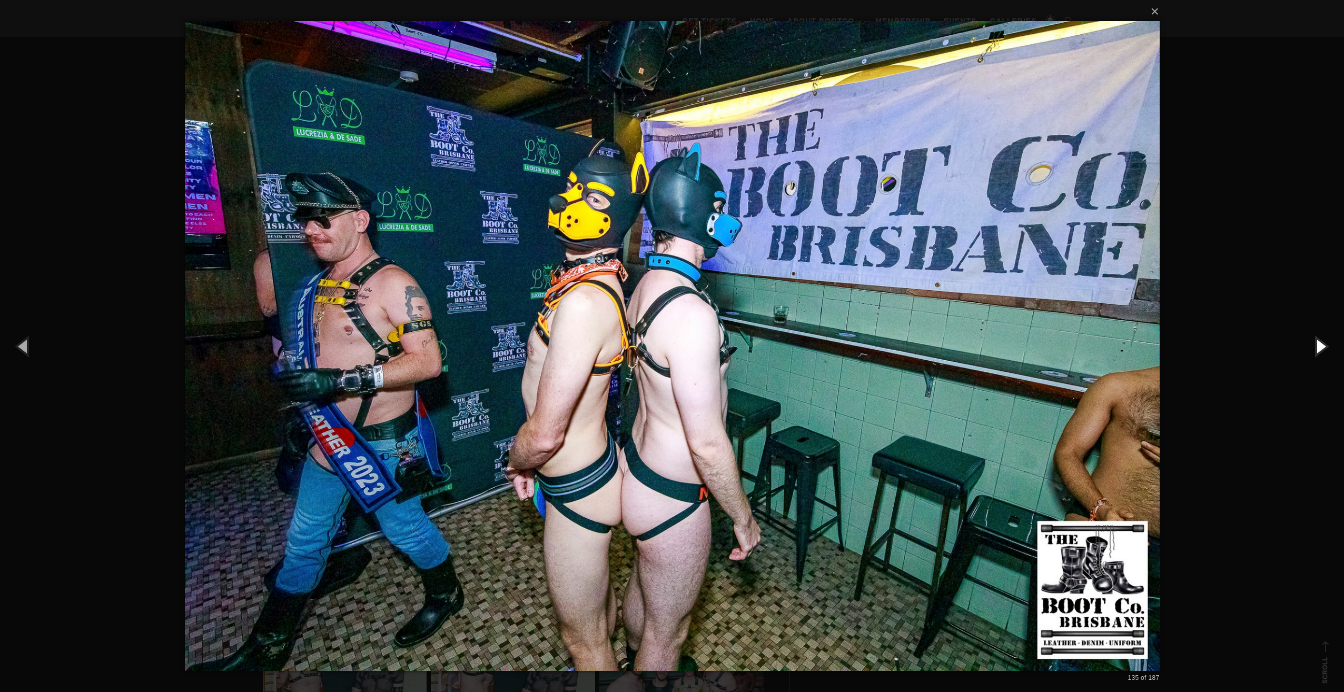
click at [1319, 342] on button "button" at bounding box center [1319, 346] width 47 height 58
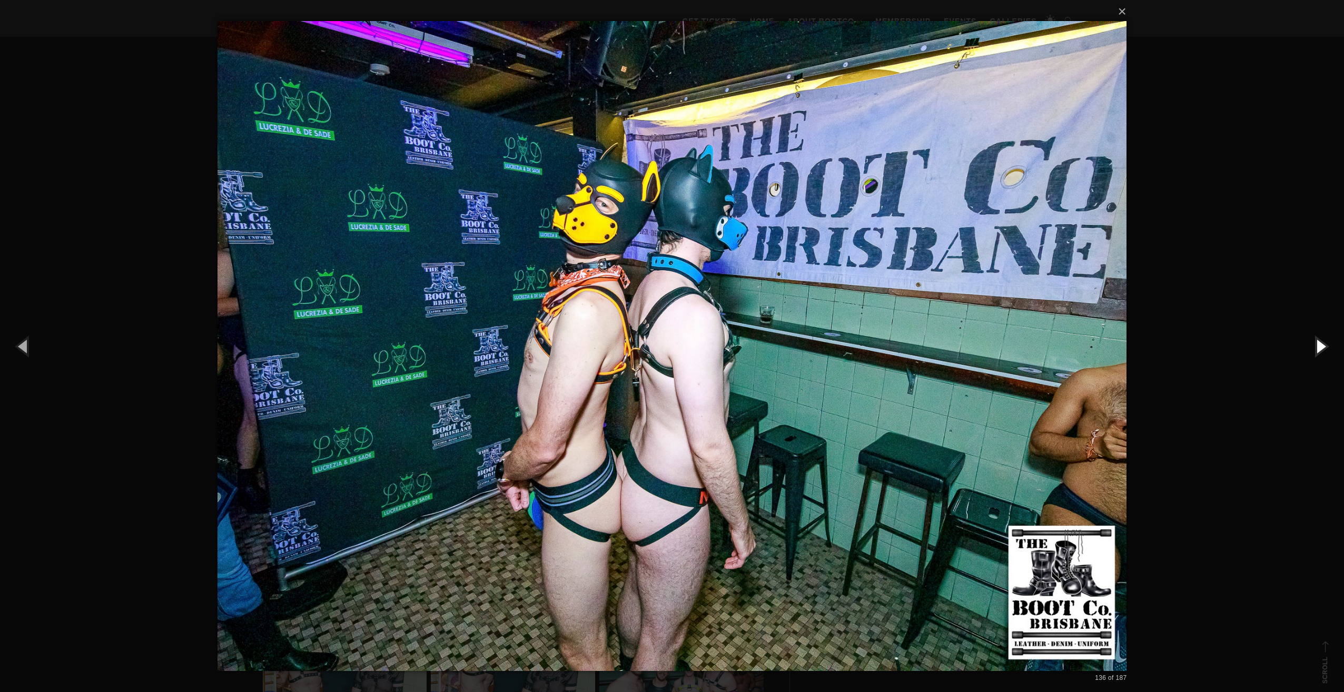
click at [1319, 342] on button "button" at bounding box center [1319, 346] width 47 height 58
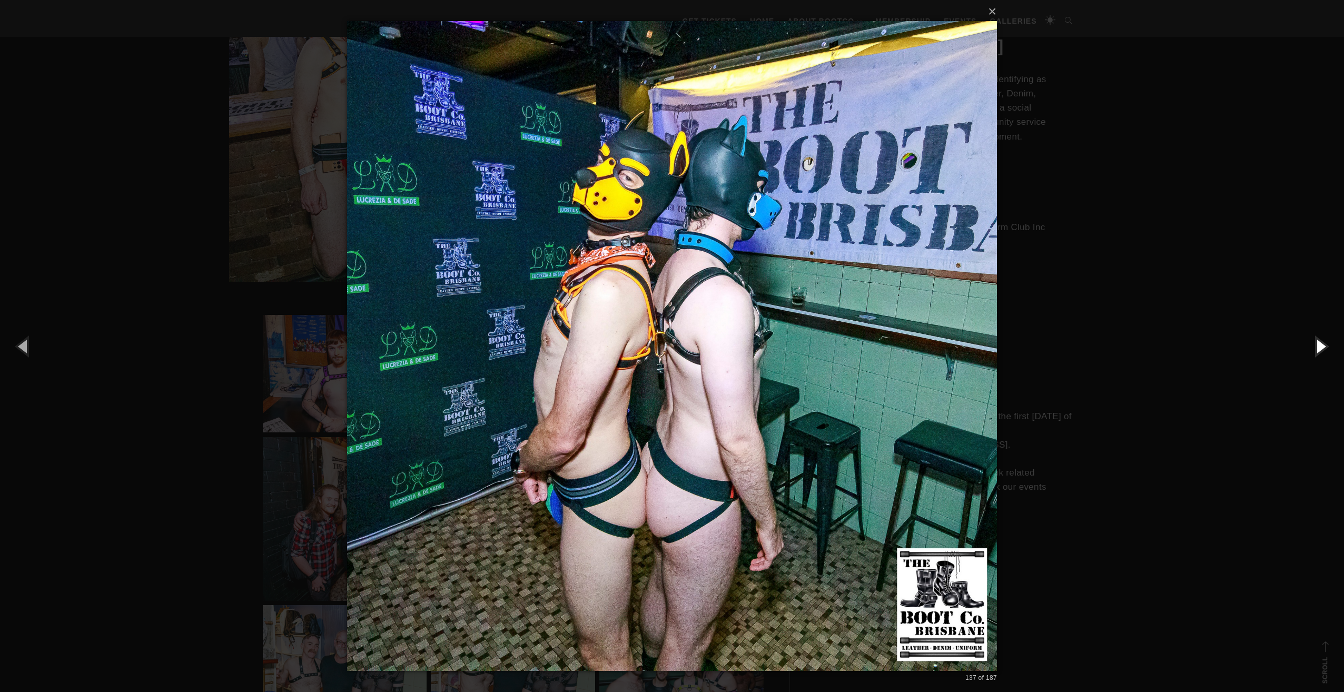
click at [1319, 342] on button "button" at bounding box center [1319, 346] width 47 height 58
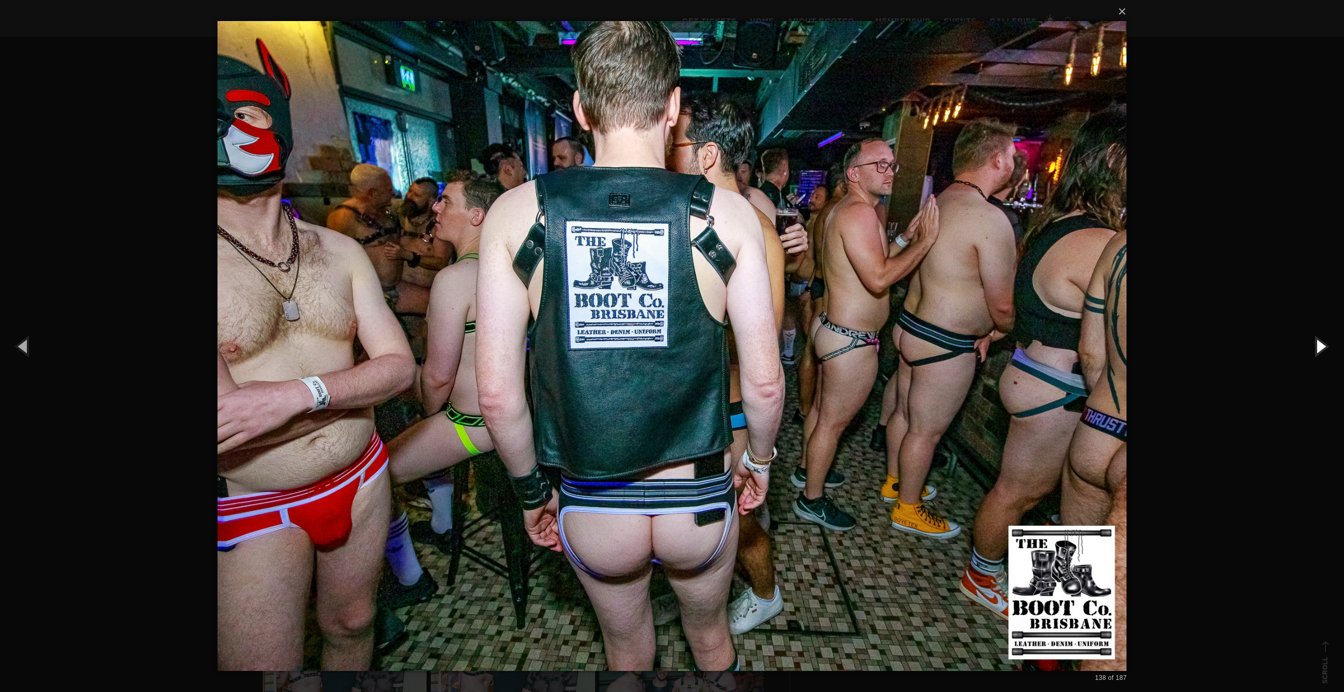
click at [1319, 342] on button "button" at bounding box center [1319, 346] width 47 height 58
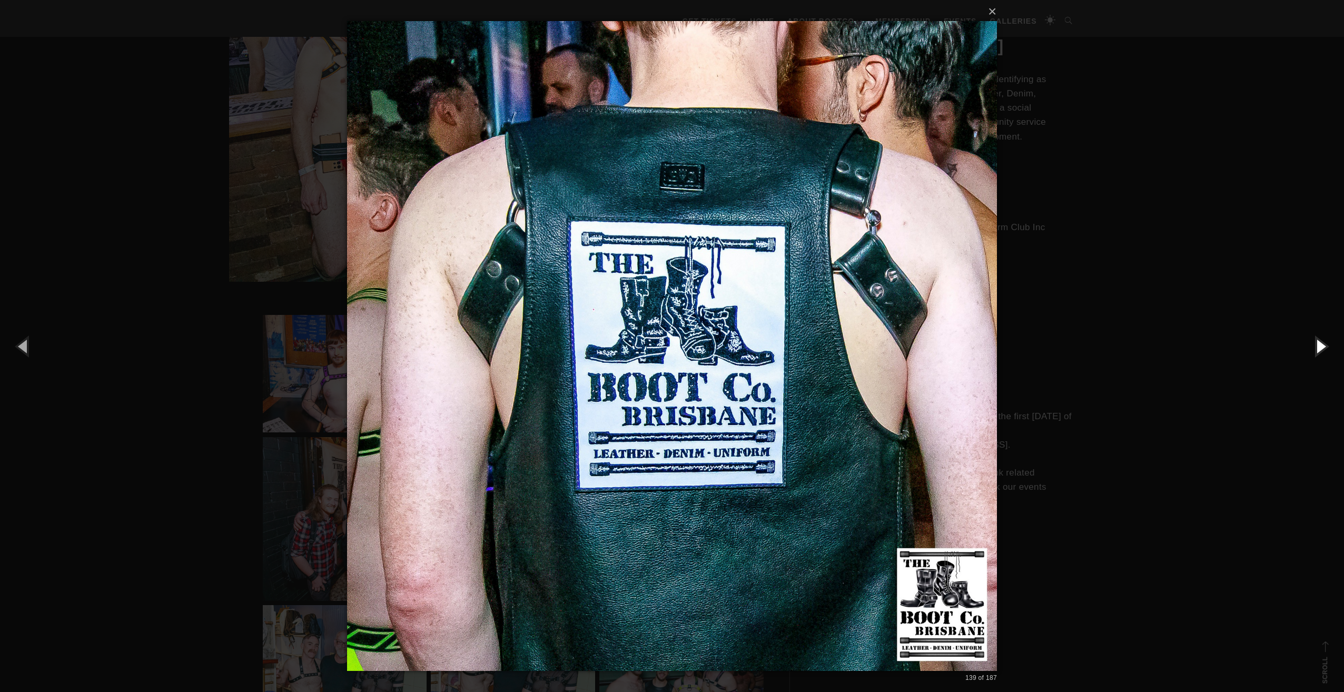
click at [1319, 342] on button "button" at bounding box center [1319, 346] width 47 height 58
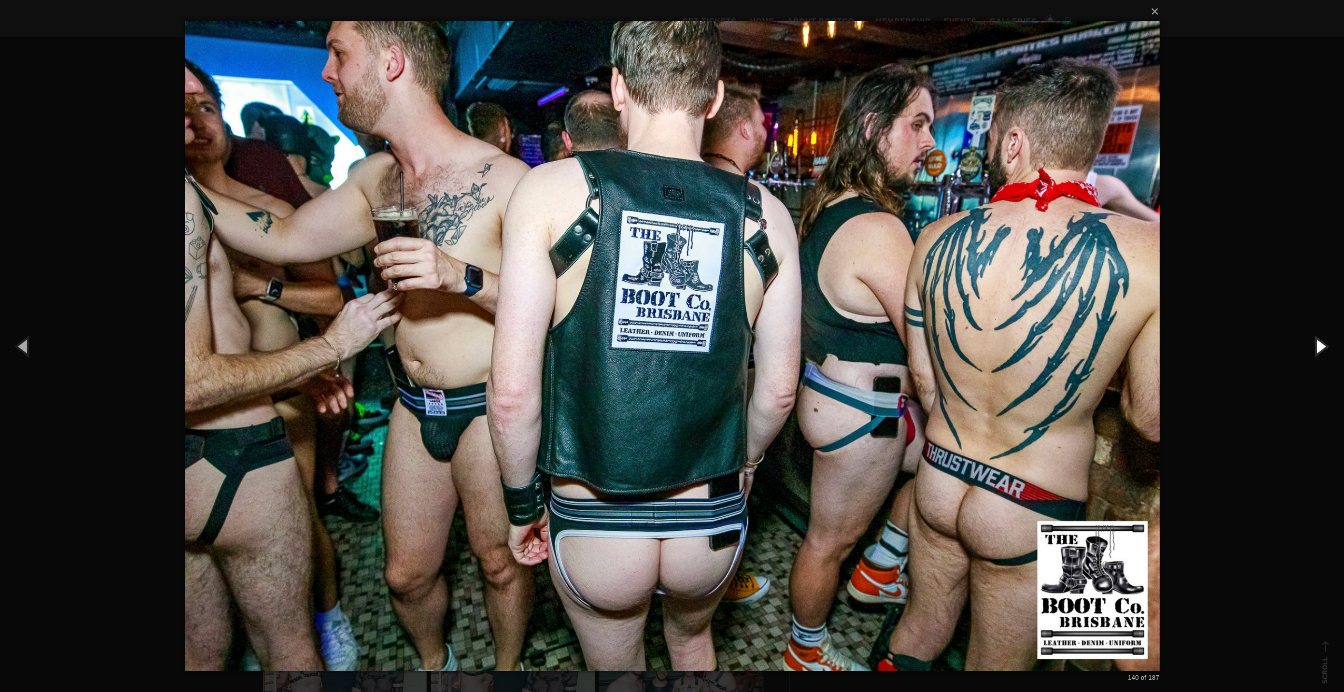
click at [1319, 342] on button "button" at bounding box center [1319, 346] width 47 height 58
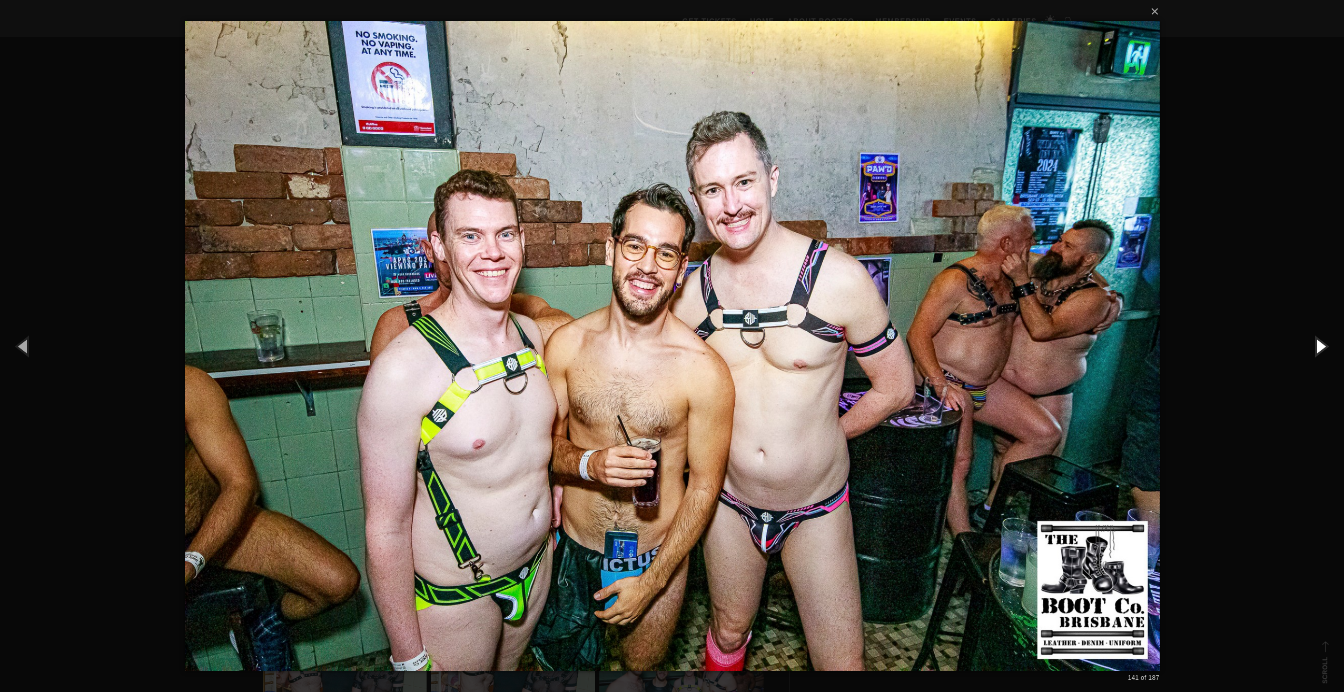
click at [1319, 342] on button "button" at bounding box center [1319, 346] width 47 height 58
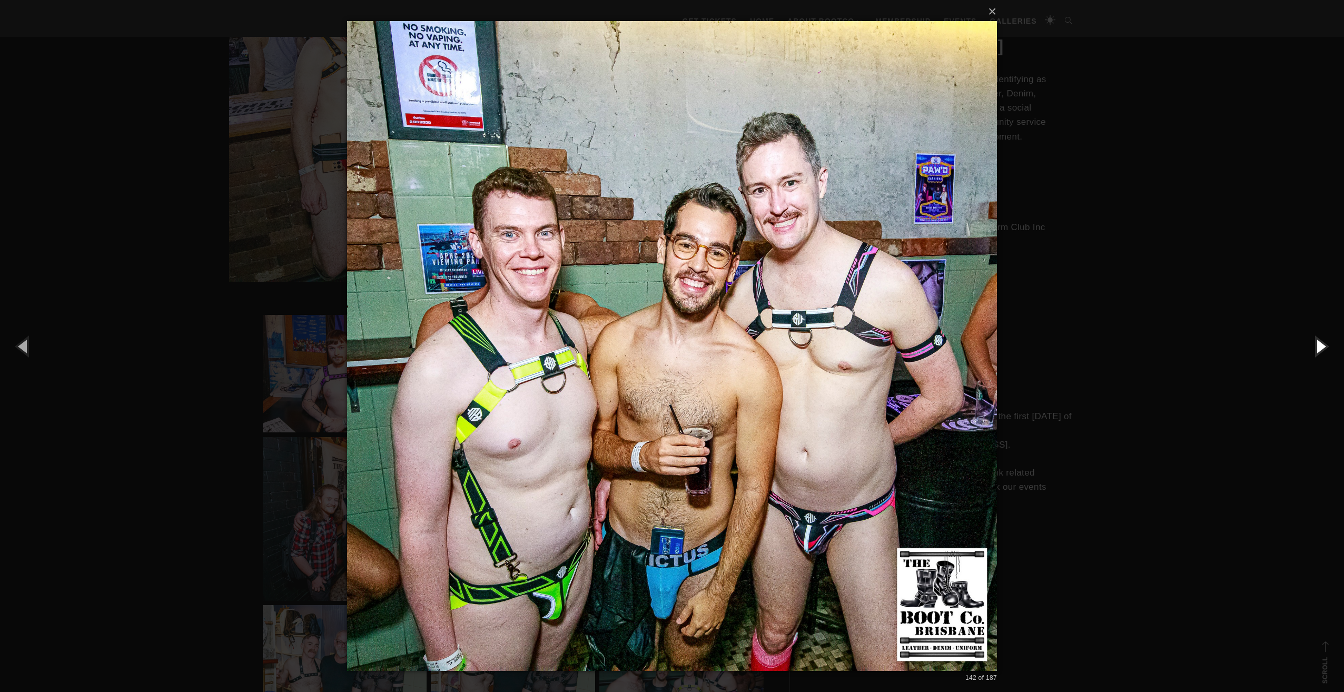
click at [1319, 342] on button "button" at bounding box center [1319, 346] width 47 height 58
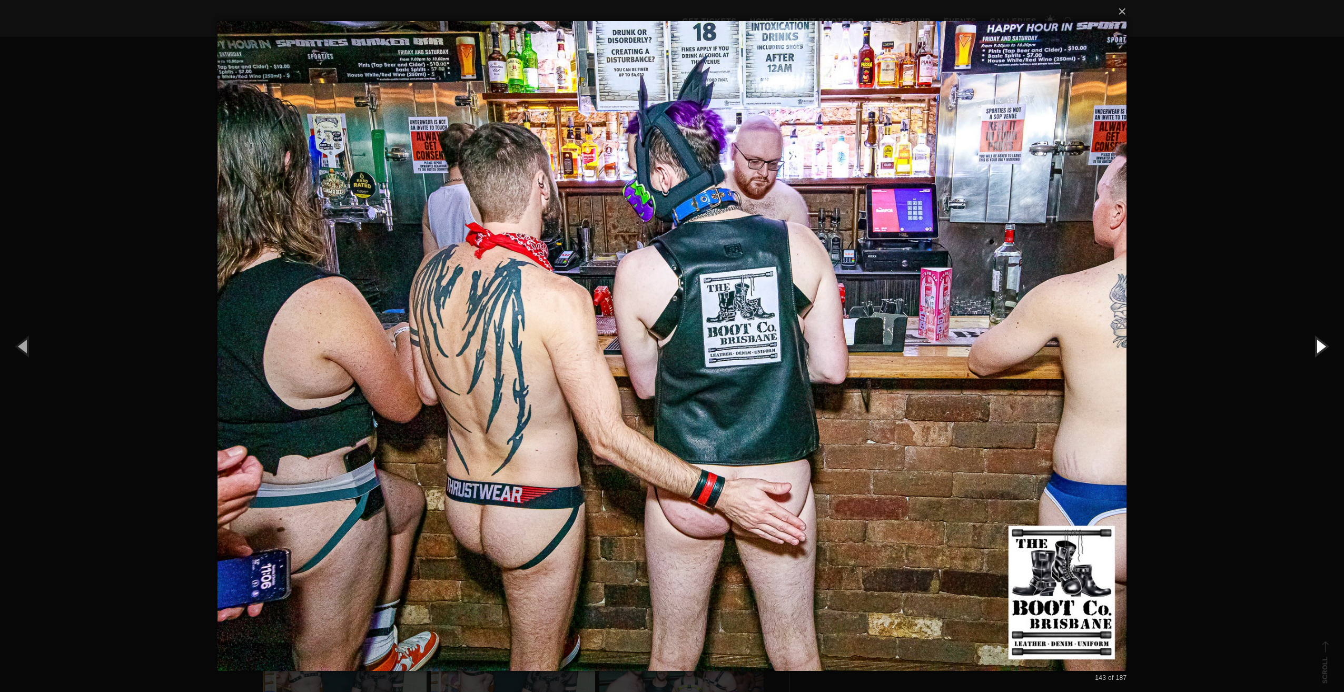
click at [1319, 342] on button "button" at bounding box center [1319, 346] width 47 height 58
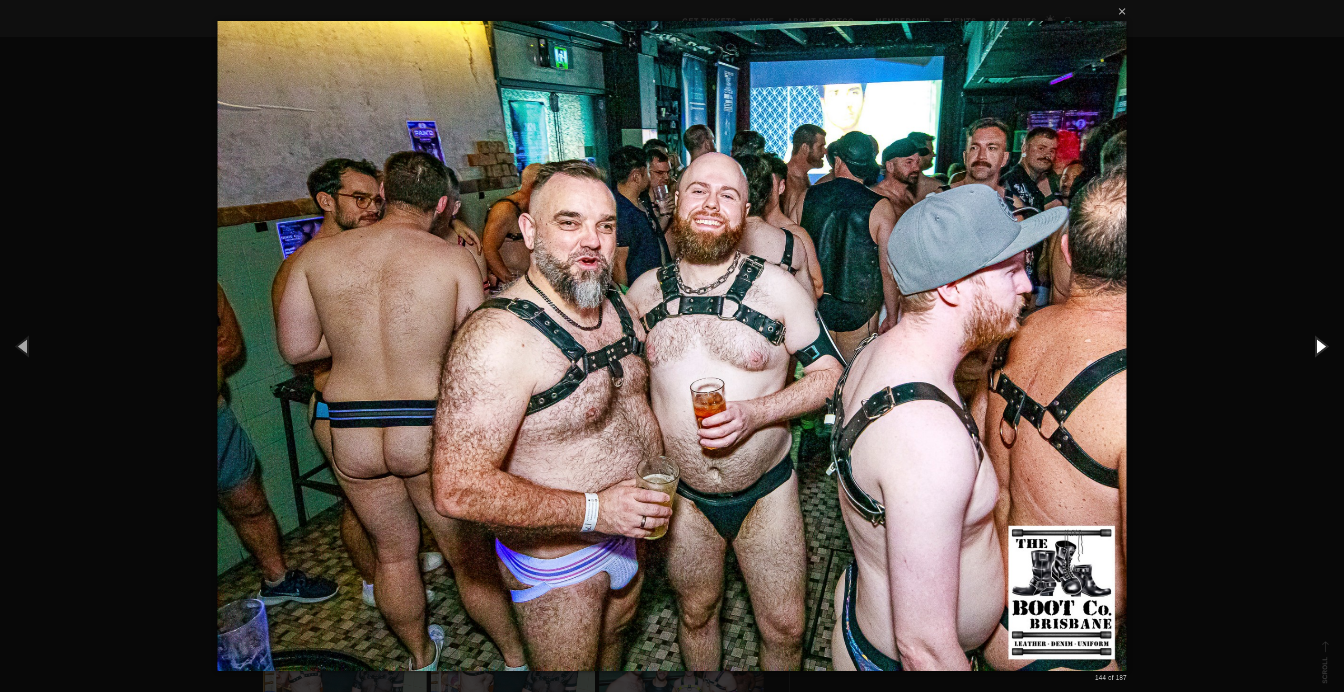
click at [1319, 342] on button "button" at bounding box center [1319, 346] width 47 height 58
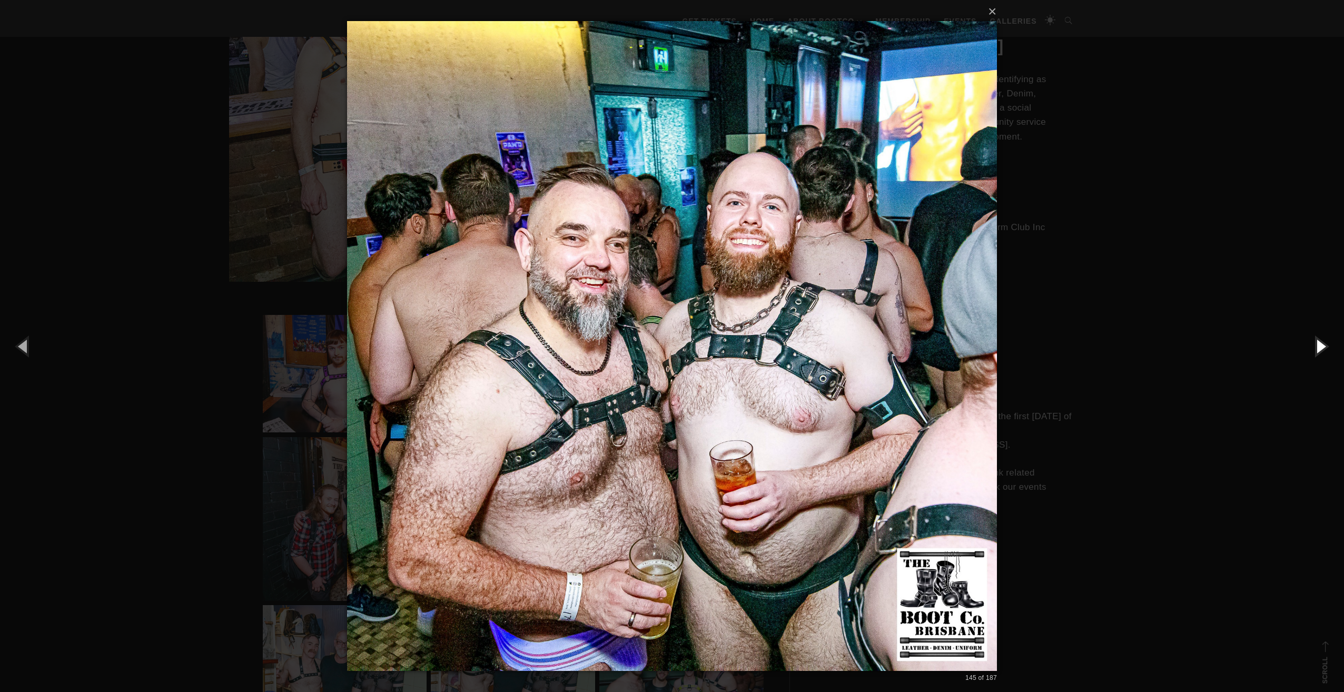
click at [1319, 342] on button "button" at bounding box center [1319, 346] width 47 height 58
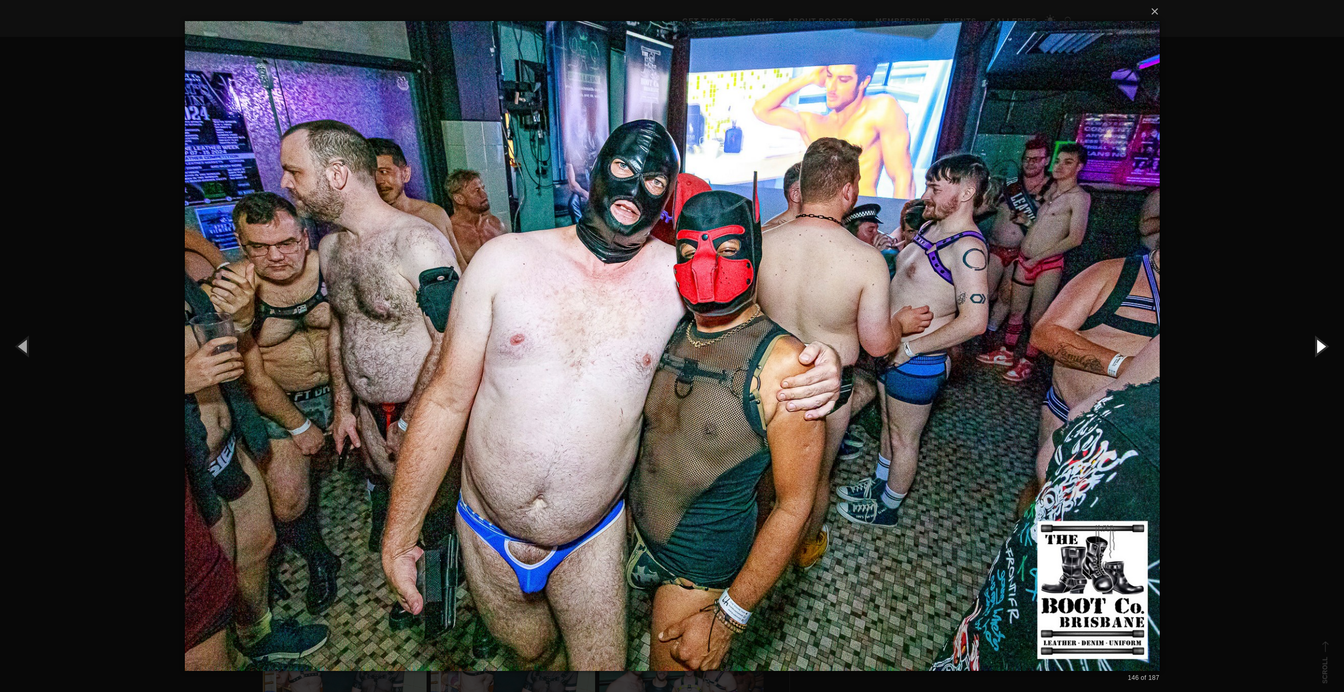
click at [1319, 342] on button "button" at bounding box center [1319, 346] width 47 height 58
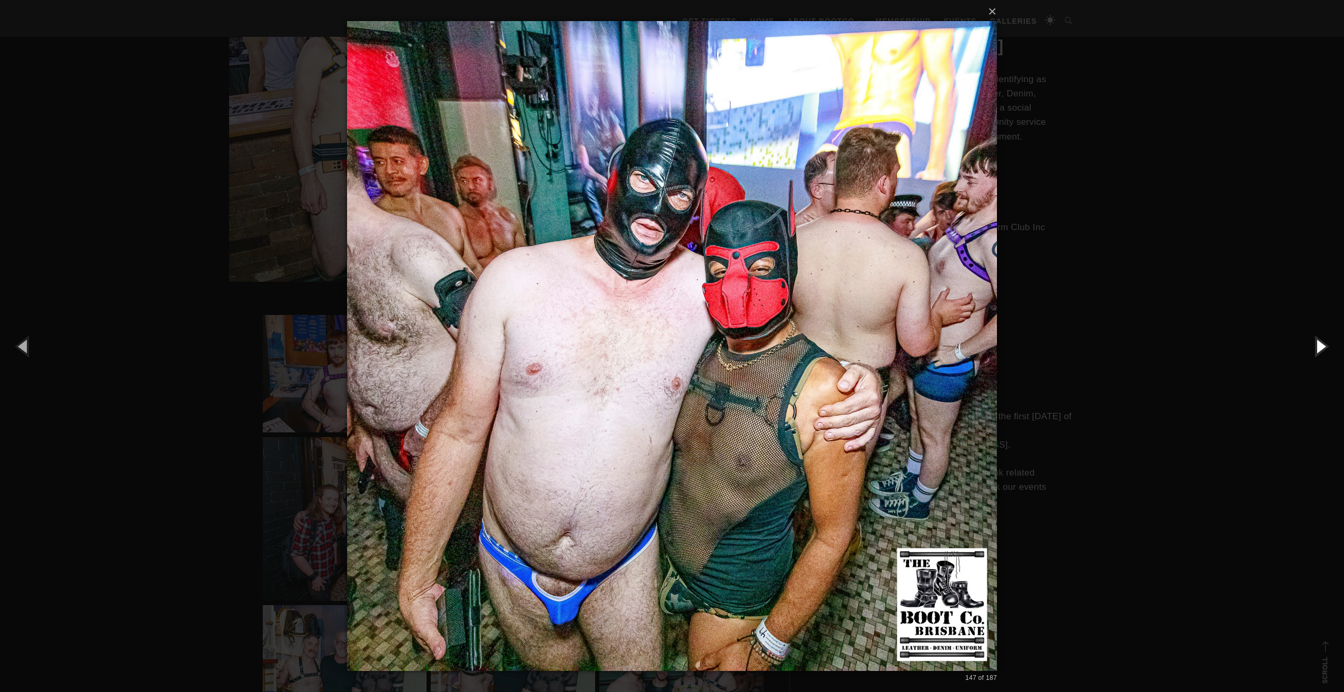
click at [1319, 342] on button "button" at bounding box center [1319, 346] width 47 height 58
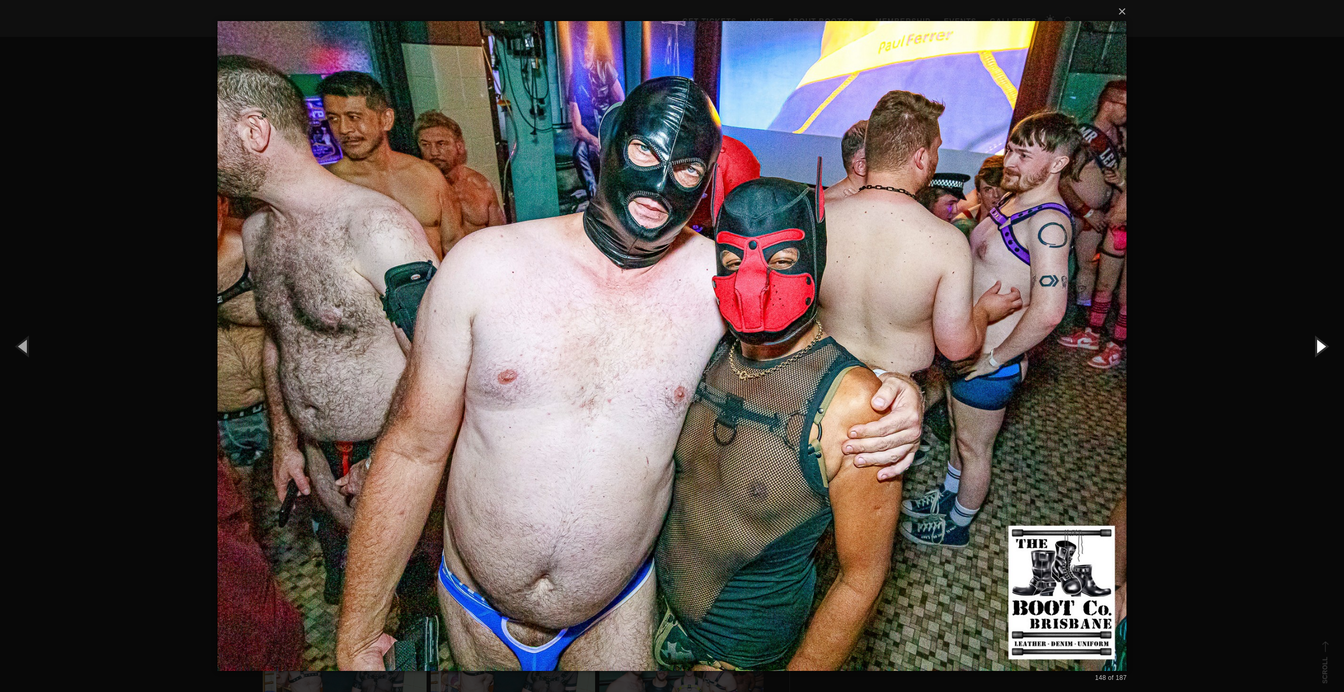
click at [1319, 342] on button "button" at bounding box center [1319, 346] width 47 height 58
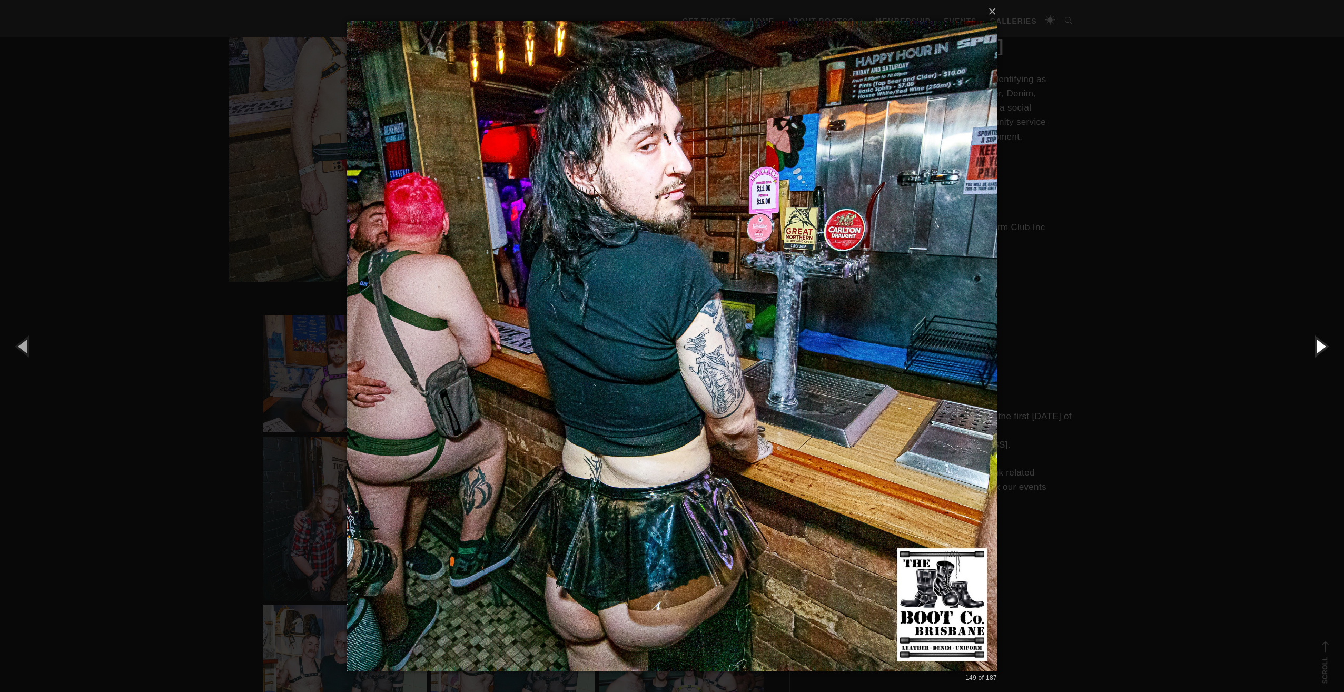
click at [1319, 342] on button "button" at bounding box center [1319, 346] width 47 height 58
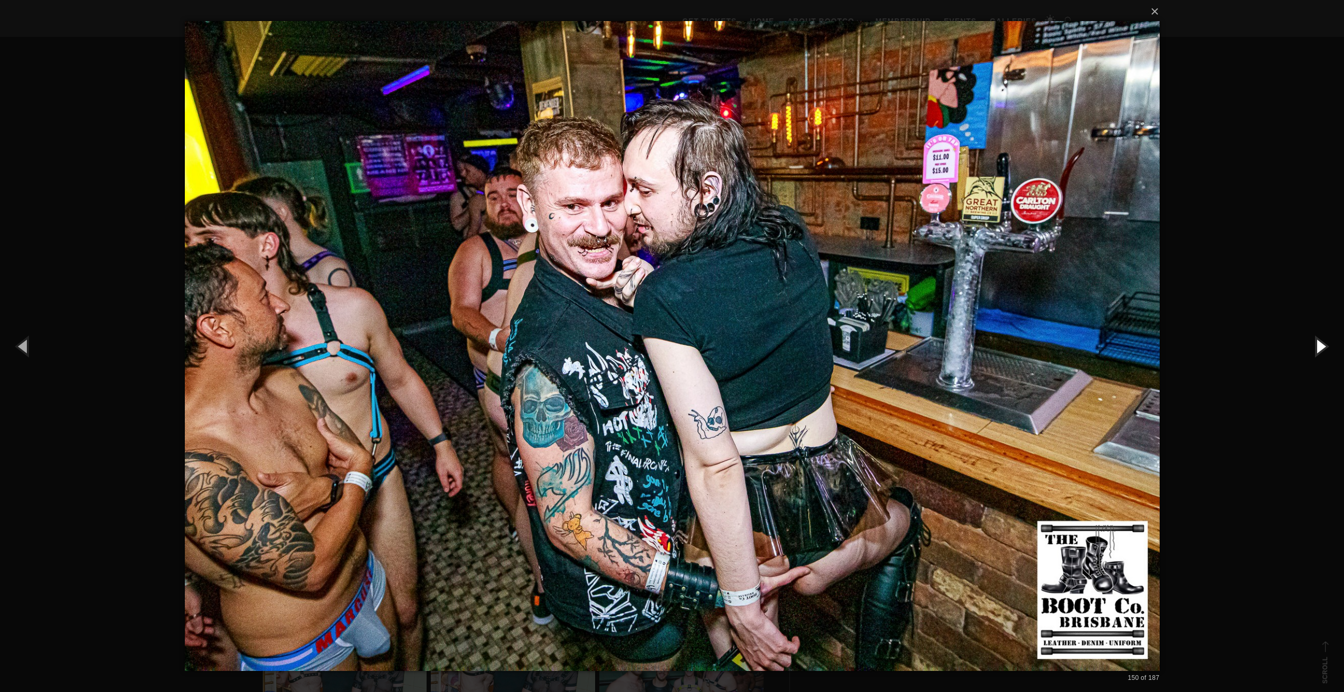
click at [1319, 342] on button "button" at bounding box center [1319, 346] width 47 height 58
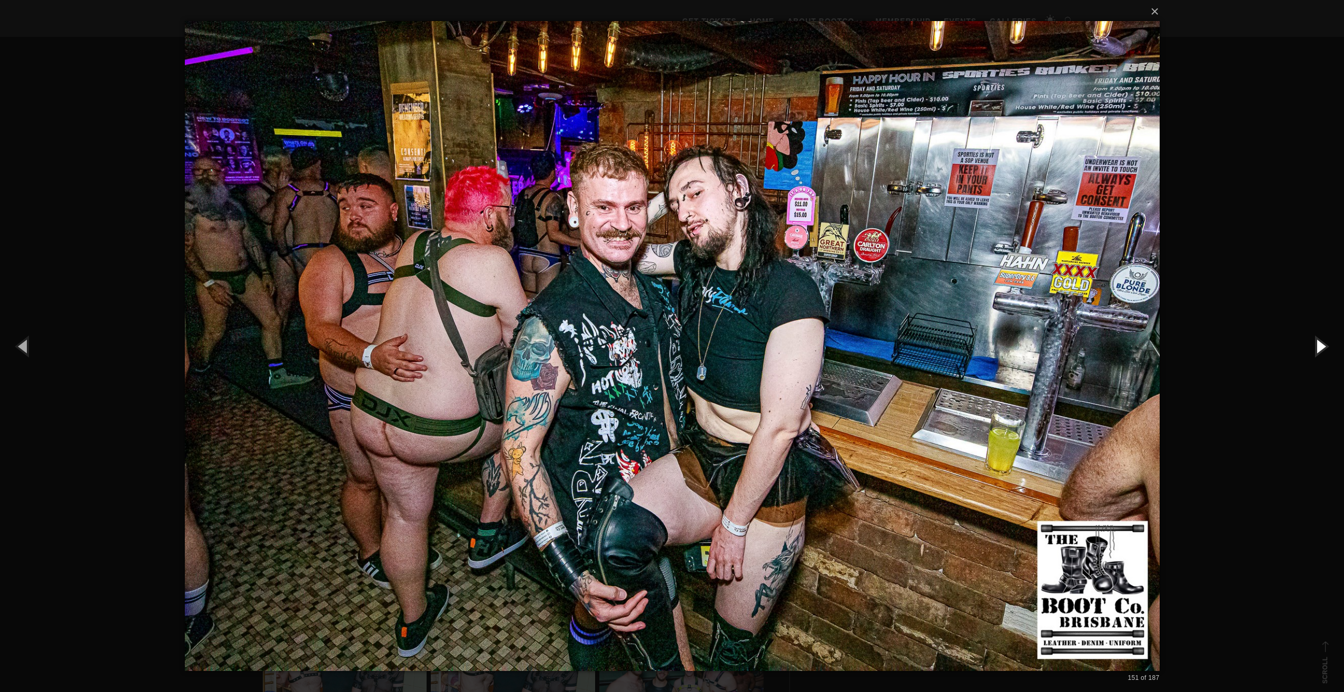
click at [1319, 342] on button "button" at bounding box center [1319, 346] width 47 height 58
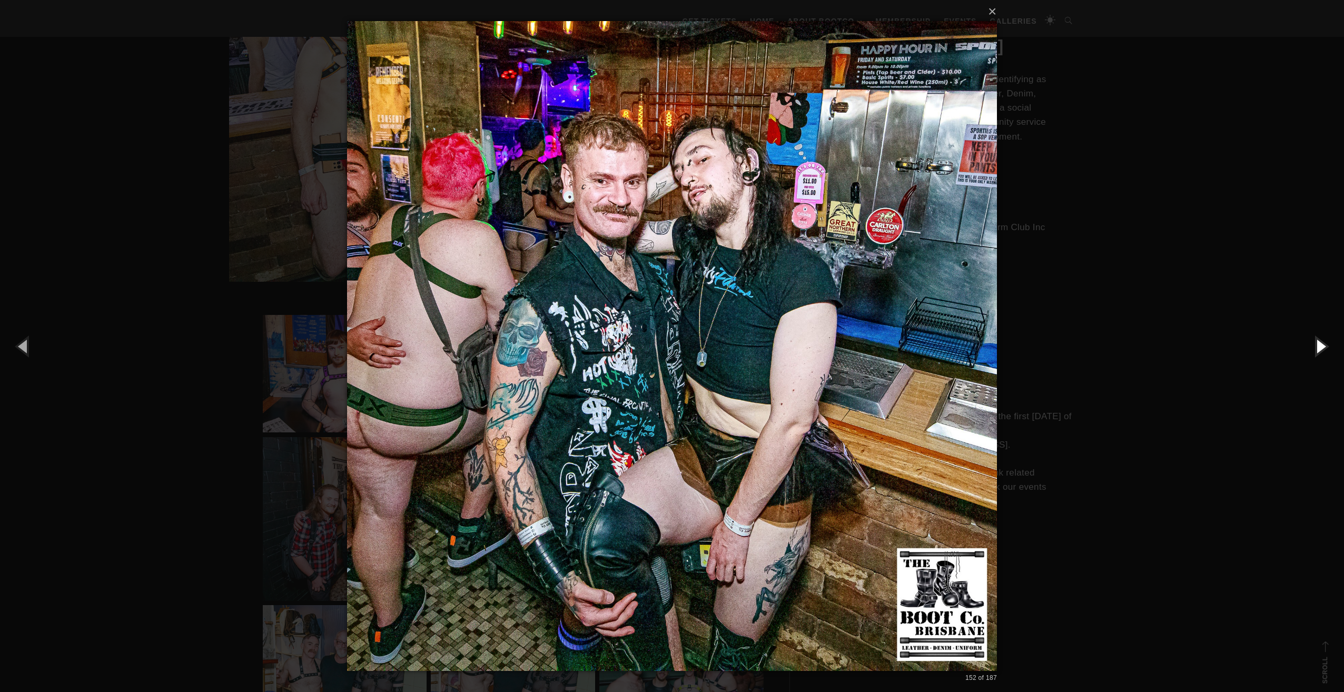
click at [1319, 342] on button "button" at bounding box center [1319, 346] width 47 height 58
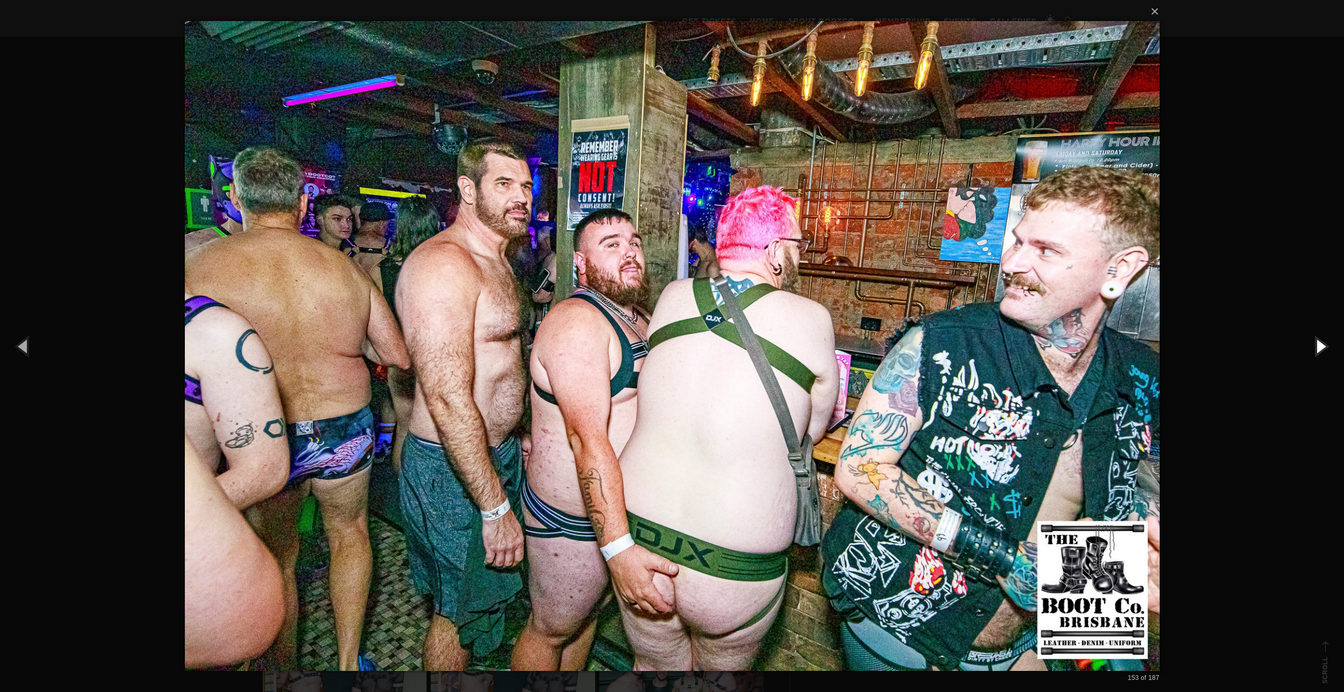
click at [1319, 342] on button "button" at bounding box center [1319, 346] width 47 height 58
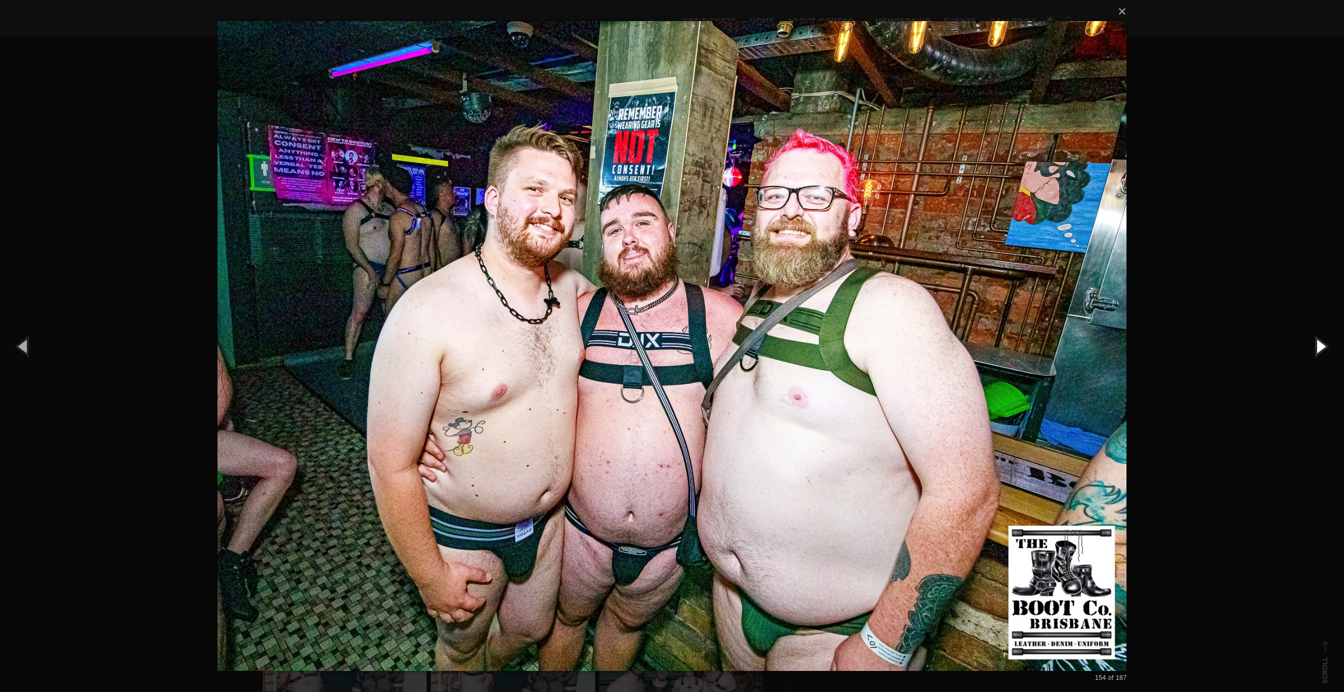
click at [1319, 342] on button "button" at bounding box center [1319, 346] width 47 height 58
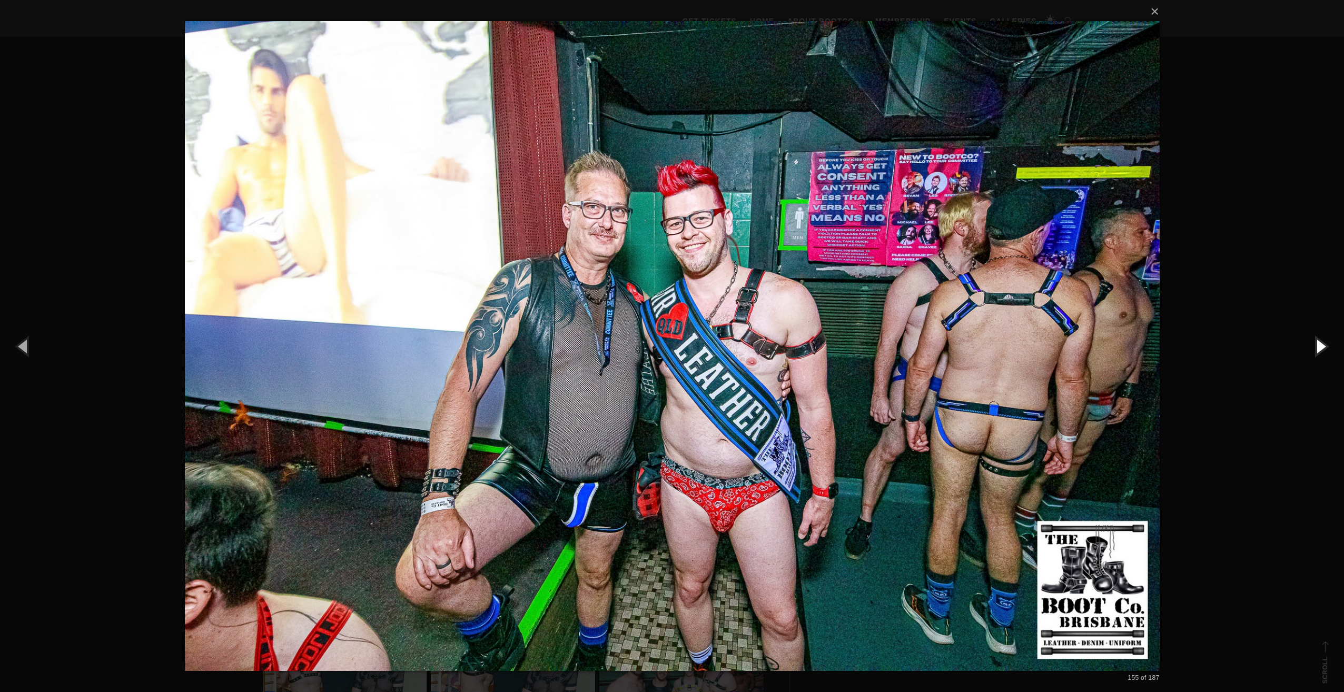
click at [1319, 342] on button "button" at bounding box center [1319, 346] width 47 height 58
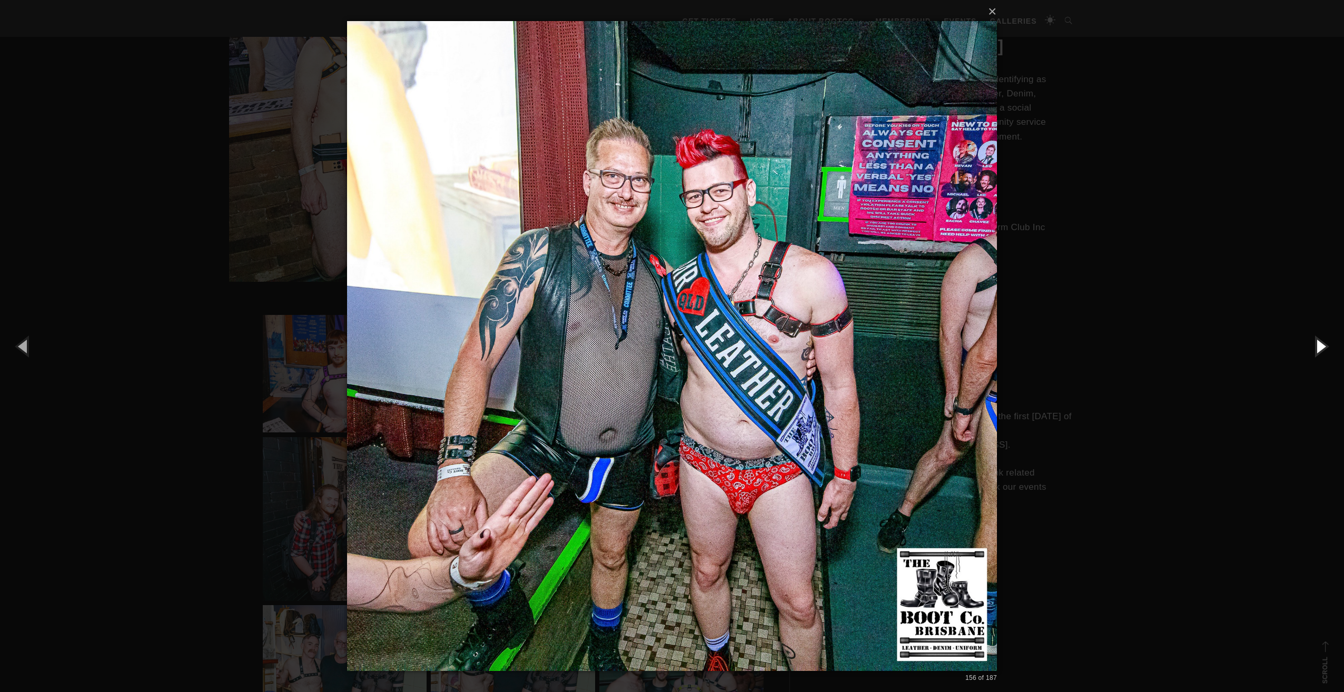
click at [1319, 342] on button "button" at bounding box center [1319, 346] width 47 height 58
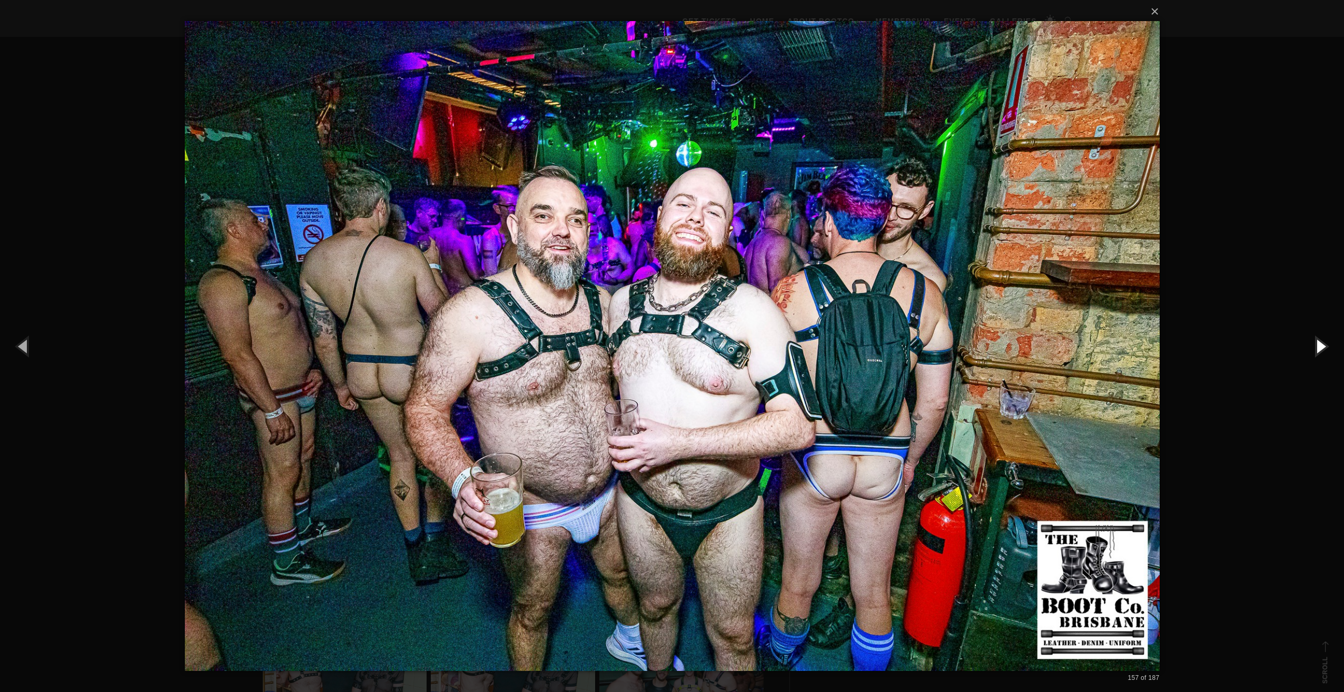
click at [1319, 342] on button "button" at bounding box center [1319, 346] width 47 height 58
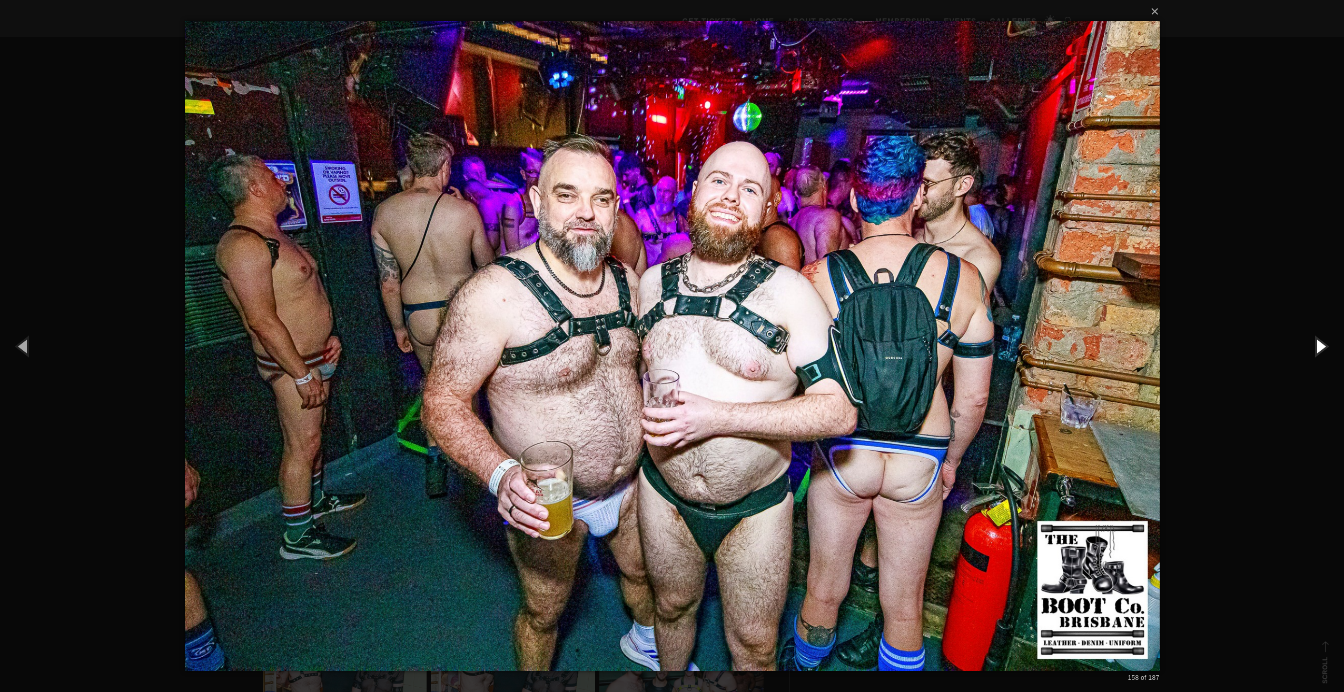
click at [1319, 342] on button "button" at bounding box center [1319, 346] width 47 height 58
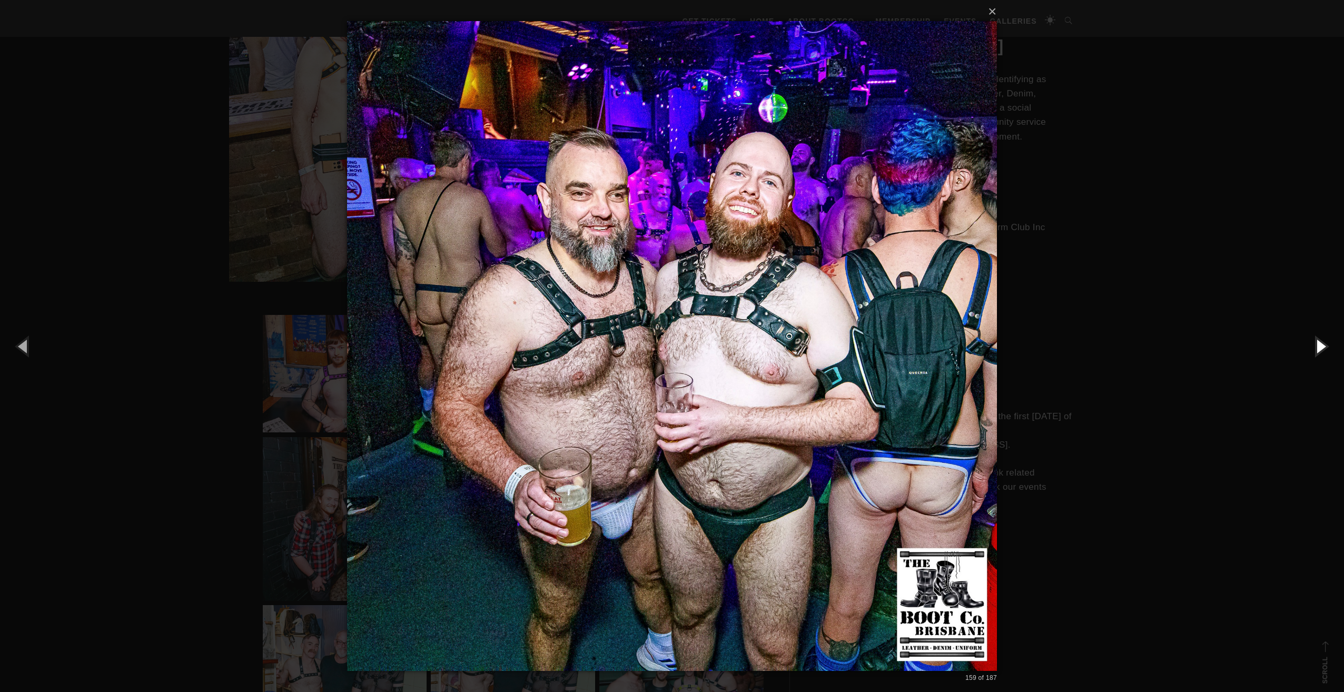
click at [1319, 342] on button "button" at bounding box center [1319, 346] width 47 height 58
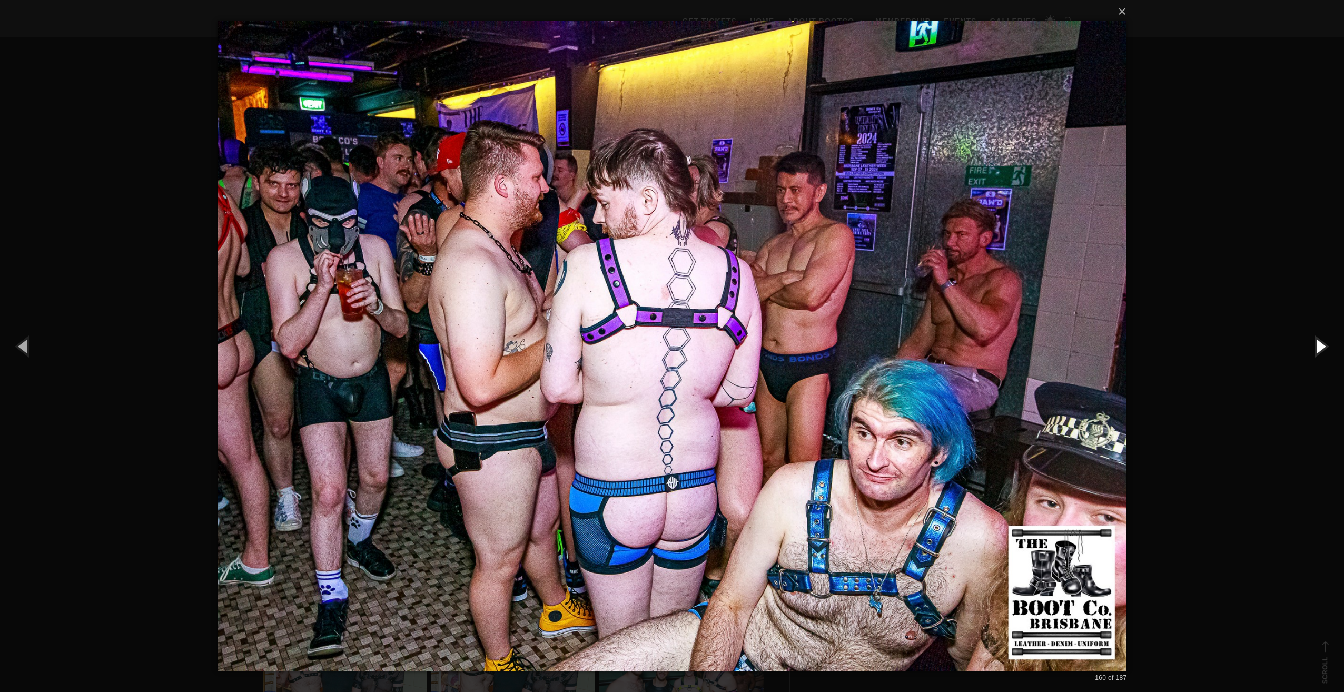
click at [1319, 342] on button "button" at bounding box center [1319, 346] width 47 height 58
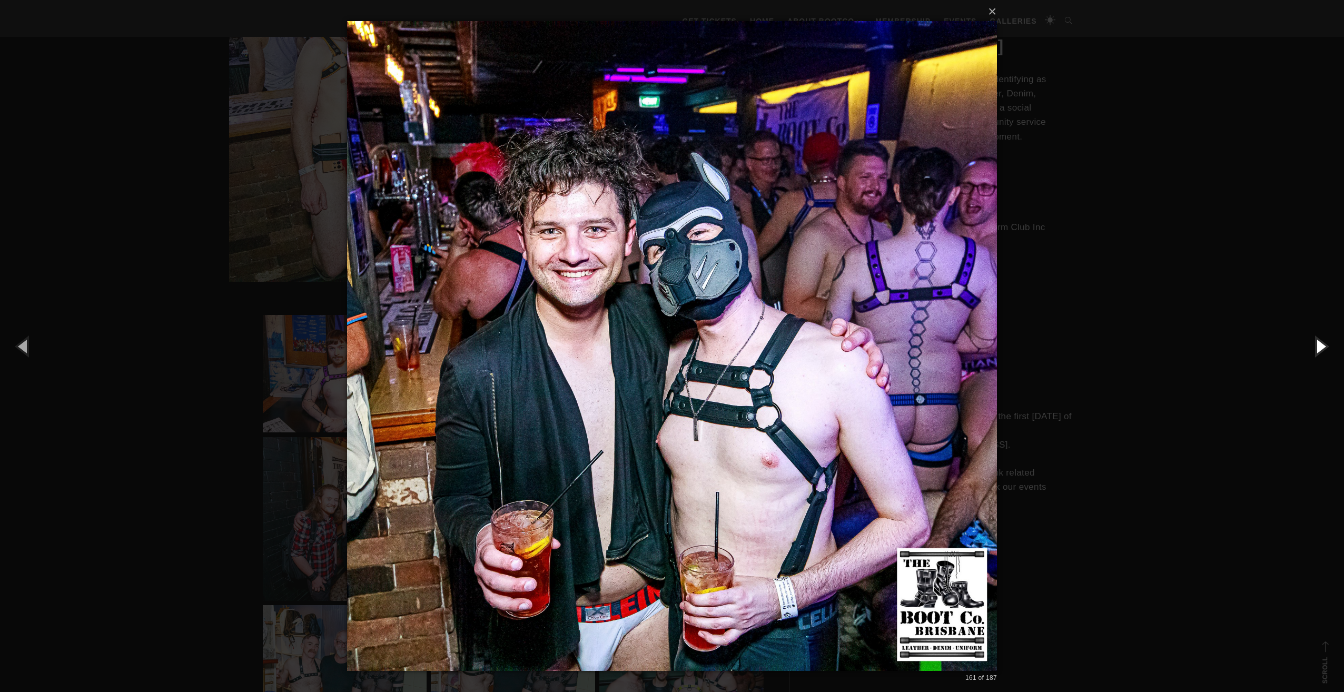
click at [1319, 342] on button "button" at bounding box center [1319, 346] width 47 height 58
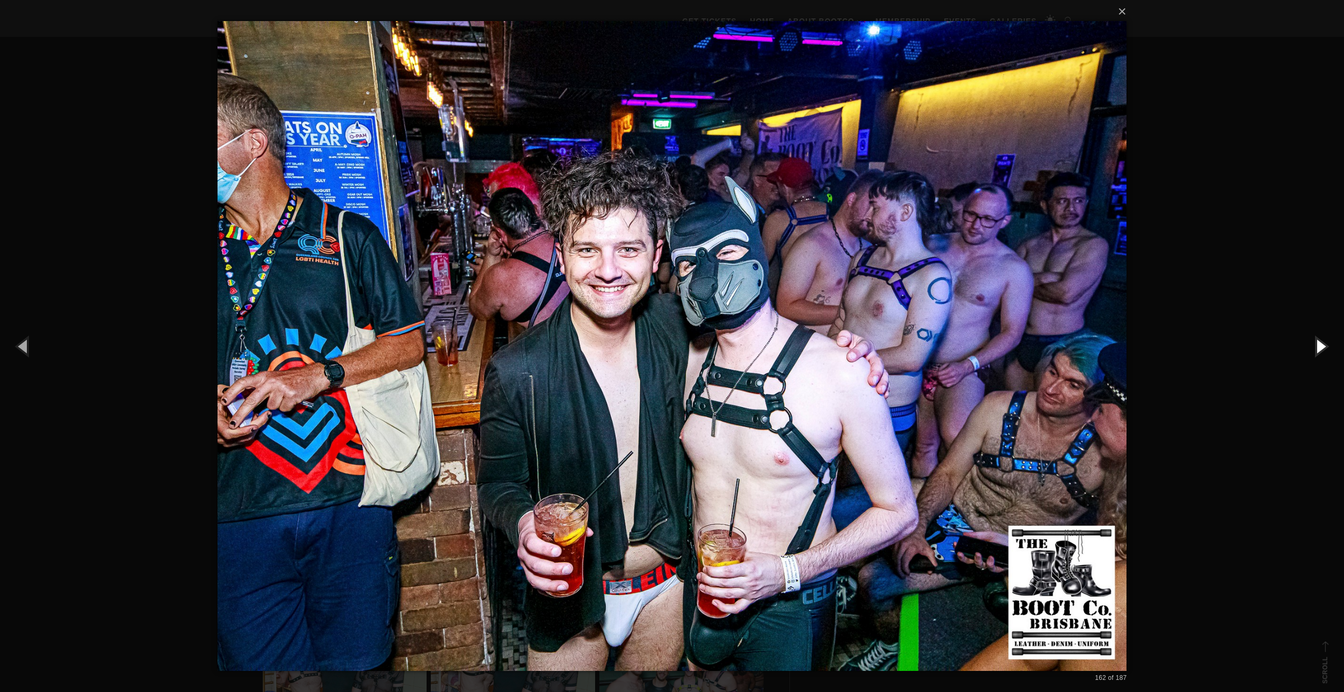
click at [1319, 342] on button "button" at bounding box center [1319, 346] width 47 height 58
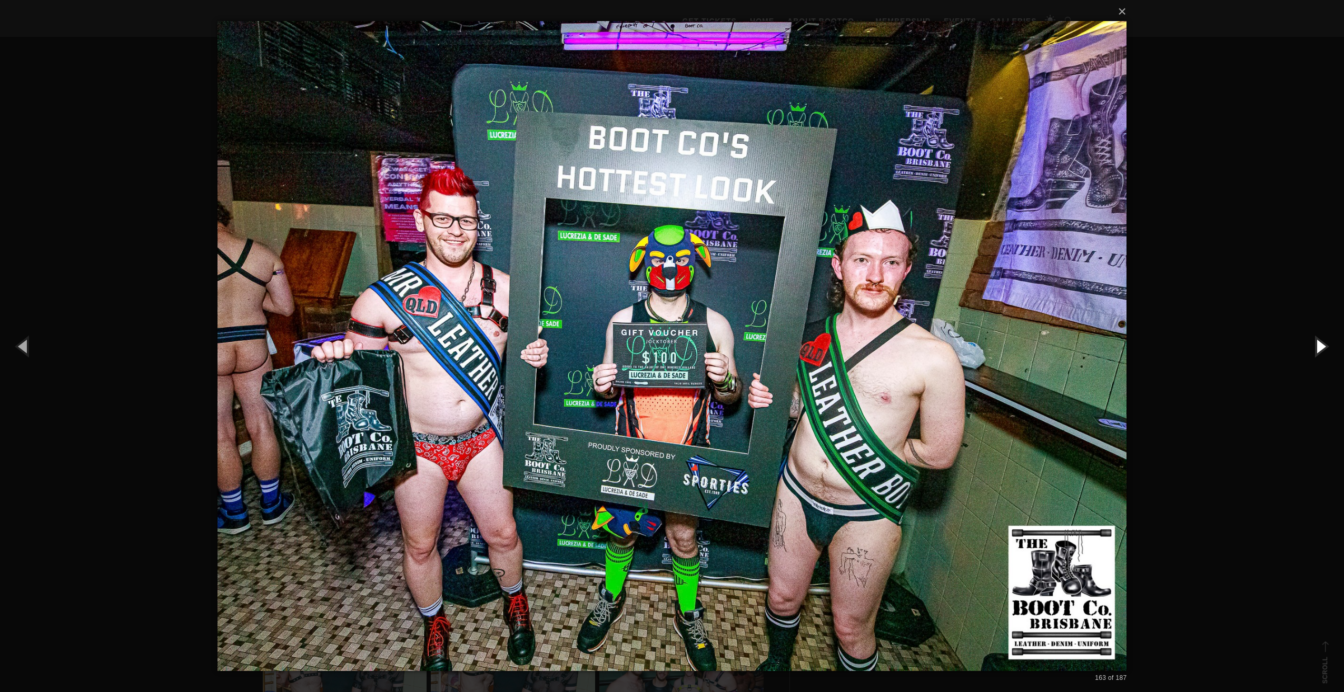
click at [1319, 342] on button "button" at bounding box center [1319, 346] width 47 height 58
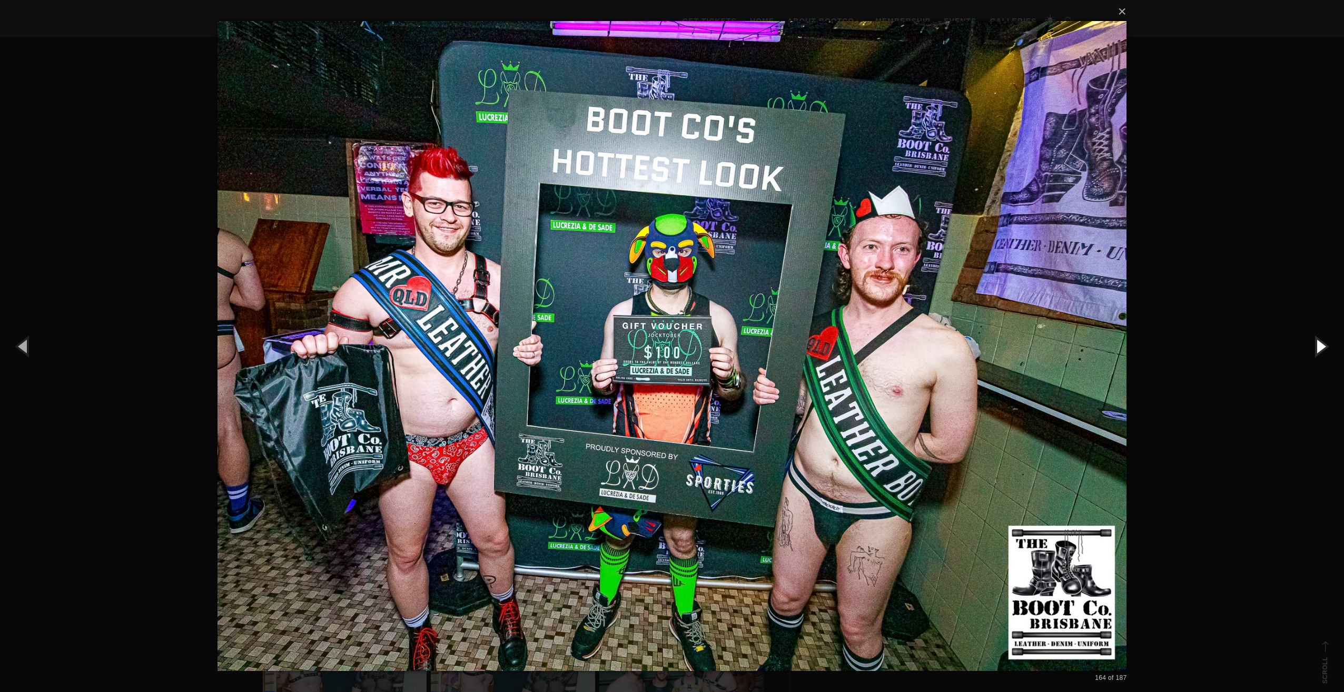
click at [1319, 342] on button "button" at bounding box center [1319, 346] width 47 height 58
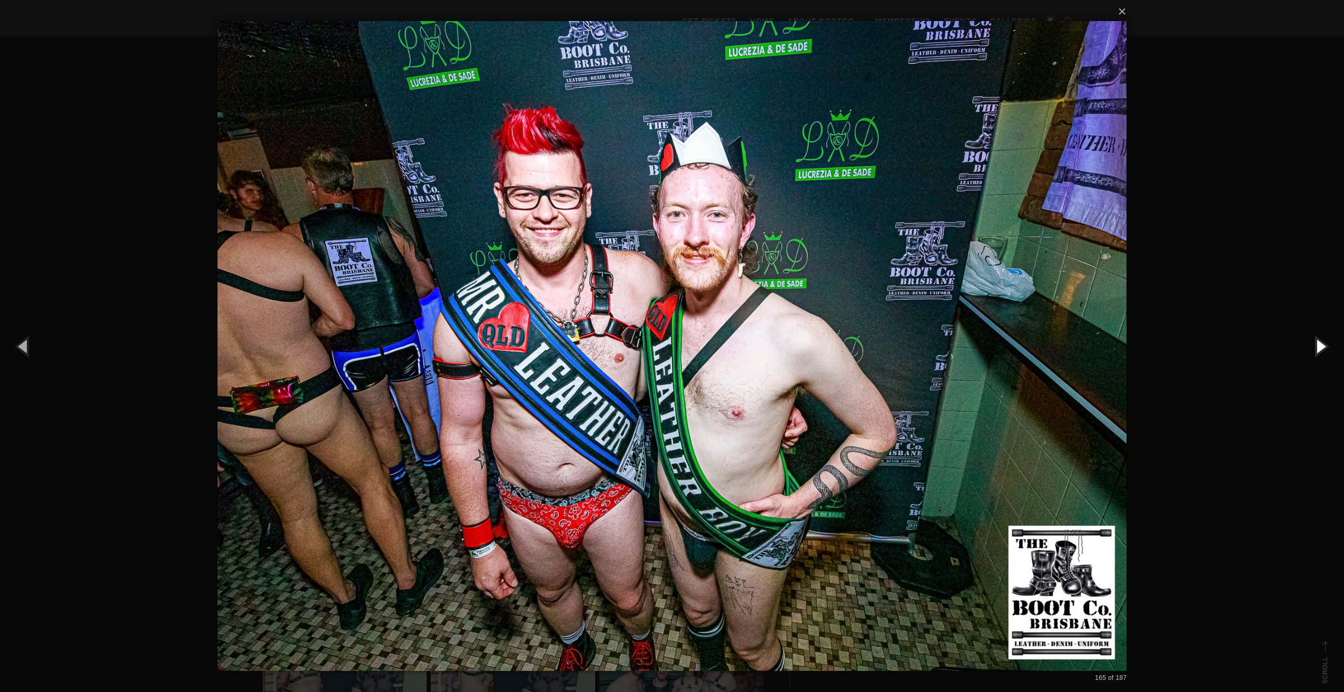
click at [1319, 342] on button "button" at bounding box center [1319, 346] width 47 height 58
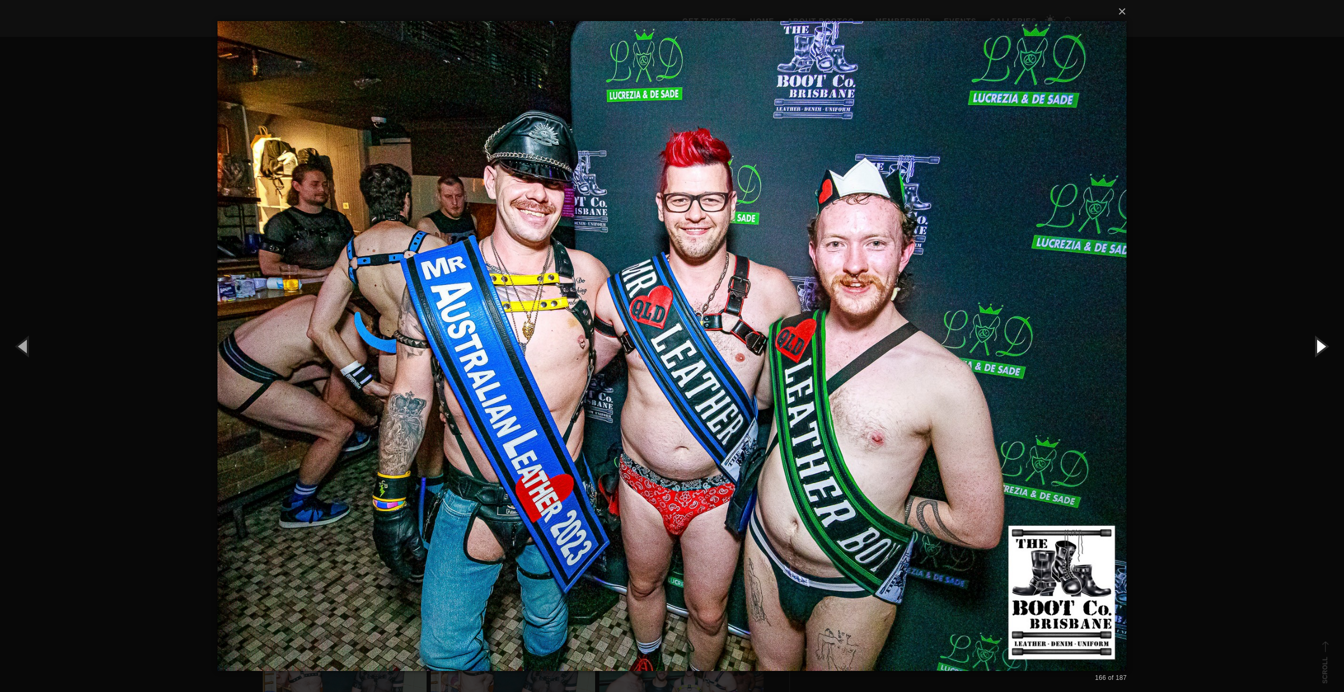
click at [1319, 342] on button "button" at bounding box center [1319, 346] width 47 height 58
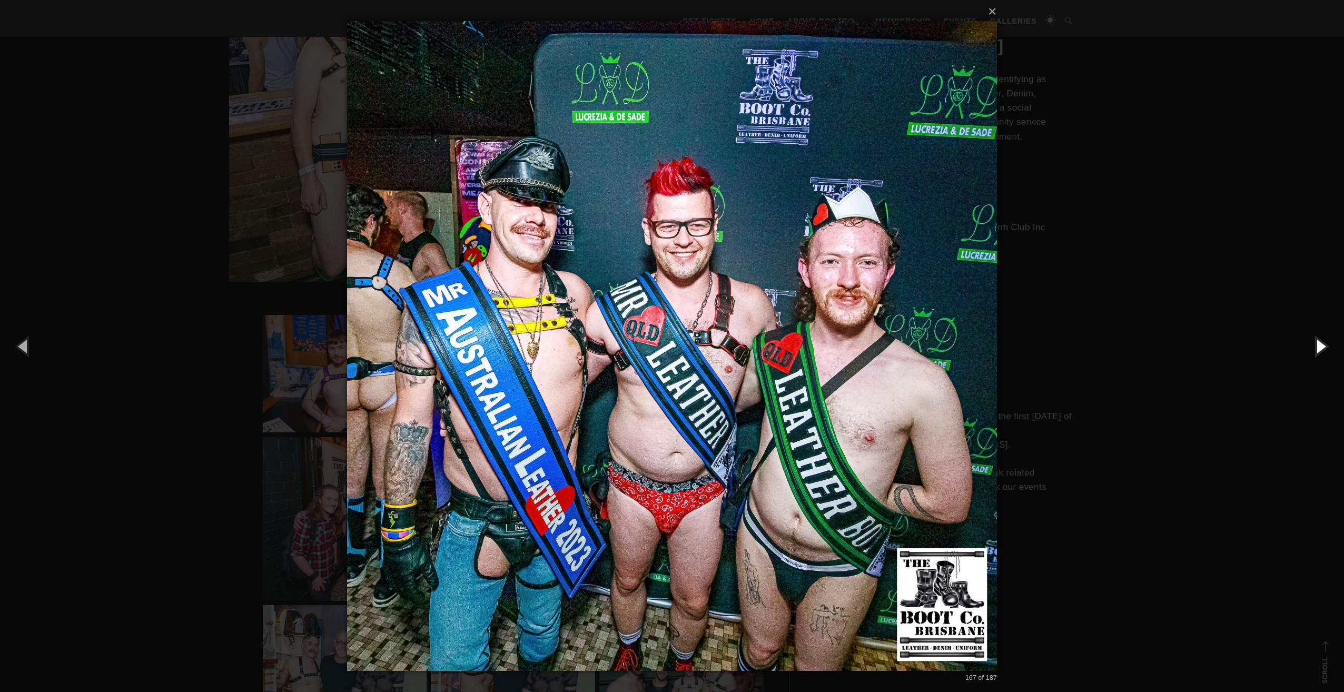
click at [1319, 342] on button "button" at bounding box center [1319, 346] width 47 height 58
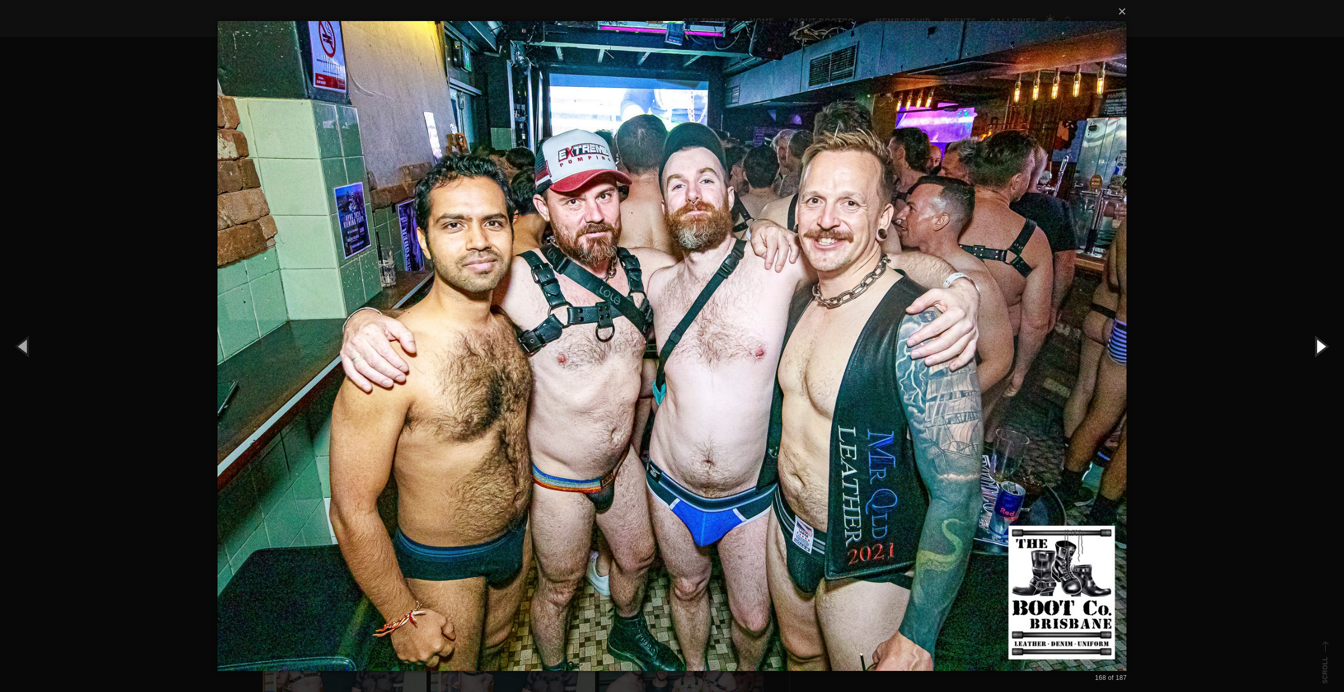
click at [1319, 342] on button "button" at bounding box center [1319, 346] width 47 height 58
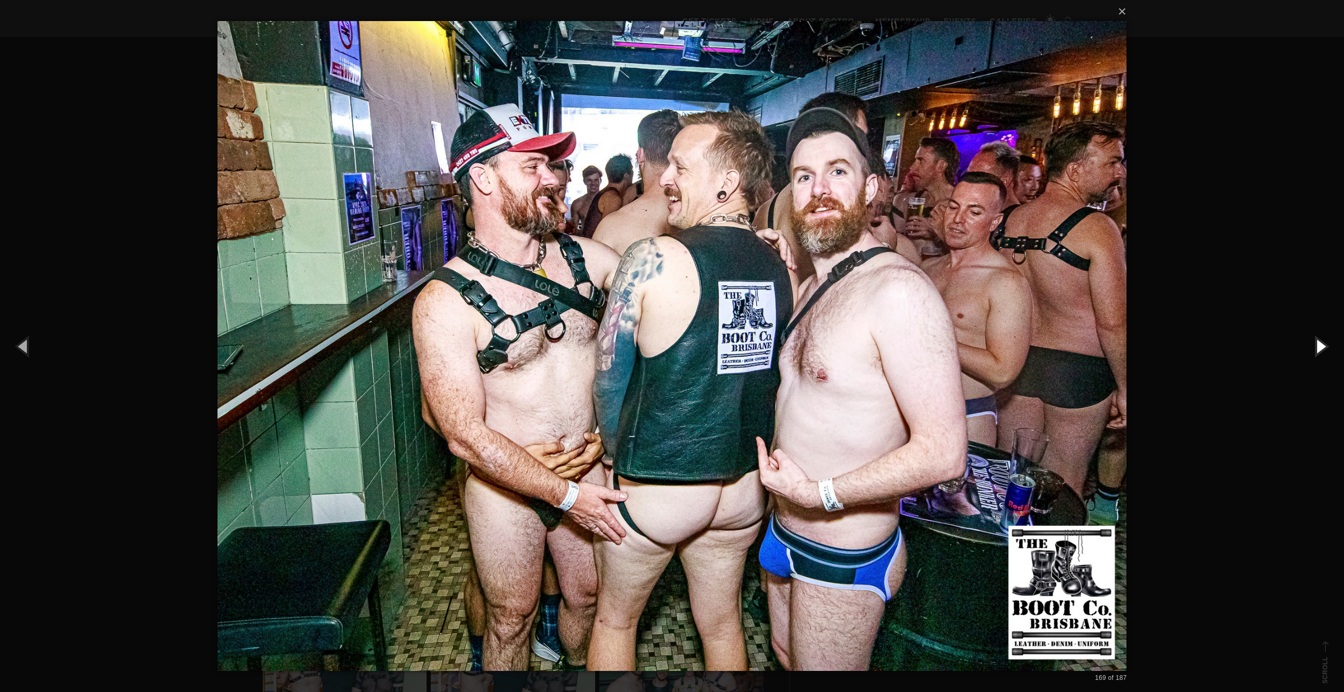
click at [1319, 342] on button "button" at bounding box center [1319, 346] width 47 height 58
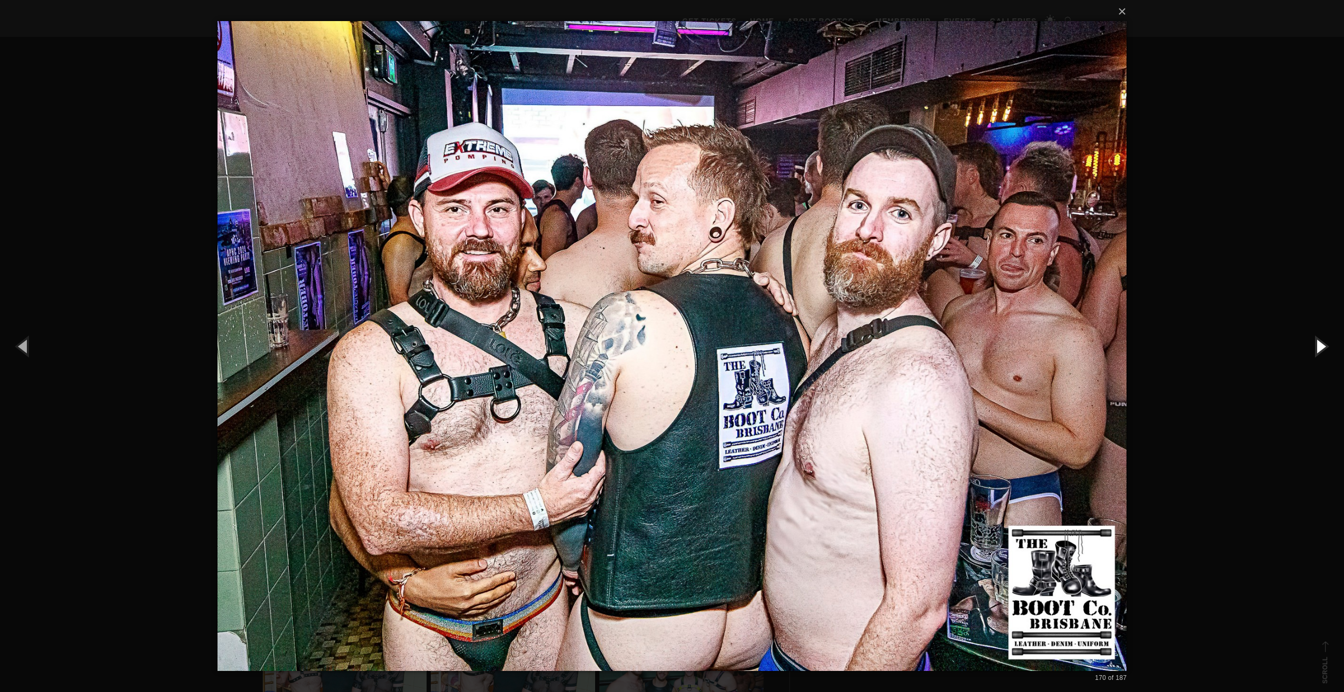
click at [1319, 342] on button "button" at bounding box center [1319, 346] width 47 height 58
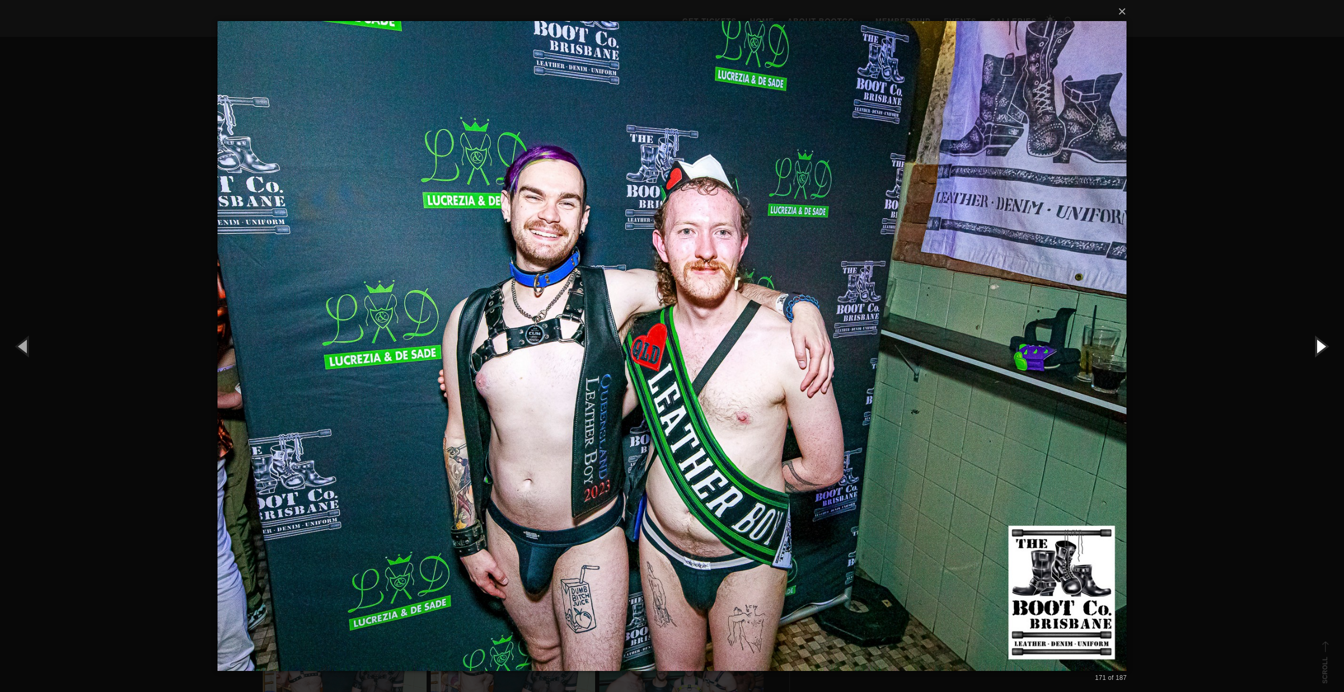
click at [1319, 342] on button "button" at bounding box center [1319, 346] width 47 height 58
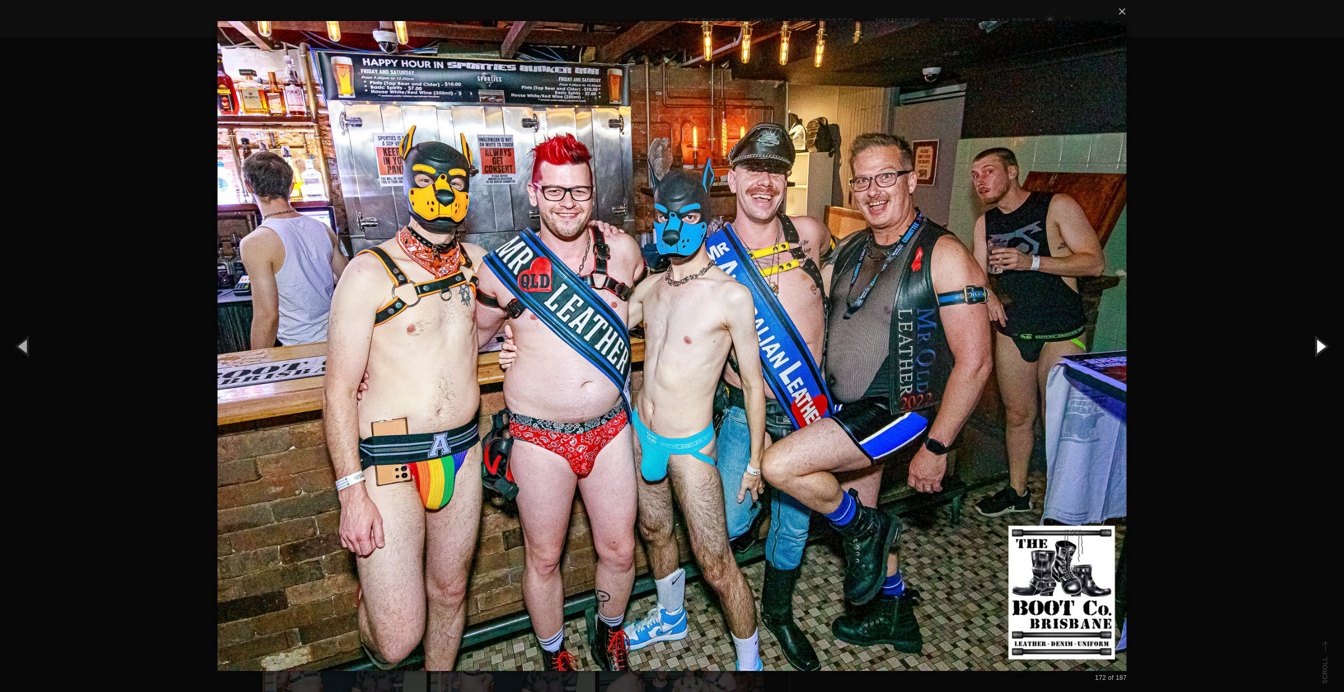
click at [1319, 342] on button "button" at bounding box center [1319, 346] width 47 height 58
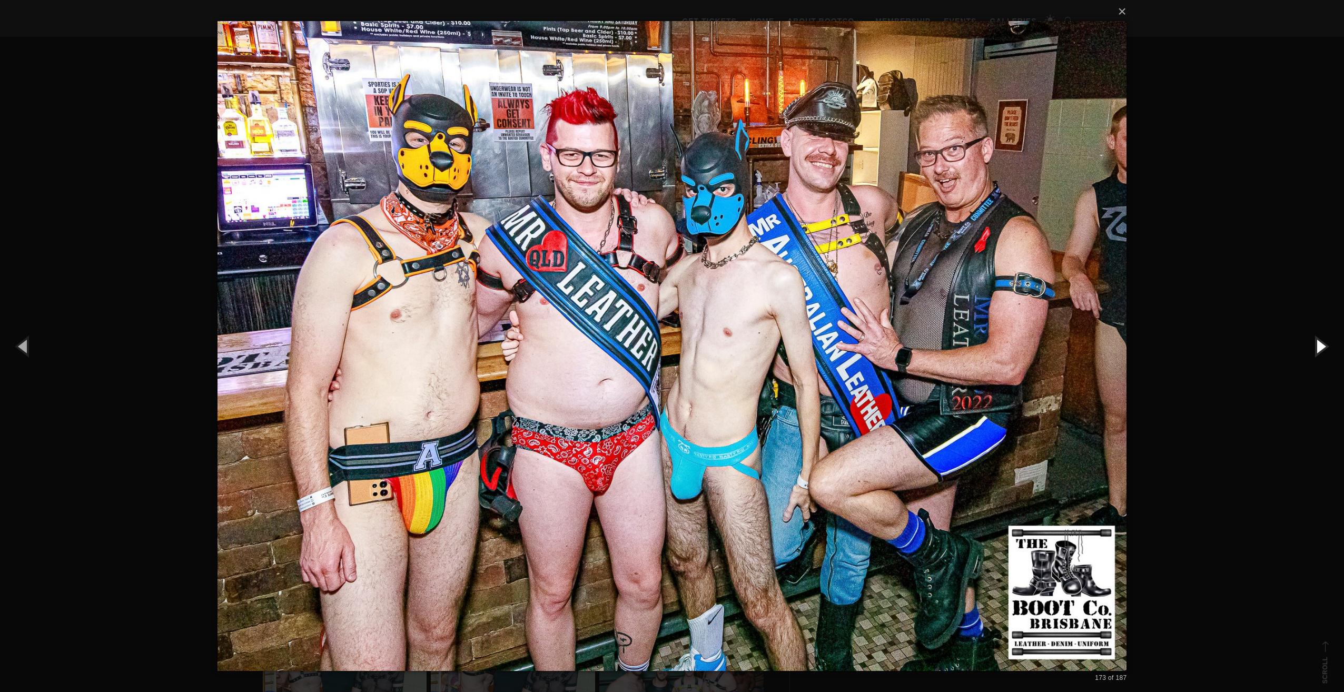
click at [1319, 342] on button "button" at bounding box center [1319, 346] width 47 height 58
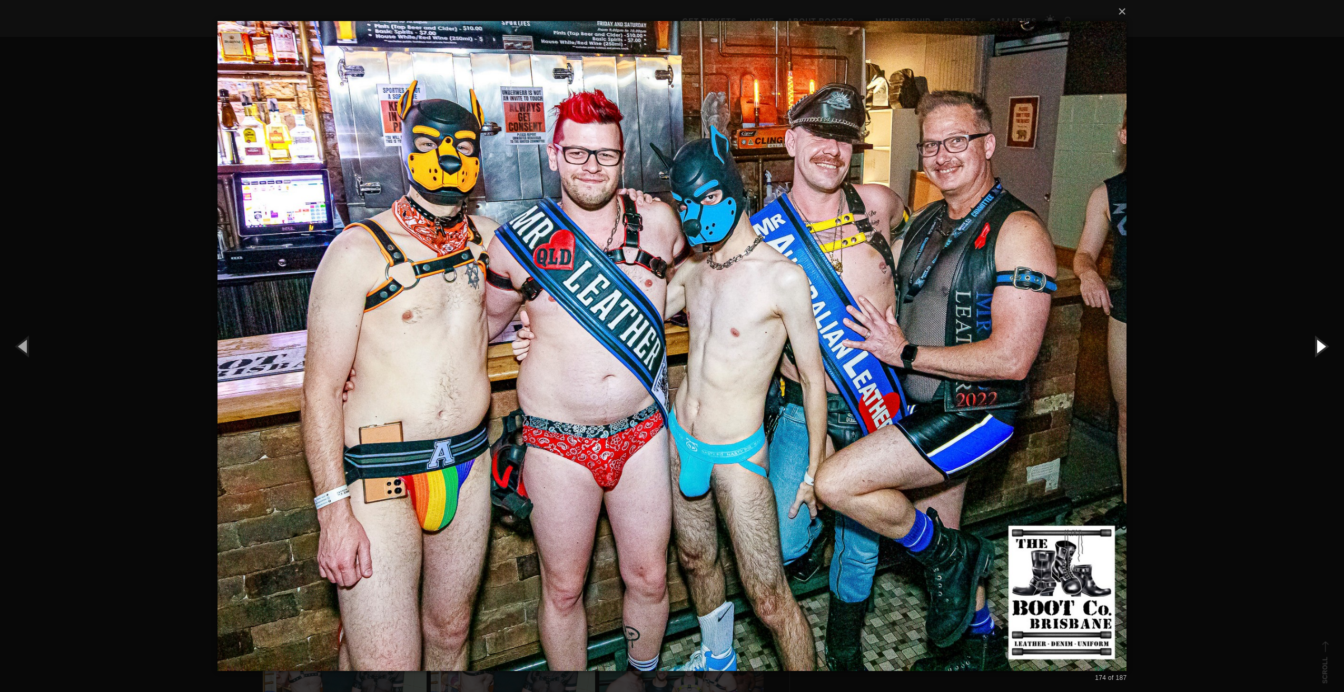
click at [1319, 342] on button "button" at bounding box center [1319, 346] width 47 height 58
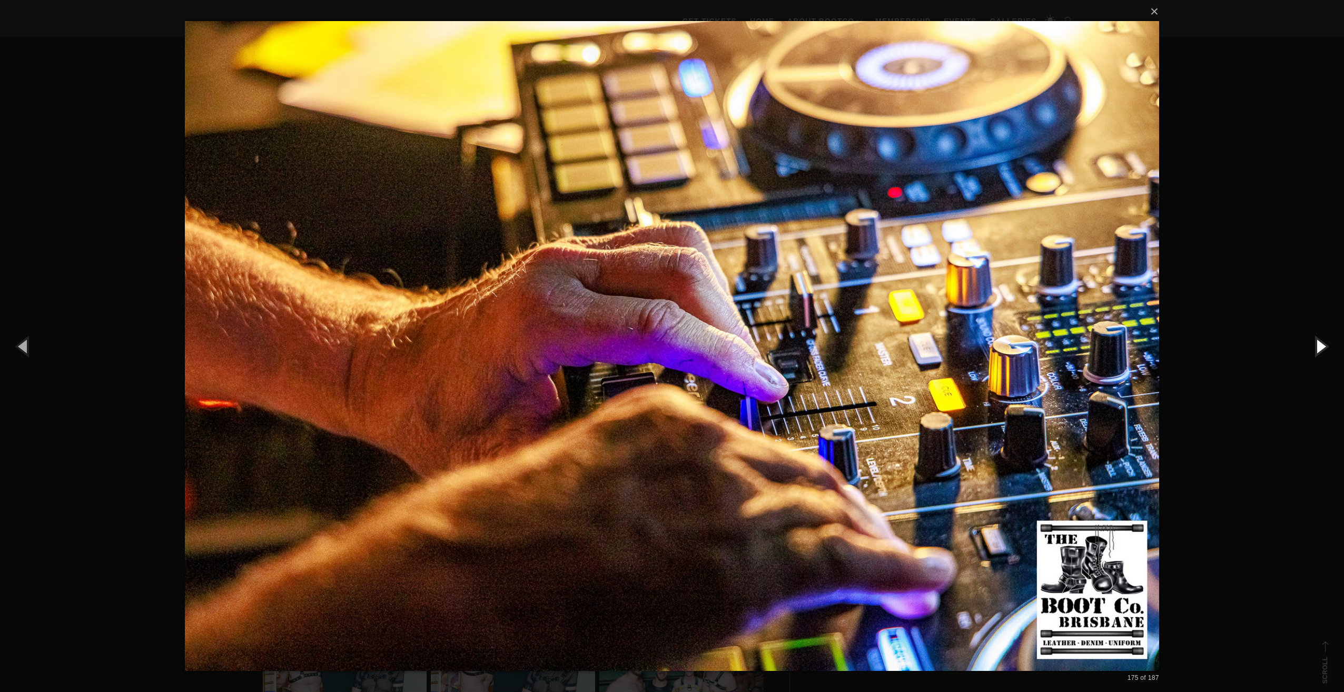
click at [1319, 342] on button "button" at bounding box center [1319, 346] width 47 height 58
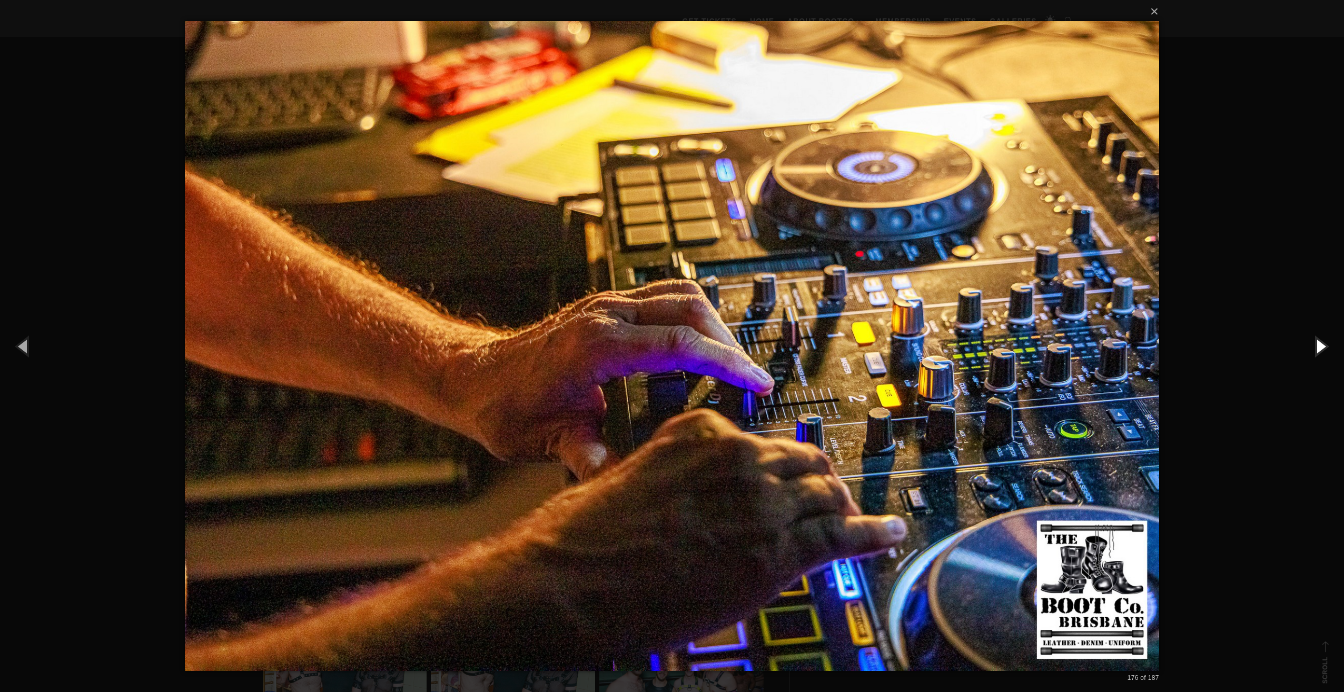
click at [1319, 342] on button "button" at bounding box center [1319, 346] width 47 height 58
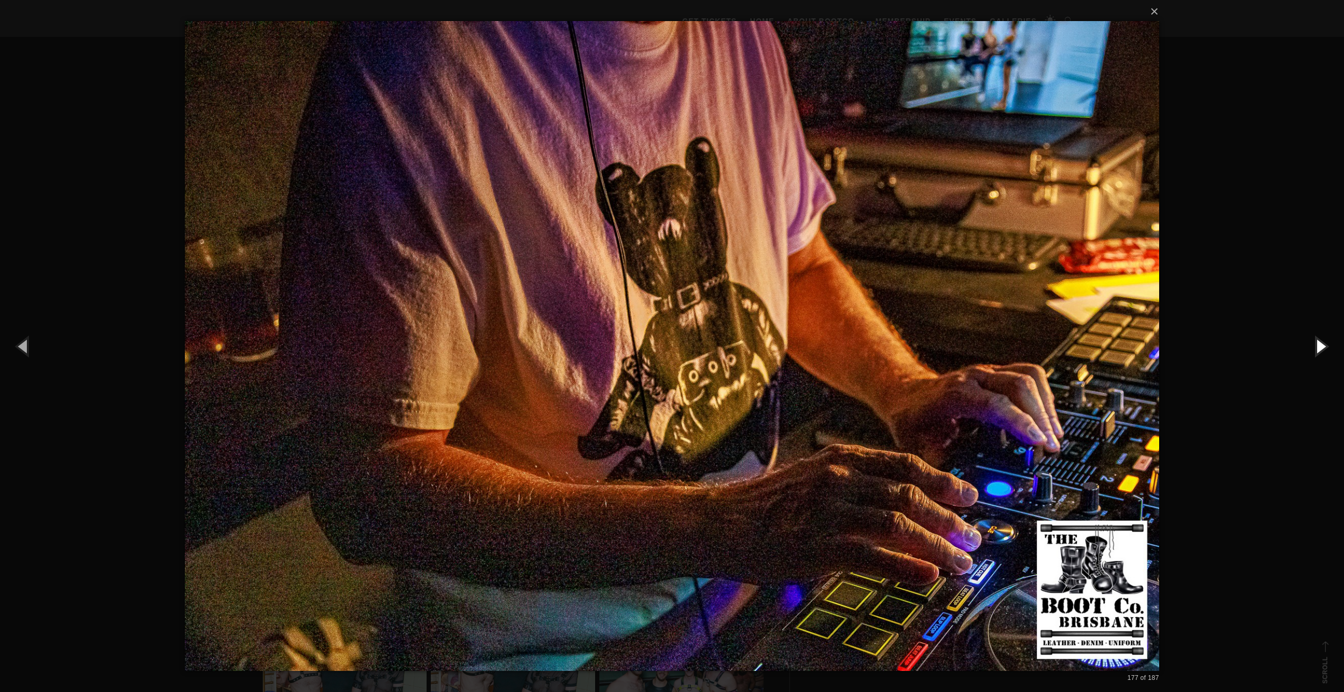
click at [1319, 342] on button "button" at bounding box center [1319, 346] width 47 height 58
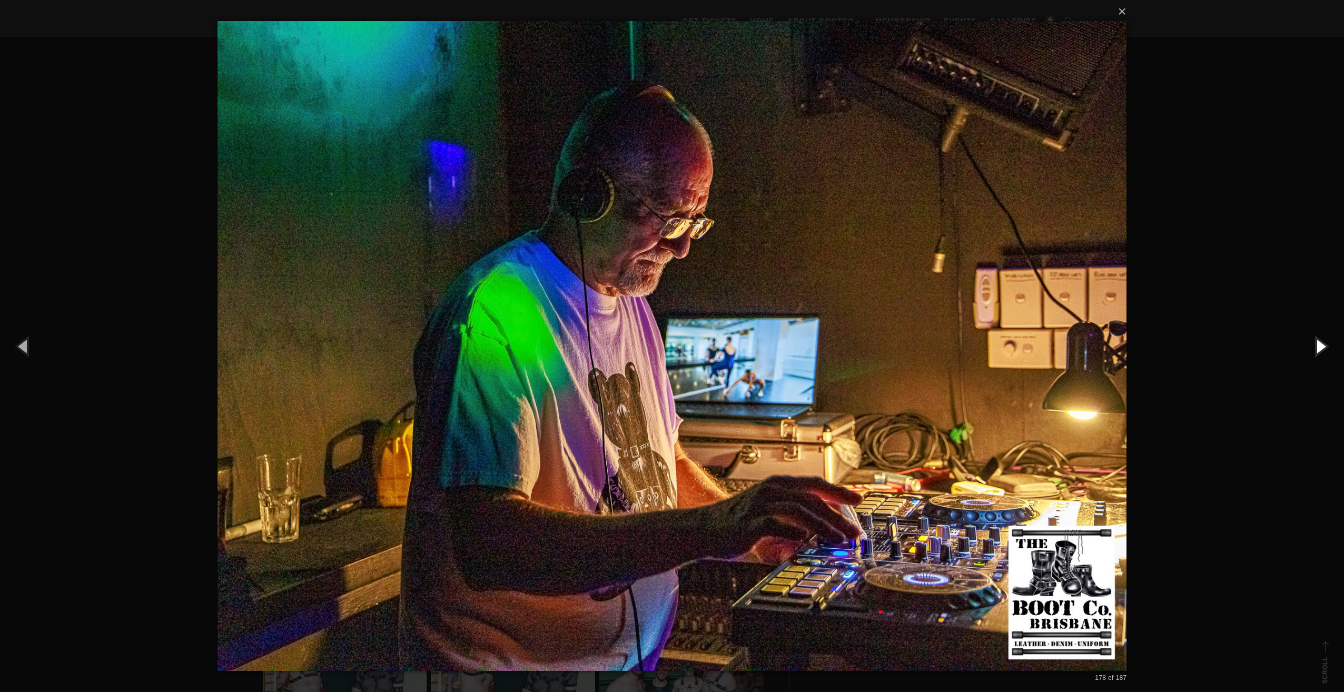
click at [1319, 342] on button "button" at bounding box center [1319, 346] width 47 height 58
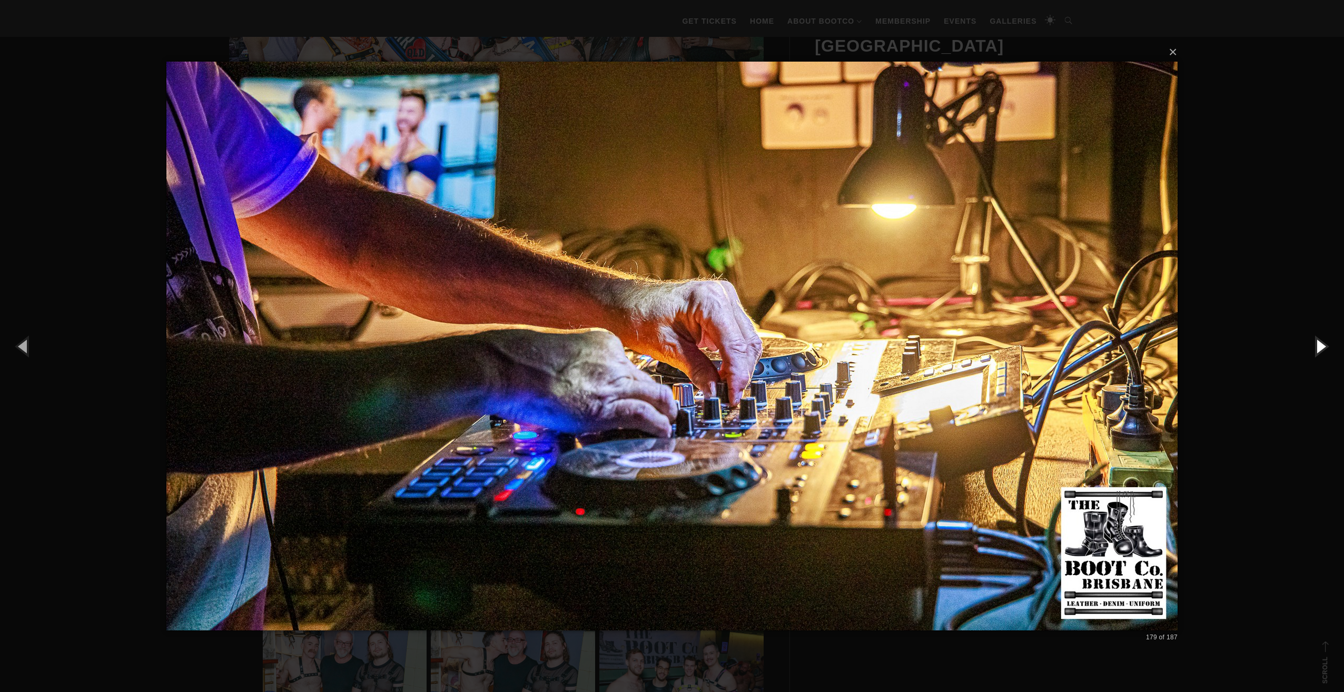
click at [1319, 342] on button "button" at bounding box center [1319, 346] width 47 height 58
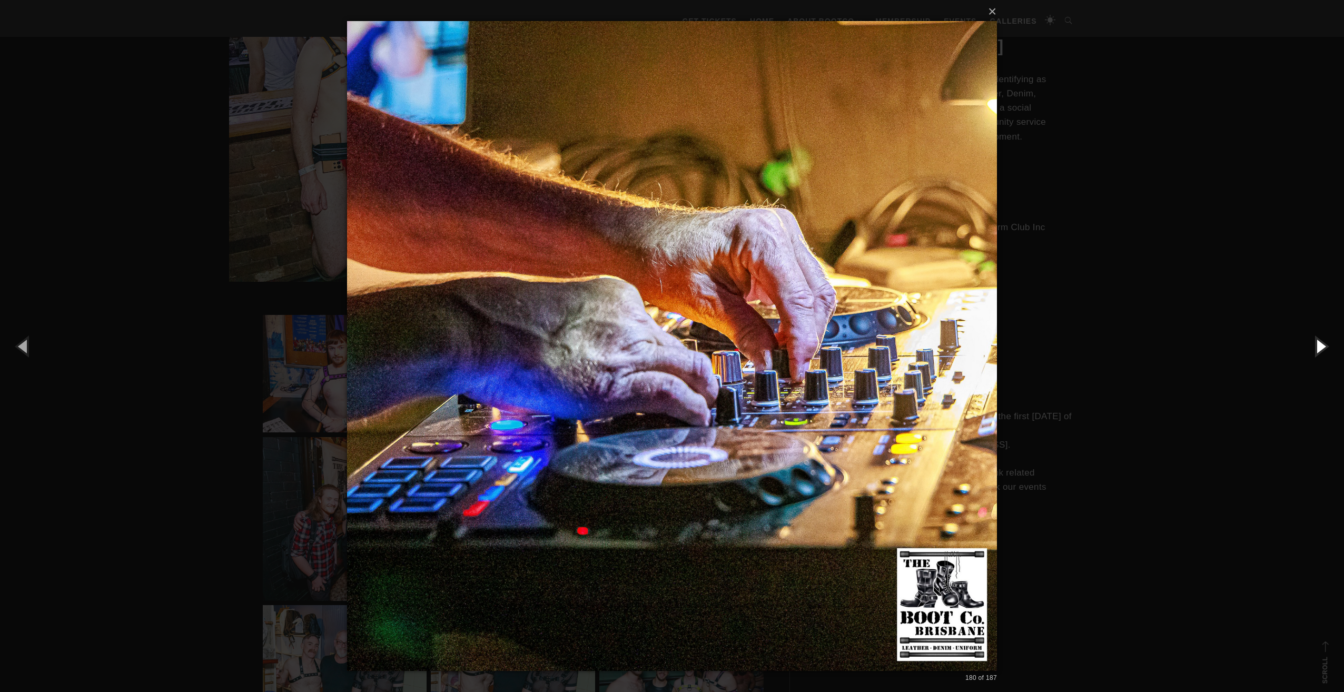
click at [1319, 342] on button "button" at bounding box center [1319, 346] width 47 height 58
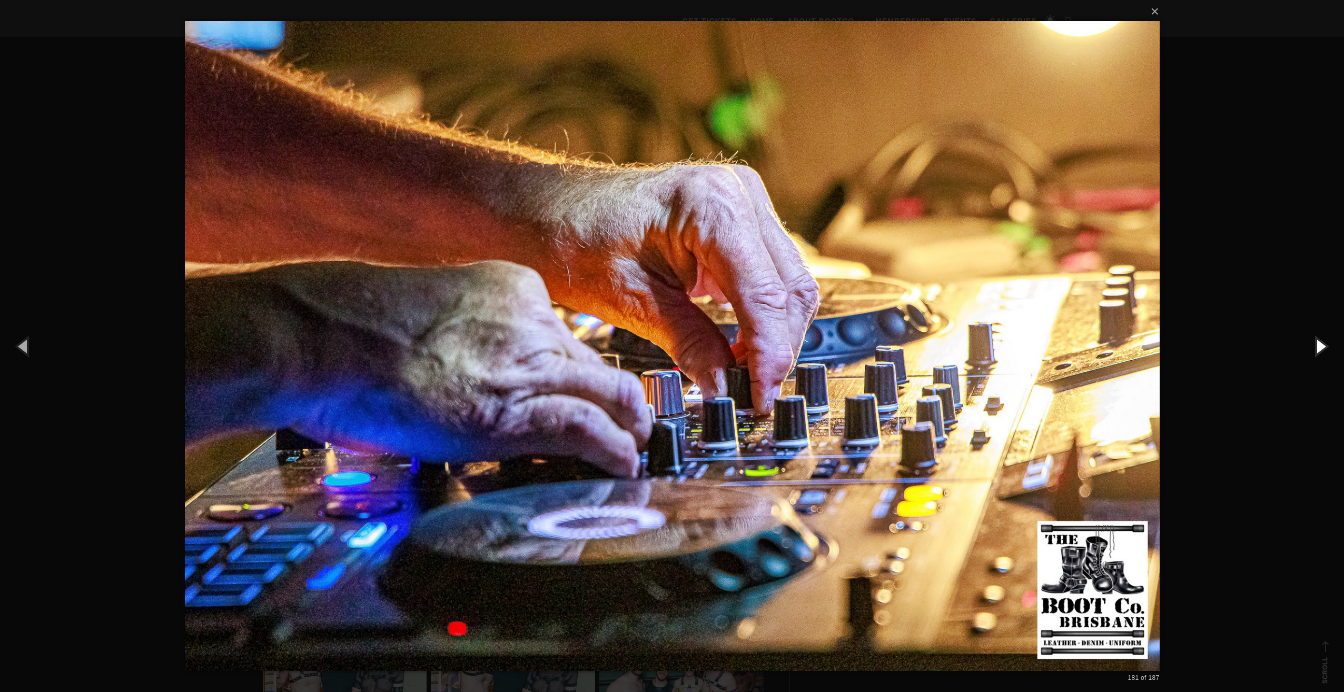
click at [1319, 342] on button "button" at bounding box center [1319, 346] width 47 height 58
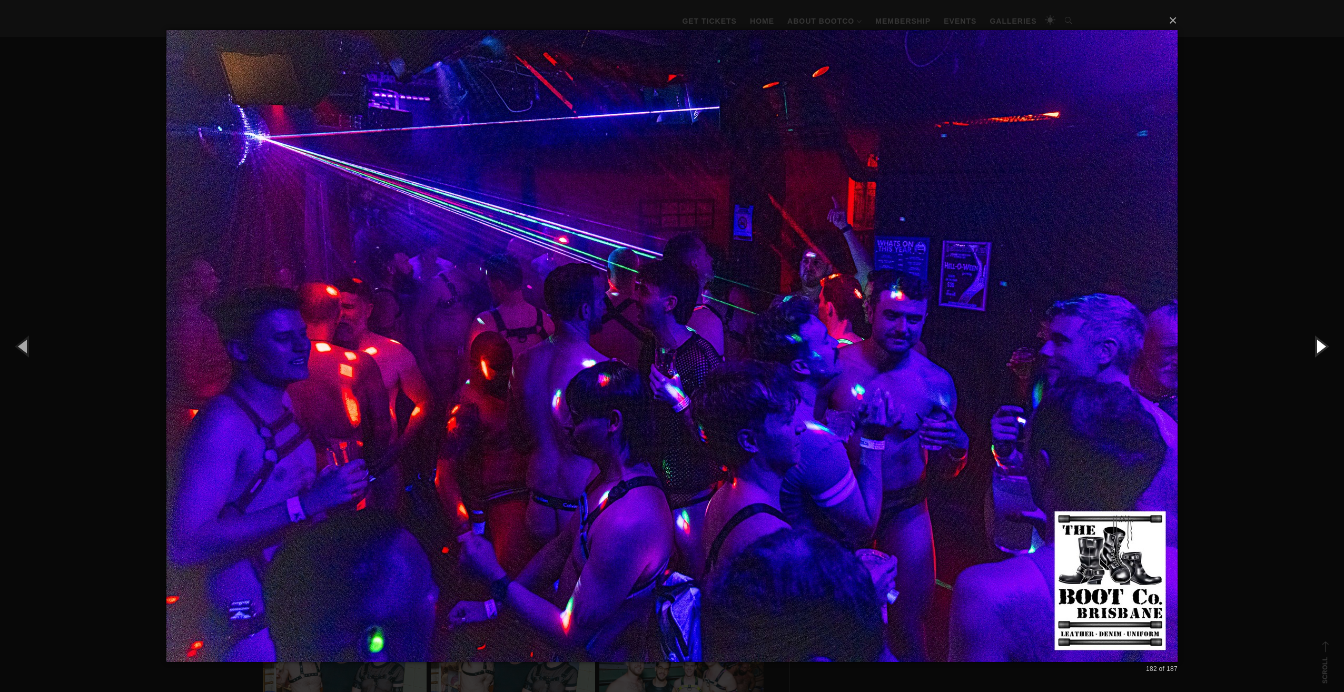
click at [1319, 342] on button "button" at bounding box center [1319, 346] width 47 height 58
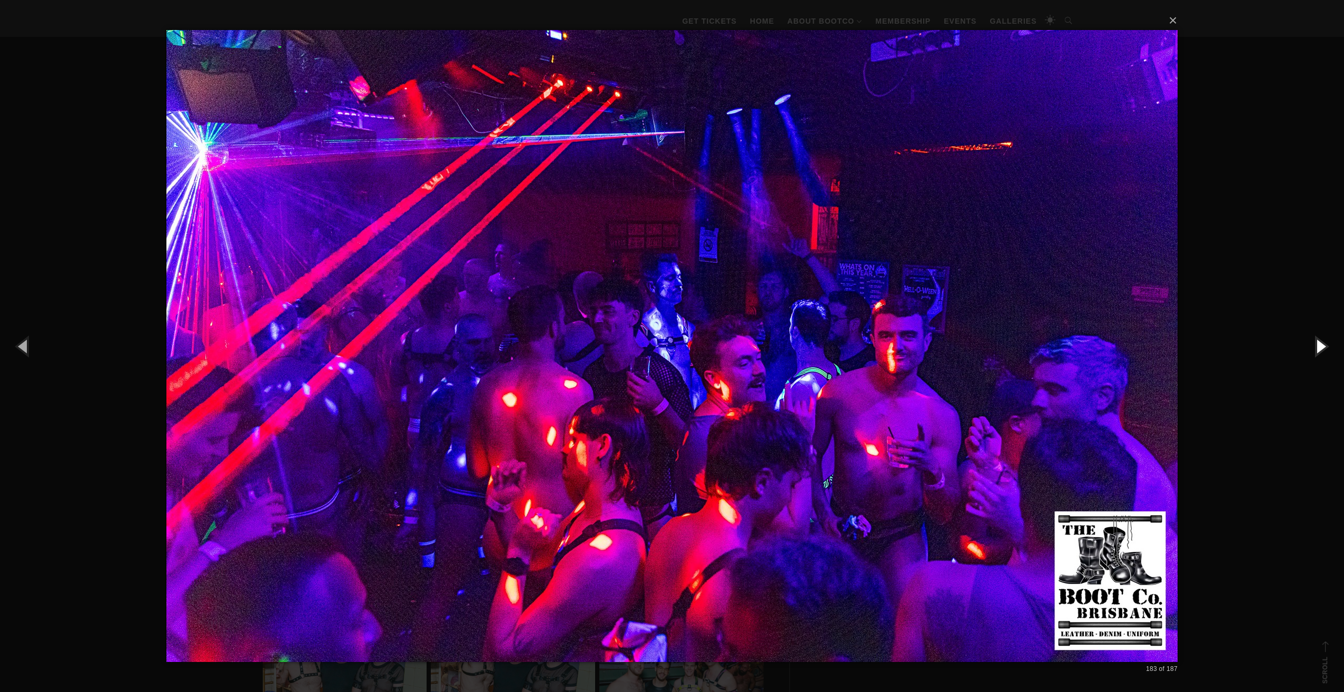
click at [1319, 342] on button "button" at bounding box center [1319, 346] width 47 height 58
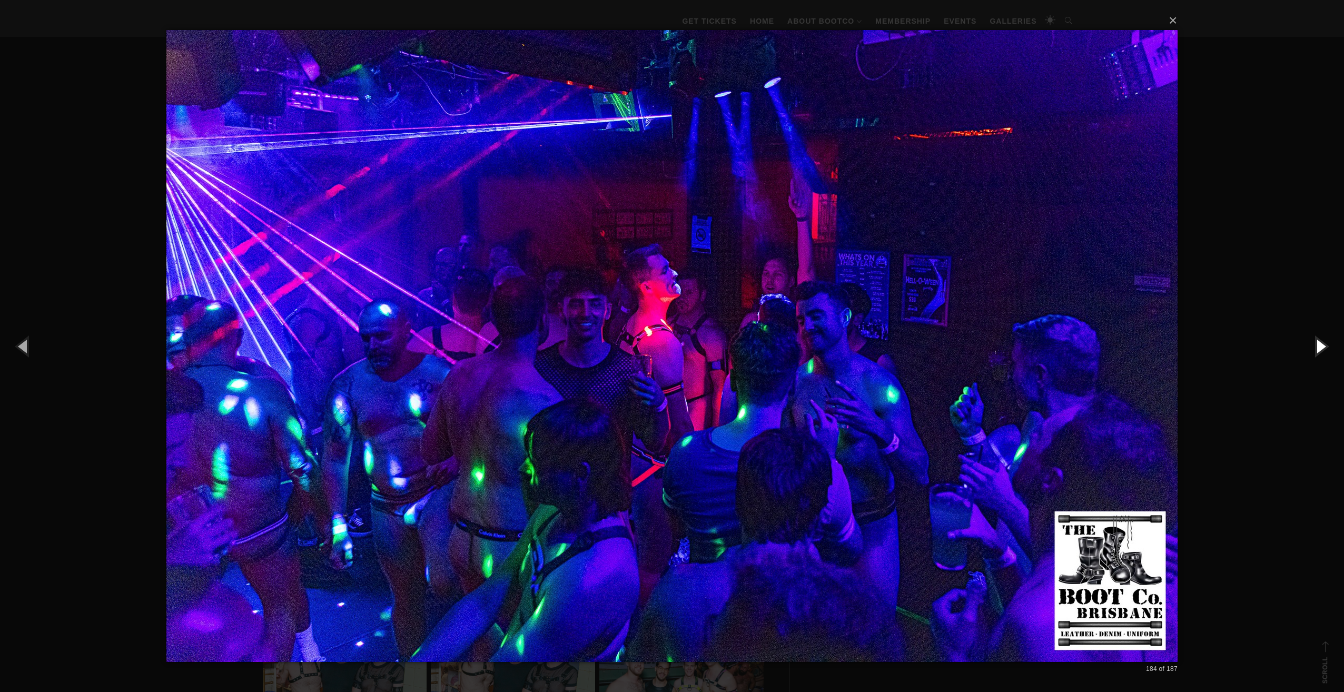
click at [1319, 342] on button "button" at bounding box center [1319, 346] width 47 height 58
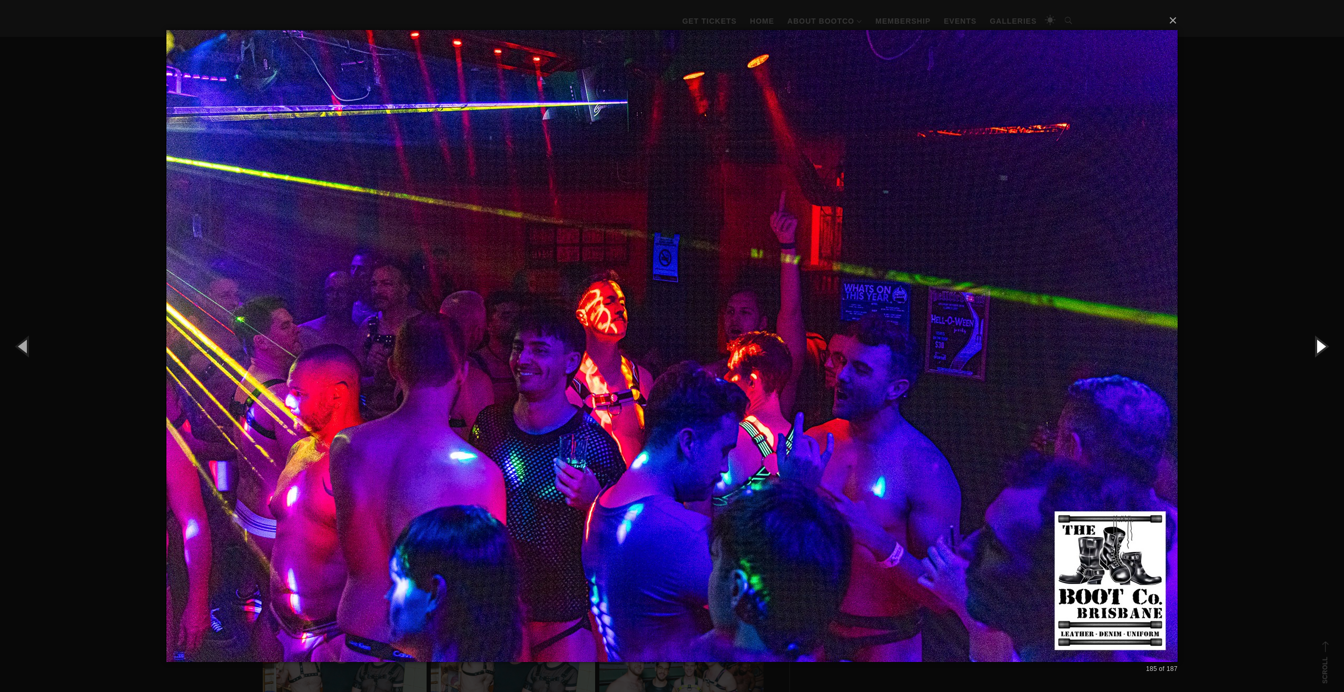
click at [1319, 342] on button "button" at bounding box center [1319, 346] width 47 height 58
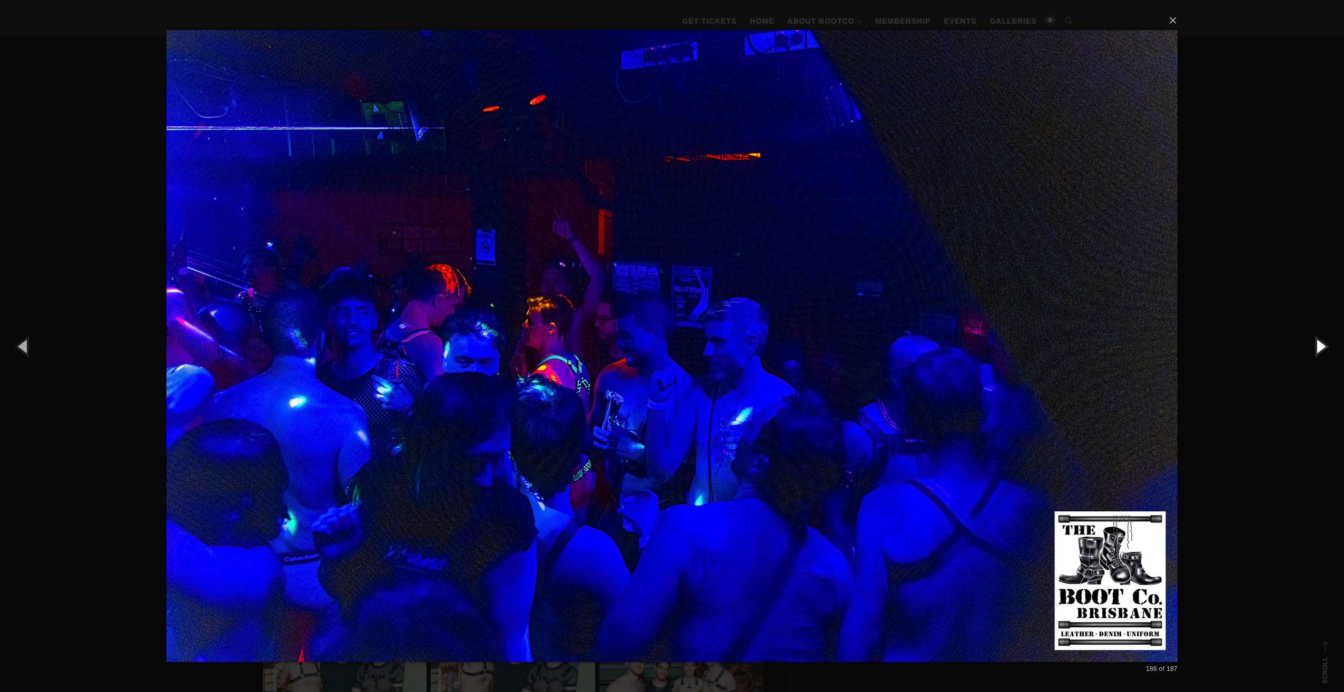
click at [1319, 342] on button "button" at bounding box center [1319, 346] width 47 height 58
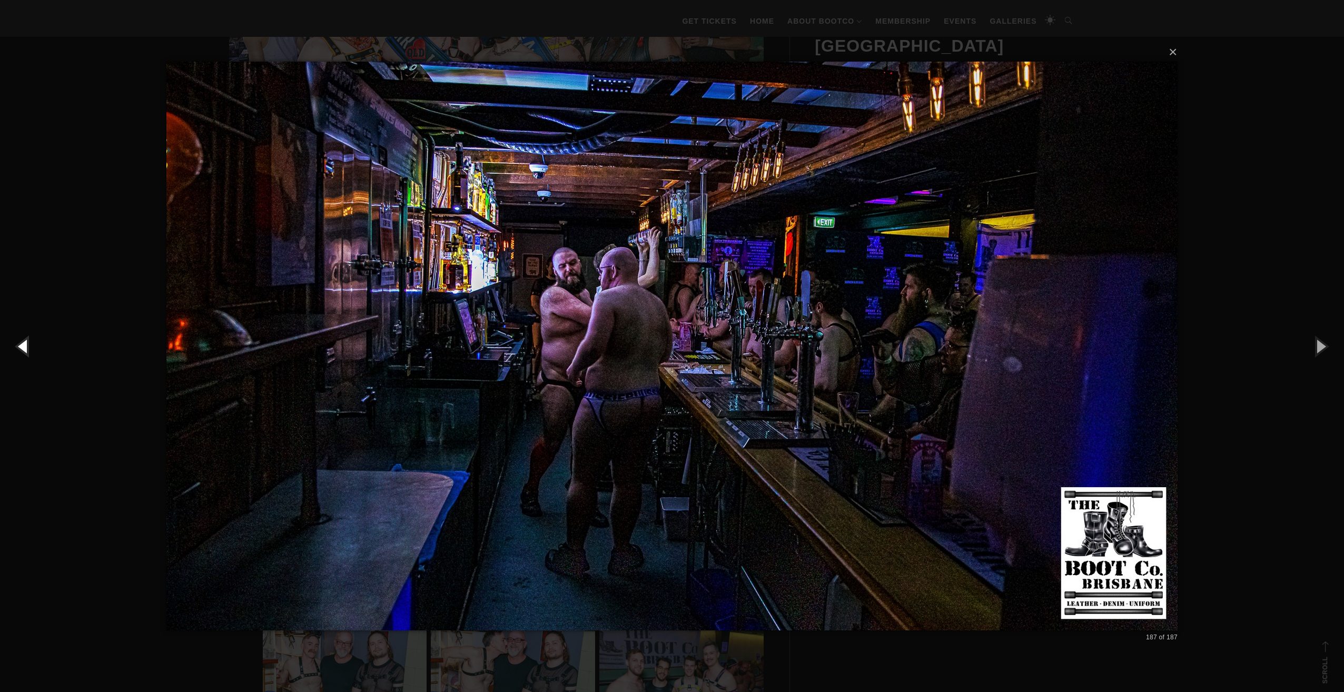
click at [30, 346] on button "button" at bounding box center [23, 346] width 47 height 58
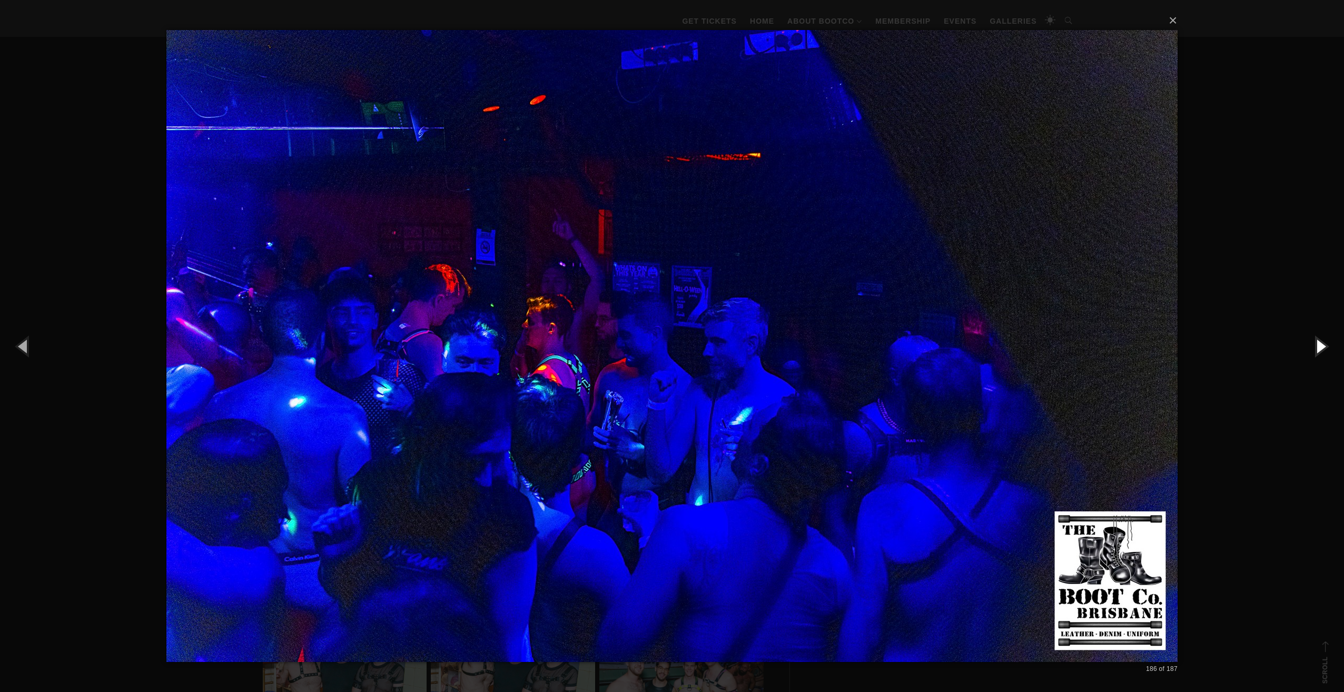
click at [1323, 344] on button "button" at bounding box center [1319, 346] width 47 height 58
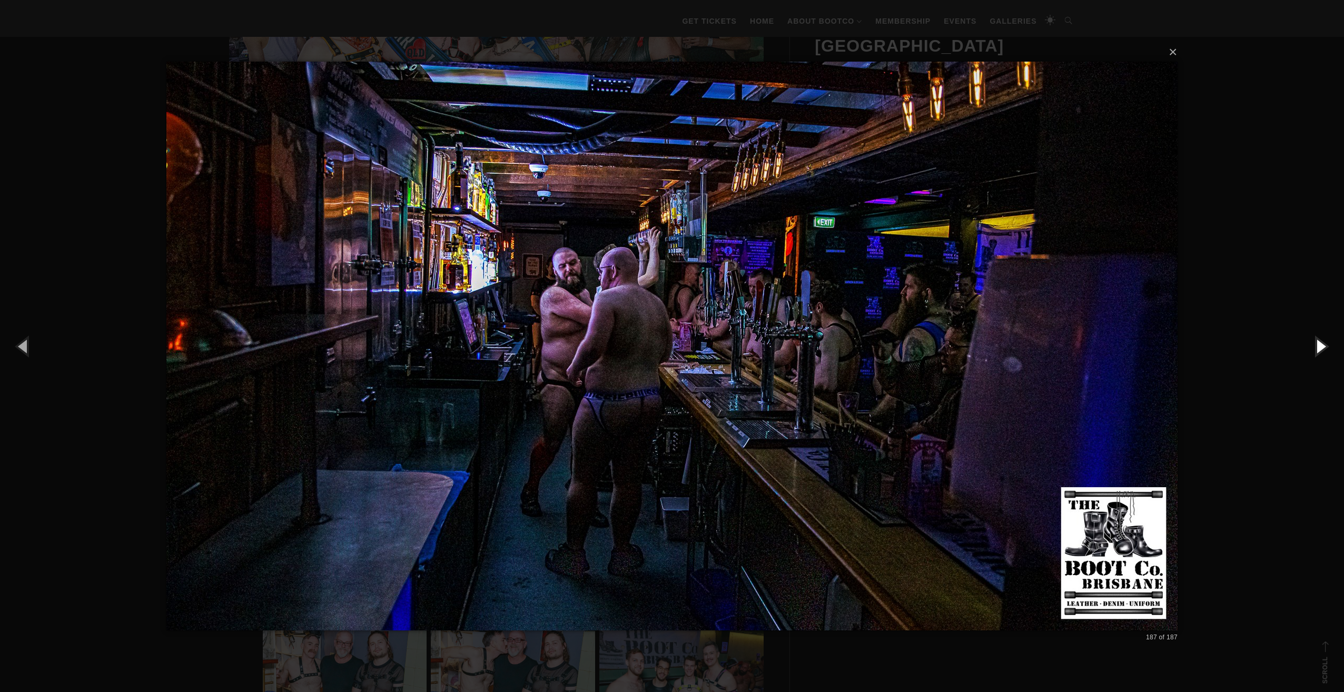
drag, startPoint x: 1323, startPoint y: 344, endPoint x: 997, endPoint y: 1, distance: 473.3
click at [1204, 80] on div "× 187 of 187 Loading..." at bounding box center [672, 346] width 1344 height 692
